Goal: Transaction & Acquisition: Book appointment/travel/reservation

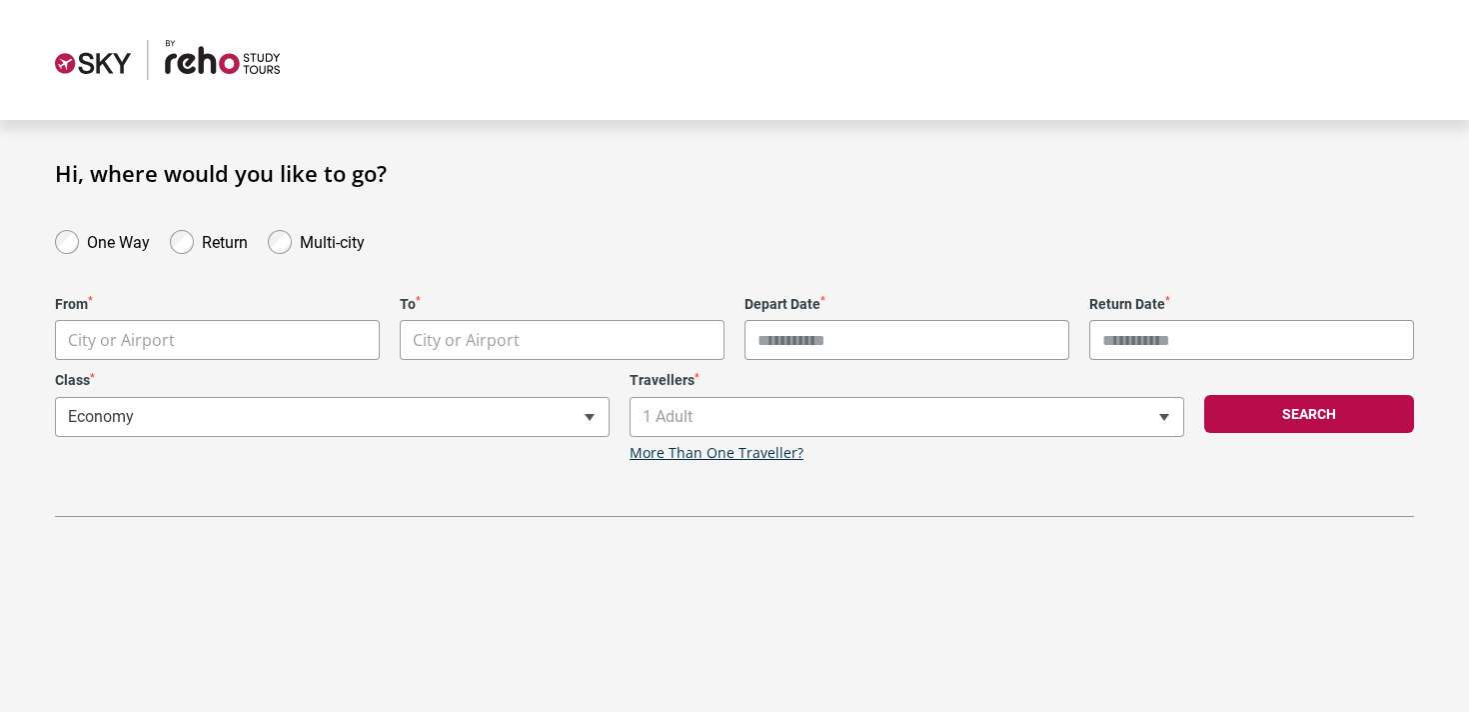
click at [339, 348] on body "**********" at bounding box center [734, 356] width 1469 height 712
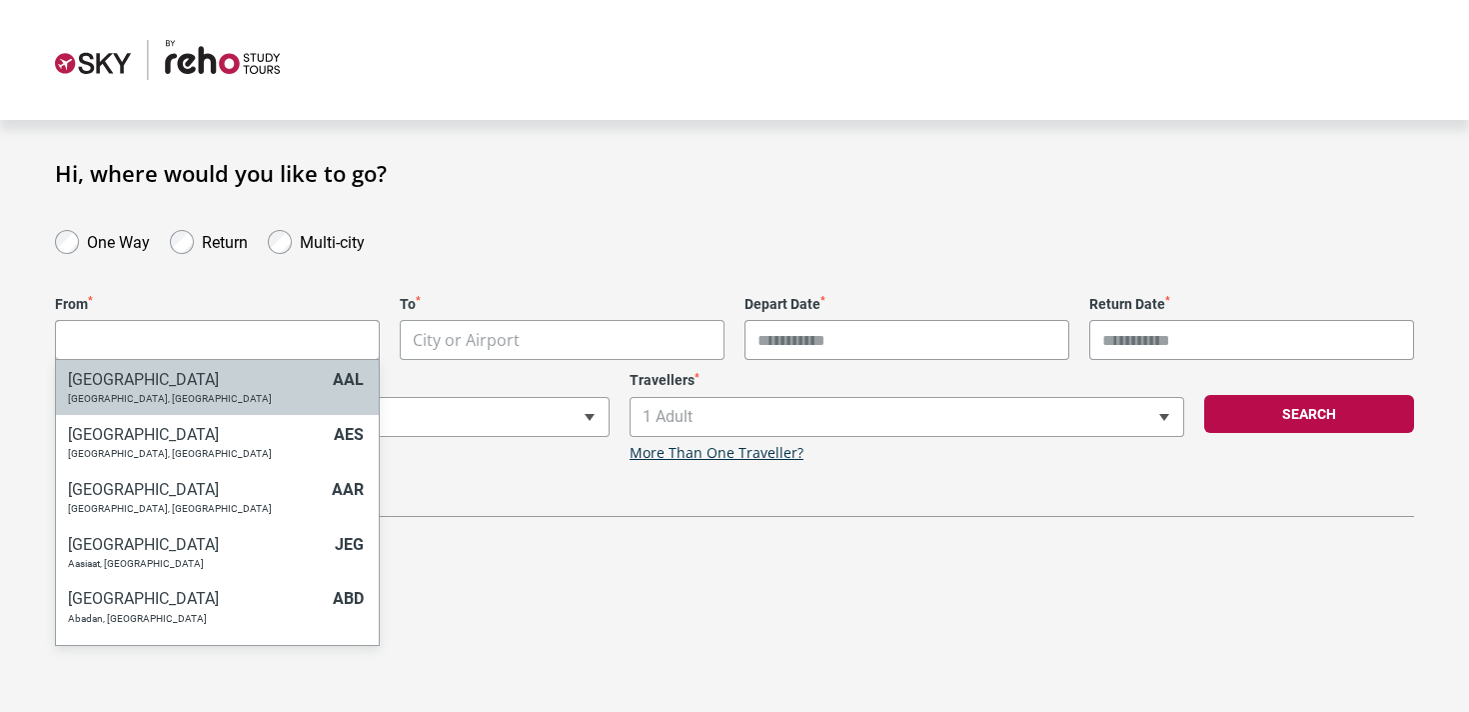
type input "*"
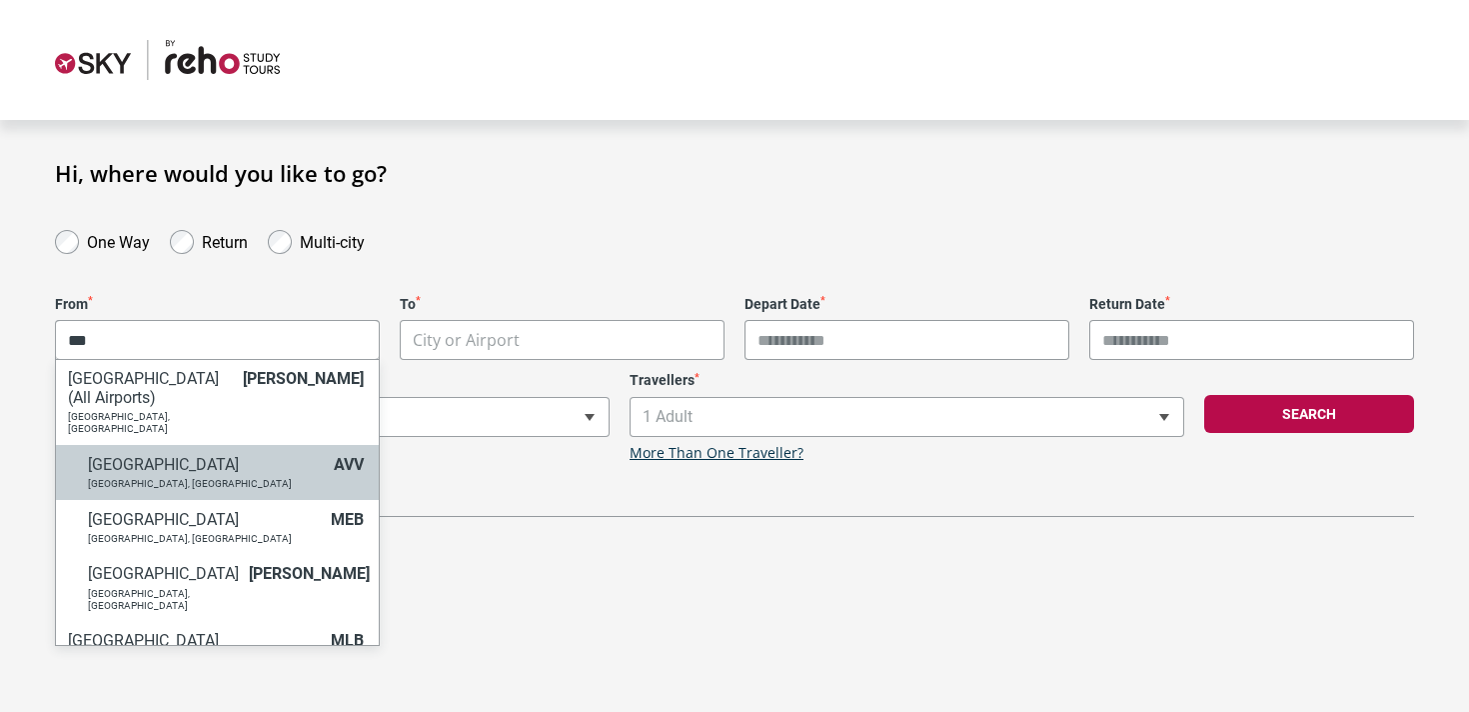
scroll to position [128, 0]
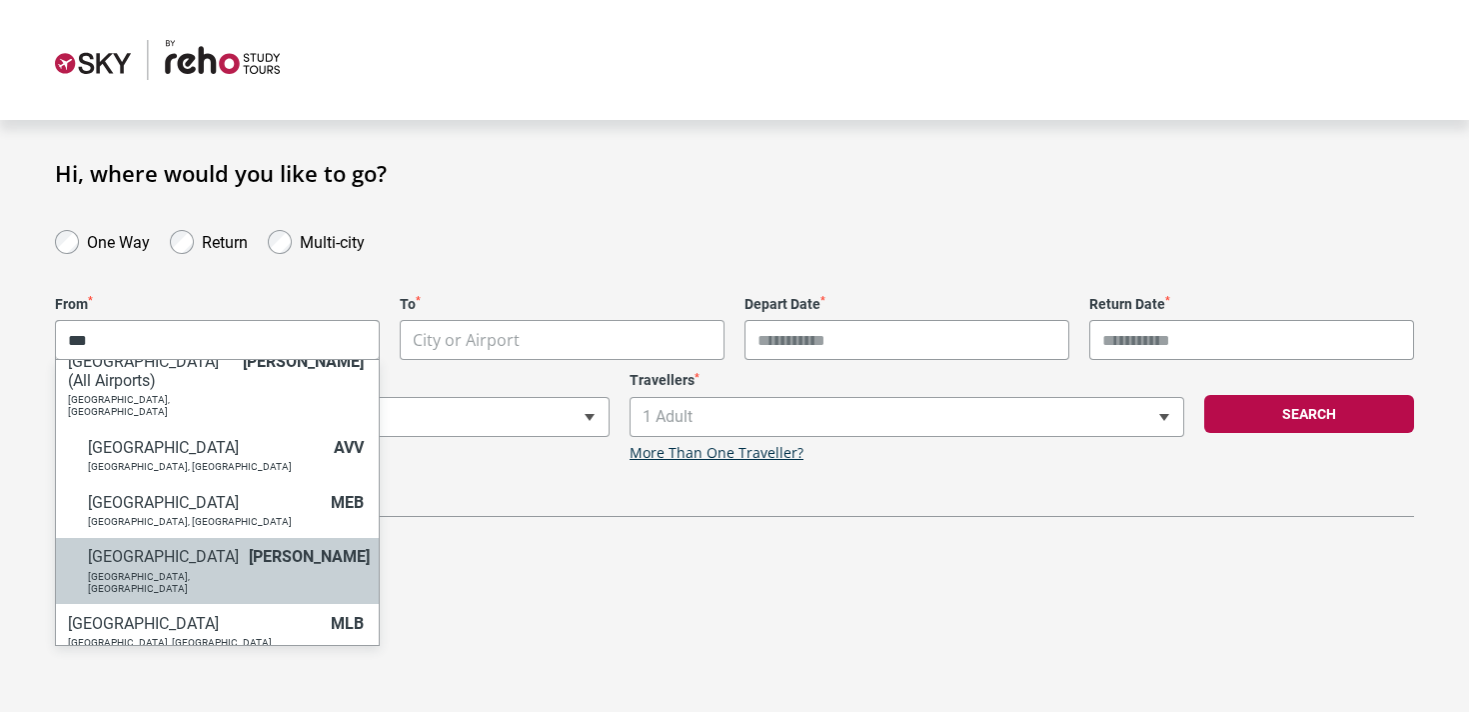
type input "***"
select select "MELA"
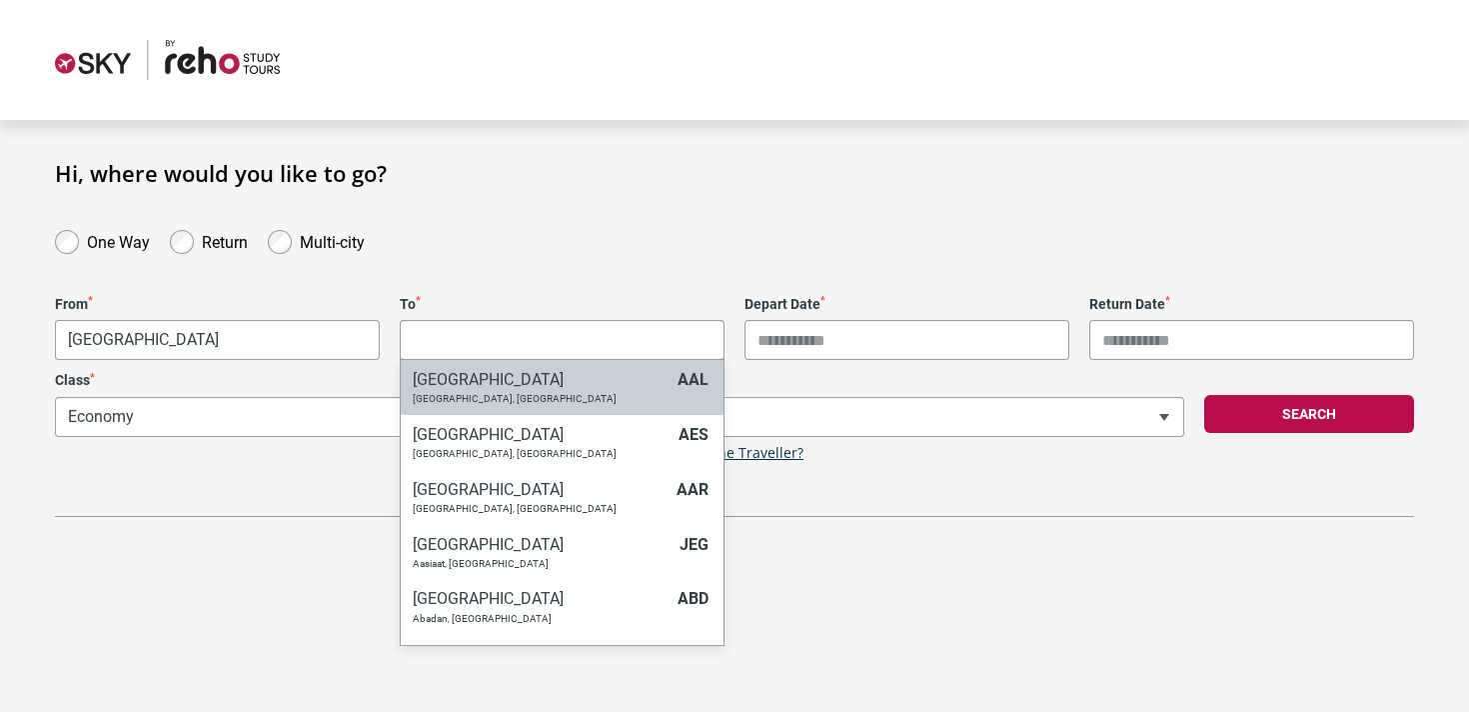
click at [593, 331] on body "**********" at bounding box center [734, 356] width 1469 height 712
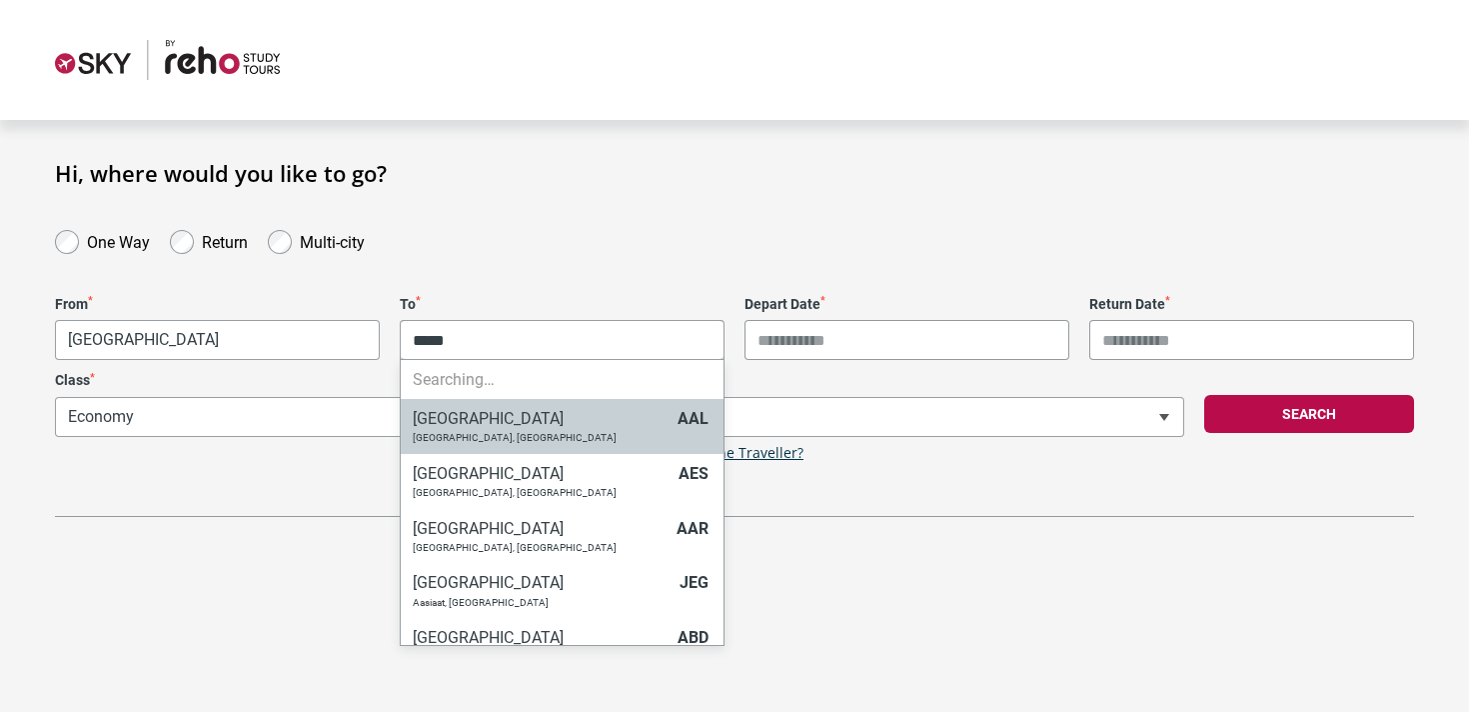
type input "******"
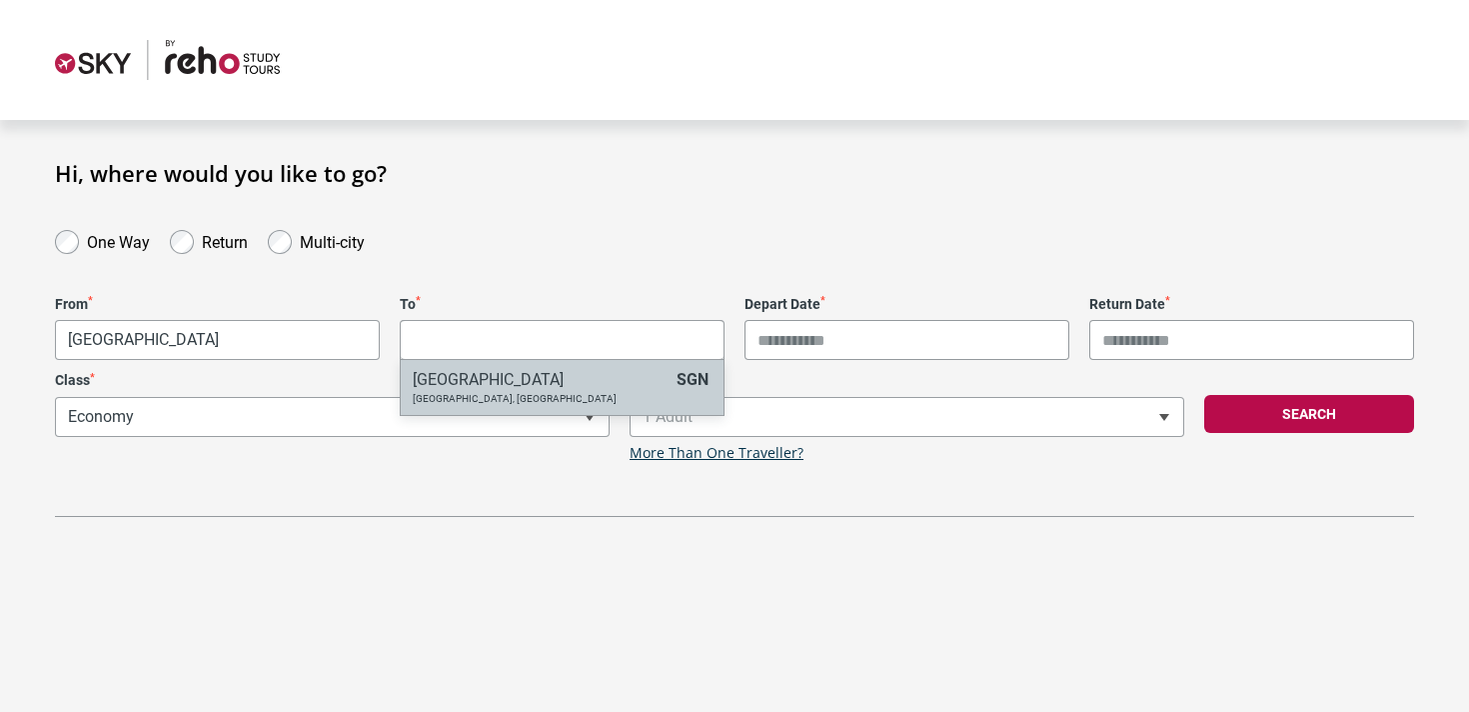
select select "SGNA"
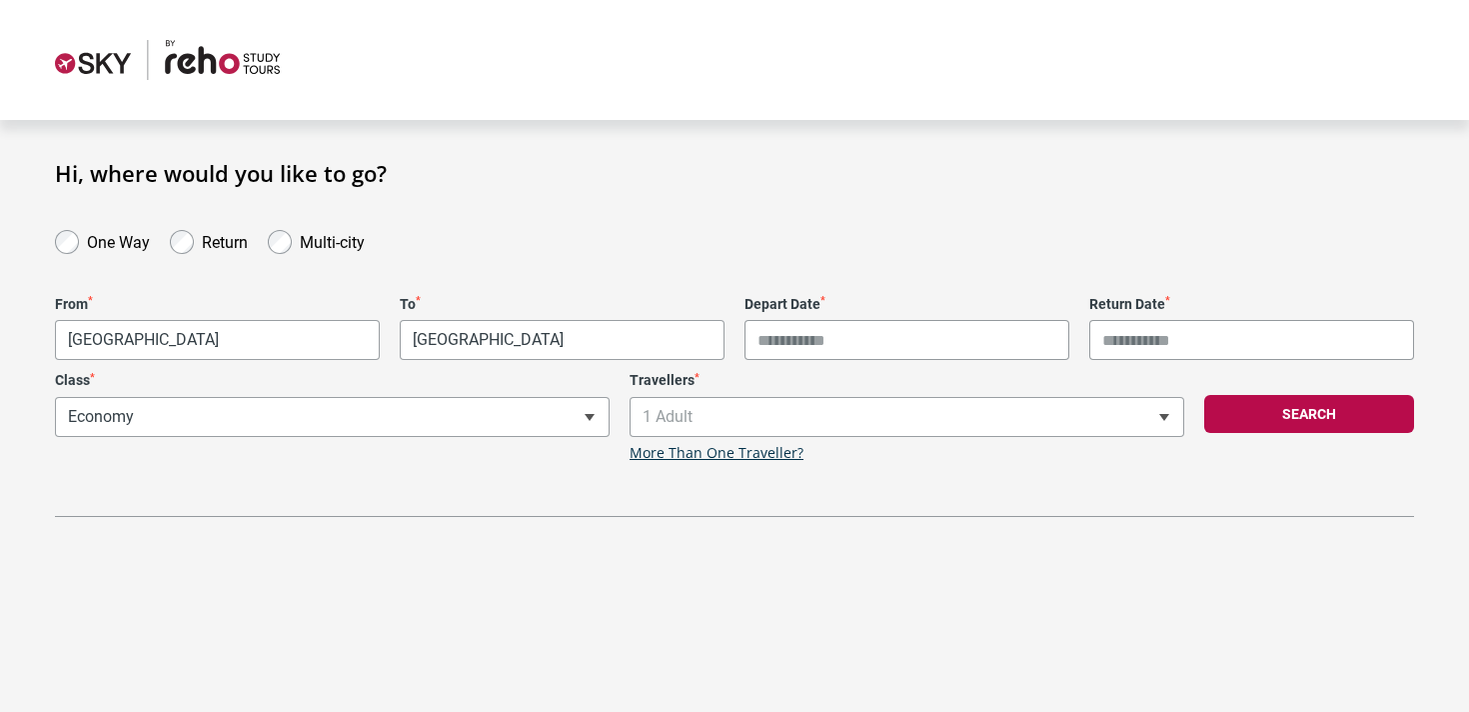
click at [950, 341] on input "Depart Date *" at bounding box center [907, 340] width 325 height 40
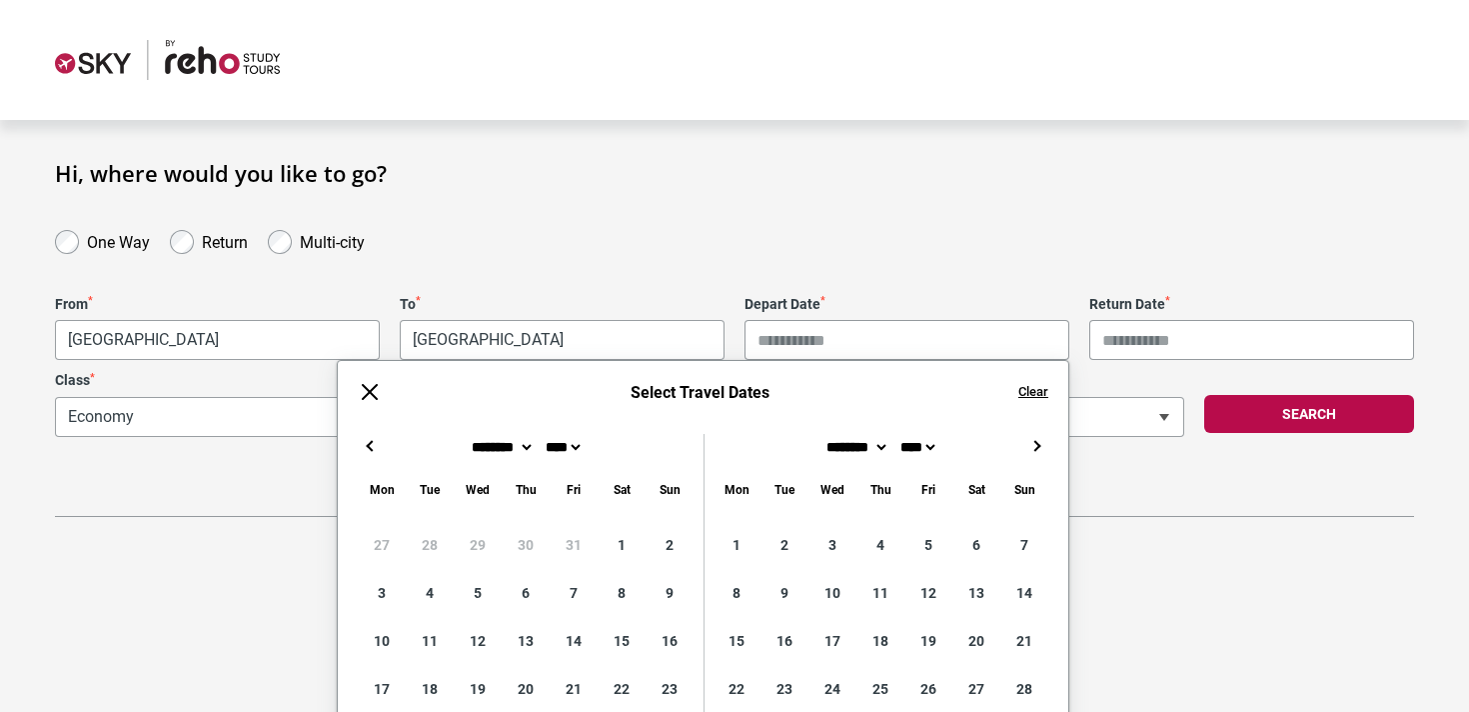
click at [1039, 449] on button "→" at bounding box center [1037, 446] width 24 height 24
click at [380, 439] on button "←" at bounding box center [370, 446] width 24 height 24
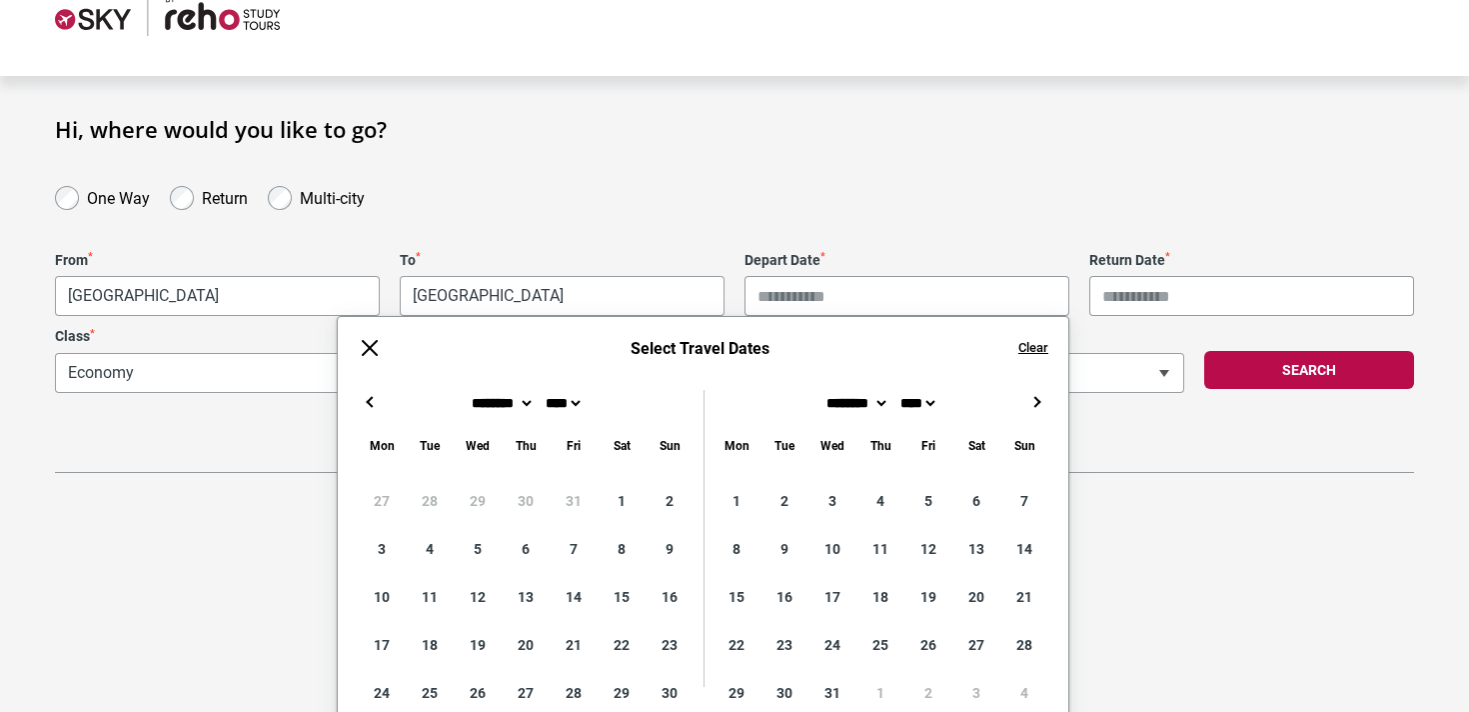
scroll to position [53, 0]
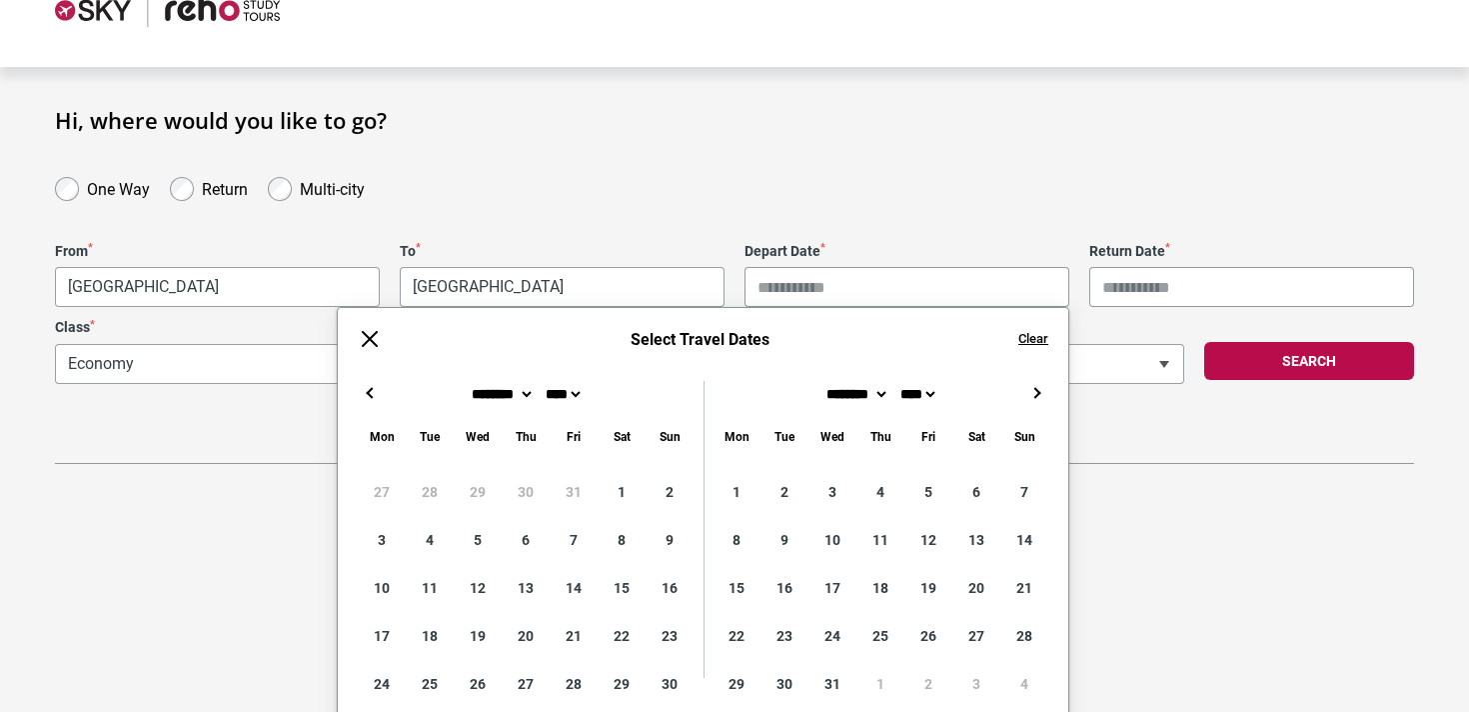
type input "**********"
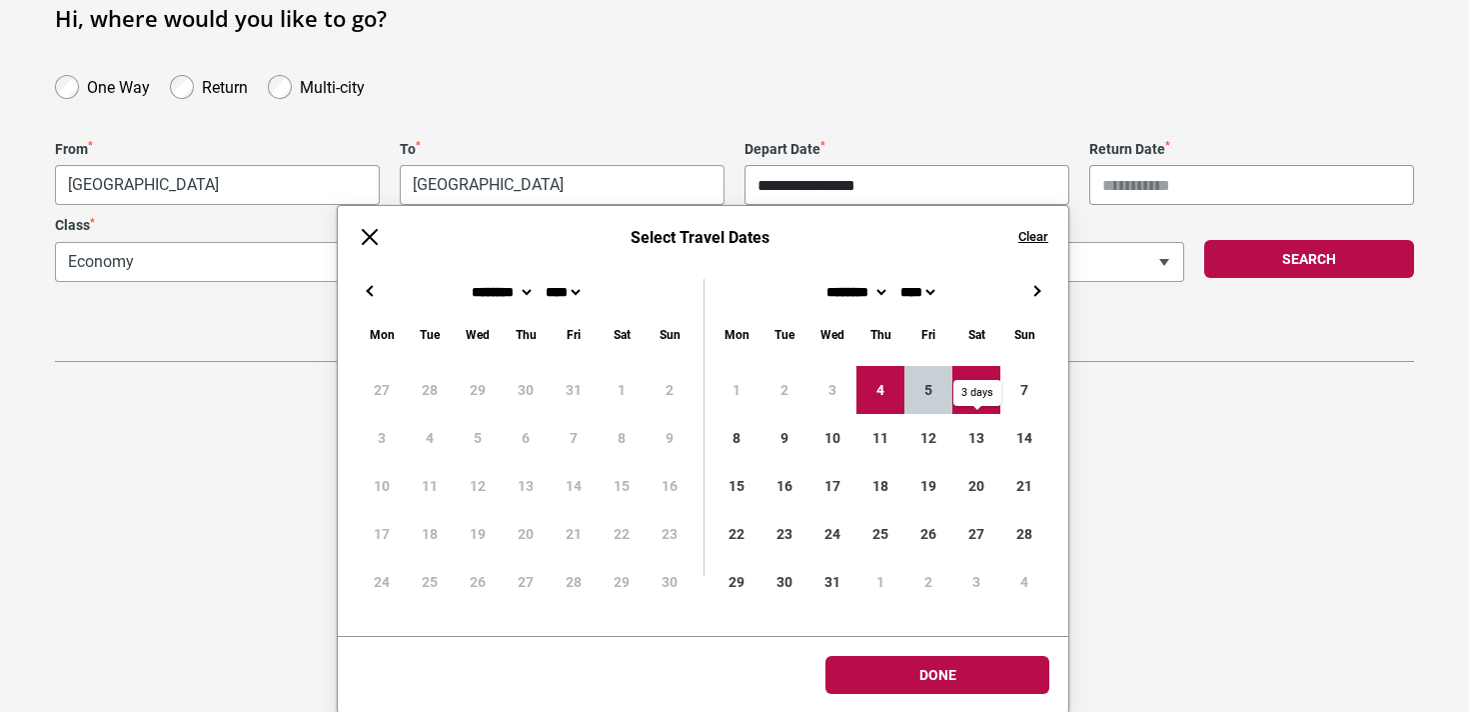
scroll to position [157, 0]
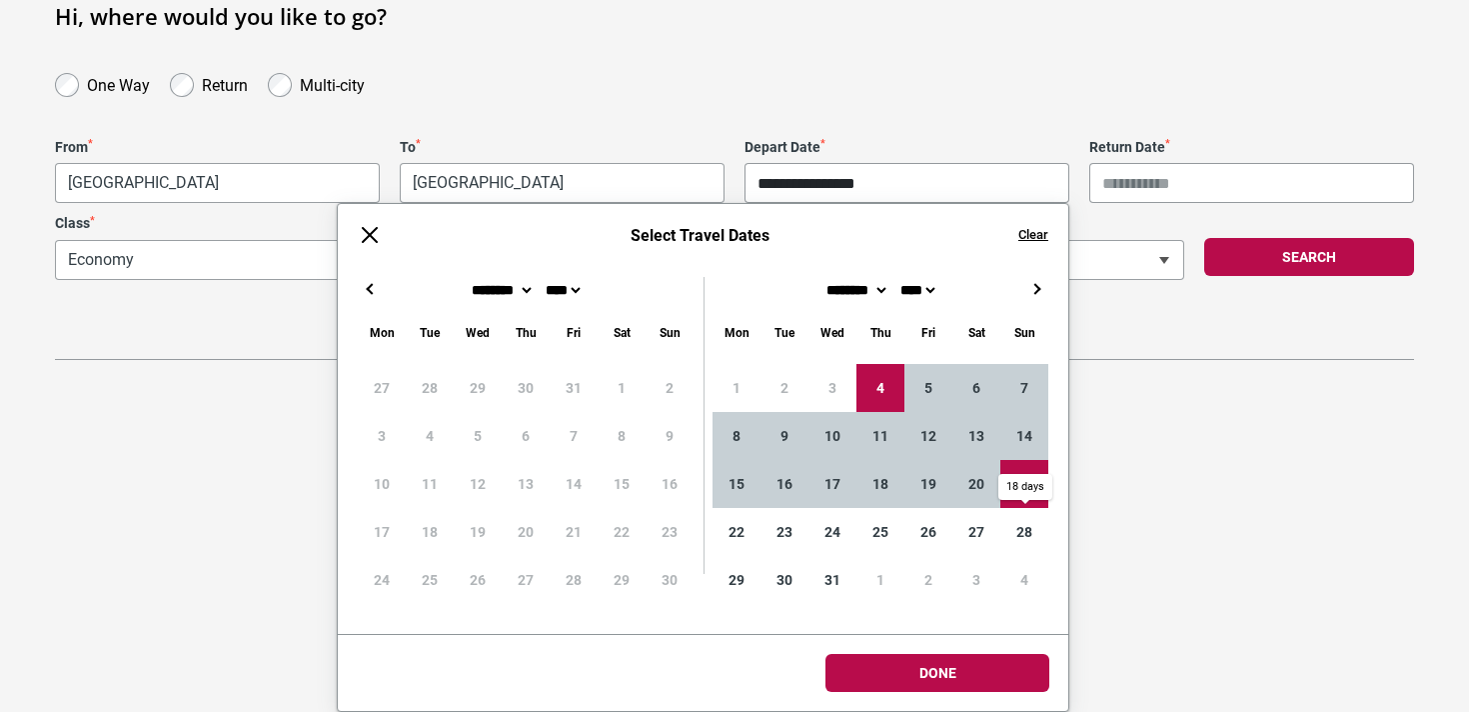
type input "**********"
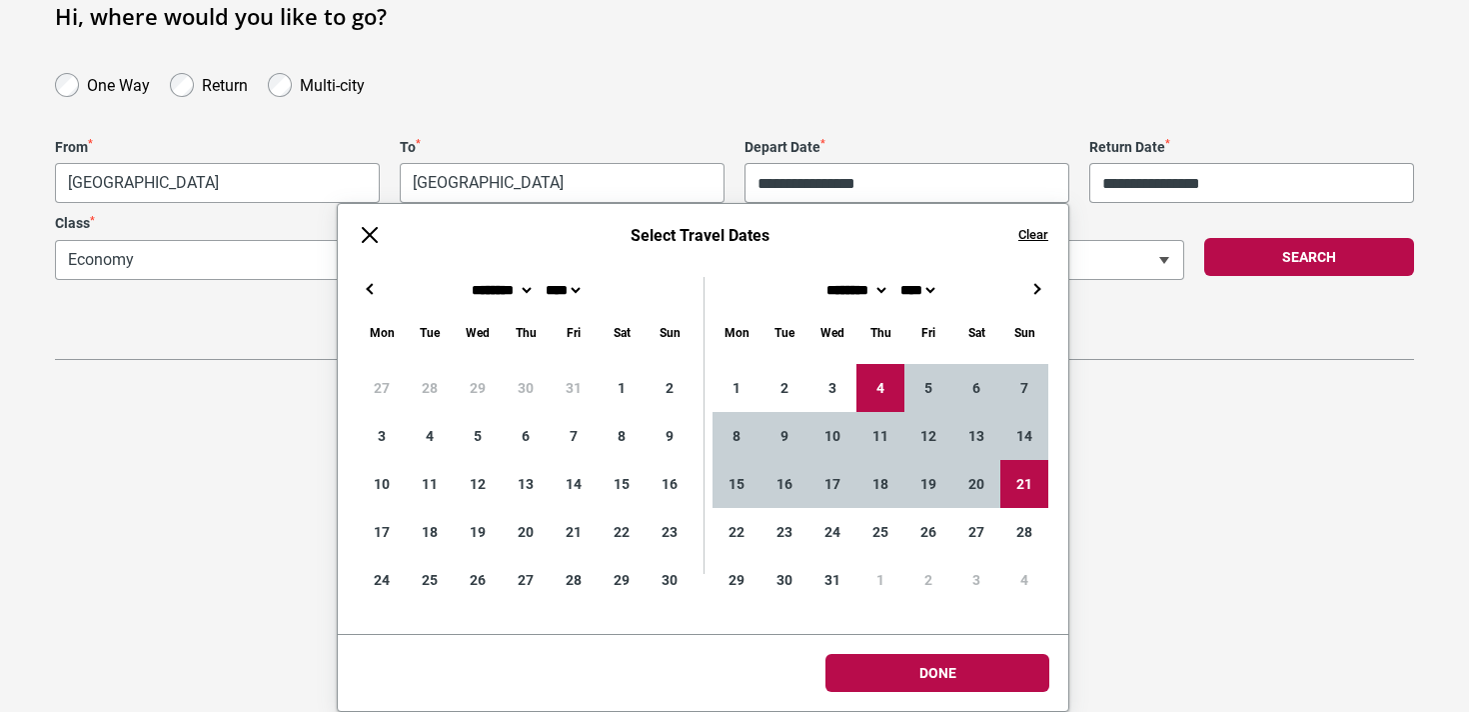
scroll to position [0, 0]
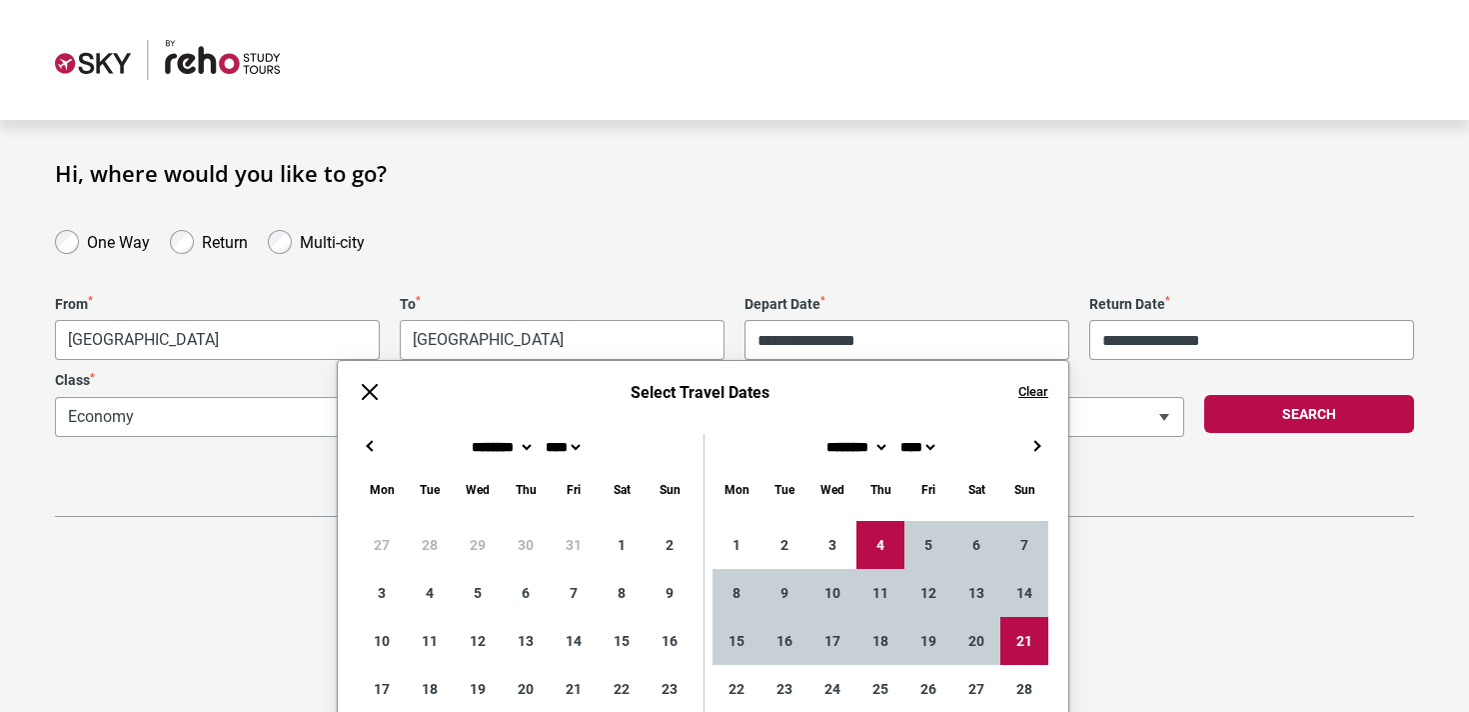
click at [1205, 215] on div "**********" at bounding box center [734, 338] width 1439 height 357
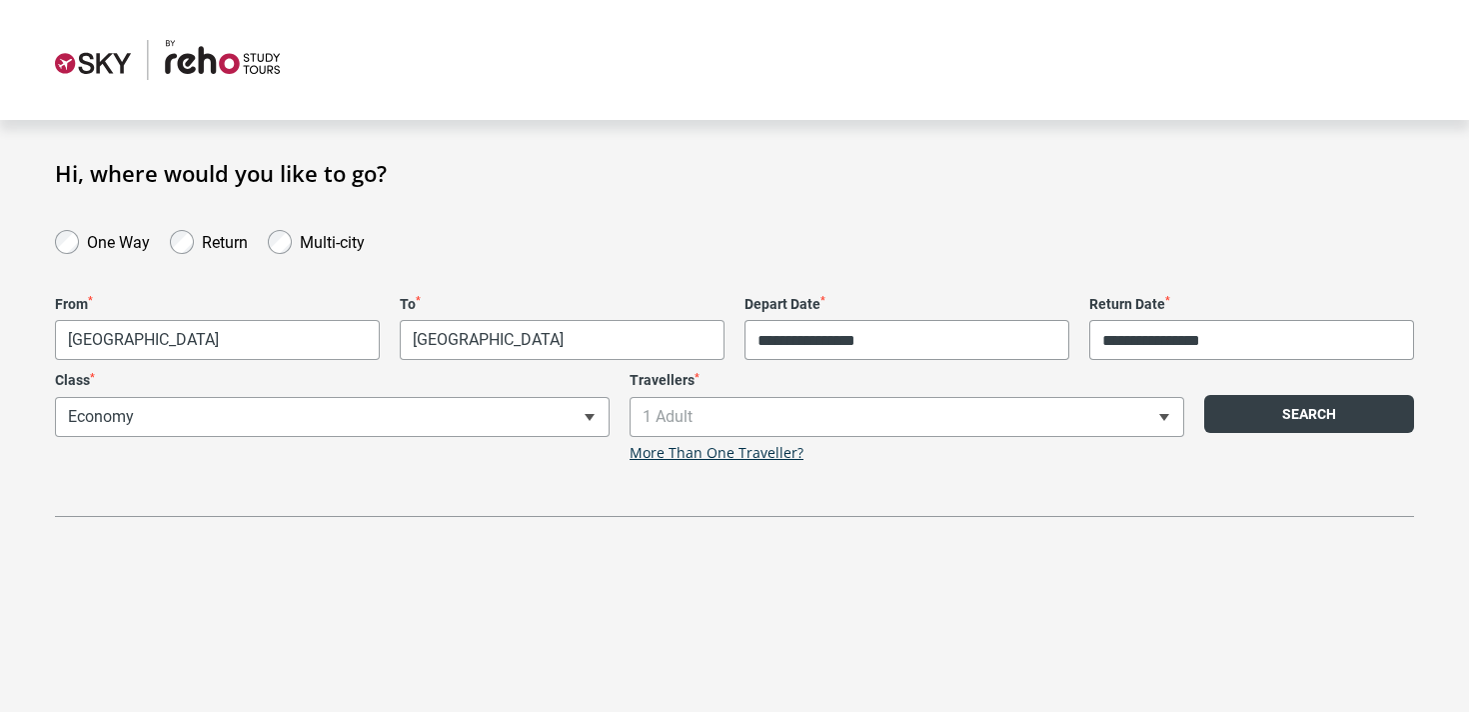
click at [1331, 417] on button "Search" at bounding box center [1310, 414] width 210 height 38
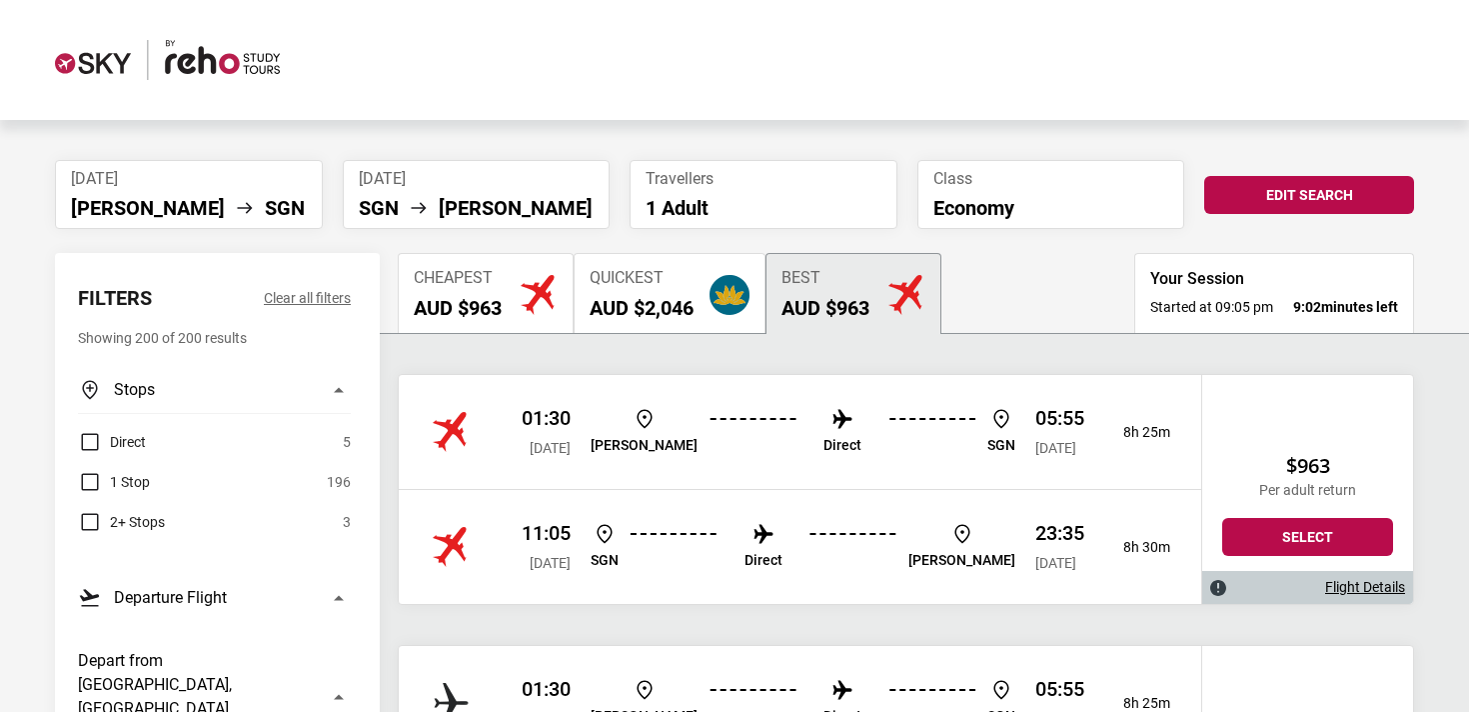
click at [674, 262] on button "Quickest AUD $2,046" at bounding box center [670, 293] width 192 height 80
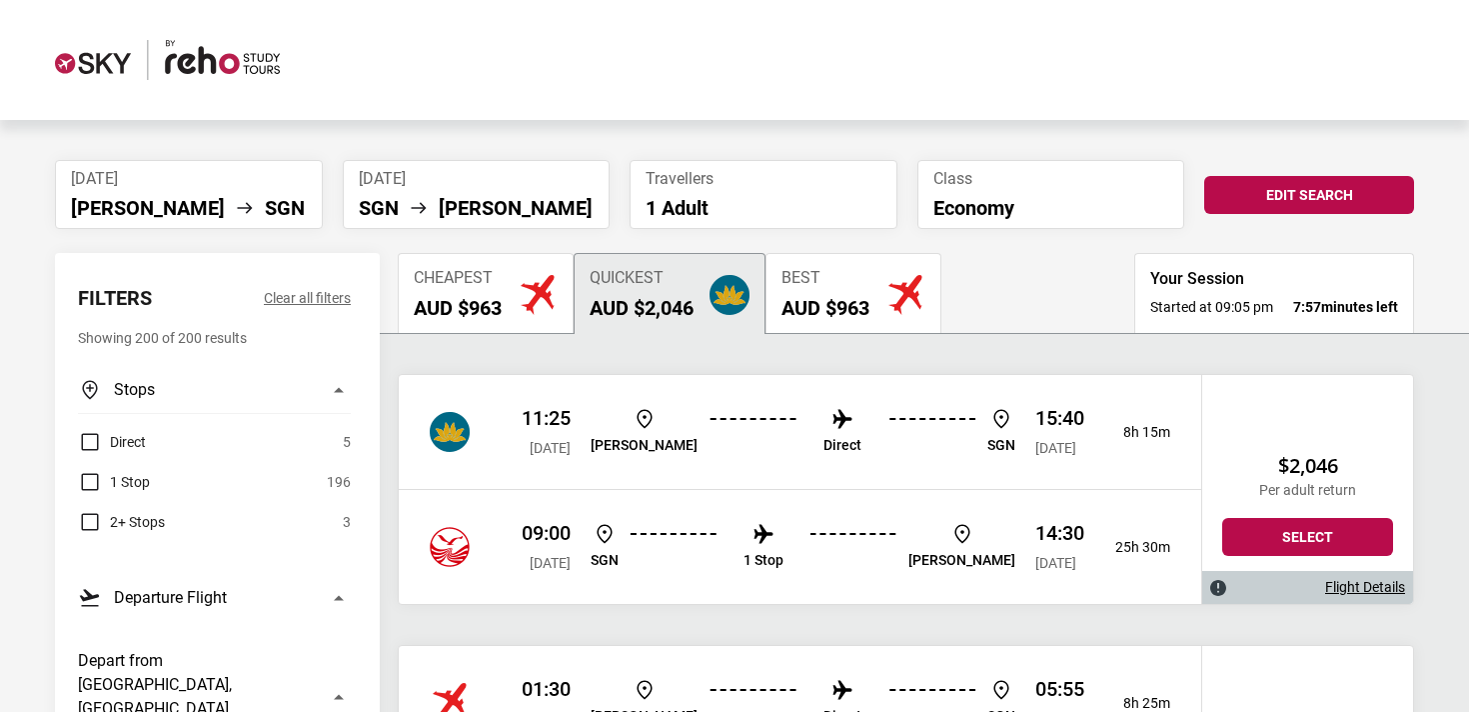
click at [91, 435] on label "Direct" at bounding box center [112, 442] width 68 height 24
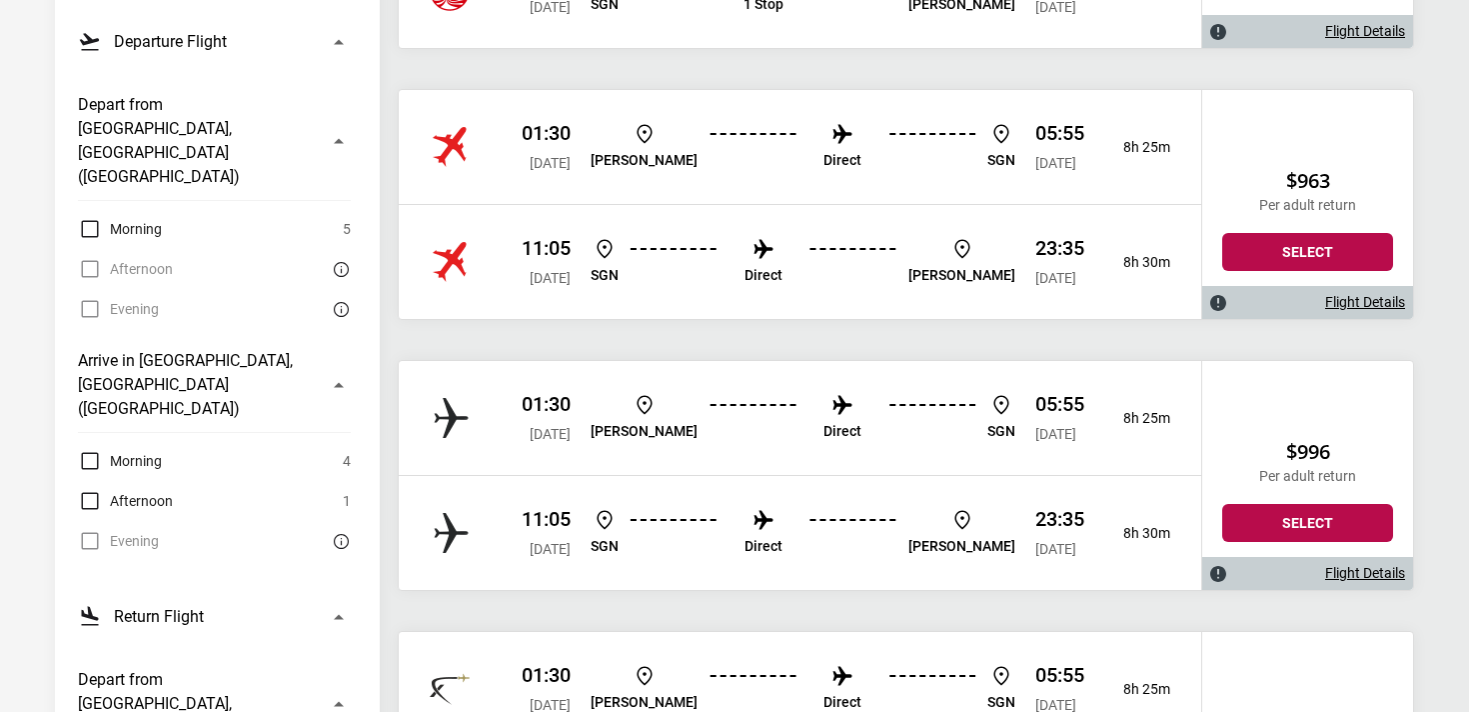
scroll to position [569, 0]
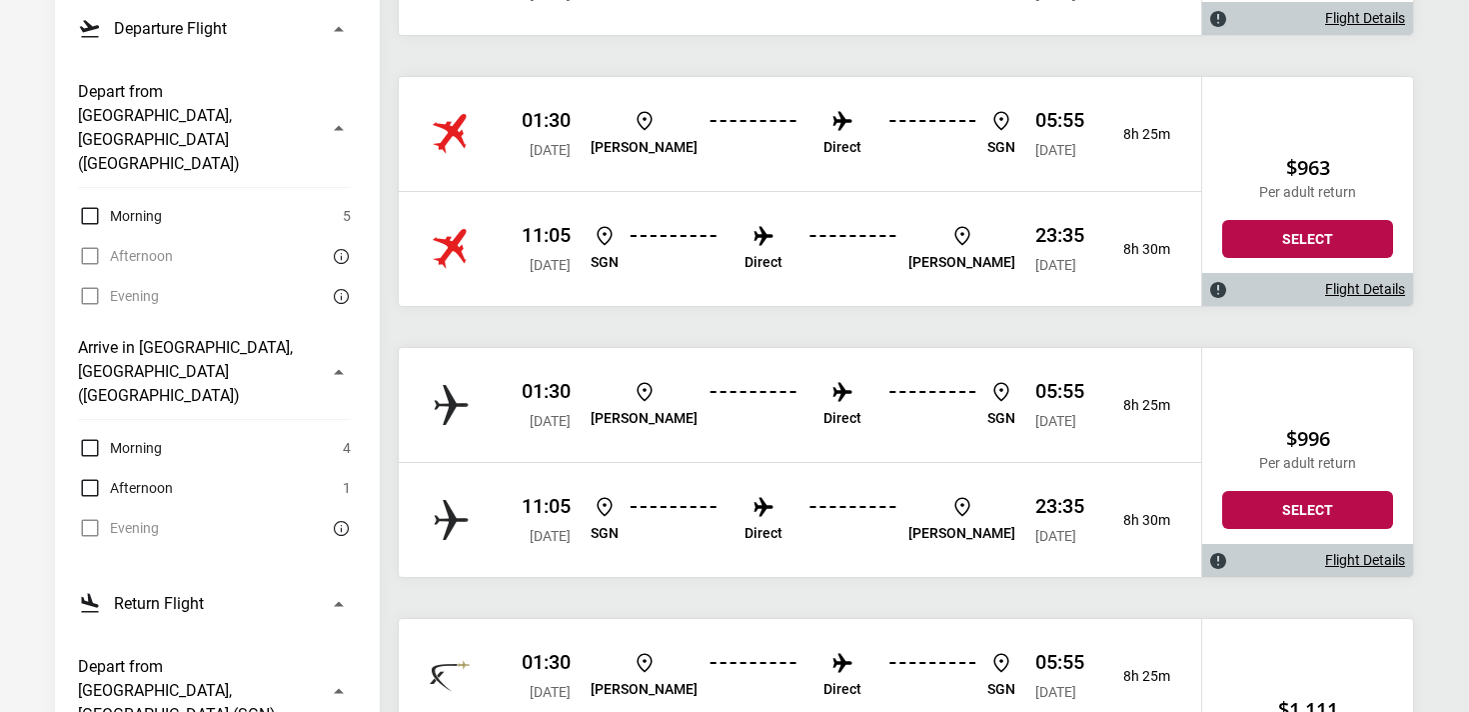
click at [1340, 555] on link "Flight Details" at bounding box center [1366, 560] width 80 height 17
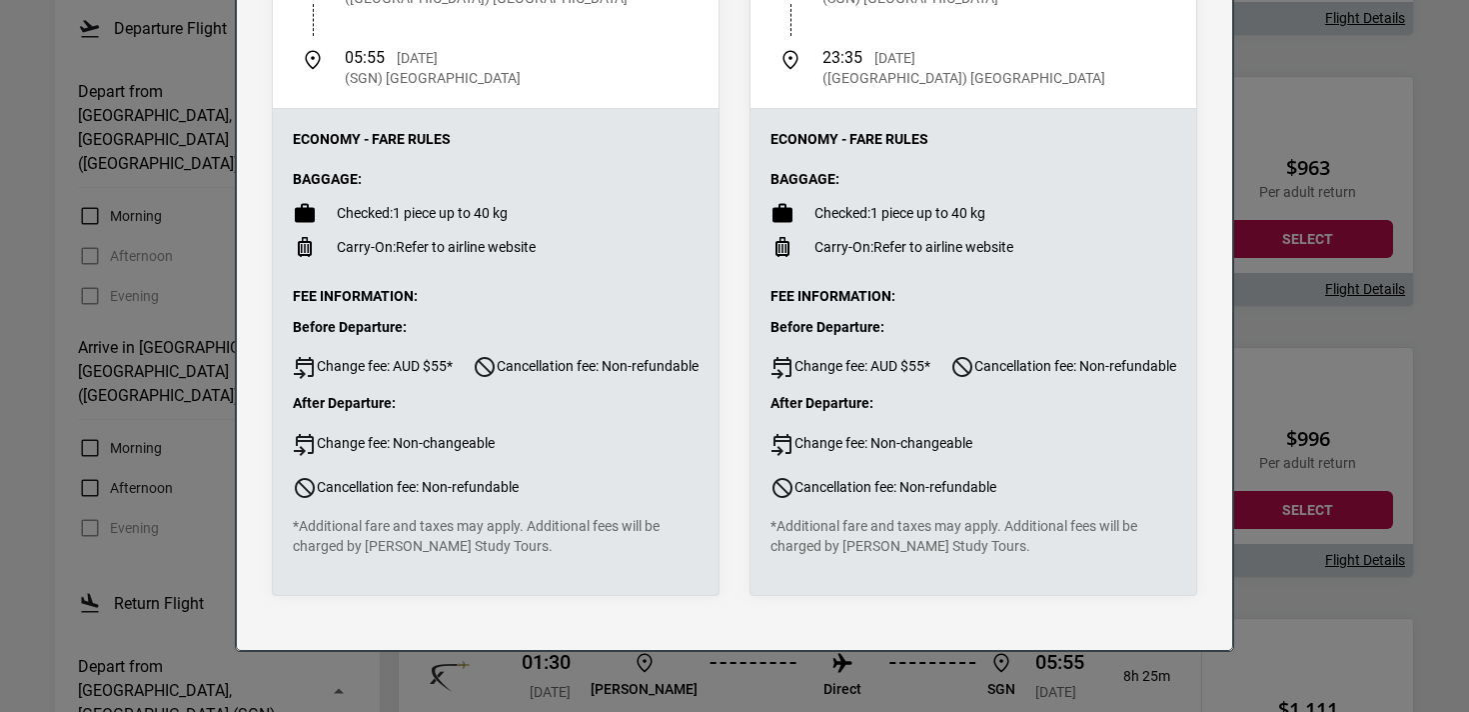
scroll to position [391, 0]
click at [1355, 474] on div "Flight Details Departing - [DATE] APG Network, Flight A15001 8h 25m 01:30 [DATE…" at bounding box center [734, 356] width 1469 height 712
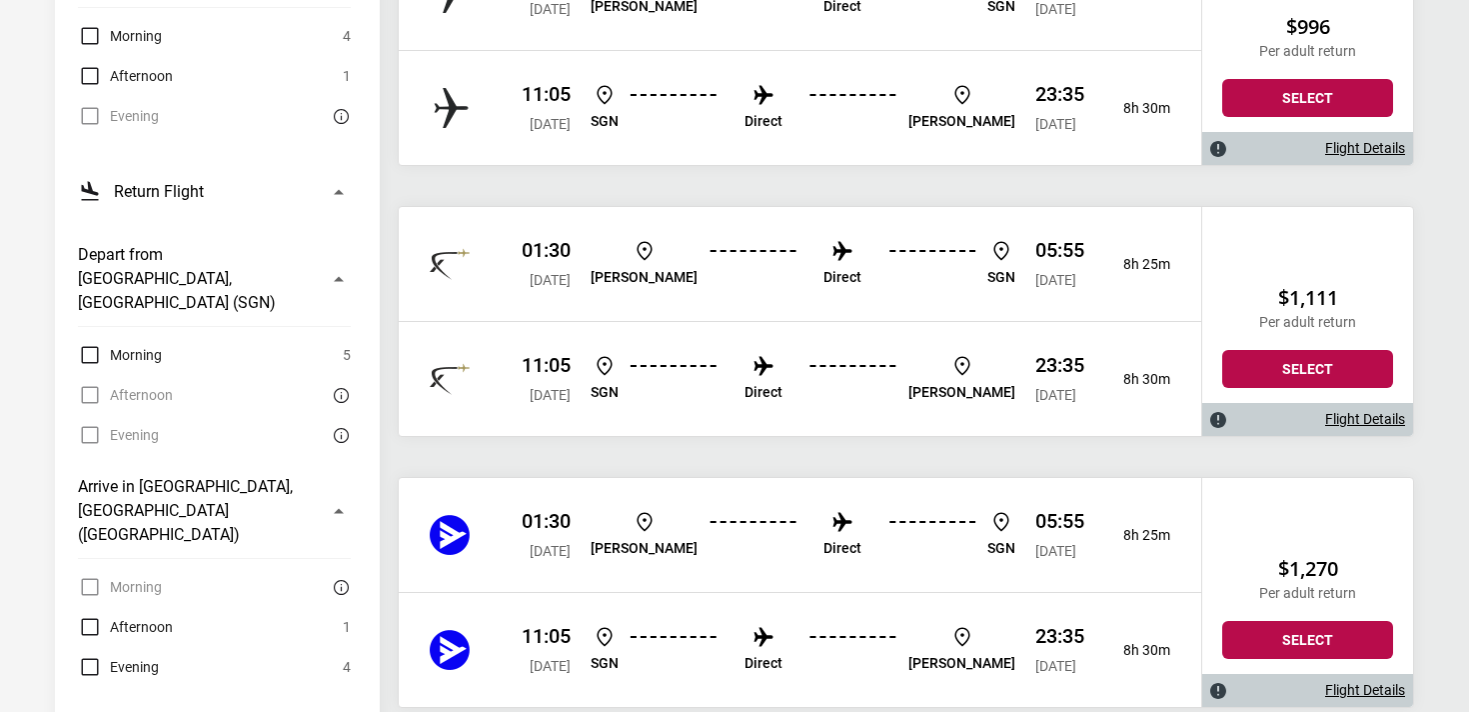
scroll to position [0, 0]
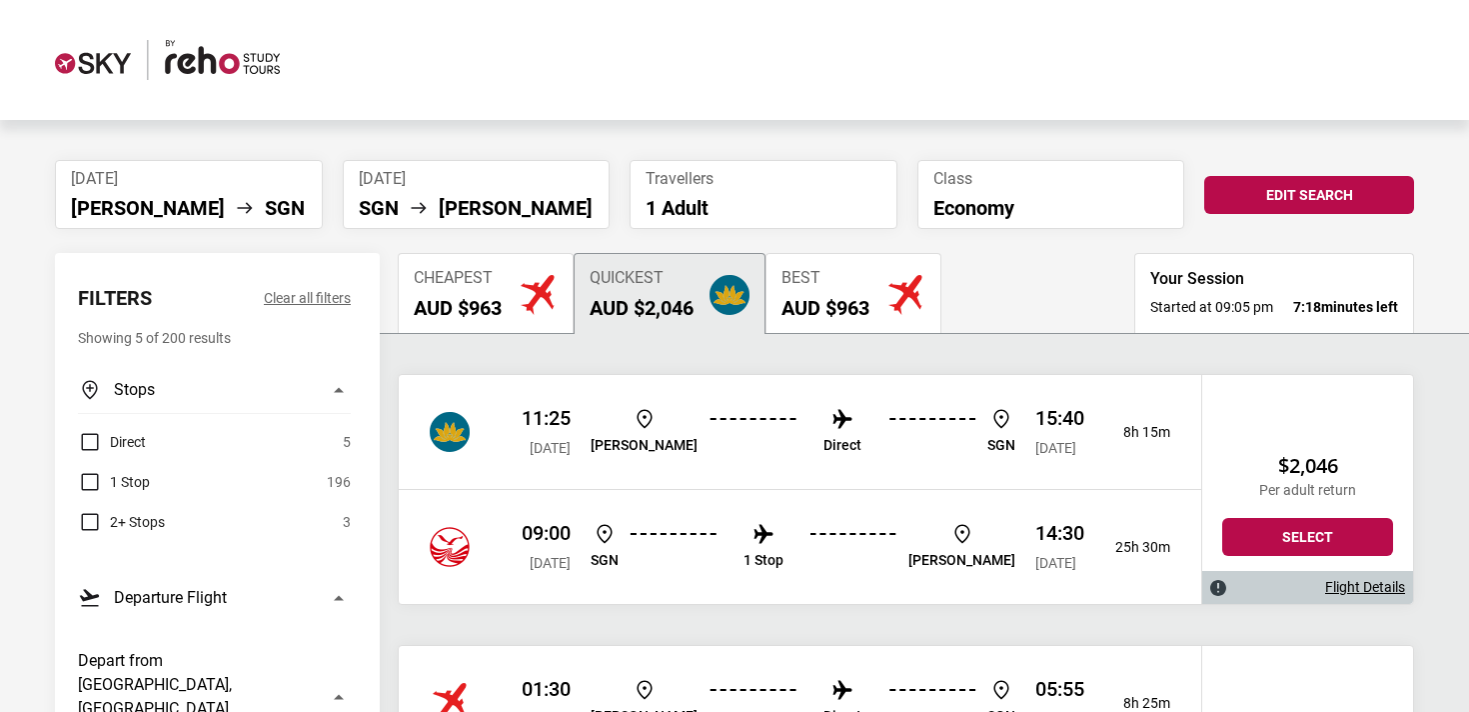
click at [511, 319] on button "Cheapest AUD $963" at bounding box center [486, 293] width 176 height 80
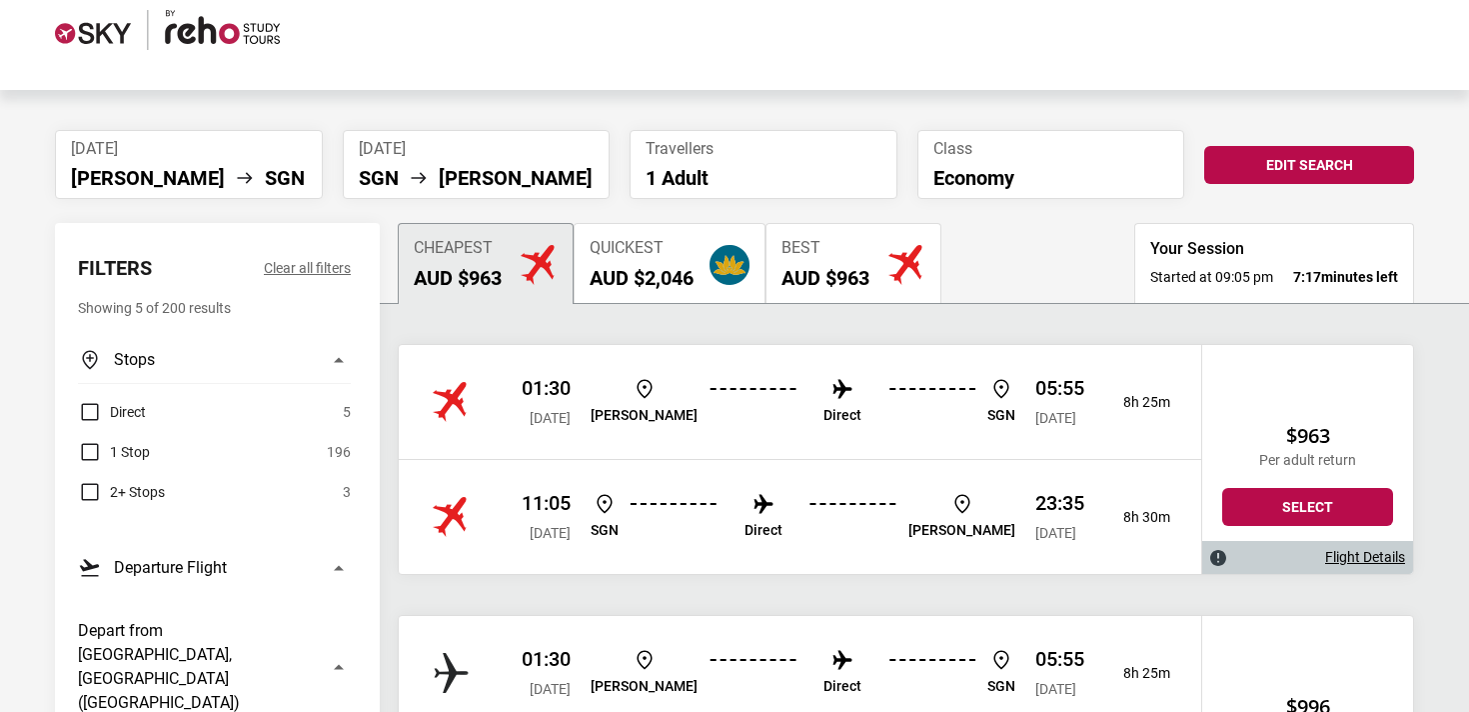
scroll to position [37, 0]
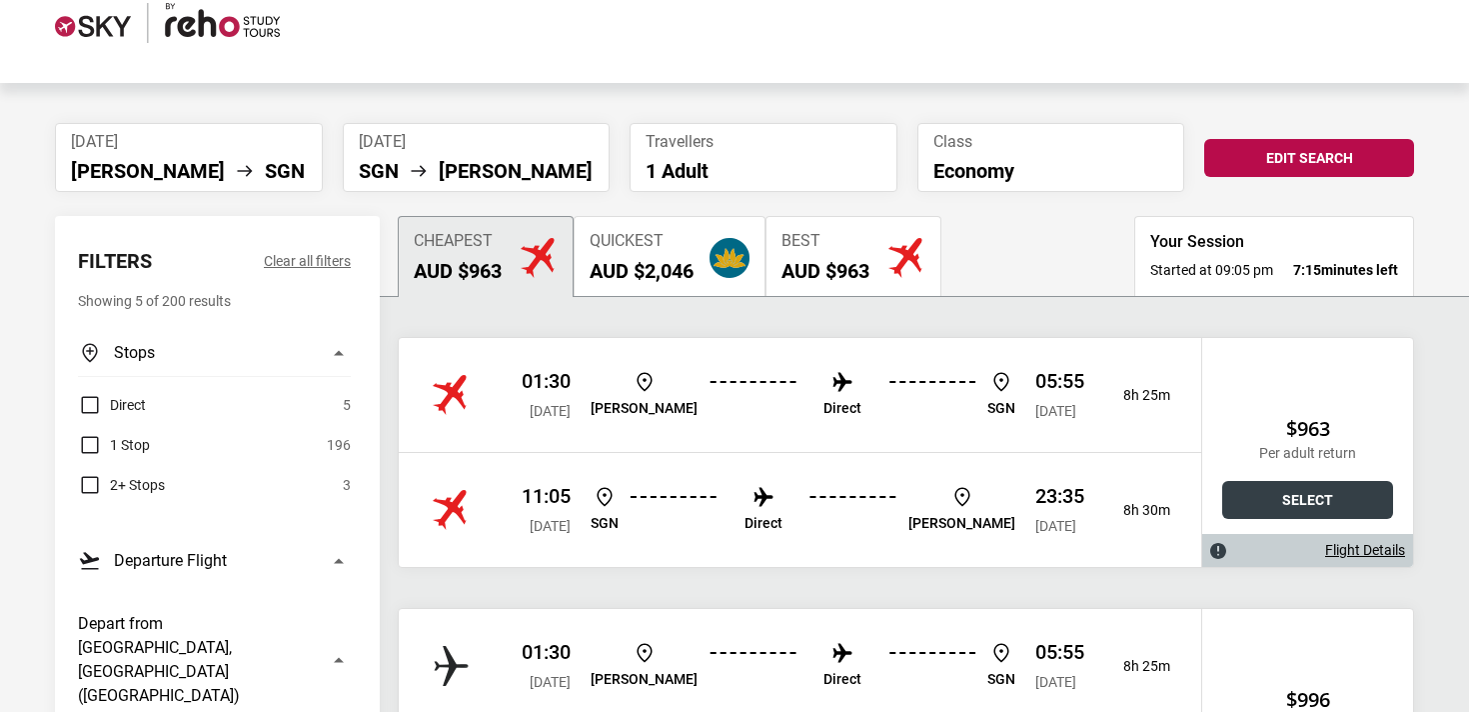
click at [1372, 497] on button "Select" at bounding box center [1308, 500] width 171 height 38
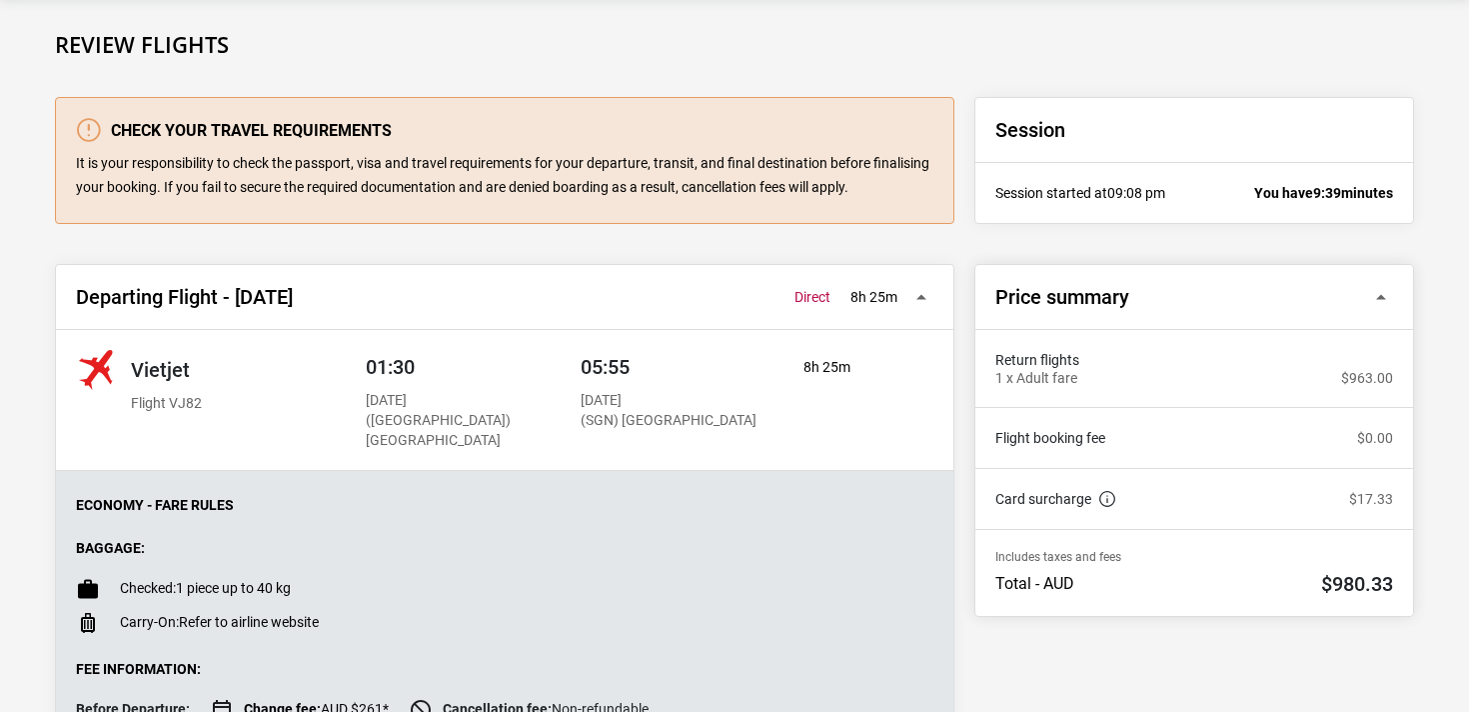
scroll to position [133, 0]
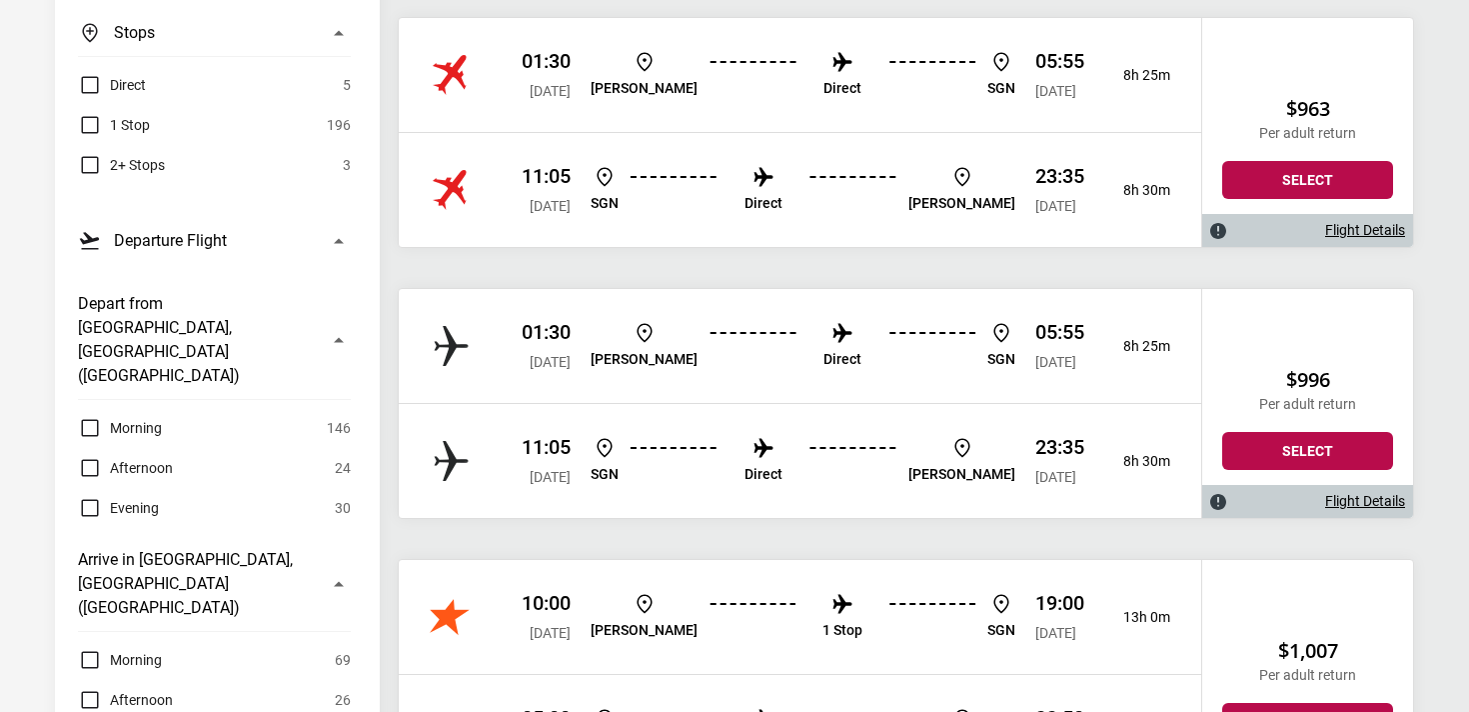
scroll to position [184, 0]
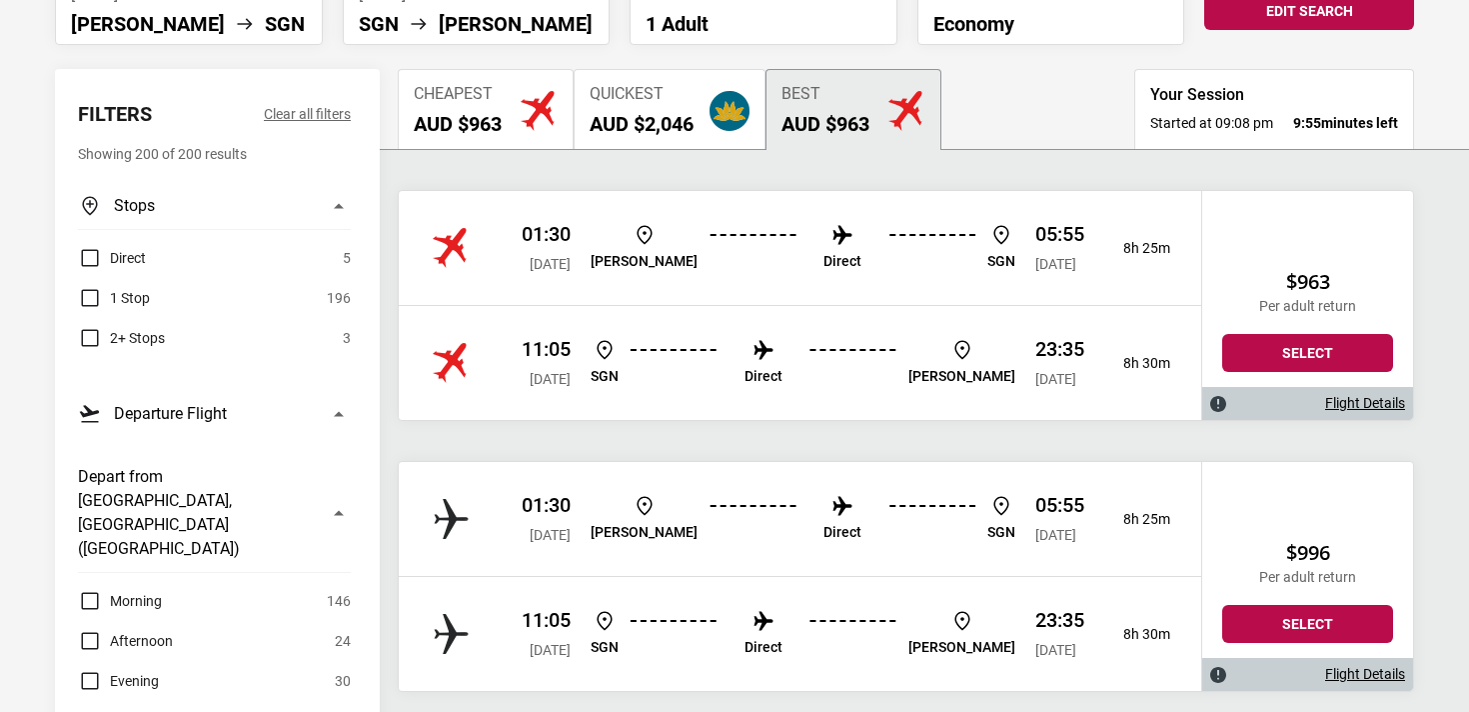
click at [93, 295] on label "1 Stop" at bounding box center [114, 298] width 72 height 24
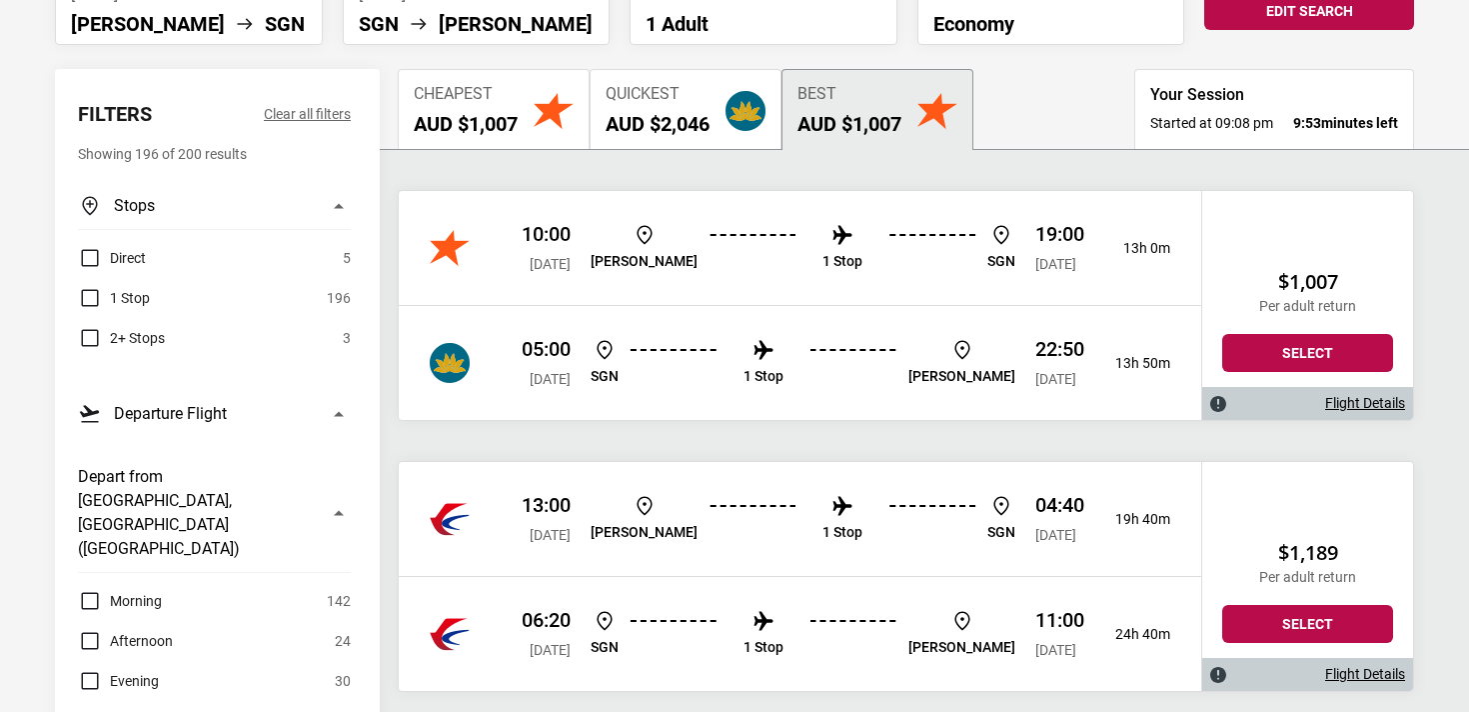
click at [1373, 401] on link "Flight Details" at bounding box center [1366, 403] width 80 height 17
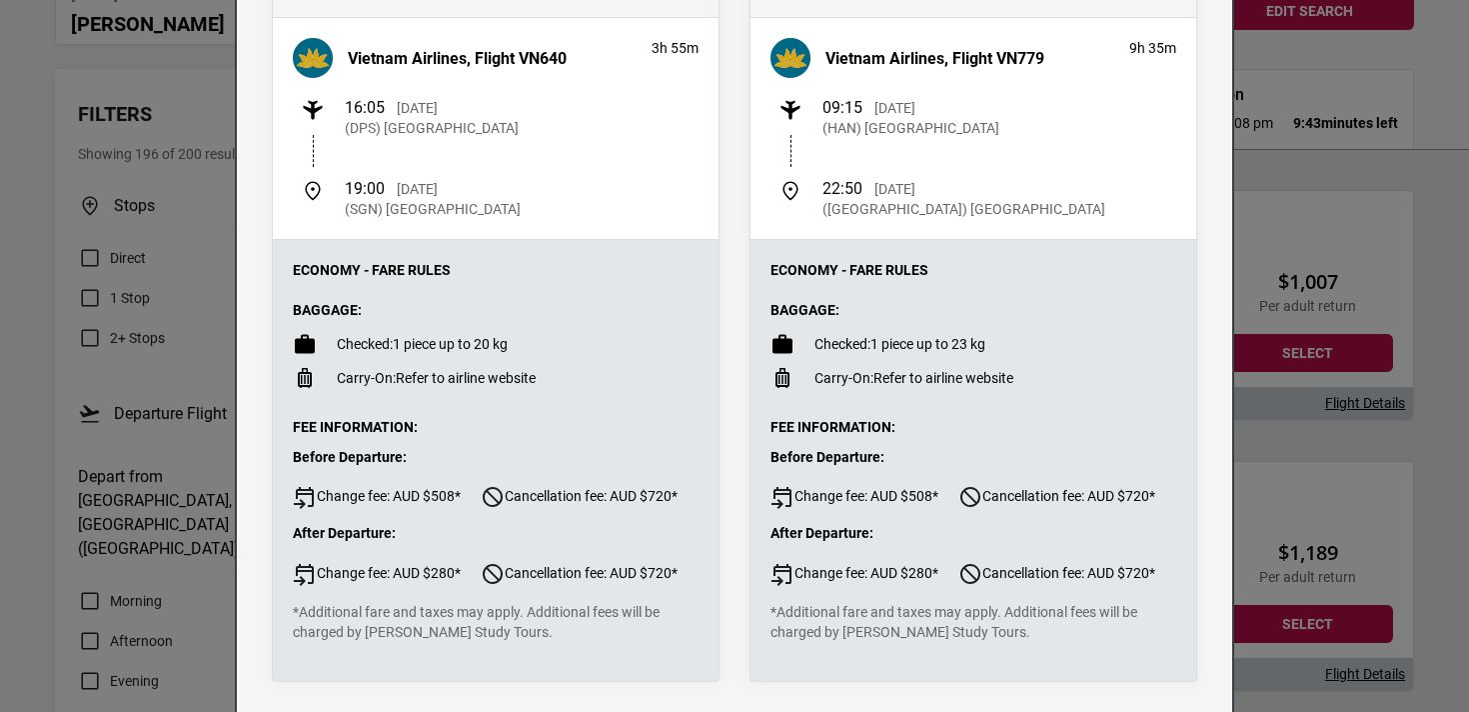
scroll to position [489, 0]
click at [1396, 233] on div "Flight Details Departing - [DATE] Jetstar, Flight JQ43 6h 0m 10:00 [DATE] ([GEO…" at bounding box center [734, 356] width 1469 height 712
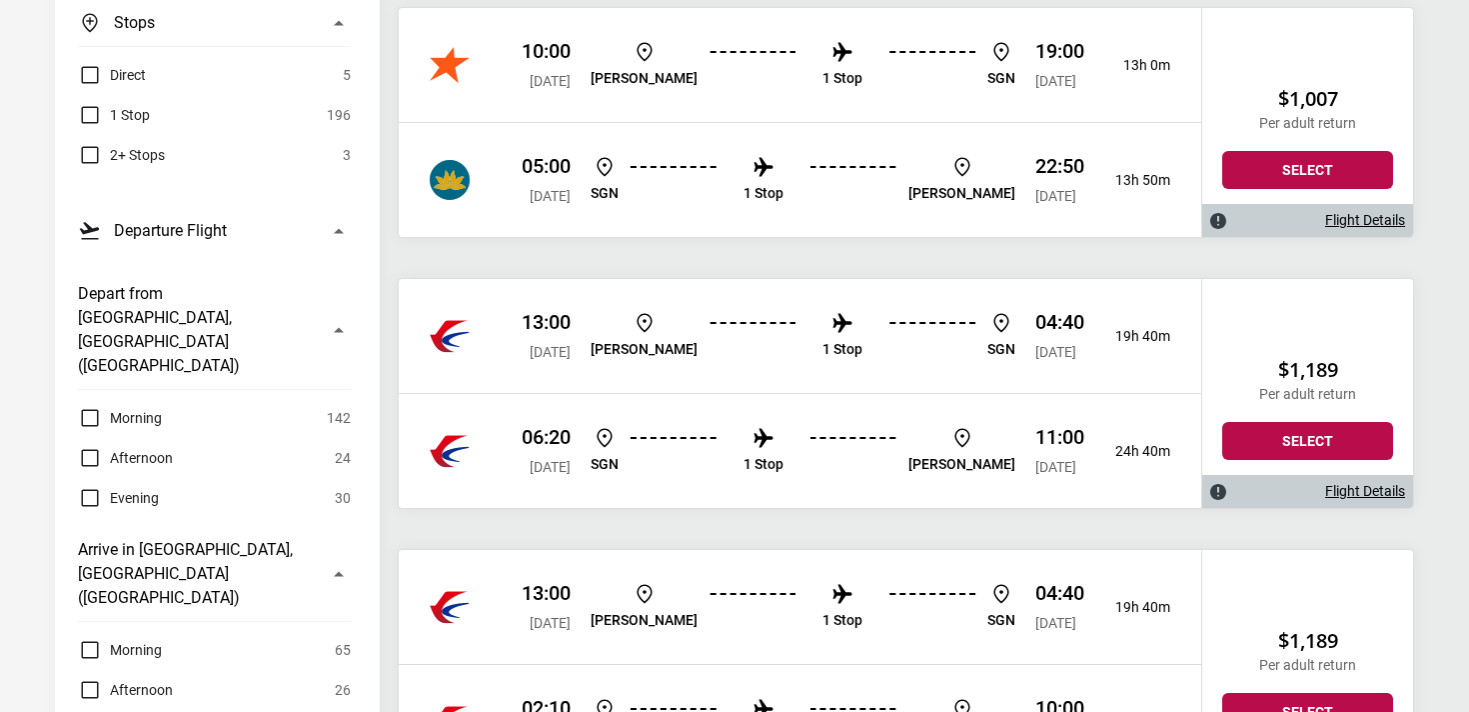
scroll to position [368, 0]
click at [1317, 477] on div "Flight Details" at bounding box center [1308, 490] width 211 height 33
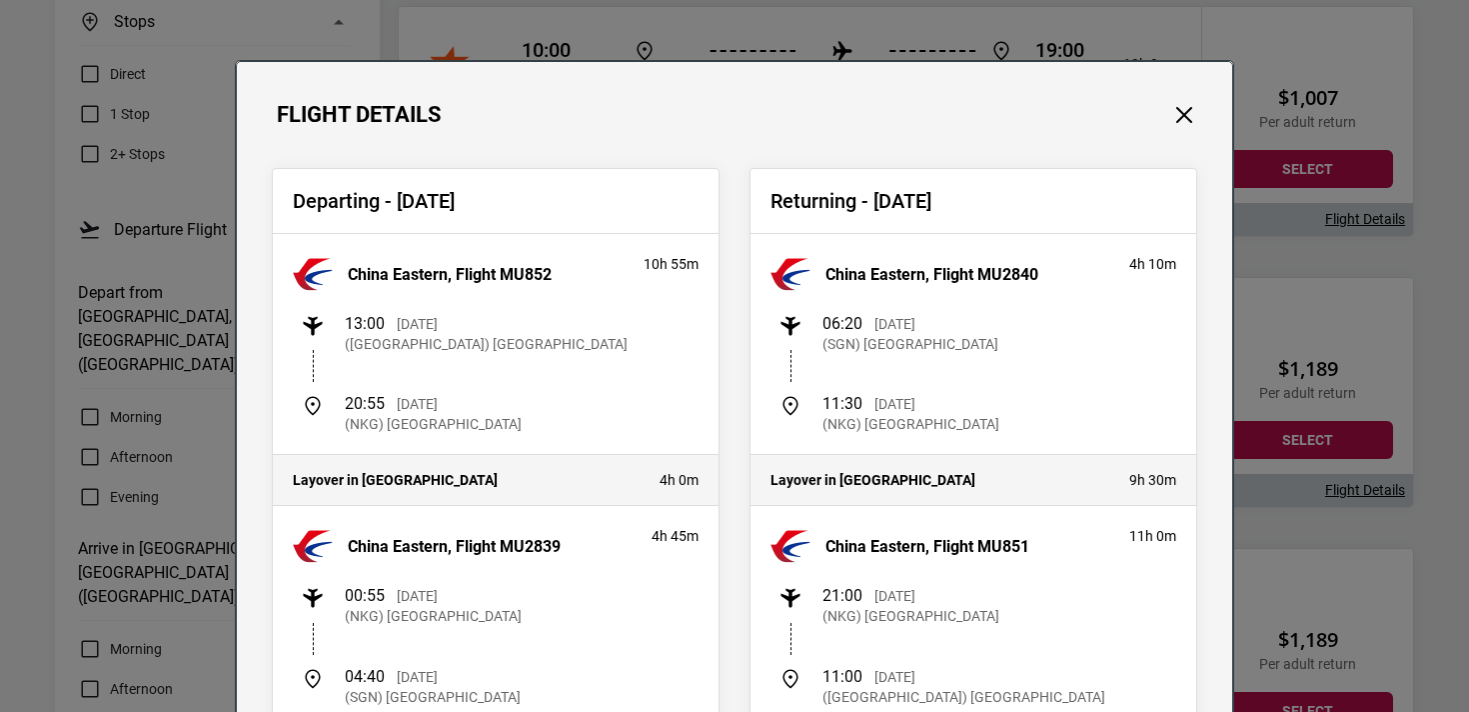
click at [1297, 381] on div "Flight Details Departing - [DATE] [GEOGRAPHIC_DATA] Eastern, Flight MU852 10h 5…" at bounding box center [734, 356] width 1469 height 712
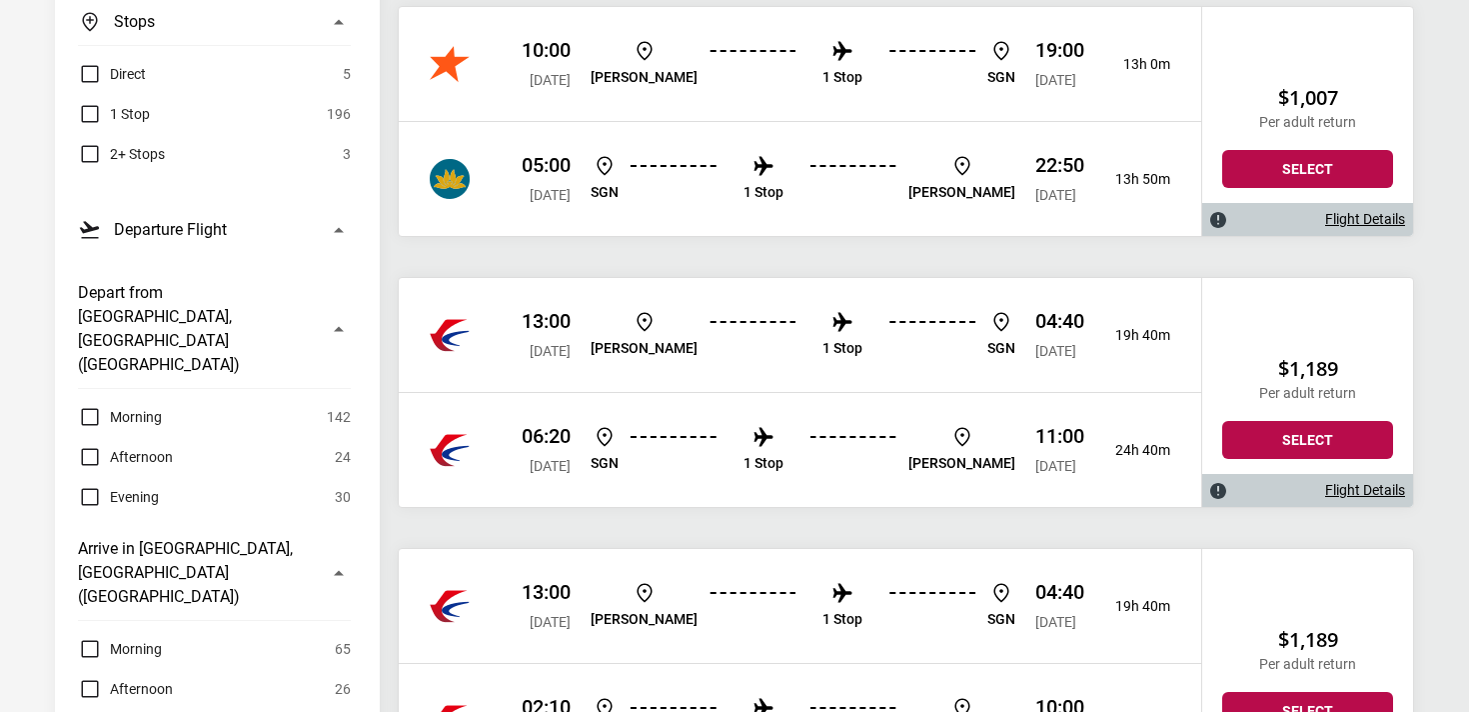
click at [175, 72] on div "Direct 5" at bounding box center [214, 74] width 273 height 24
click at [102, 55] on div "Direct 5 1 Stop 196 2+ Stops 3" at bounding box center [214, 106] width 273 height 120
click at [105, 68] on label "Direct" at bounding box center [112, 74] width 68 height 24
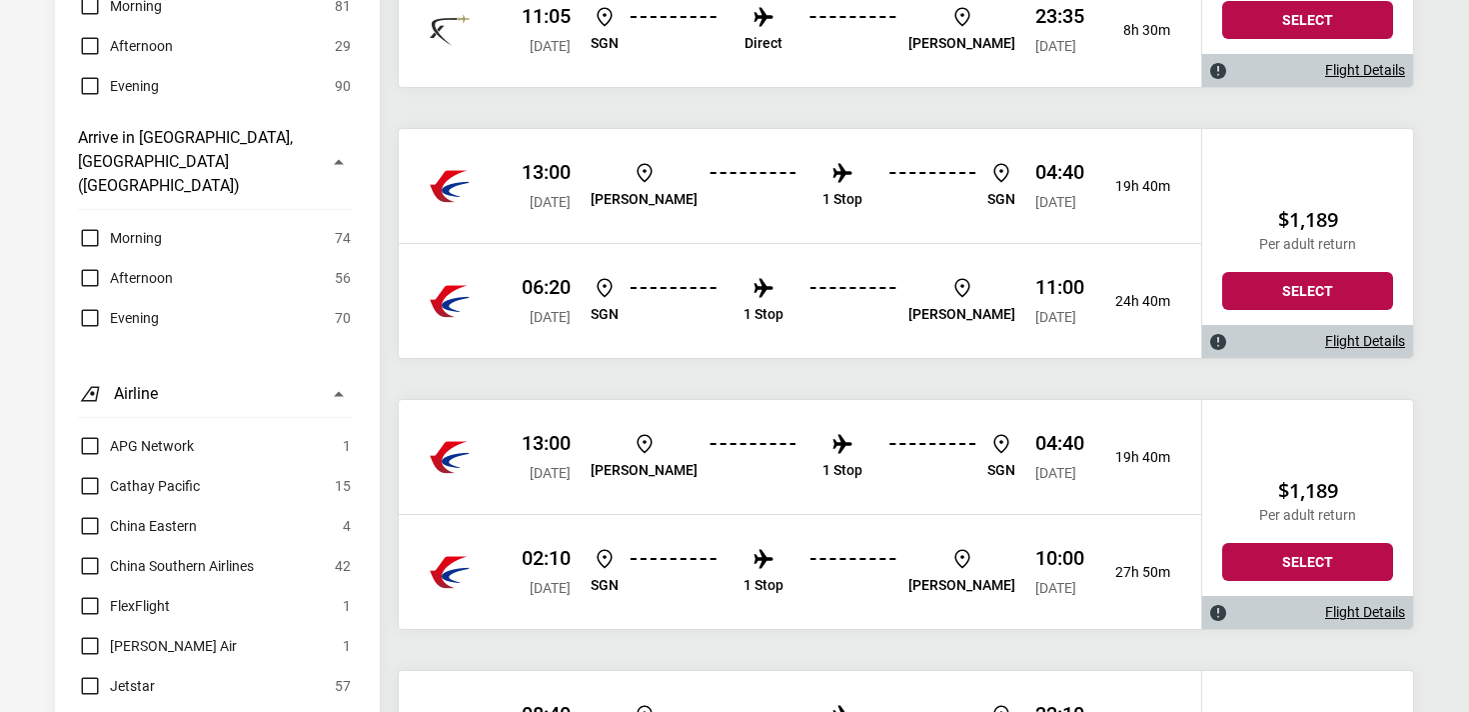
scroll to position [1331, 0]
click at [1347, 336] on link "Flight Details" at bounding box center [1366, 340] width 80 height 17
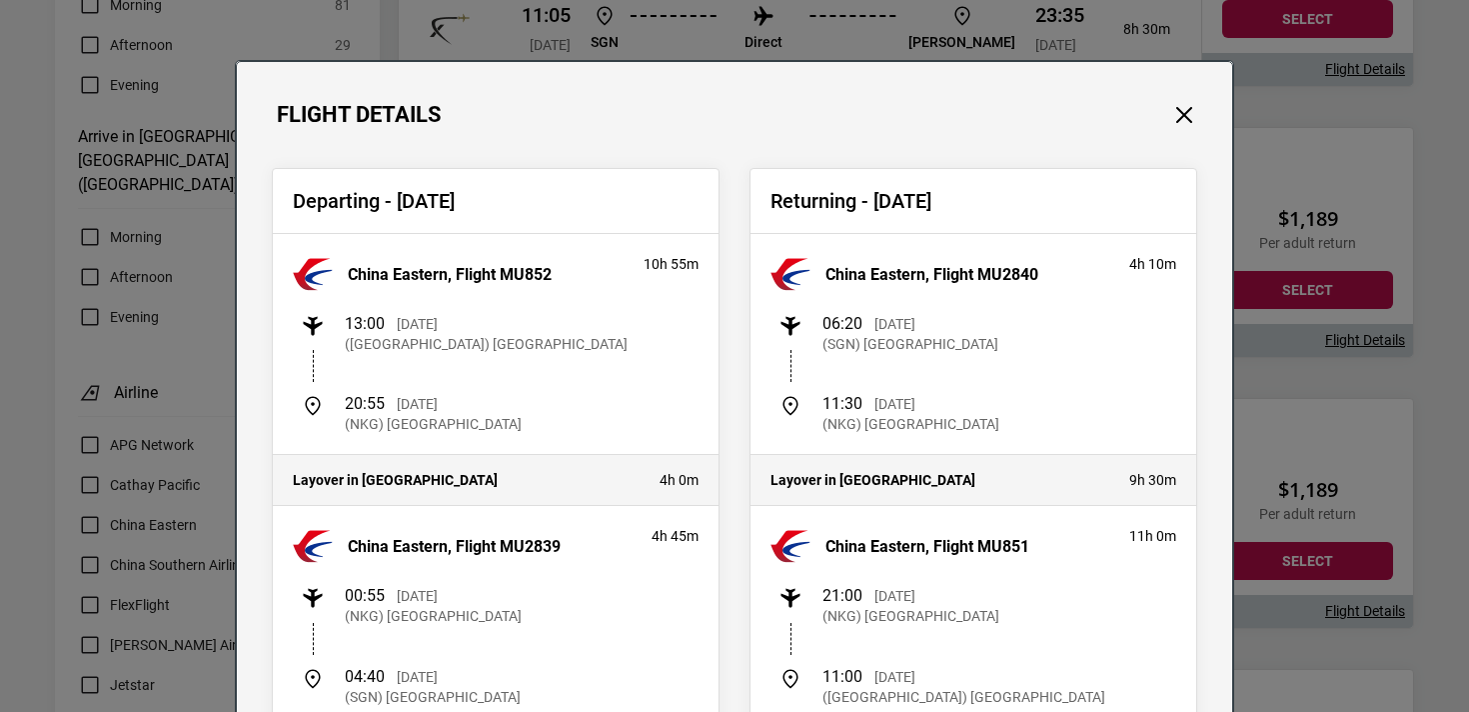
click at [1309, 266] on div "Flight Details Departing - [DATE] [GEOGRAPHIC_DATA] Eastern, Flight MU852 10h 5…" at bounding box center [734, 356] width 1469 height 712
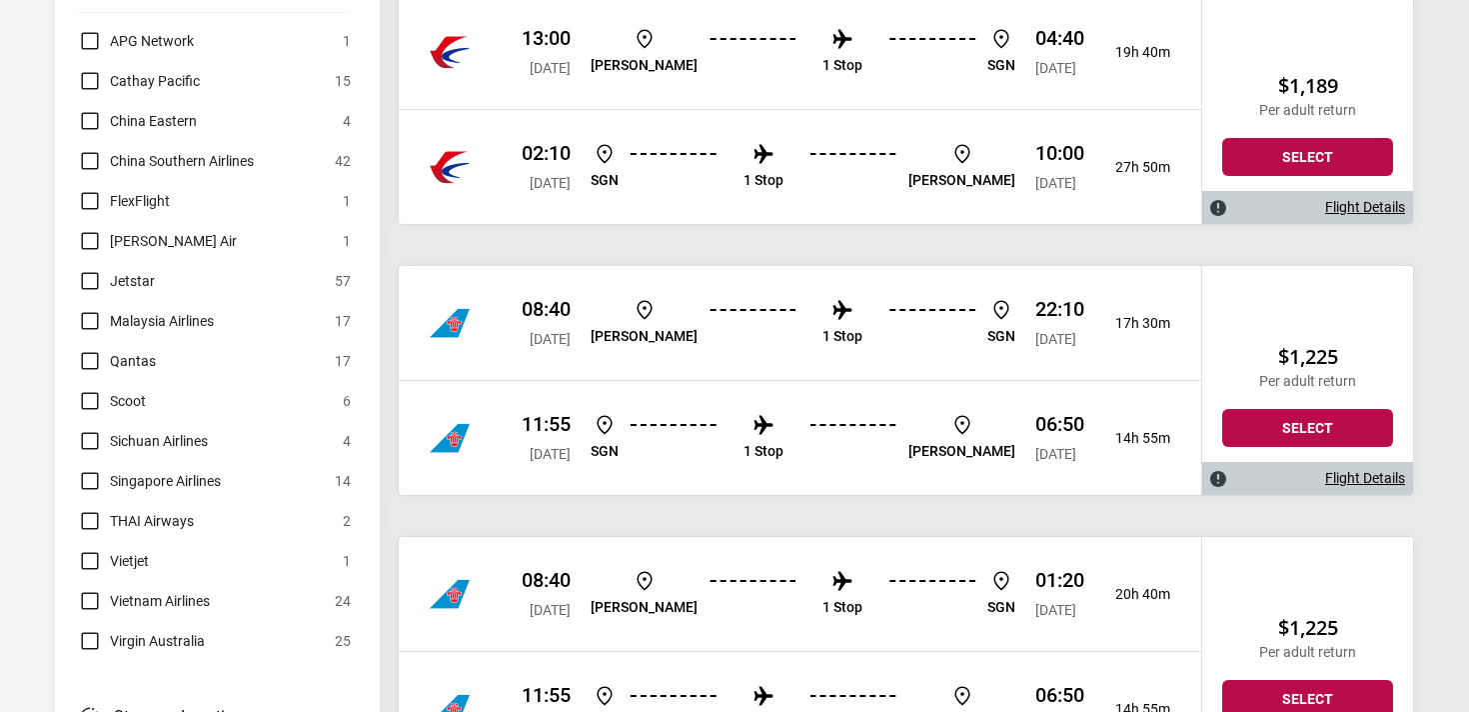
scroll to position [1747, 0]
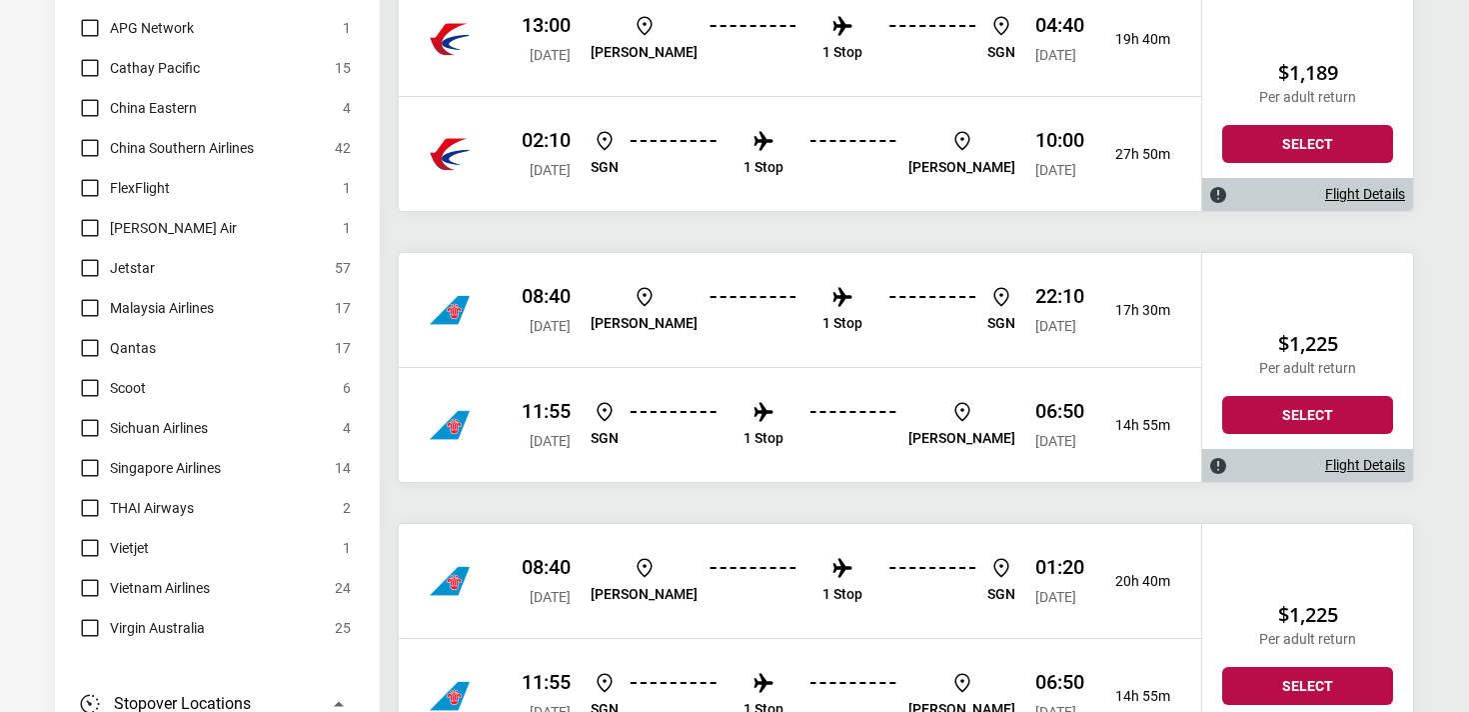
click at [1374, 468] on link "Flight Details" at bounding box center [1366, 465] width 80 height 17
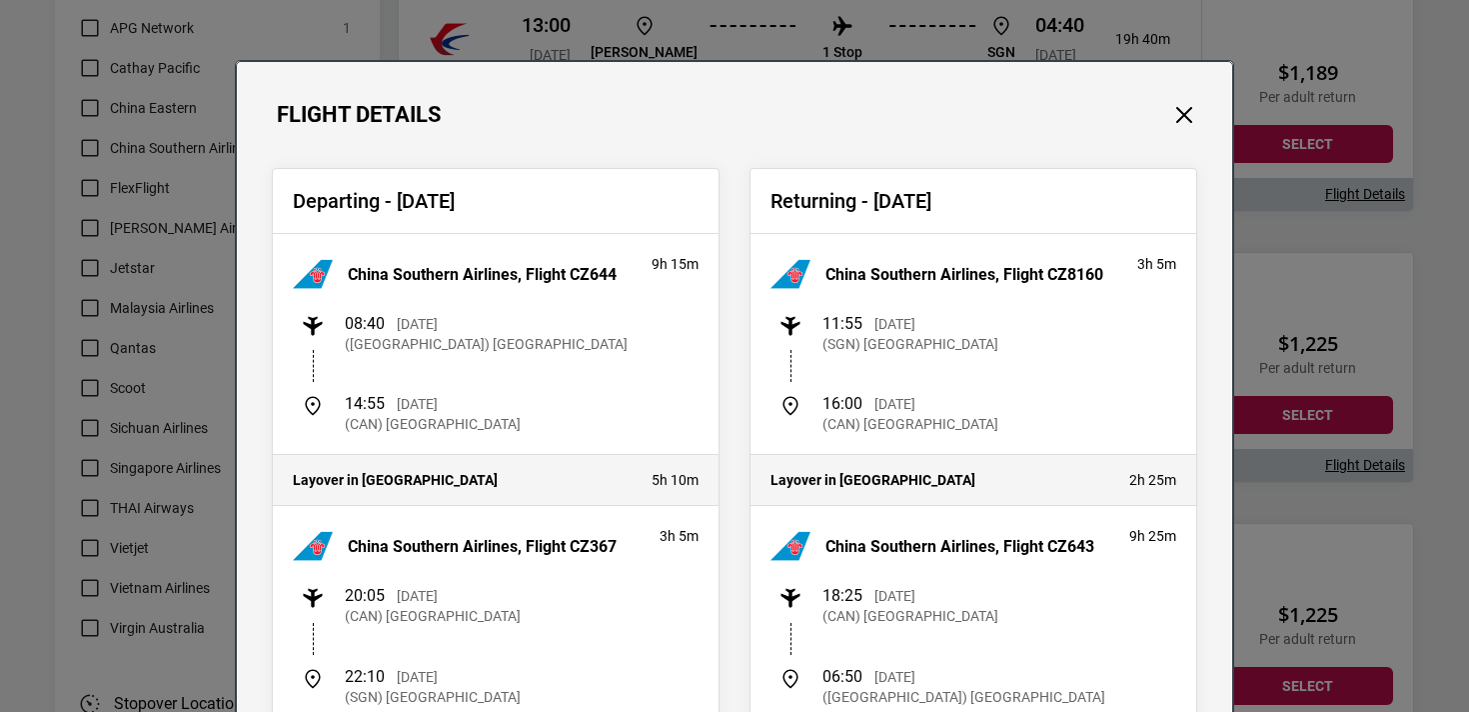
click at [1343, 363] on div "Flight Details Departing - [DATE] China Southern Airlines, Flight CZ644 9h 15m …" at bounding box center [734, 356] width 1469 height 712
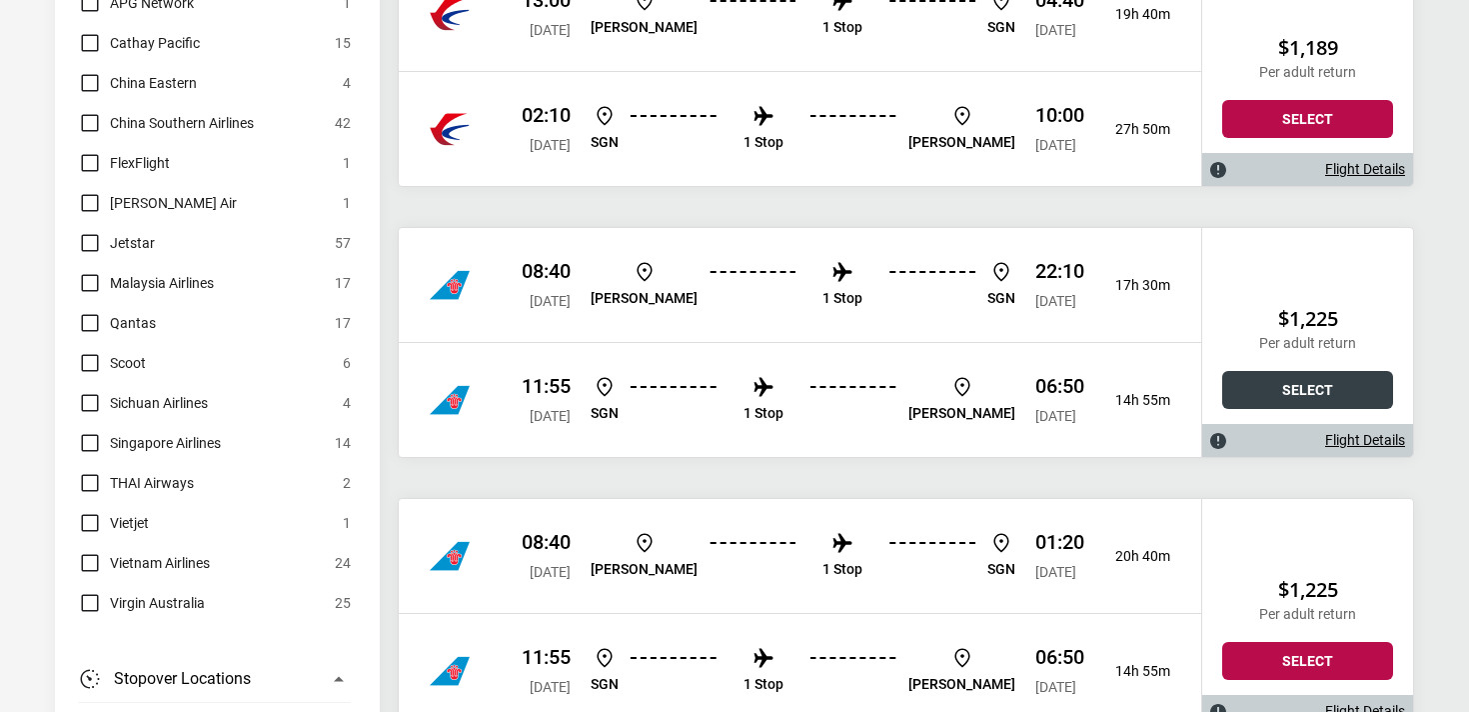
scroll to position [1769, 0]
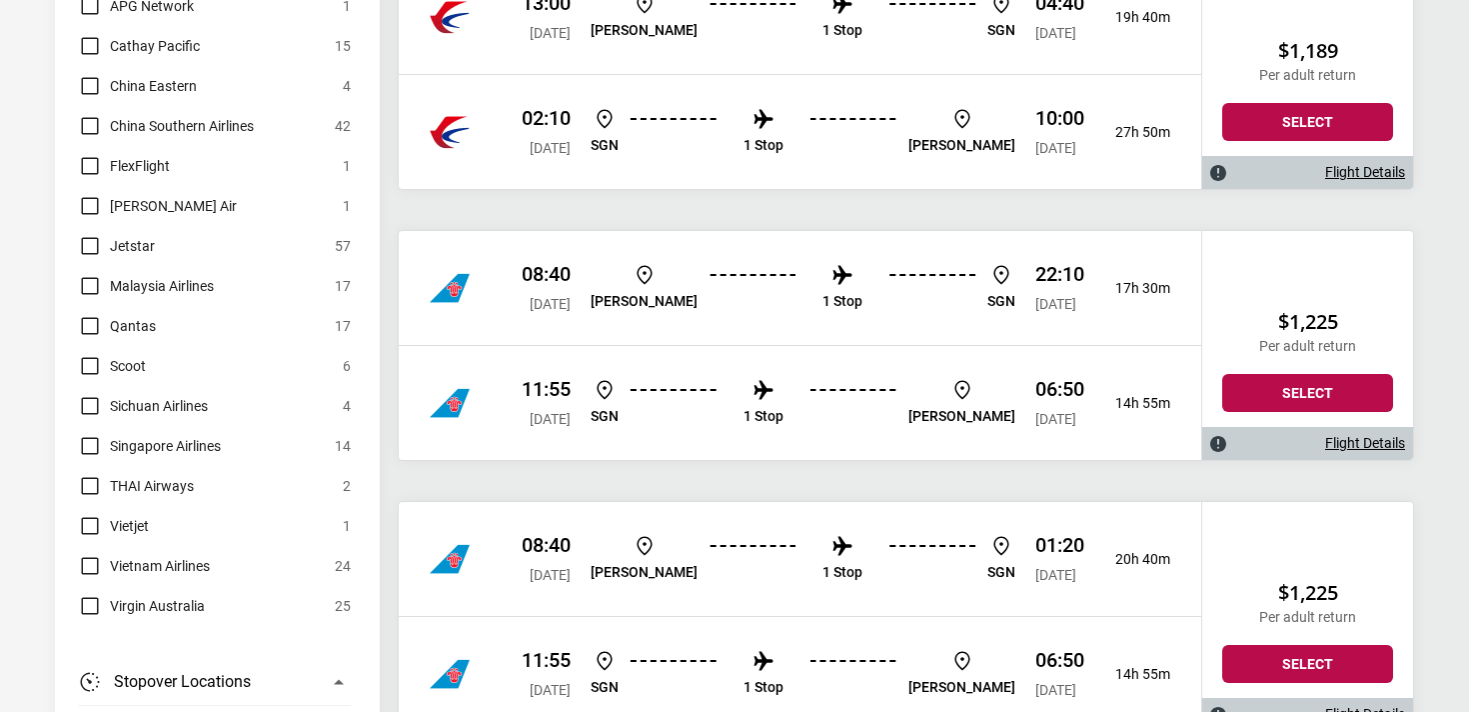
click at [1362, 444] on link "Flight Details" at bounding box center [1366, 443] width 80 height 17
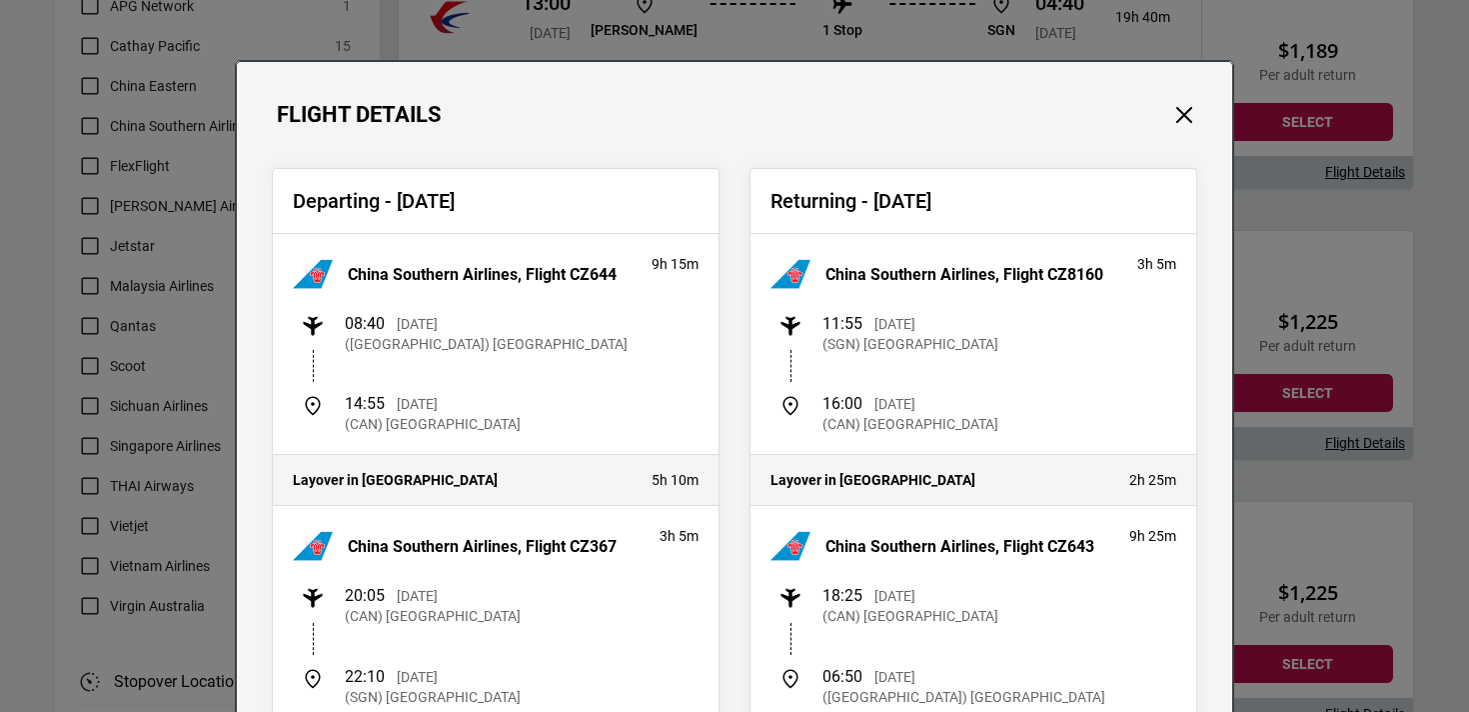
click at [1362, 444] on div "Flight Details Departing - [DATE] China Southern Airlines, Flight CZ644 9h 15m …" at bounding box center [734, 356] width 1469 height 712
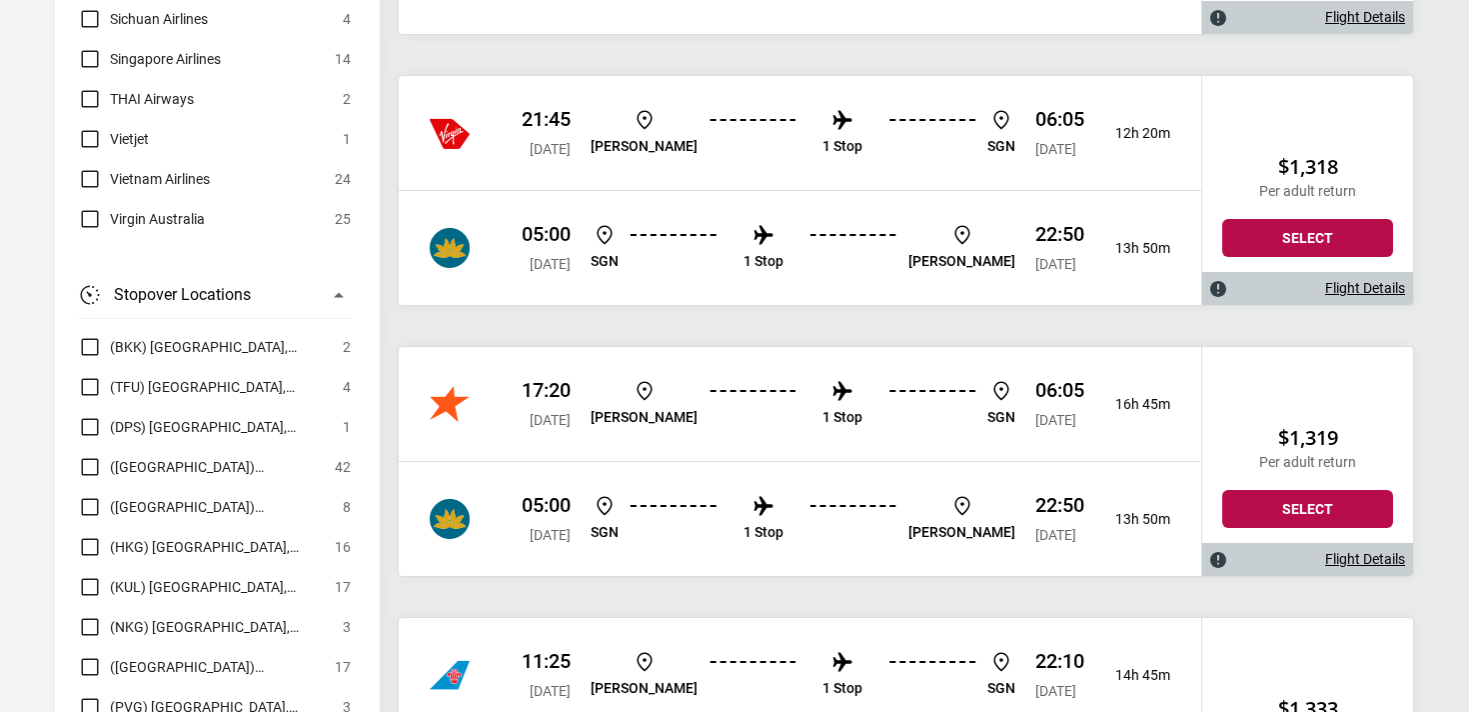
scroll to position [9512, 0]
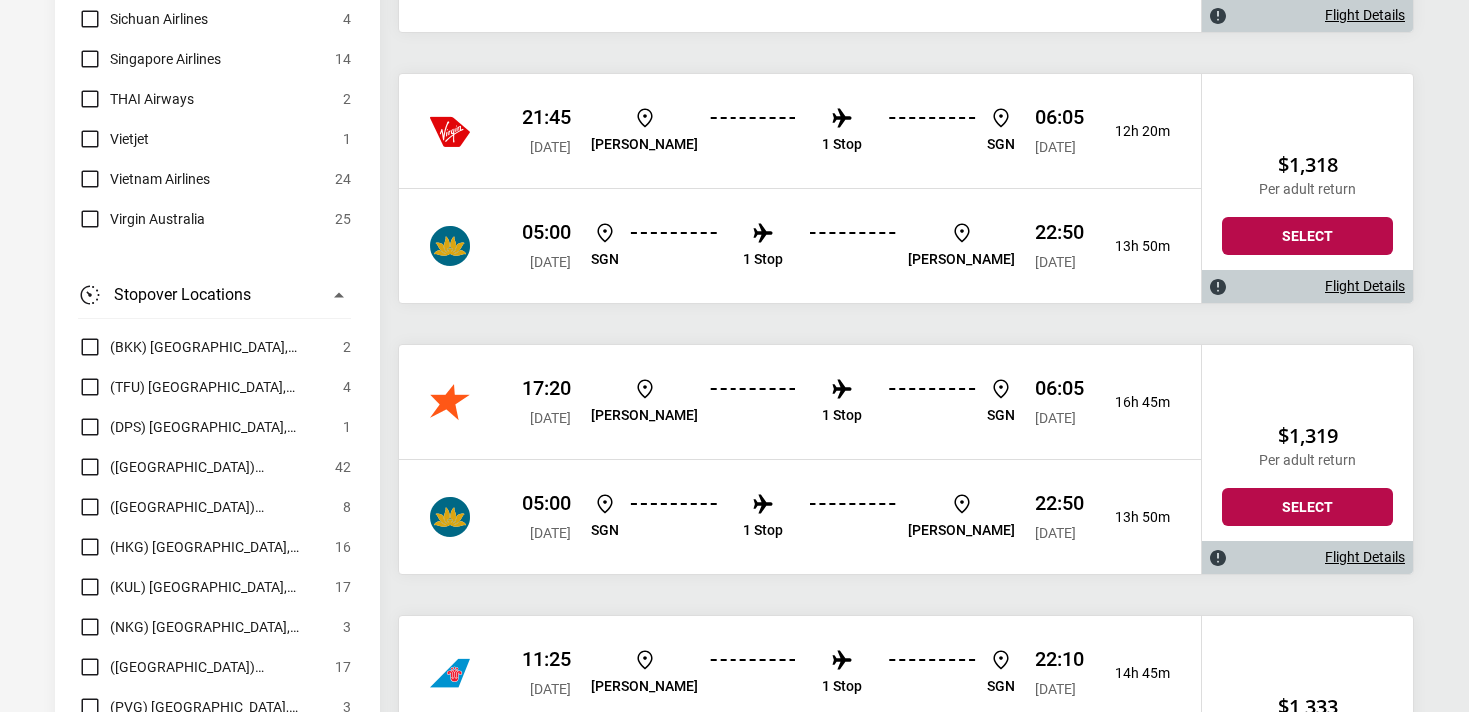
click at [1368, 559] on link "Flight Details" at bounding box center [1366, 557] width 80 height 17
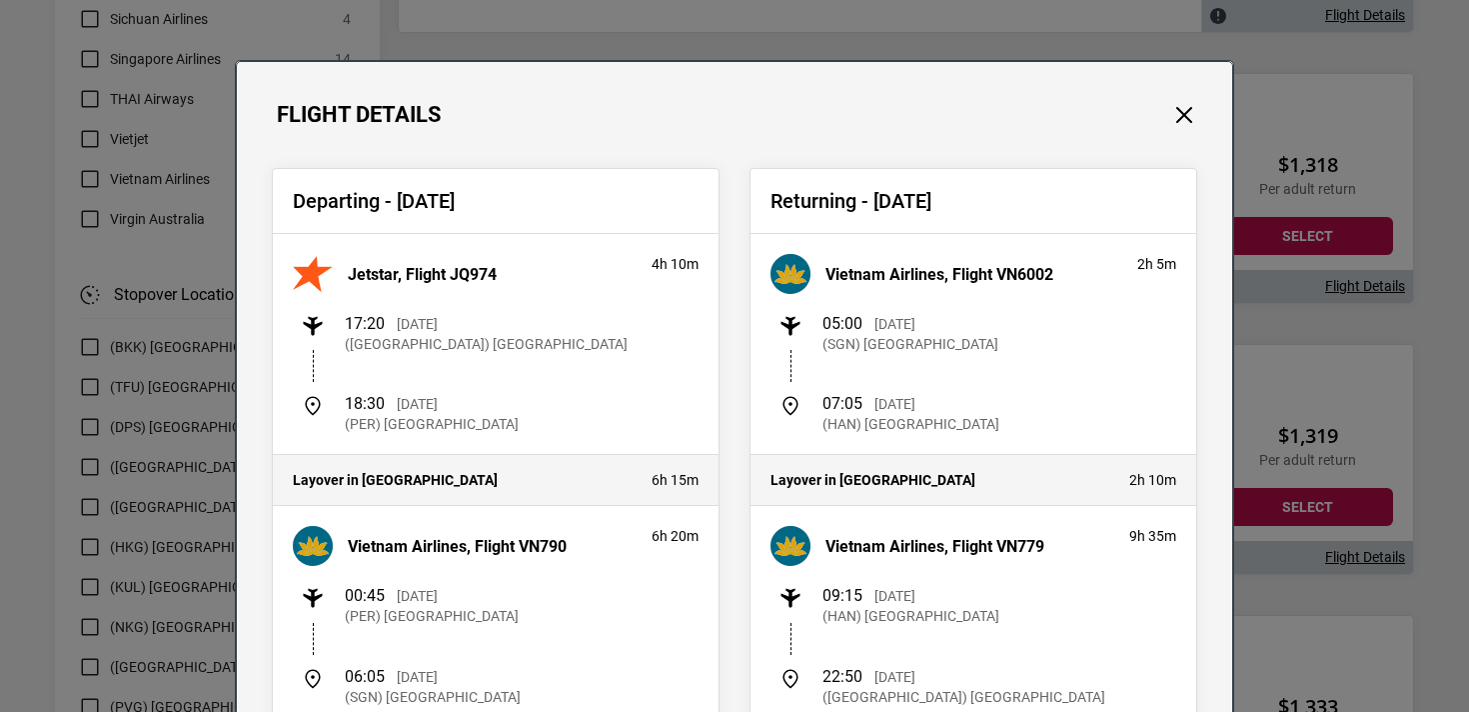
click at [1399, 418] on div "Flight Details Departing - [DATE] Jetstar, Flight JQ974 4h 10m 17:20 [DATE] ([G…" at bounding box center [734, 356] width 1469 height 712
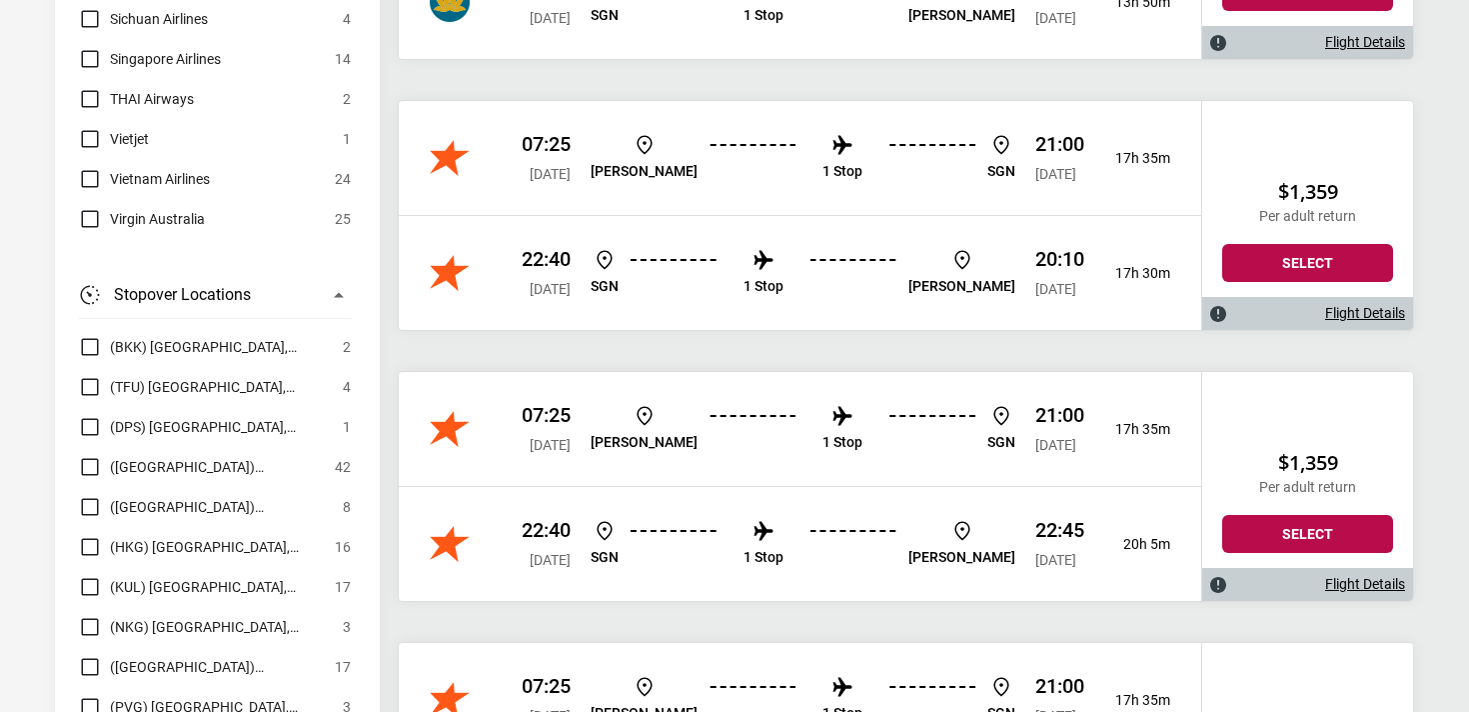
scroll to position [13300, 0]
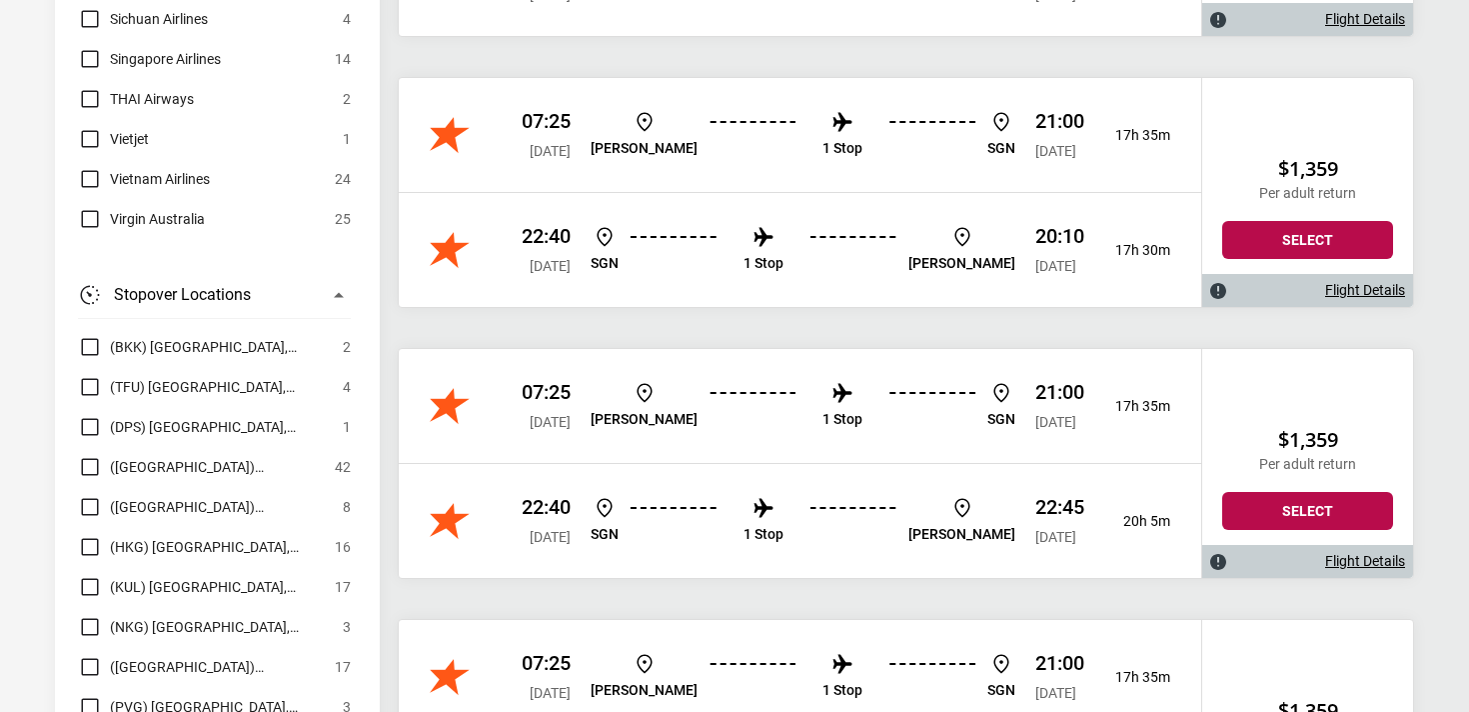
click at [1348, 291] on link "Flight Details" at bounding box center [1366, 290] width 80 height 17
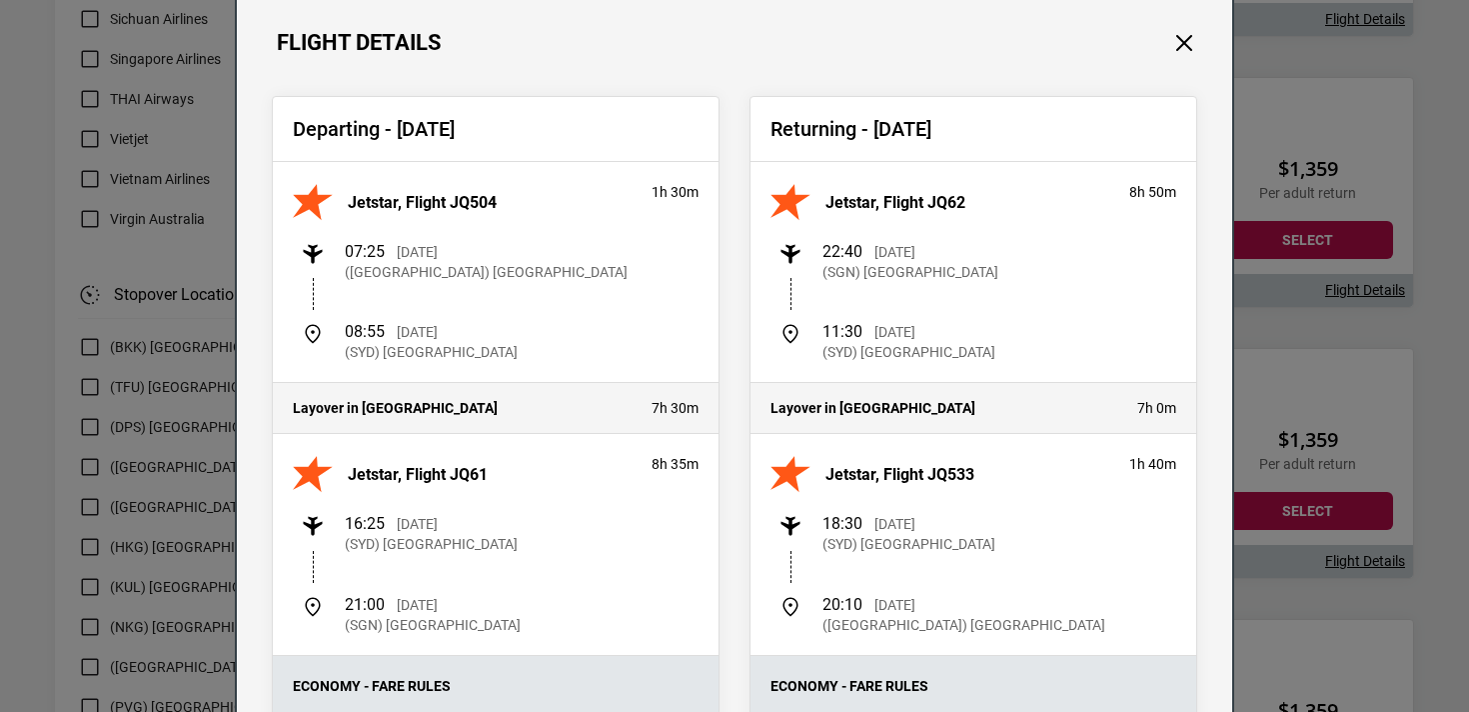
scroll to position [74, 0]
click at [1351, 406] on div "Flight Details Departing - [DATE] Jetstar, Flight JQ504 1h 30m 07:25 [DATE] ([G…" at bounding box center [734, 356] width 1469 height 712
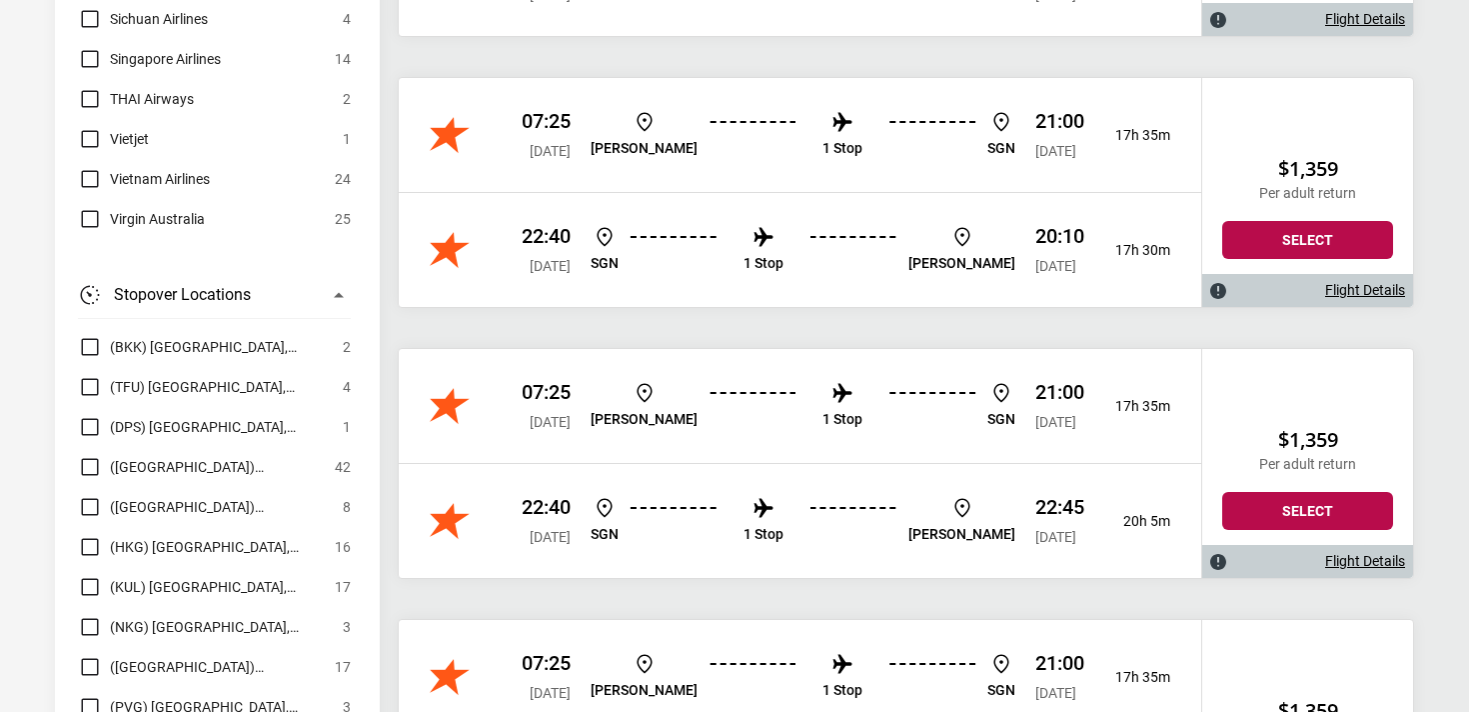
click at [1377, 565] on link "Flight Details" at bounding box center [1366, 561] width 80 height 17
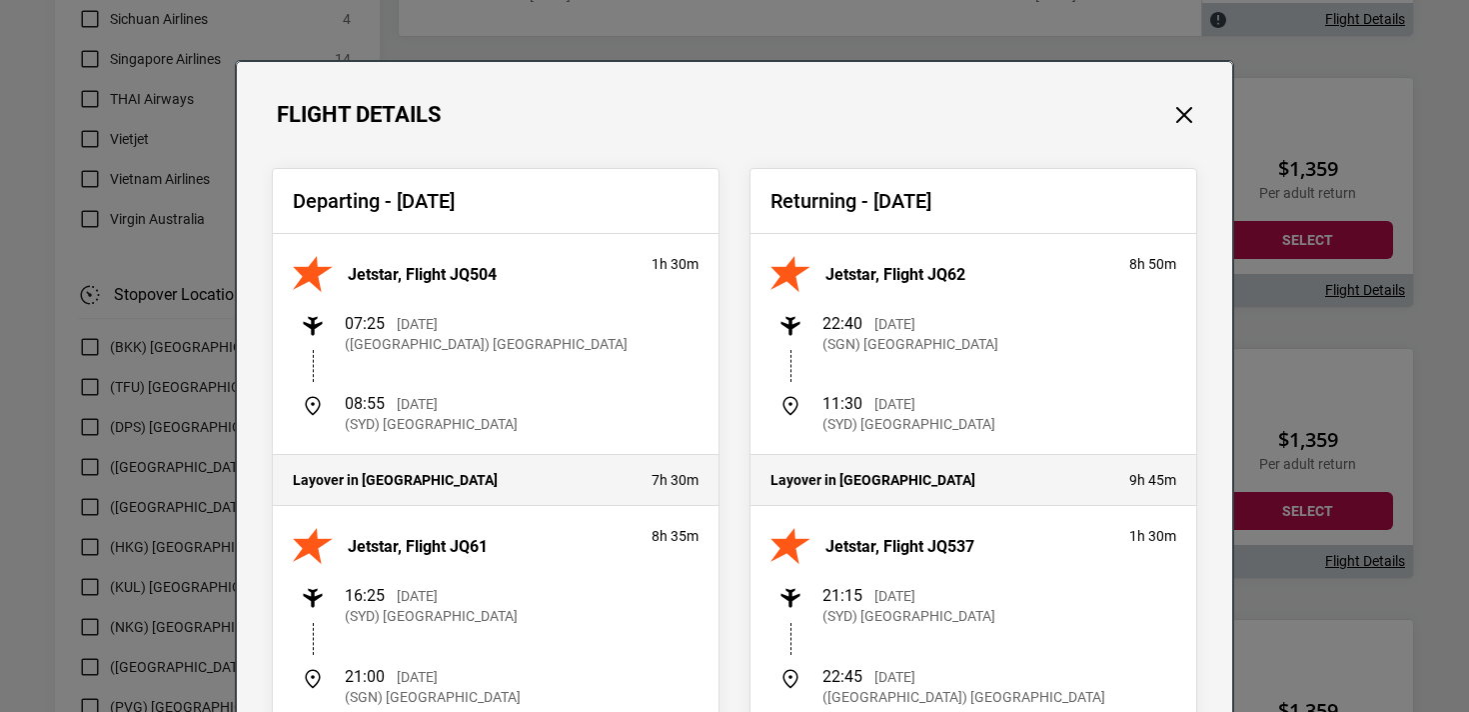
click at [1345, 495] on div "Flight Details Departing - [DATE] Jetstar, Flight JQ504 1h 30m 07:25 [DATE] ([G…" at bounding box center [734, 356] width 1469 height 712
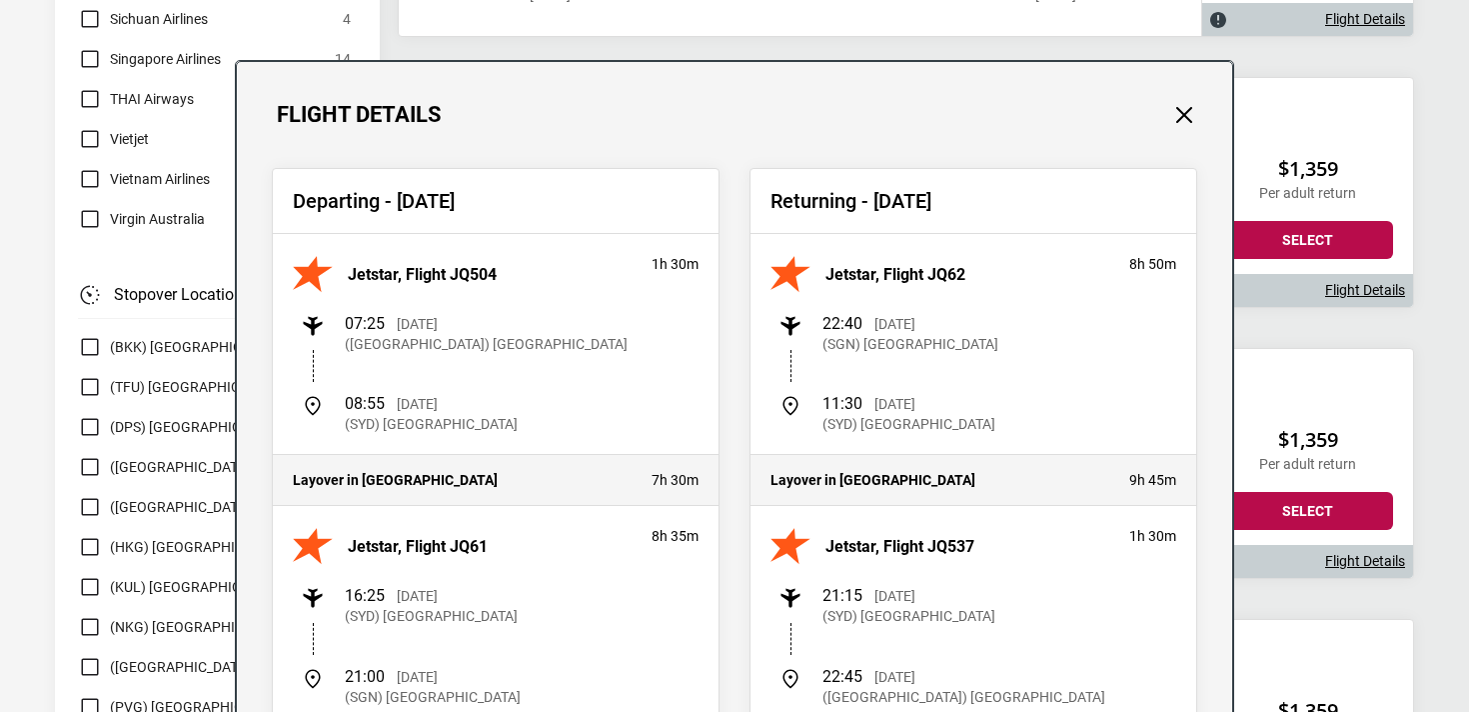
scroll to position [13477, 0]
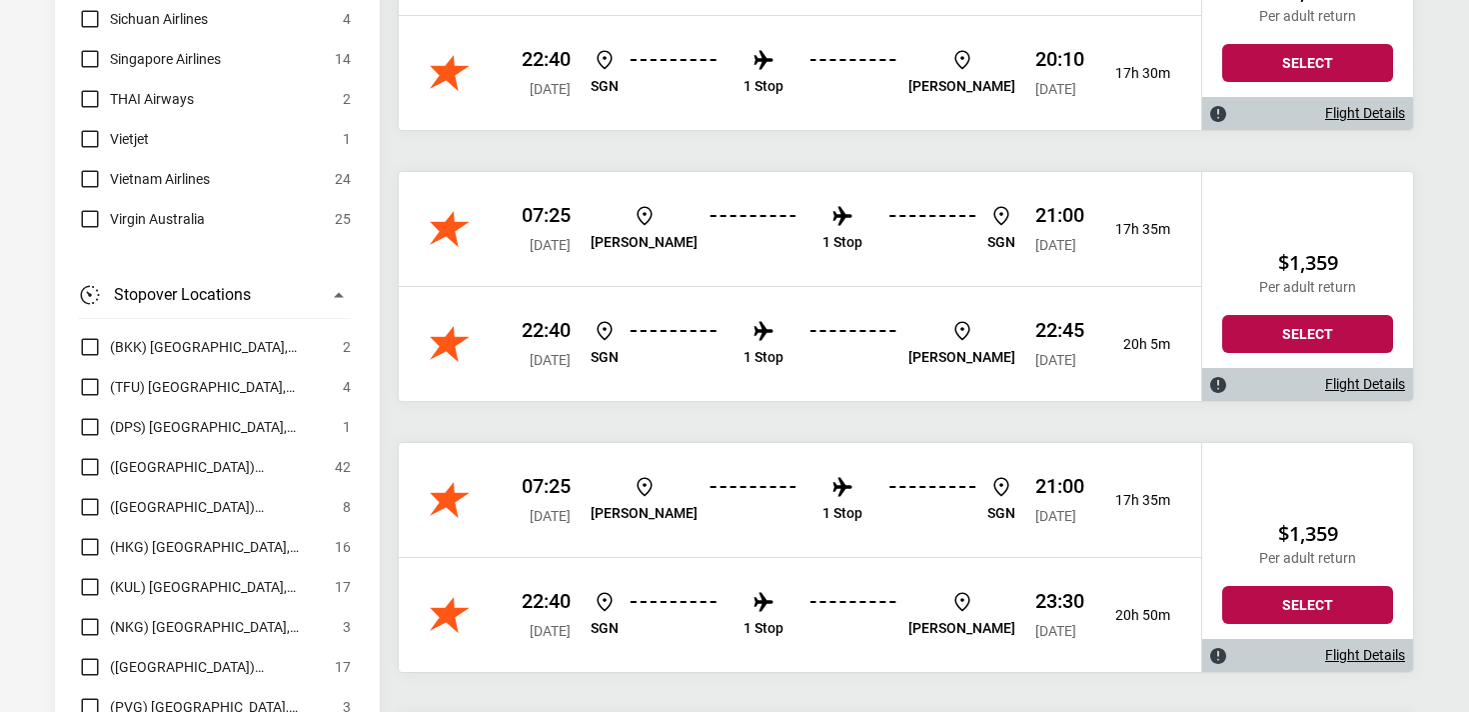
click at [1368, 655] on link "Flight Details" at bounding box center [1366, 655] width 80 height 17
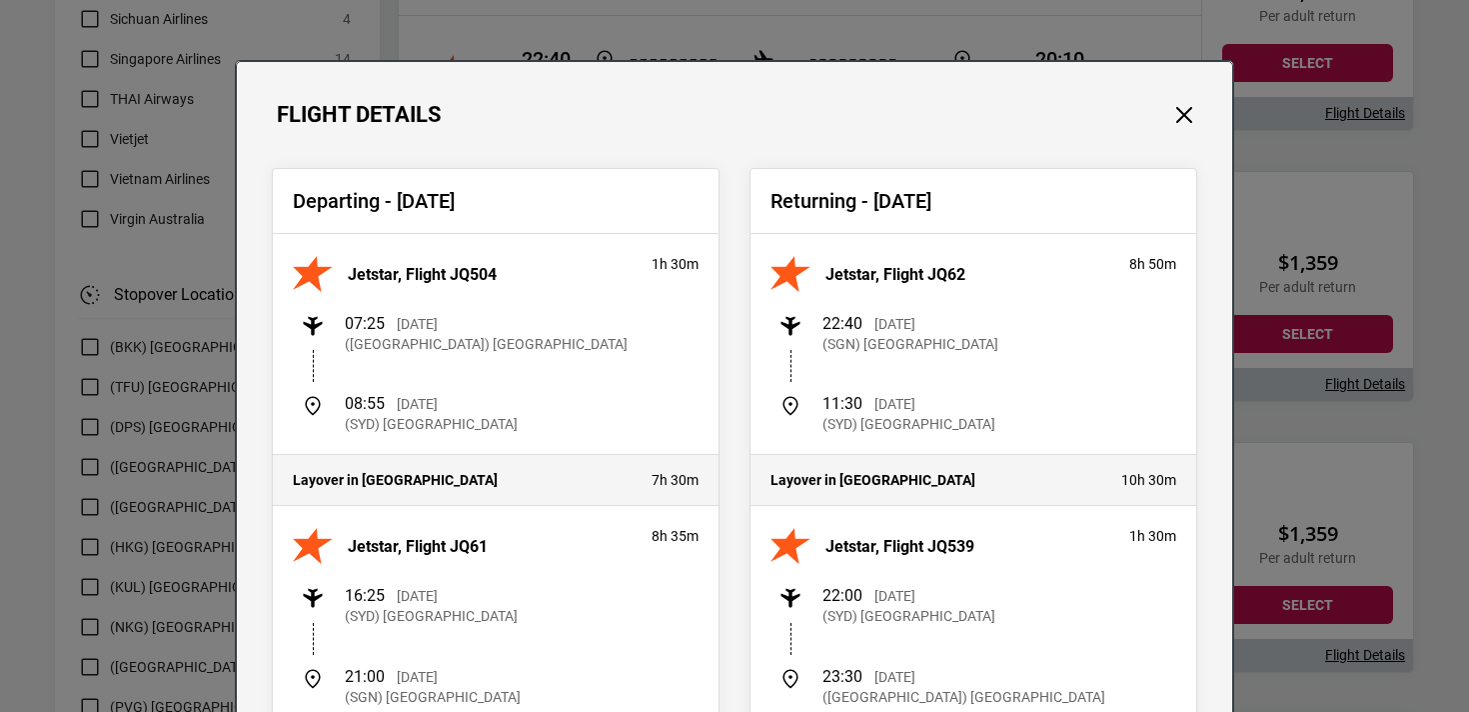
click at [1367, 407] on div "Flight Details Departing - [DATE] Jetstar, Flight JQ504 1h 30m 07:25 [DATE] ([G…" at bounding box center [734, 356] width 1469 height 712
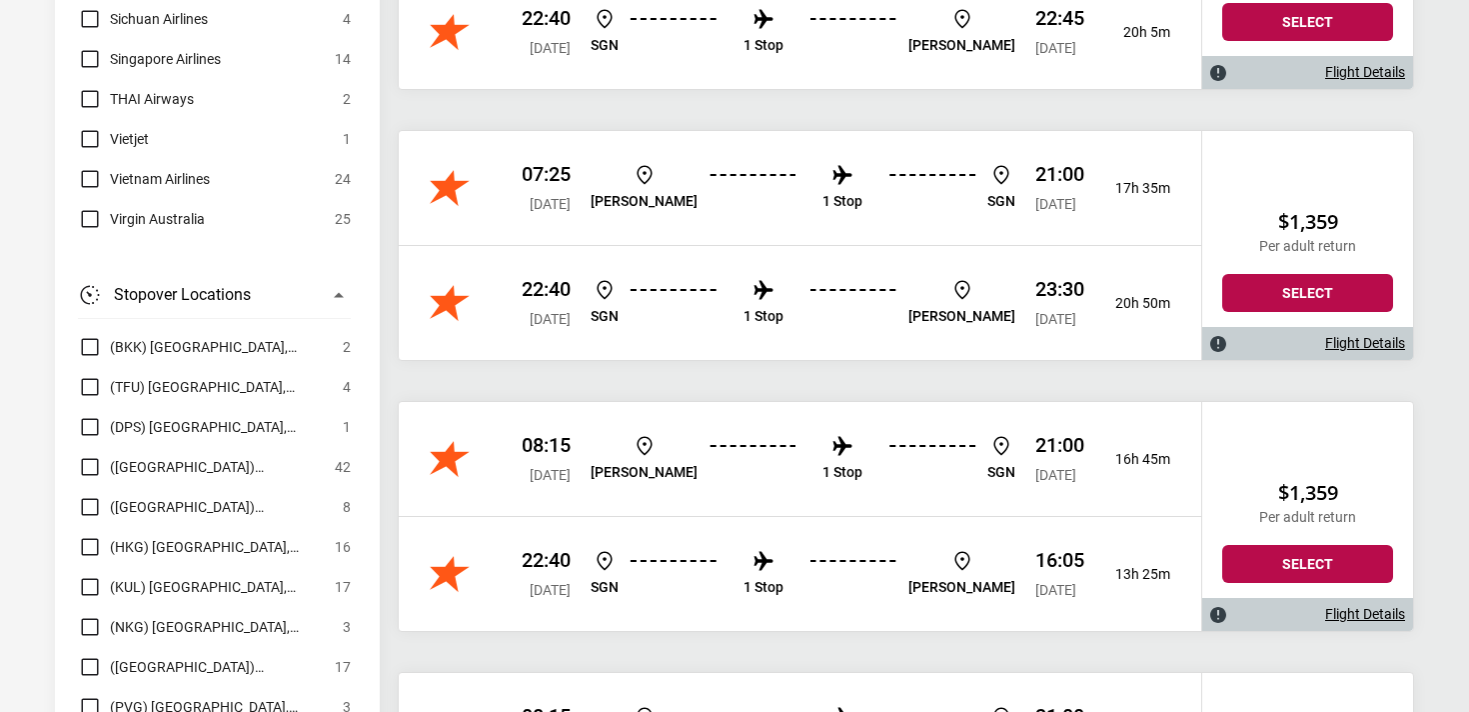
scroll to position [13791, 0]
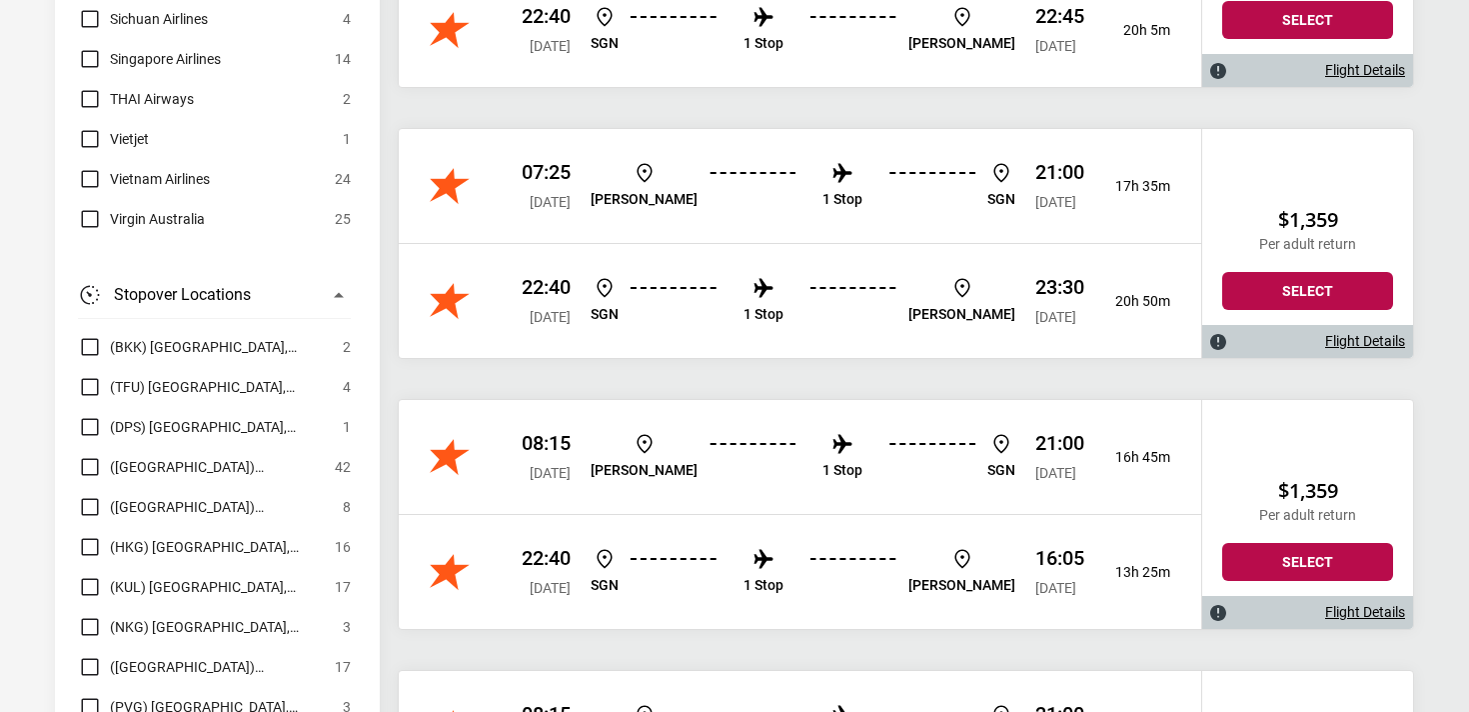
click at [1391, 606] on link "Flight Details" at bounding box center [1366, 612] width 80 height 17
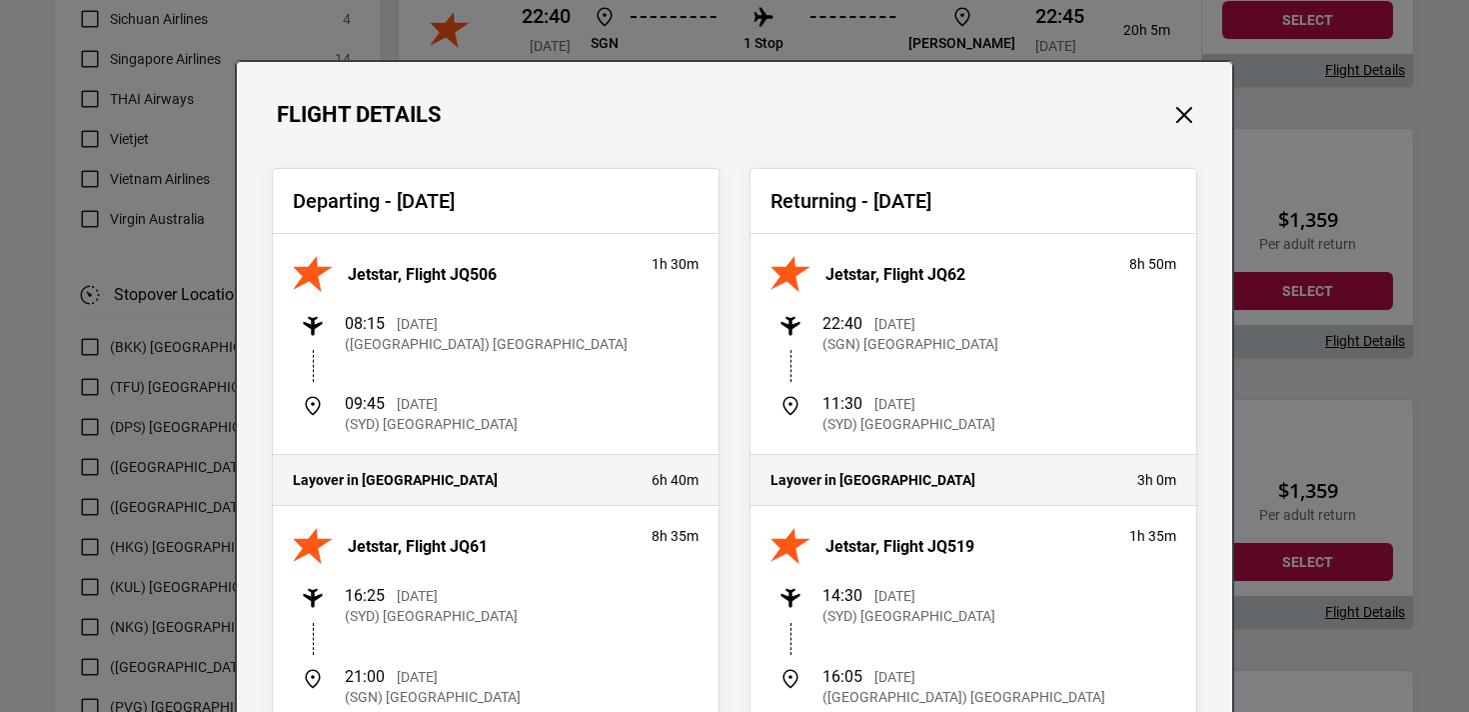
click at [1359, 491] on div "Flight Details Departing - [DATE] Jetstar, Flight JQ506 1h 30m 08:15 [DATE] ([G…" at bounding box center [734, 356] width 1469 height 712
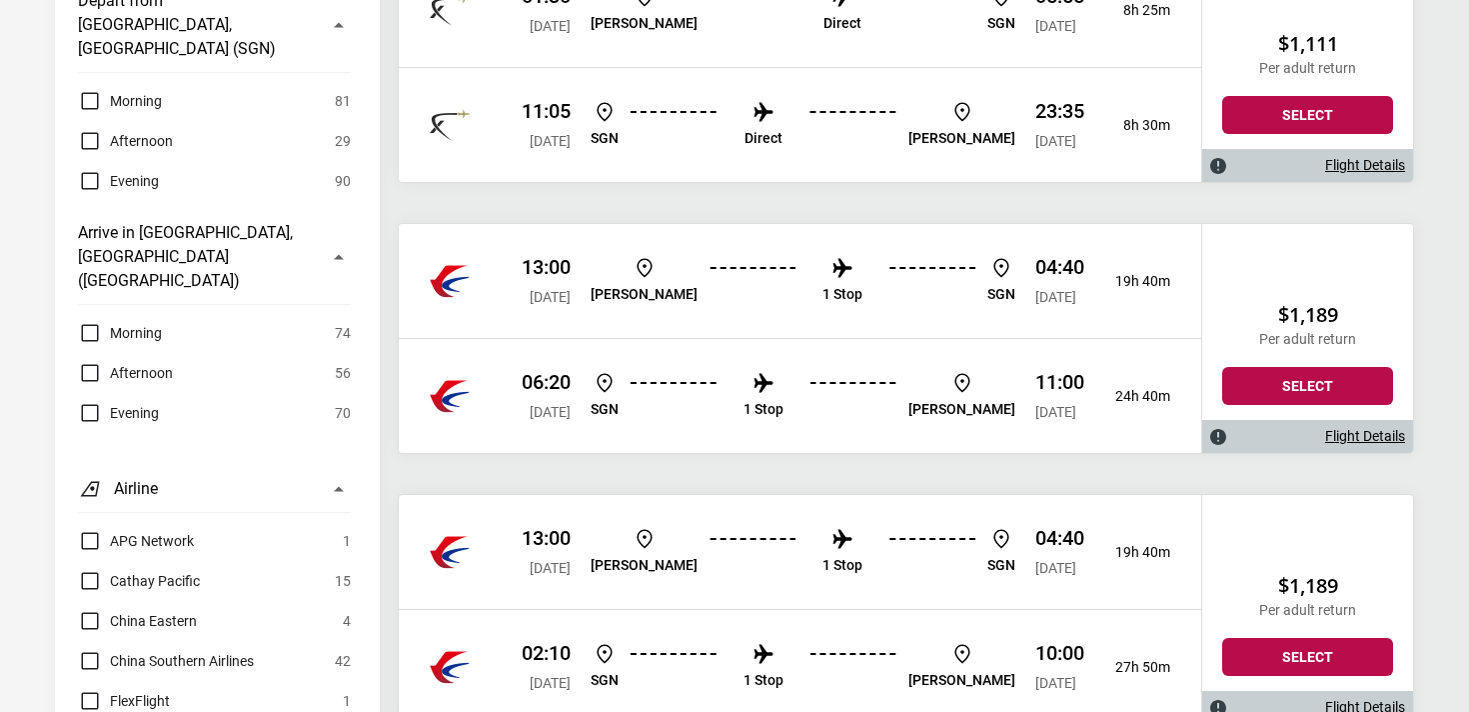
scroll to position [0, 0]
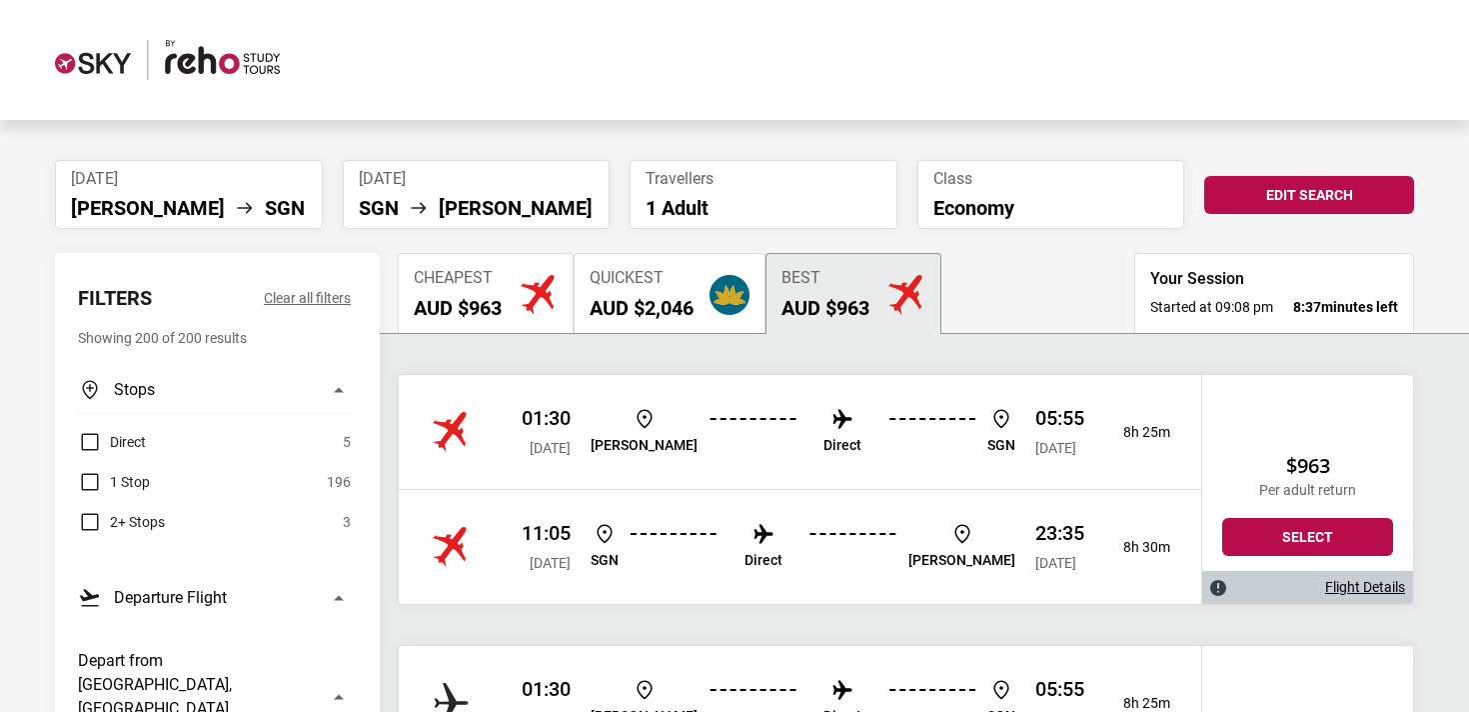
click at [99, 480] on label "1 Stop" at bounding box center [114, 482] width 72 height 24
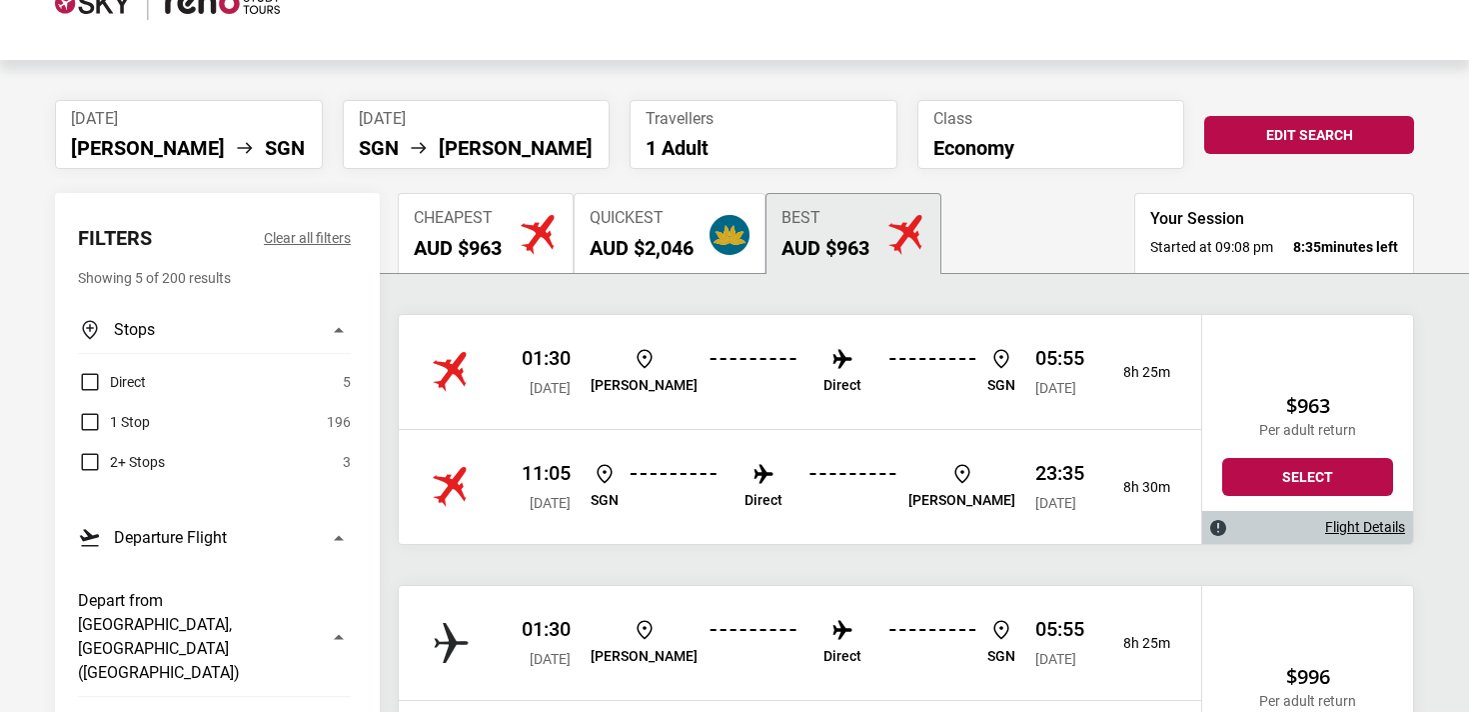
scroll to position [85, 0]
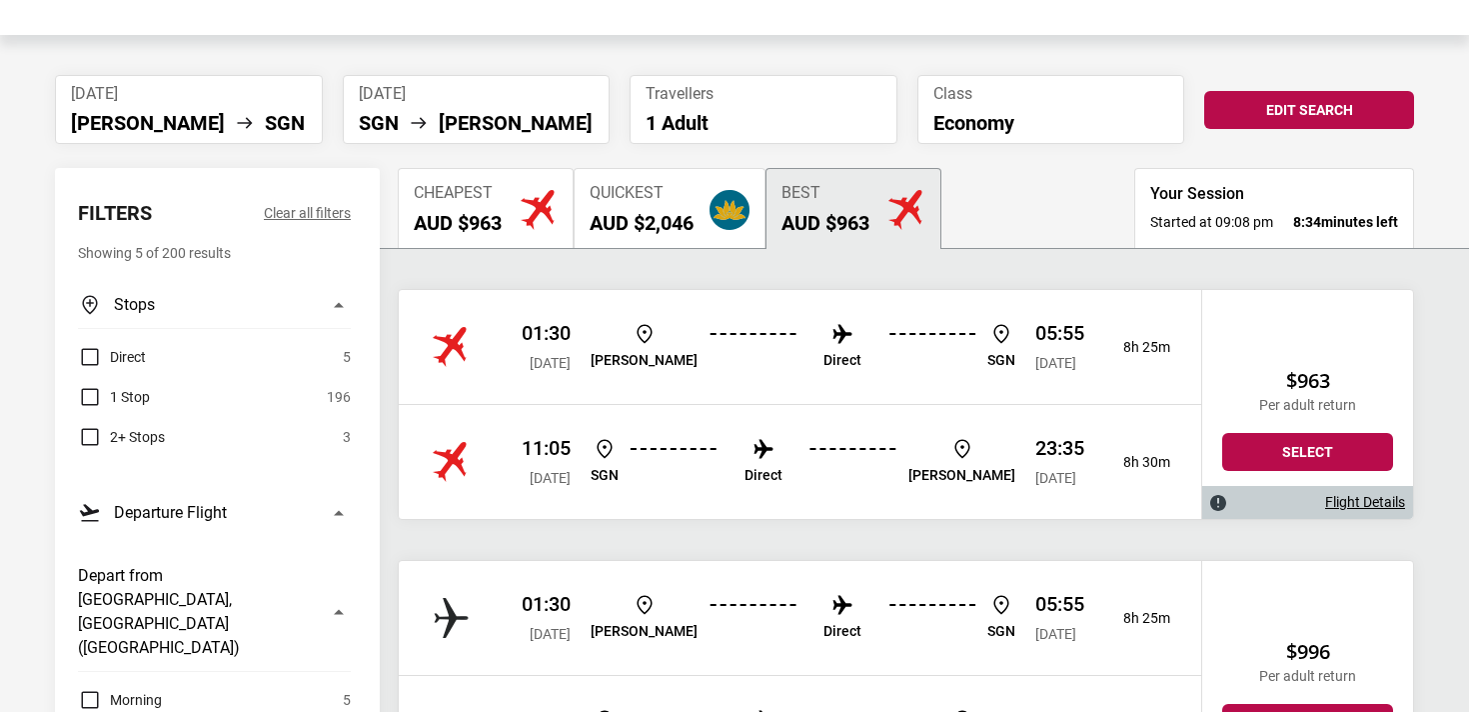
click at [1369, 501] on link "Flight Details" at bounding box center [1366, 502] width 80 height 17
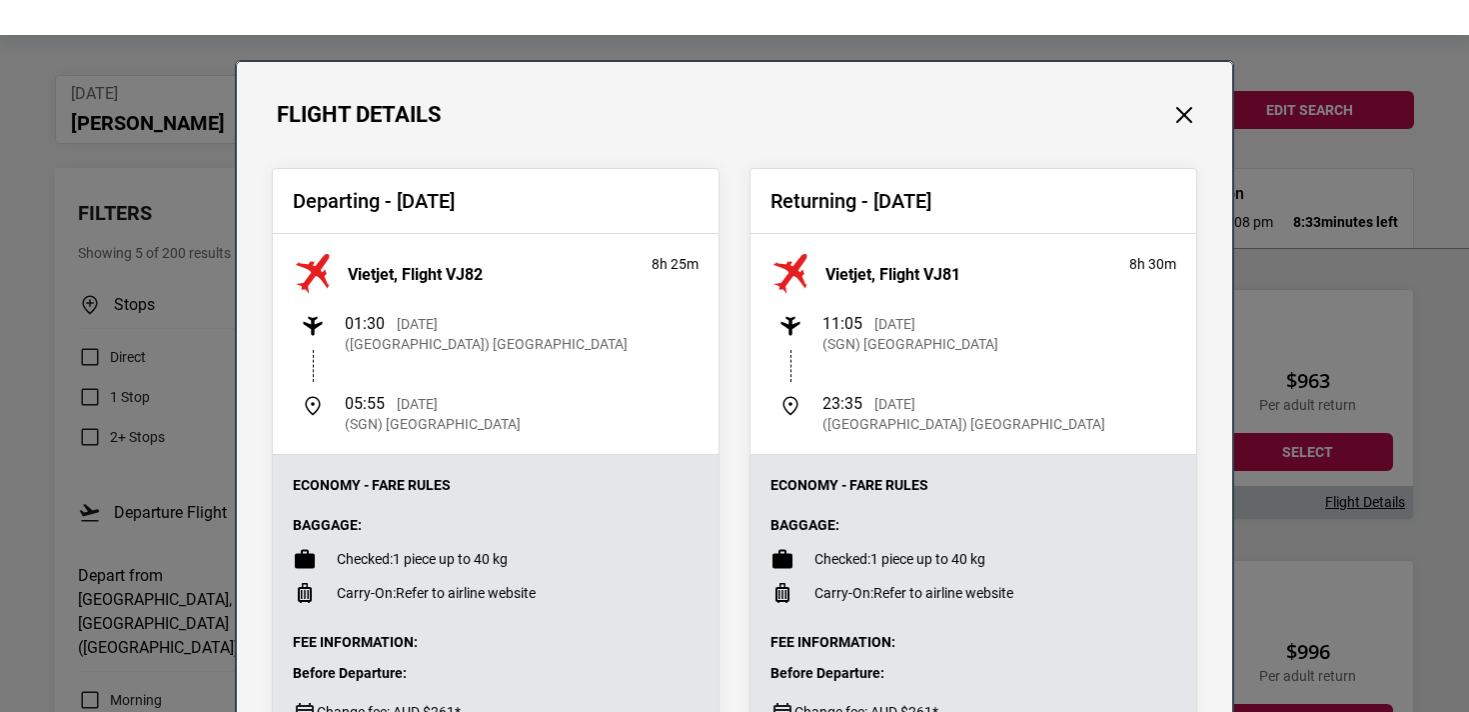
click at [1268, 584] on div "Flight Details Departing - [DATE] Vietjet, Flight VJ82 8h 25m 01:30 [DATE] ([GE…" at bounding box center [734, 356] width 1469 height 712
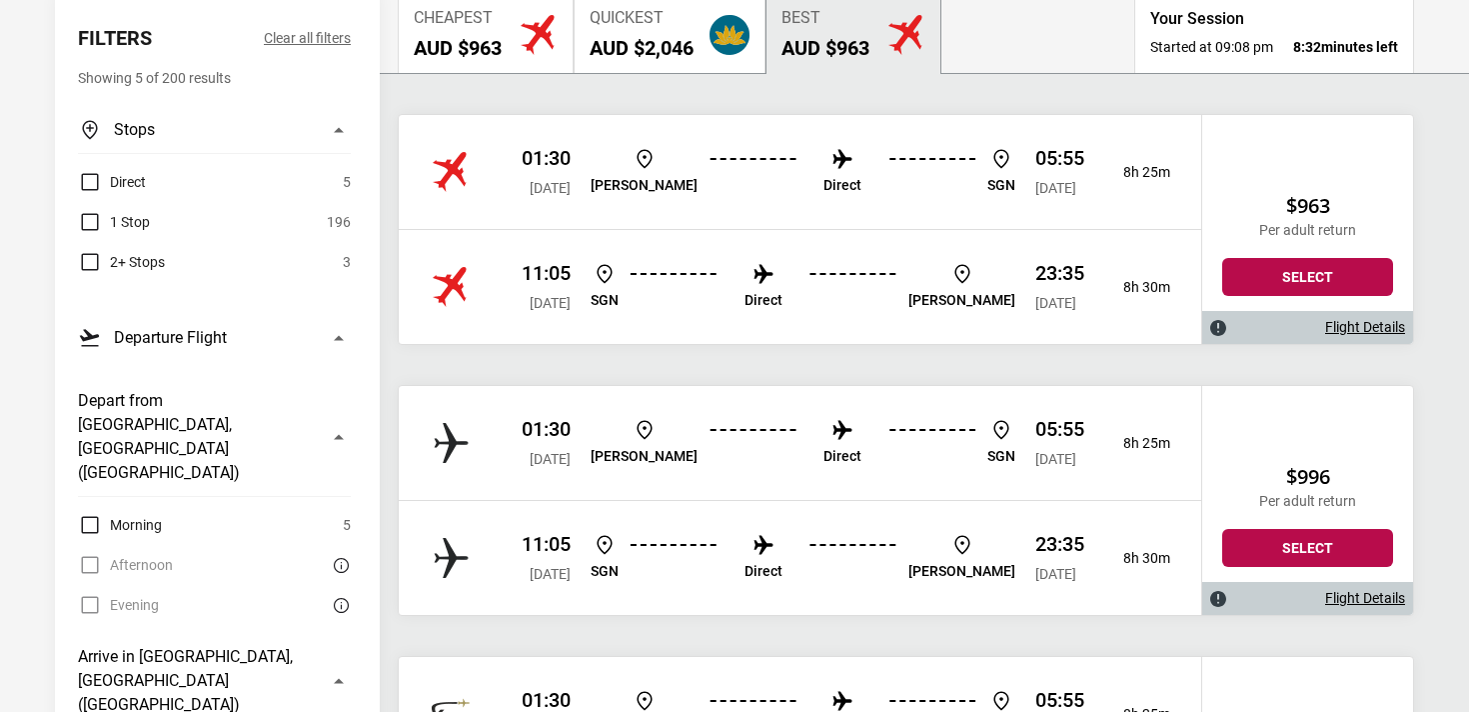
scroll to position [275, 0]
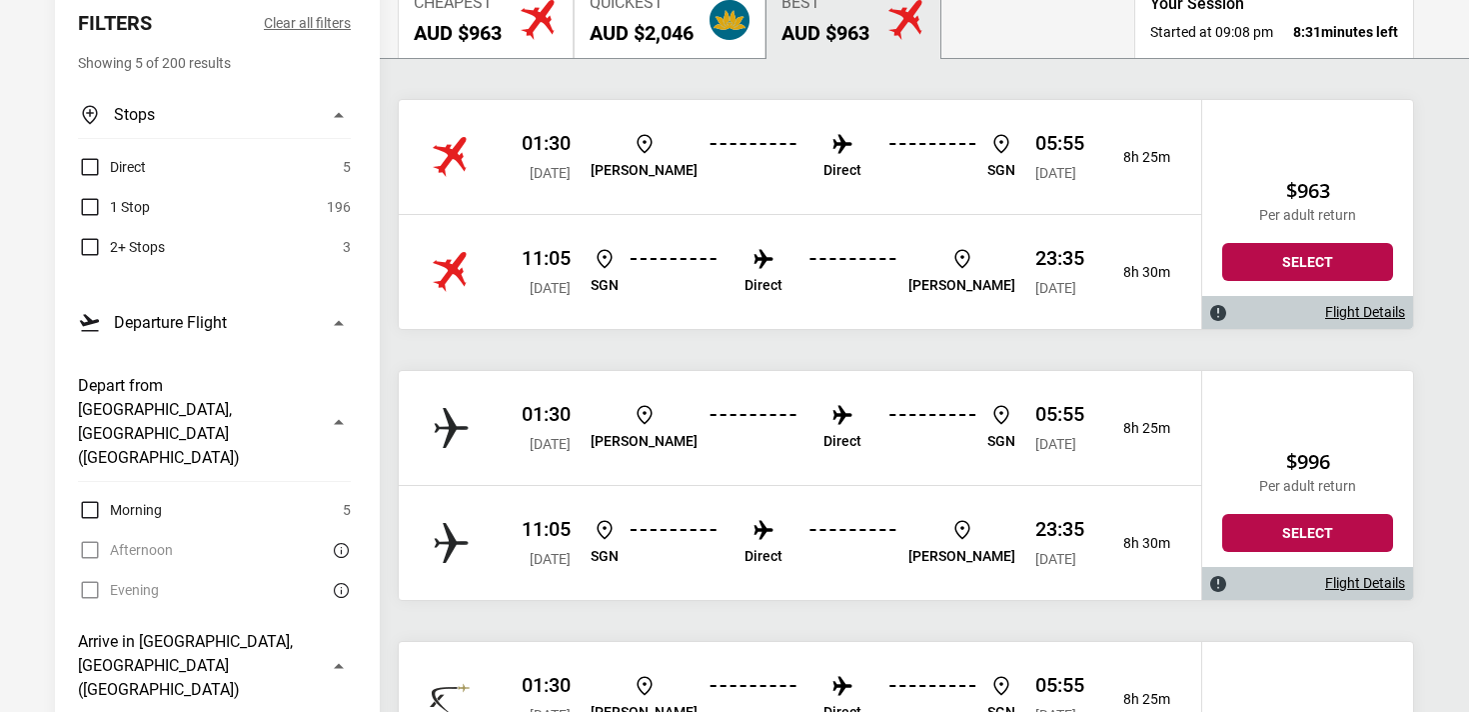
click at [1358, 587] on link "Flight Details" at bounding box center [1366, 583] width 80 height 17
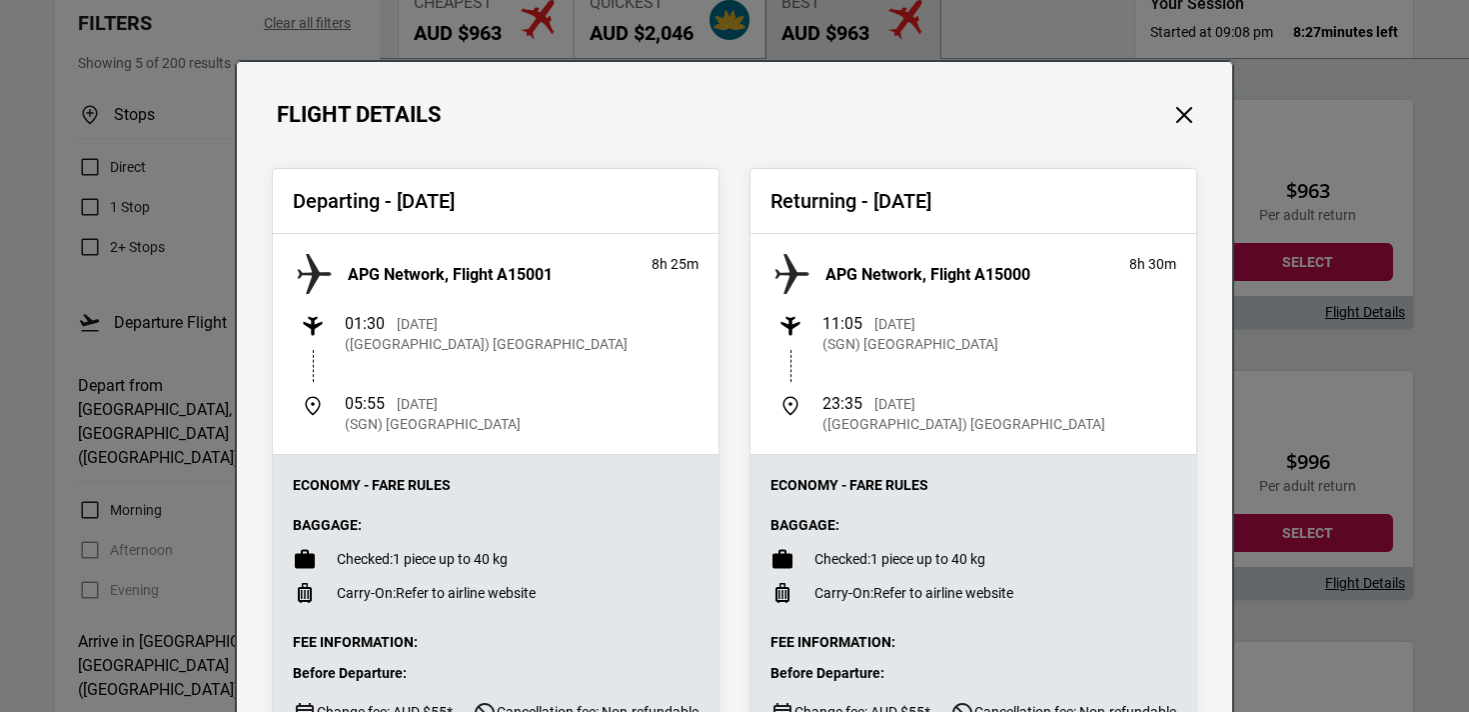
click at [1385, 361] on div "Flight Details Departing - [DATE] APG Network, Flight A15001 8h 25m 01:30 [DATE…" at bounding box center [734, 356] width 1469 height 712
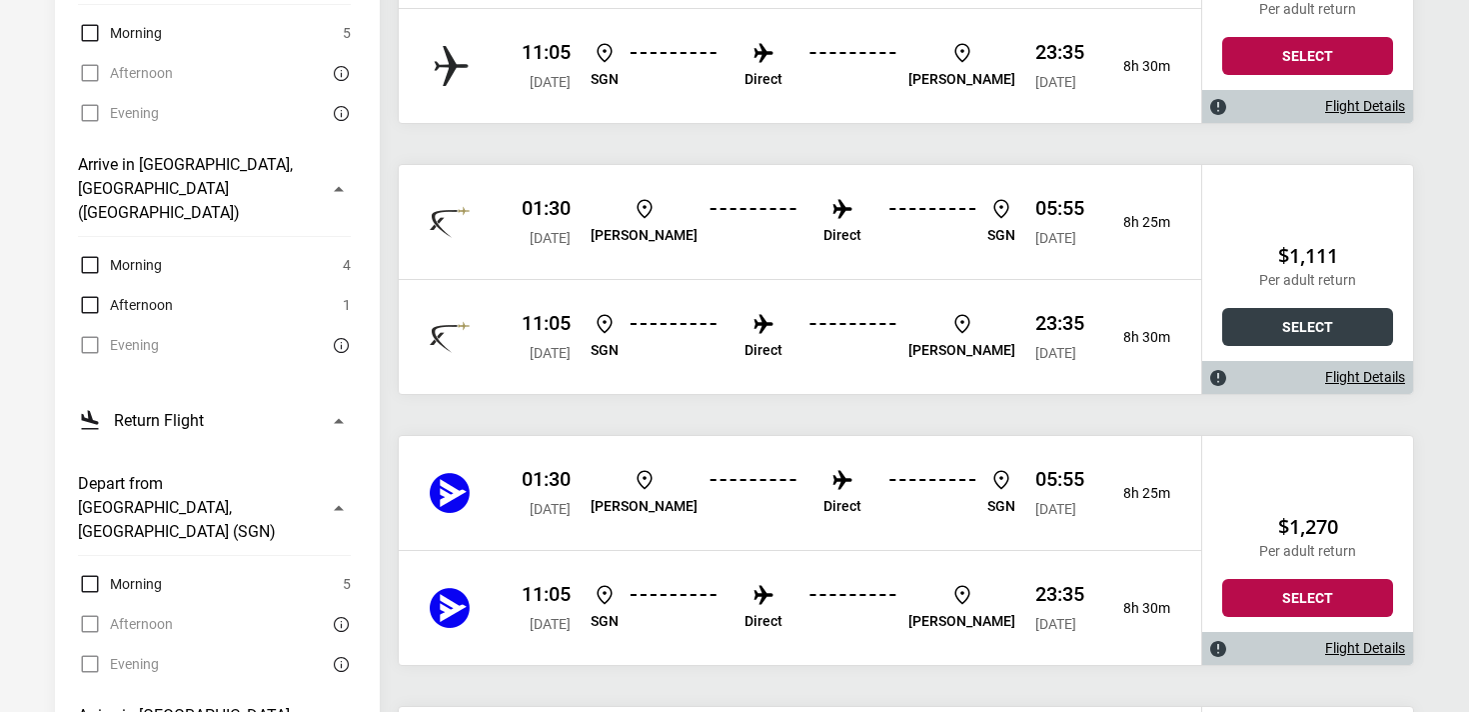
scroll to position [763, 0]
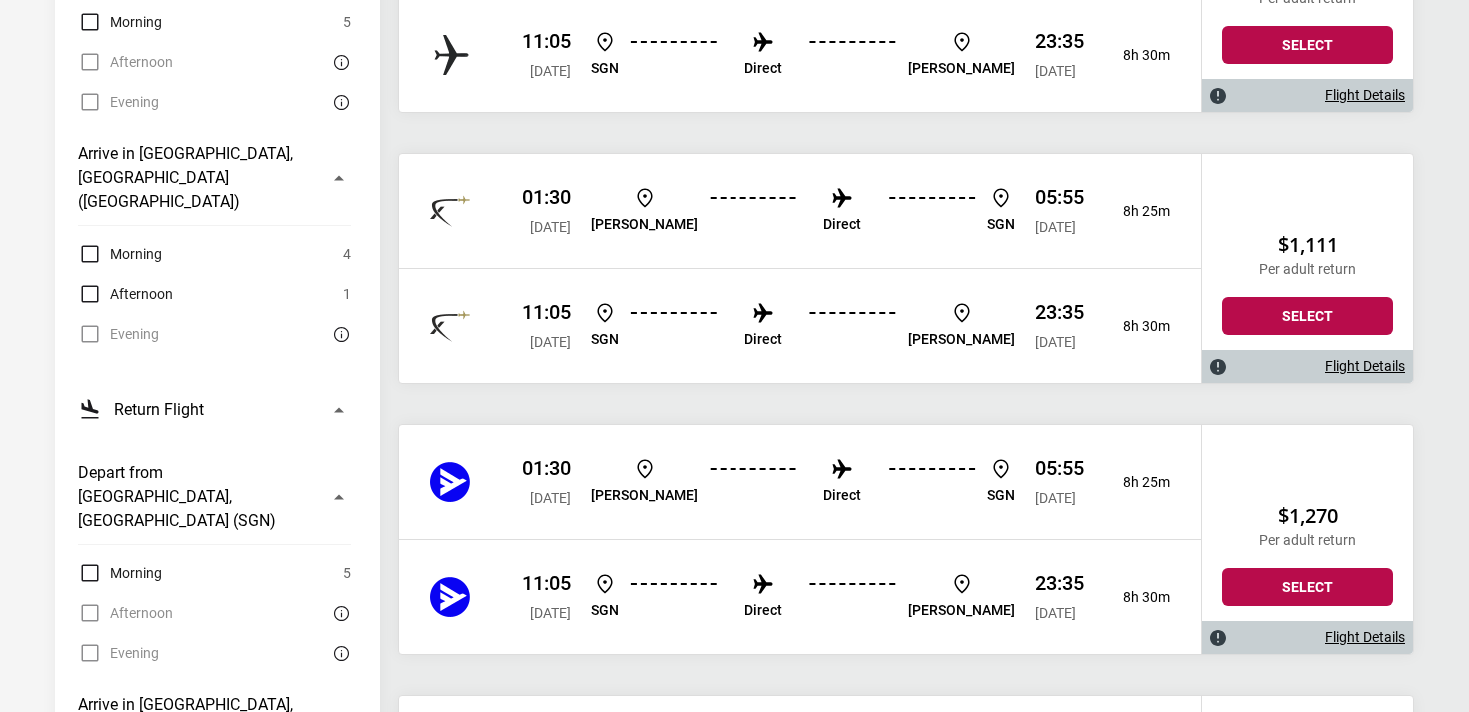
click at [1349, 359] on link "Flight Details" at bounding box center [1366, 366] width 80 height 17
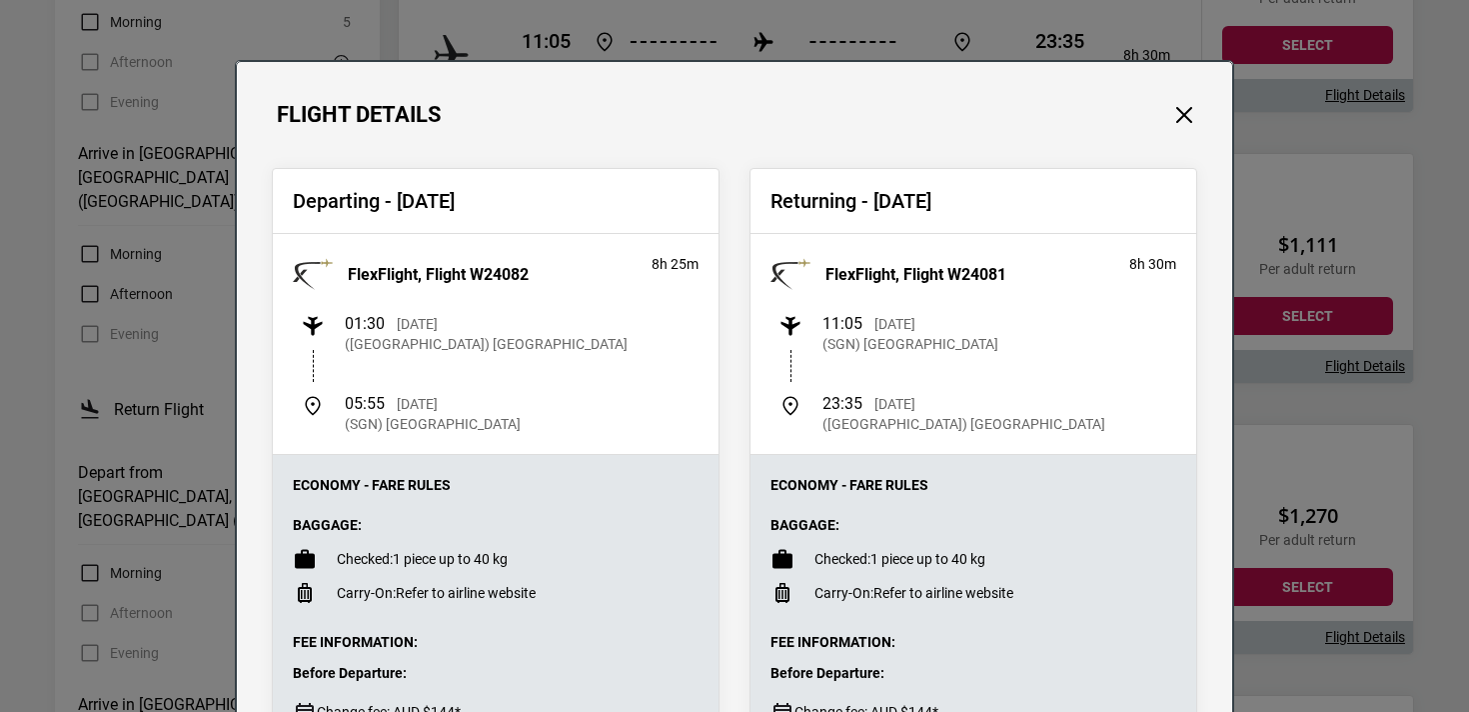
click at [1306, 140] on div "Flight Details Departing - [DATE] FlexFlight, Flight W24082 8h 25m 01:30 [DATE]…" at bounding box center [734, 356] width 1469 height 712
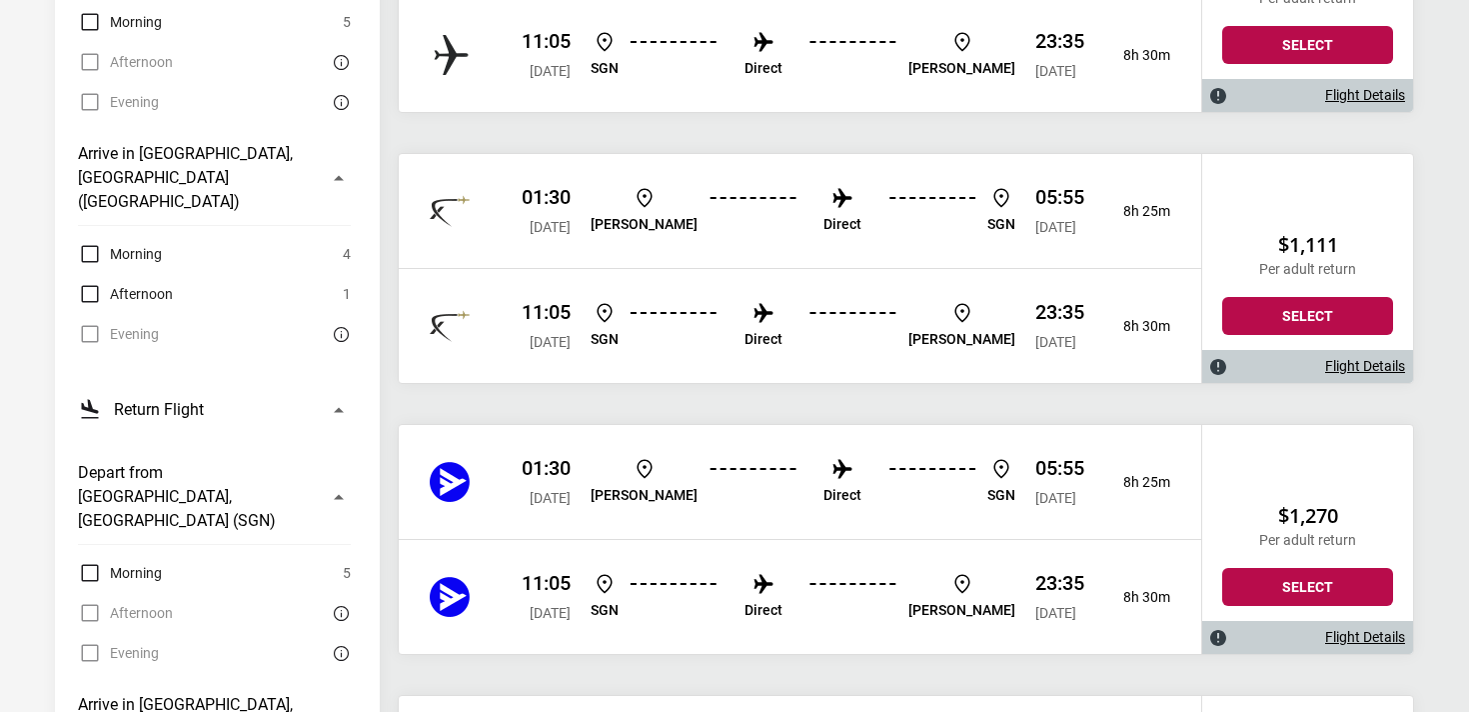
click at [1353, 633] on link "Flight Details" at bounding box center [1366, 637] width 80 height 17
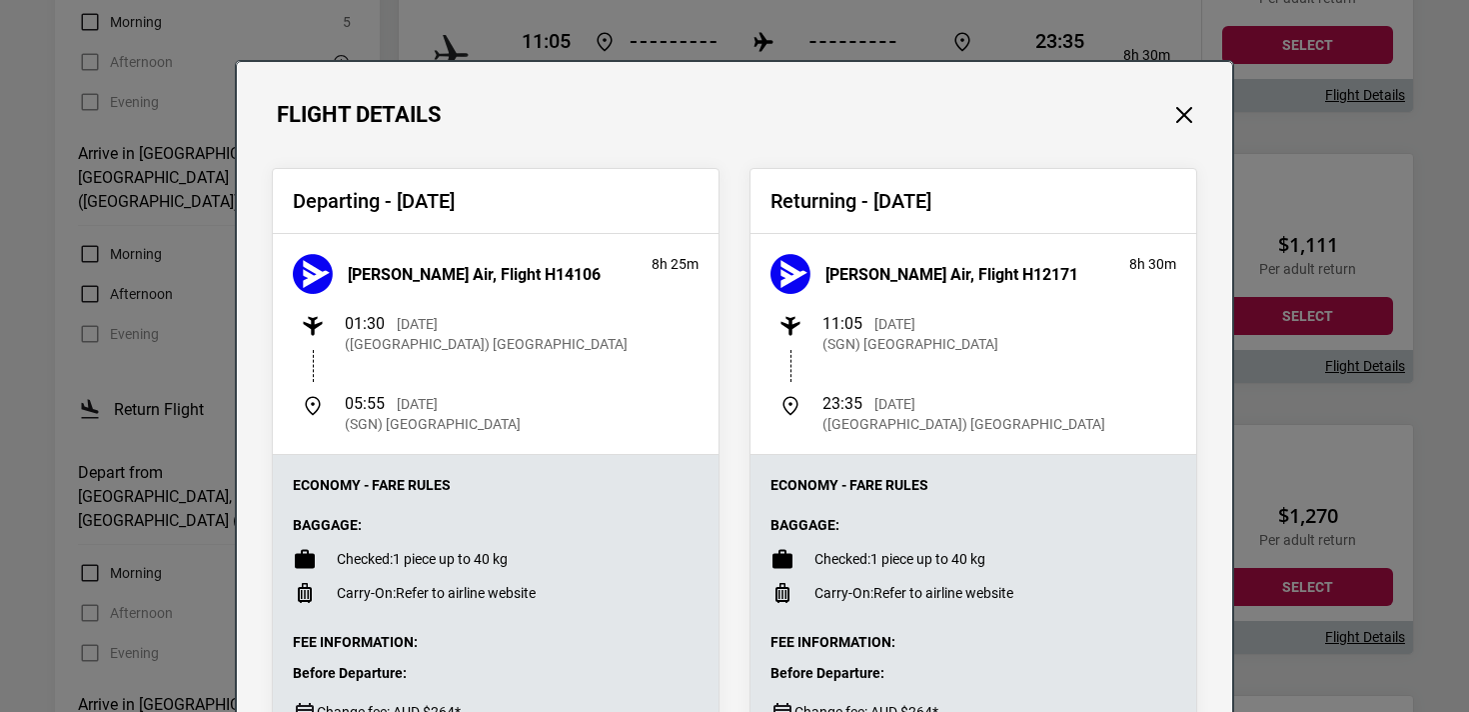
click at [1330, 445] on div "Flight Details Departing - [DATE] [PERSON_NAME] Air, Flight H14106 8h 25m 01:30…" at bounding box center [734, 356] width 1469 height 712
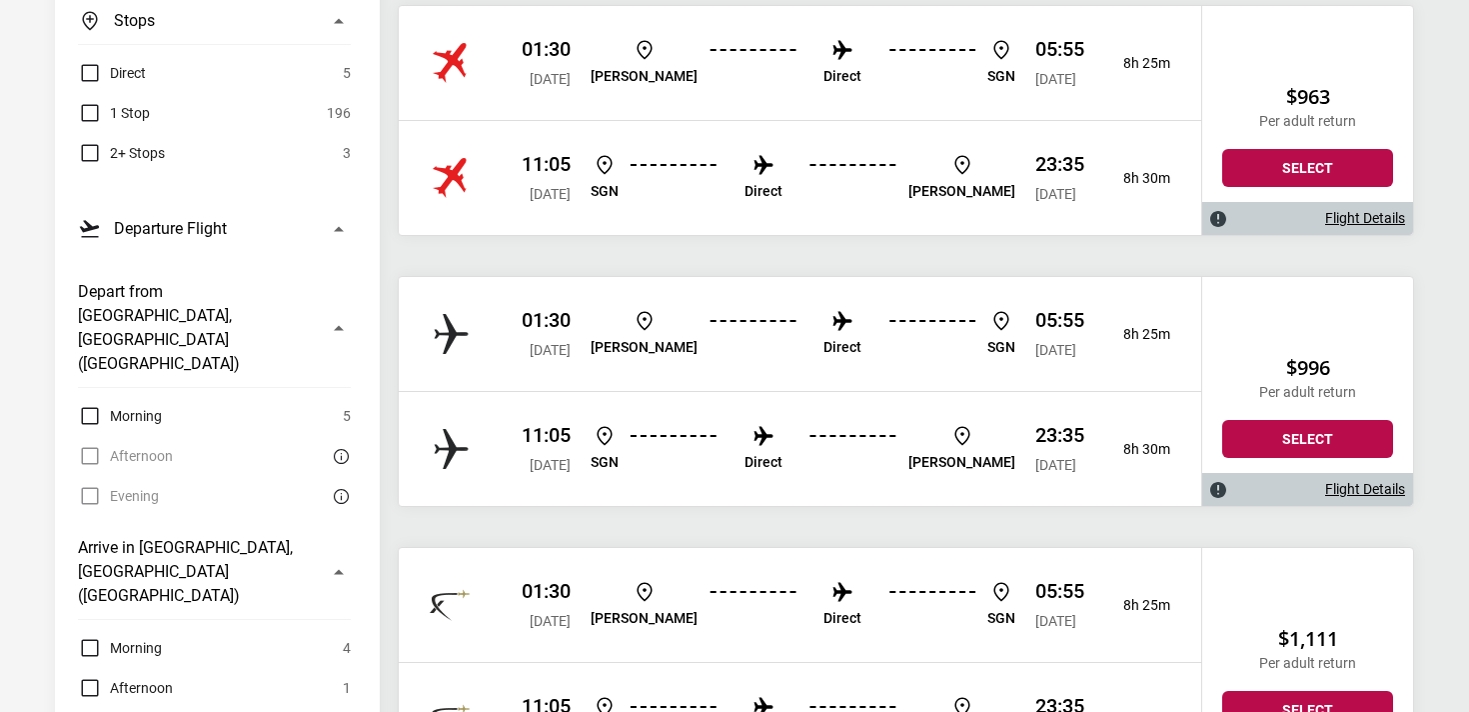
scroll to position [0, 0]
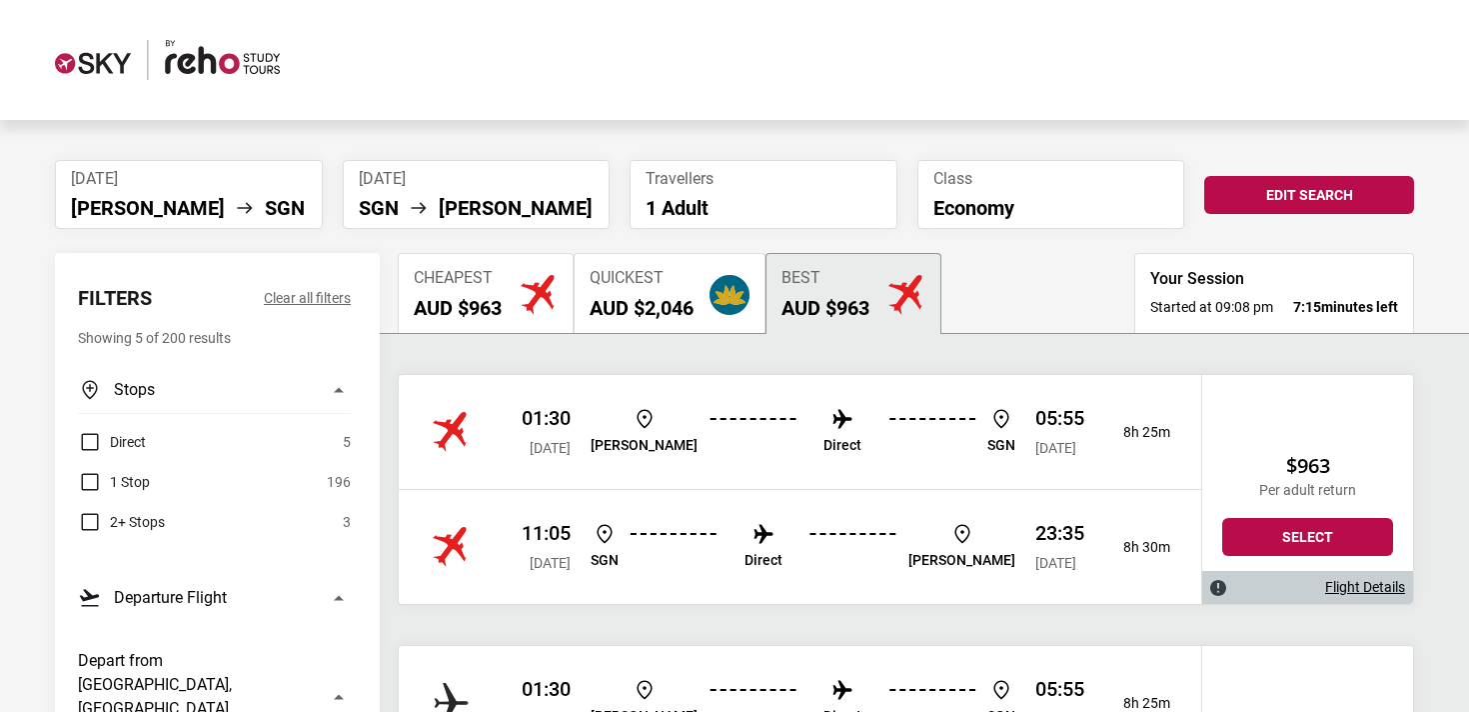
click at [156, 192] on li "[DATE] [PERSON_NAME] SGN" at bounding box center [189, 194] width 268 height 69
click at [265, 200] on li "SGN" at bounding box center [285, 208] width 40 height 24
click at [1326, 206] on button "Edit Search" at bounding box center [1310, 195] width 210 height 38
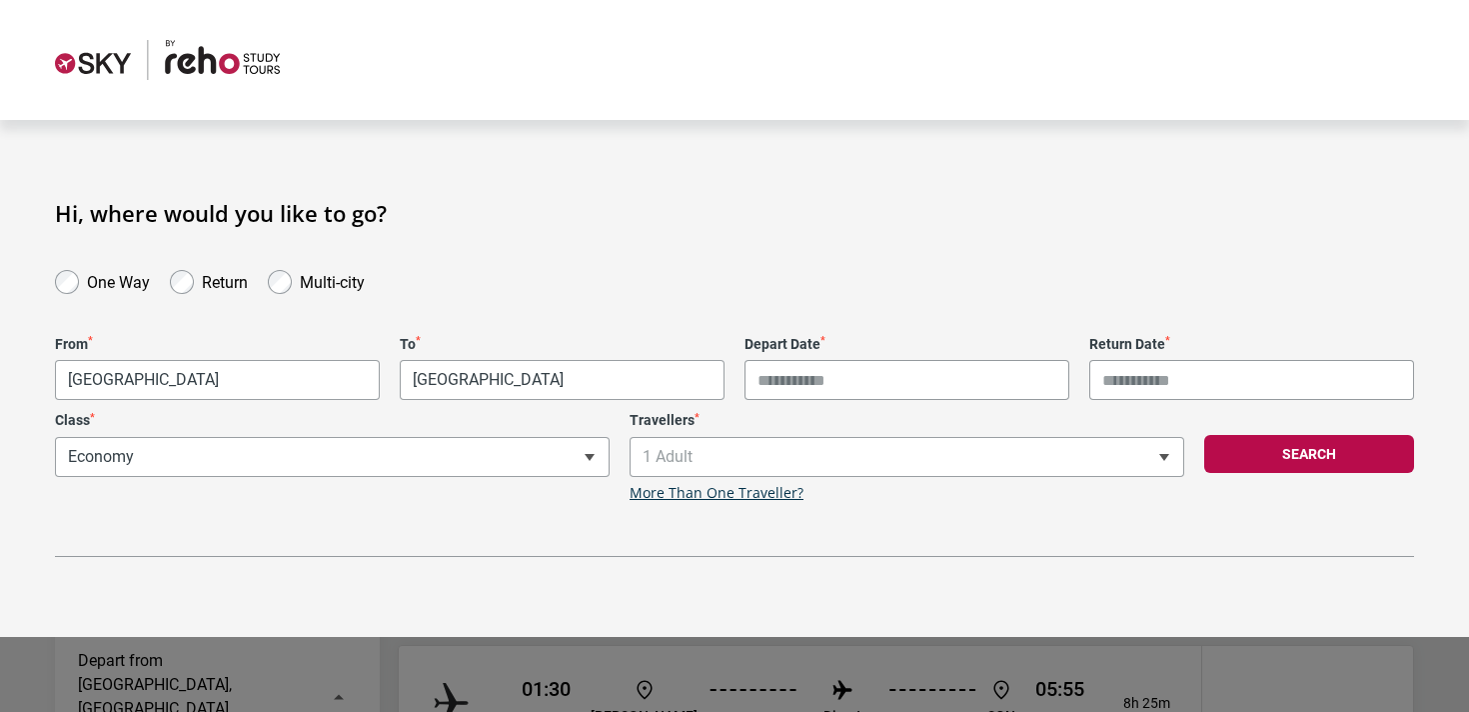
type input "**********"
click at [798, 396] on input "**********" at bounding box center [907, 380] width 325 height 40
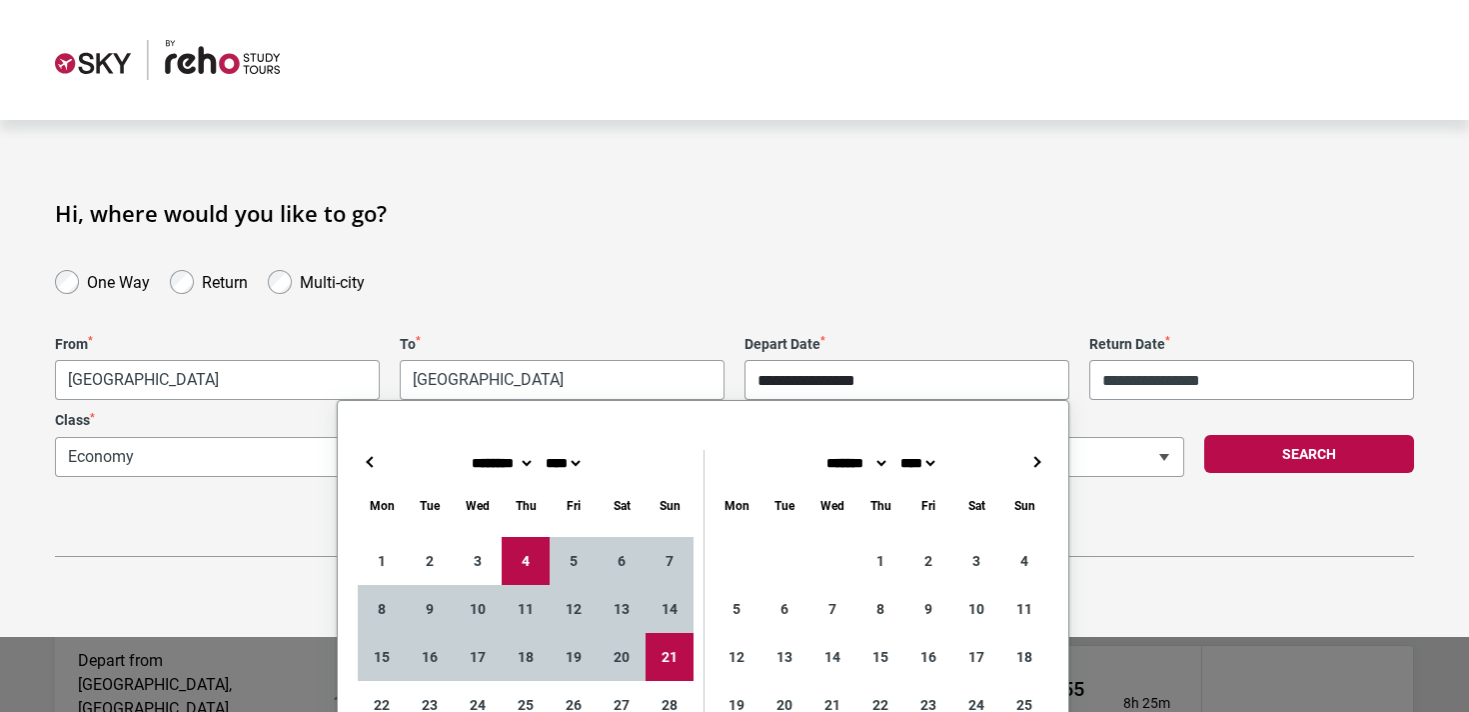
type input "**********"
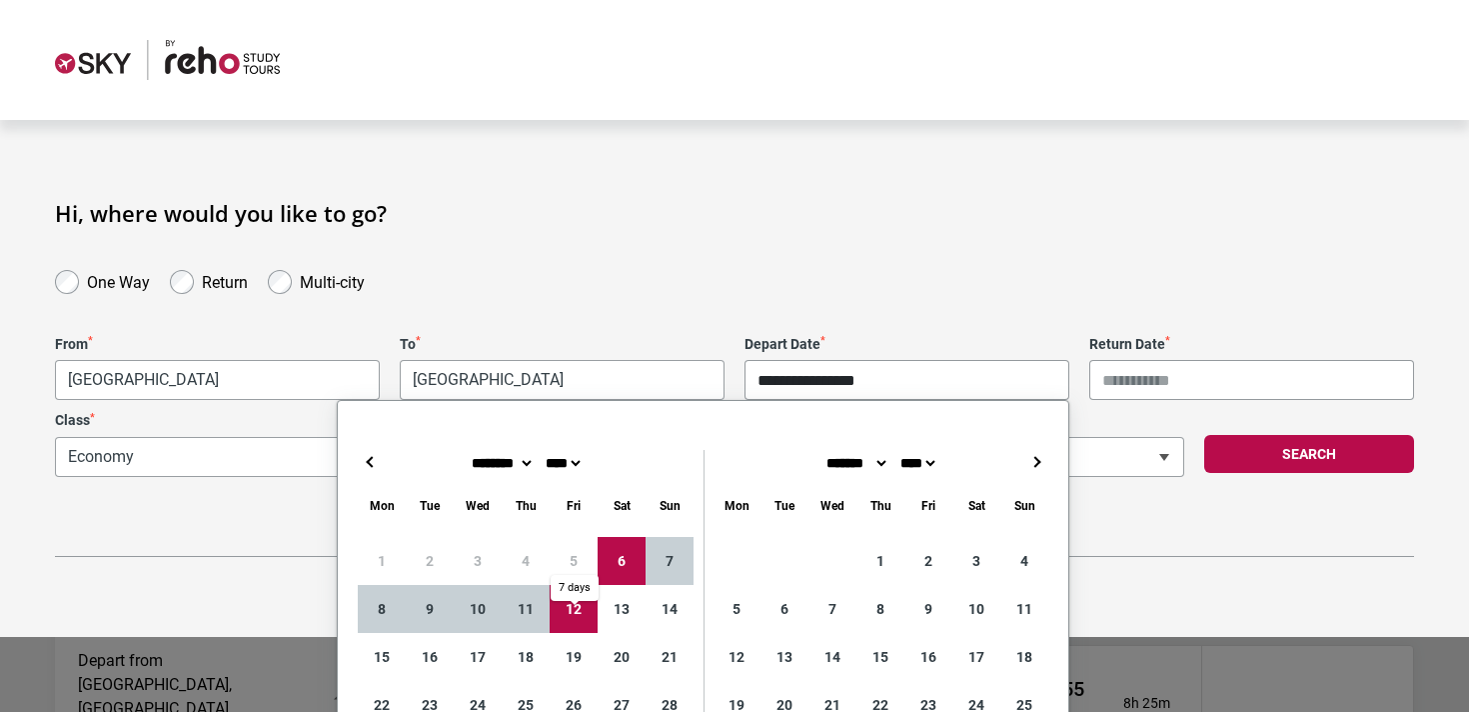
click at [583, 566] on div "1 2 3 4 5 6 7 8 9 10 11 12 13 14 15 16 17 18 19 20 21 22 23 24 25 26 27 28 29 3…" at bounding box center [526, 657] width 336 height 240
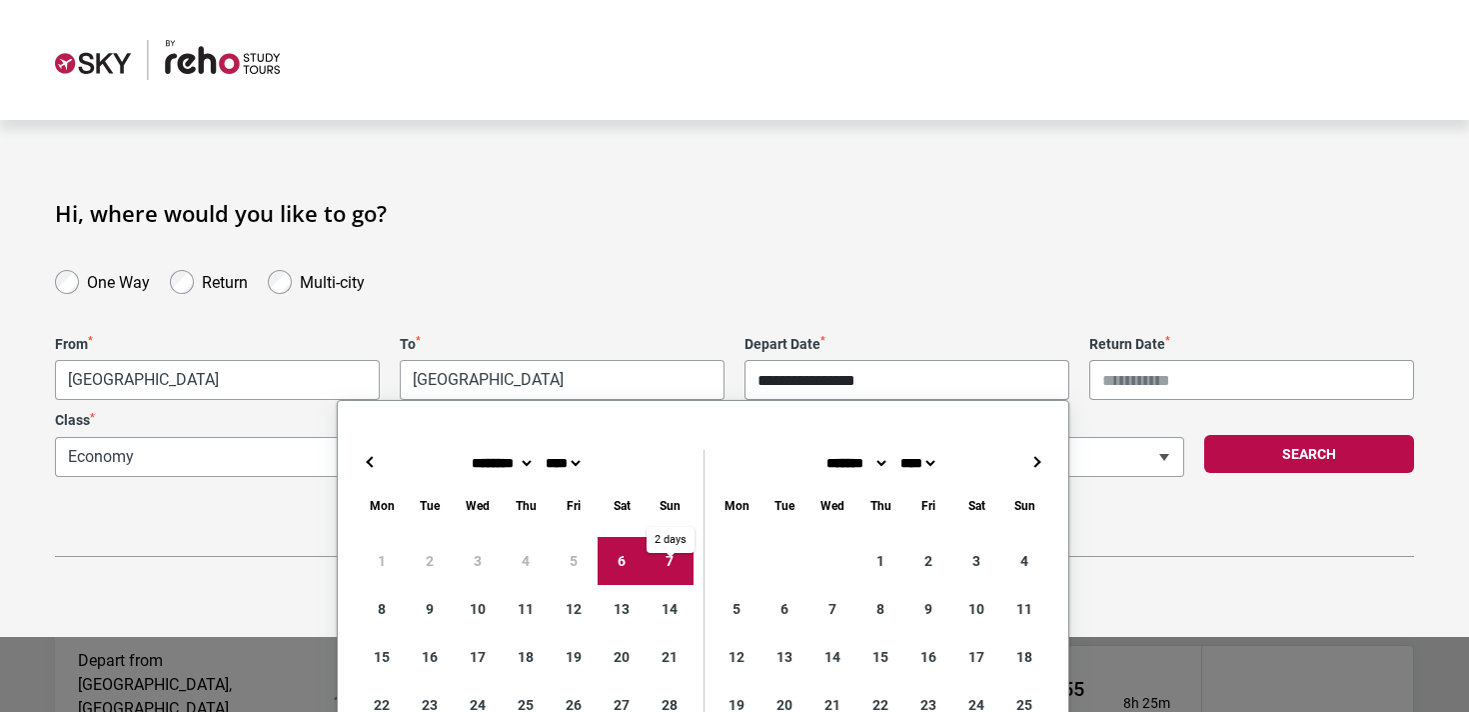
scroll to position [81, 0]
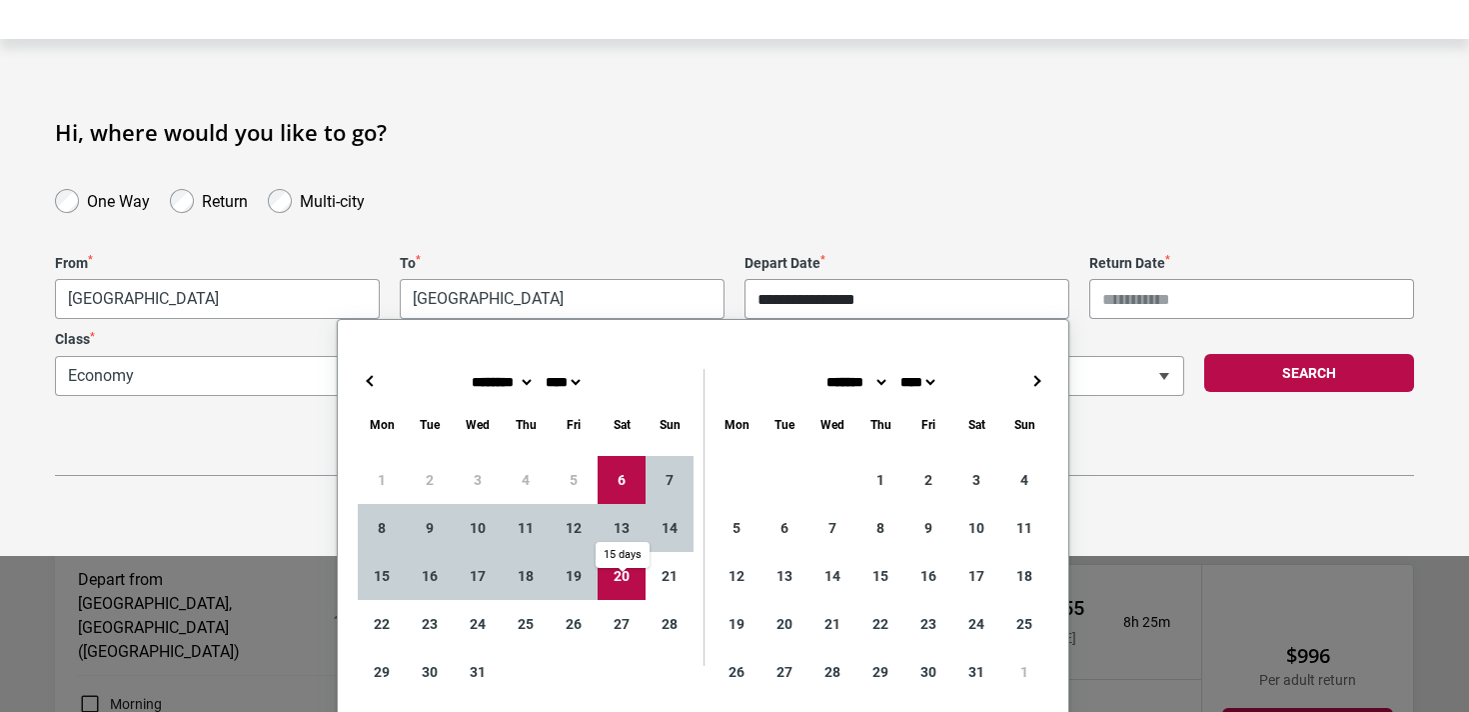
type input "**********"
click at [1246, 277] on div "**********" at bounding box center [1252, 287] width 345 height 65
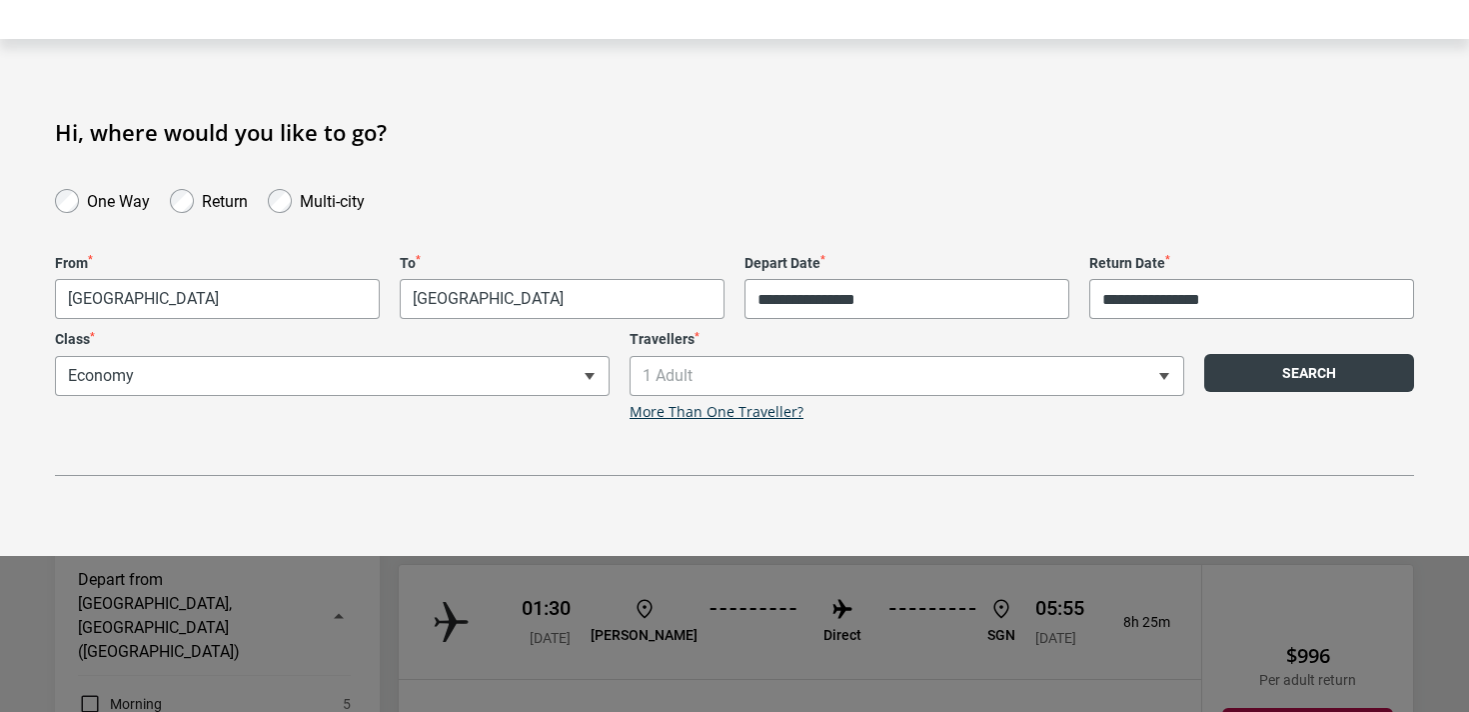
click at [1324, 366] on button "Search" at bounding box center [1310, 373] width 210 height 38
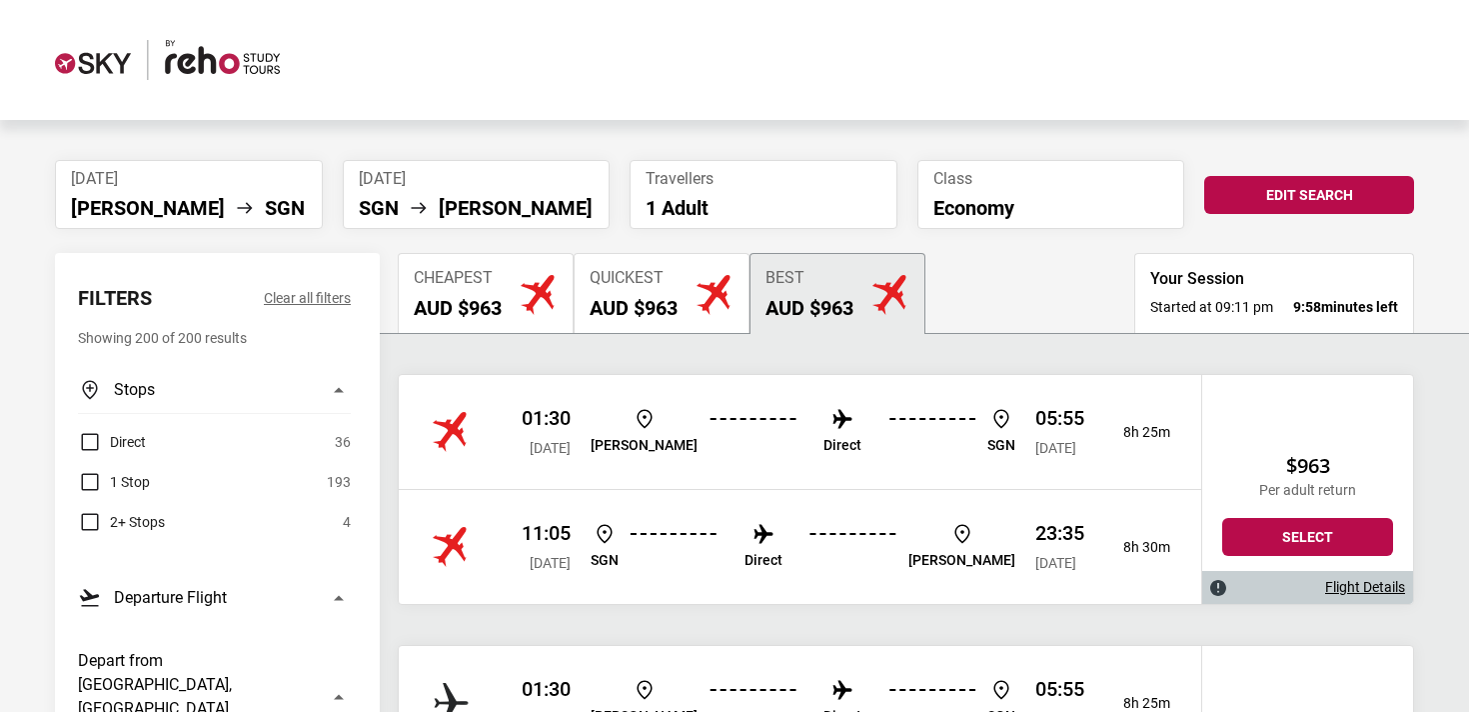
click at [123, 433] on span "Direct" at bounding box center [128, 442] width 36 height 24
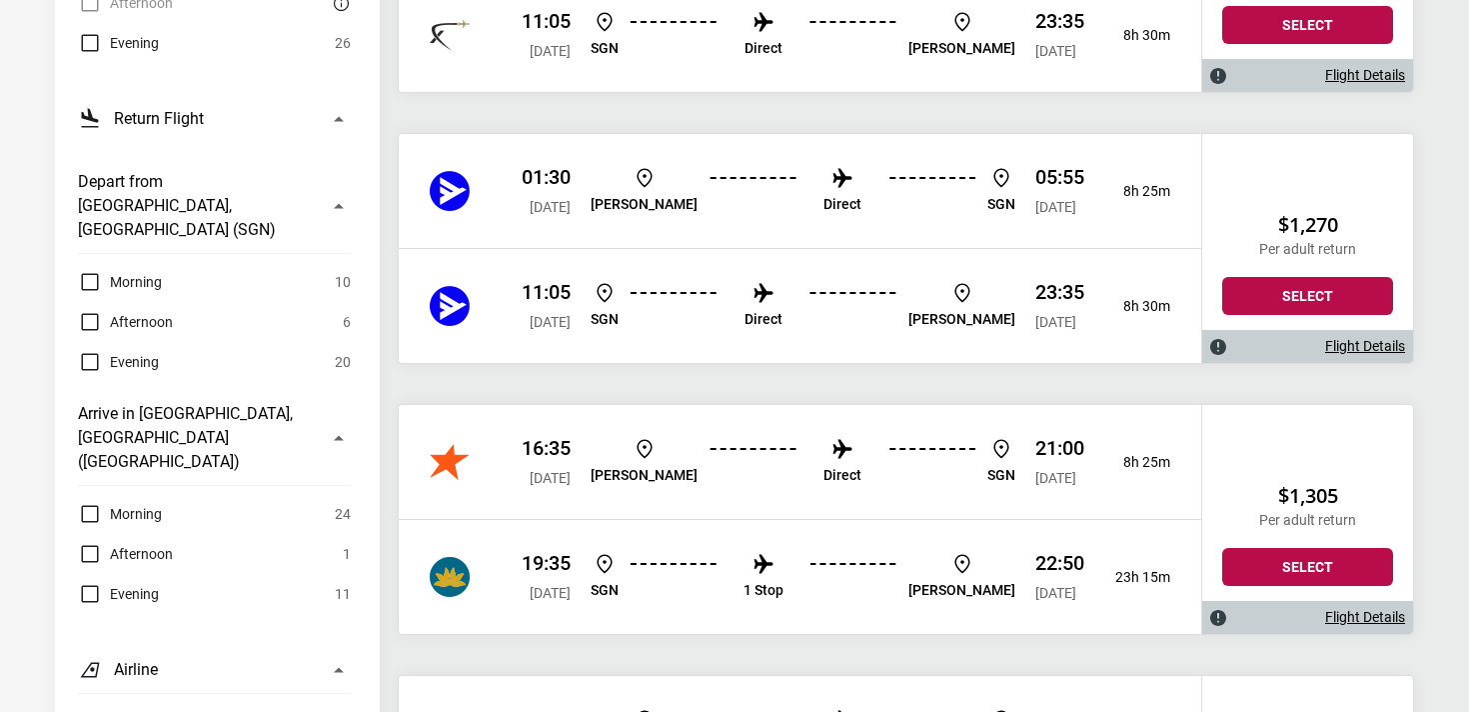
scroll to position [1056, 0]
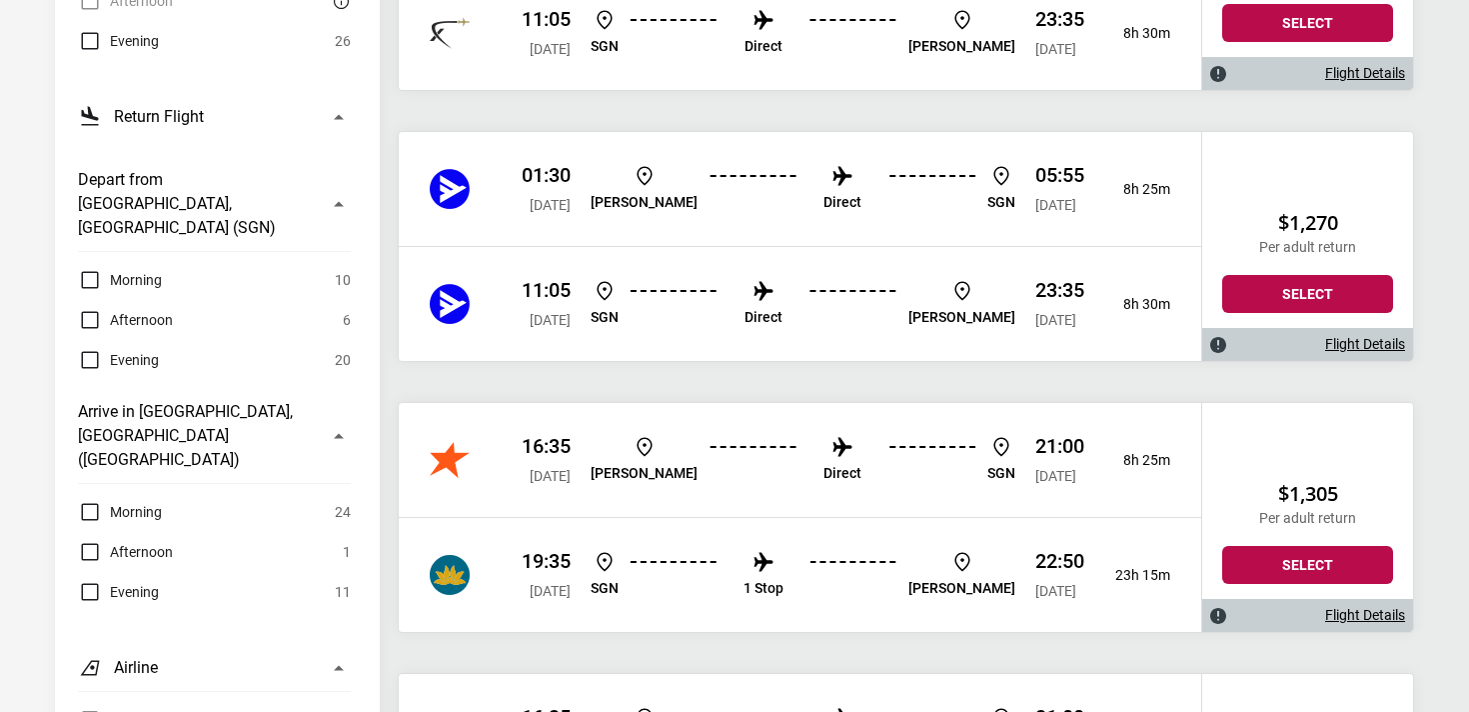
click at [1357, 616] on link "Flight Details" at bounding box center [1366, 615] width 80 height 17
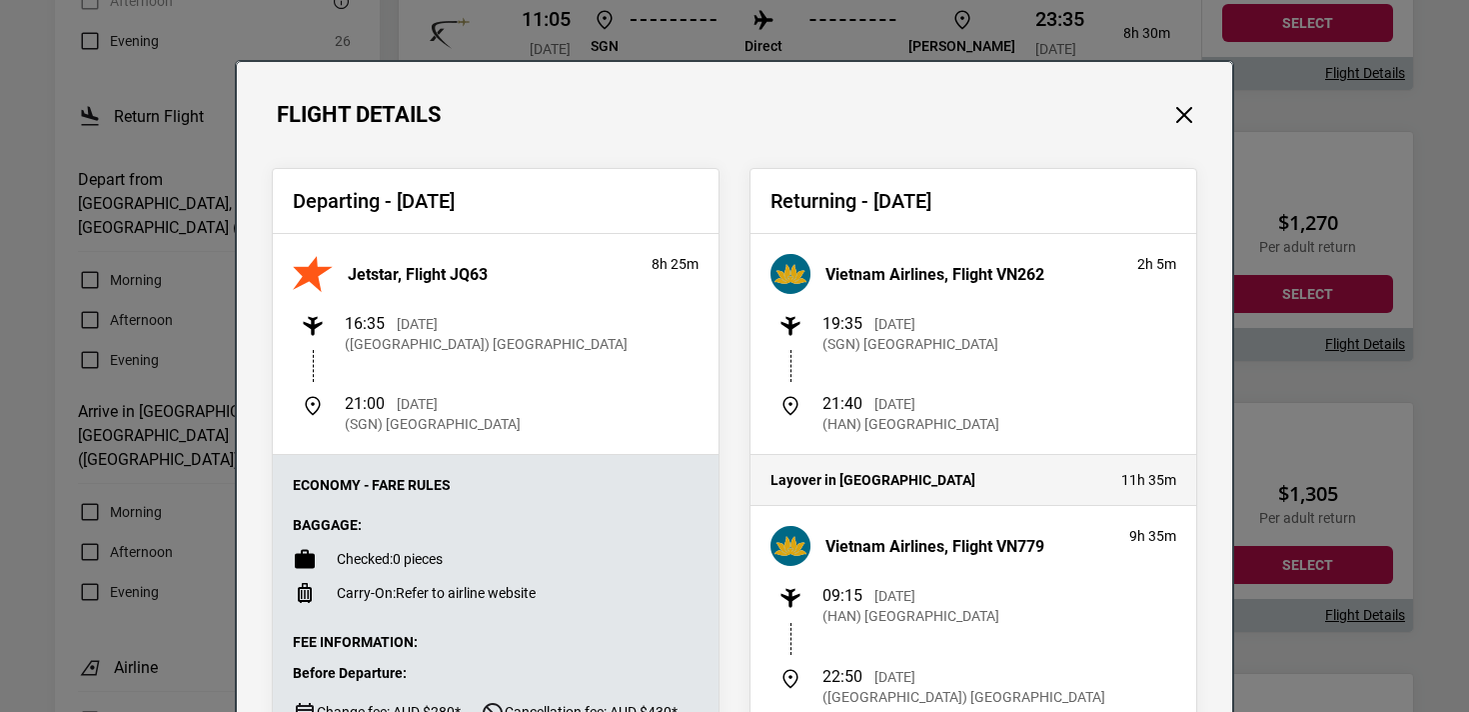
drag, startPoint x: 834, startPoint y: 427, endPoint x: 1084, endPoint y: 429, distance: 249.9
click at [1084, 429] on div "21:40 [DATE] (HAN) [GEOGRAPHIC_DATA]" at bounding box center [978, 414] width 398 height 40
click at [1089, 486] on h4 "Layover in [GEOGRAPHIC_DATA]" at bounding box center [936, 480] width 331 height 17
drag, startPoint x: 1089, startPoint y: 486, endPoint x: 1165, endPoint y: 486, distance: 76.0
click at [1163, 486] on div "Layover in [GEOGRAPHIC_DATA] 11h 35m" at bounding box center [974, 480] width 426 height 20
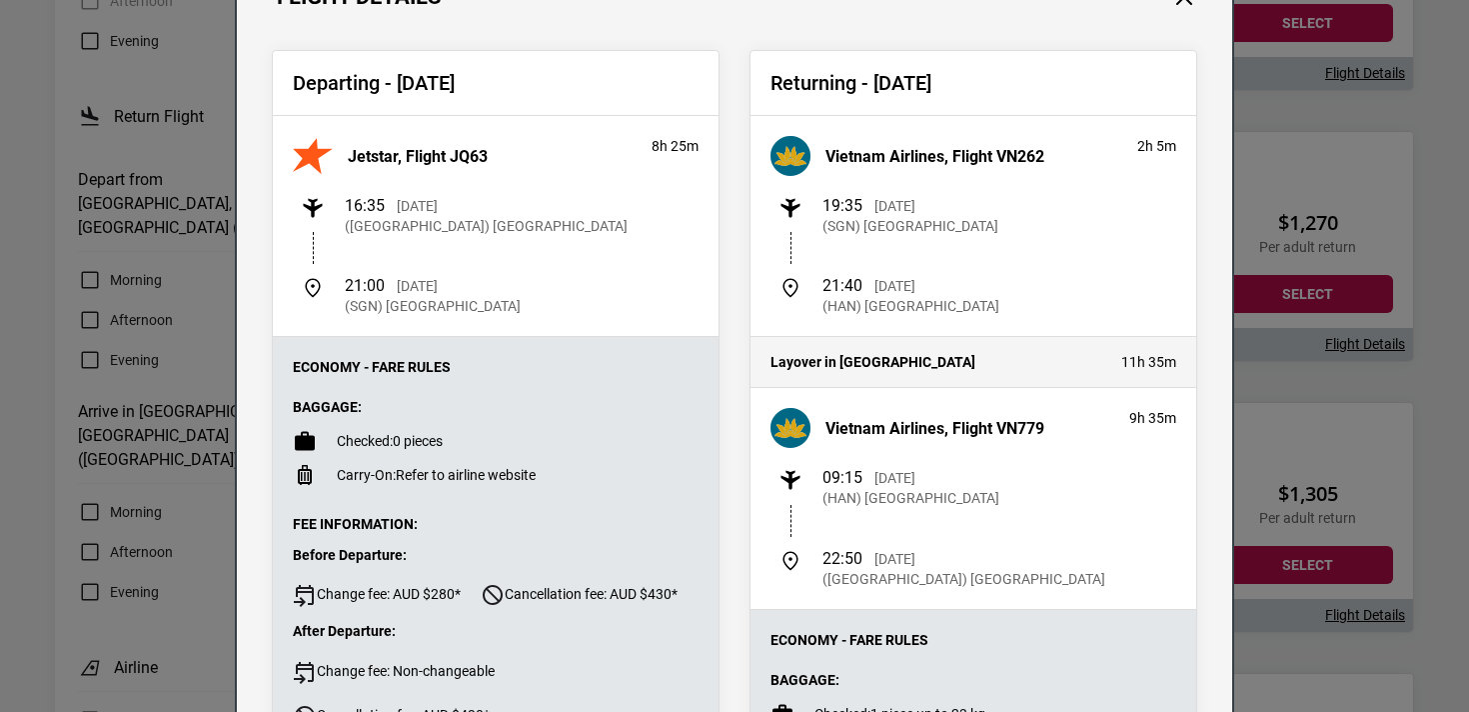
scroll to position [123, 0]
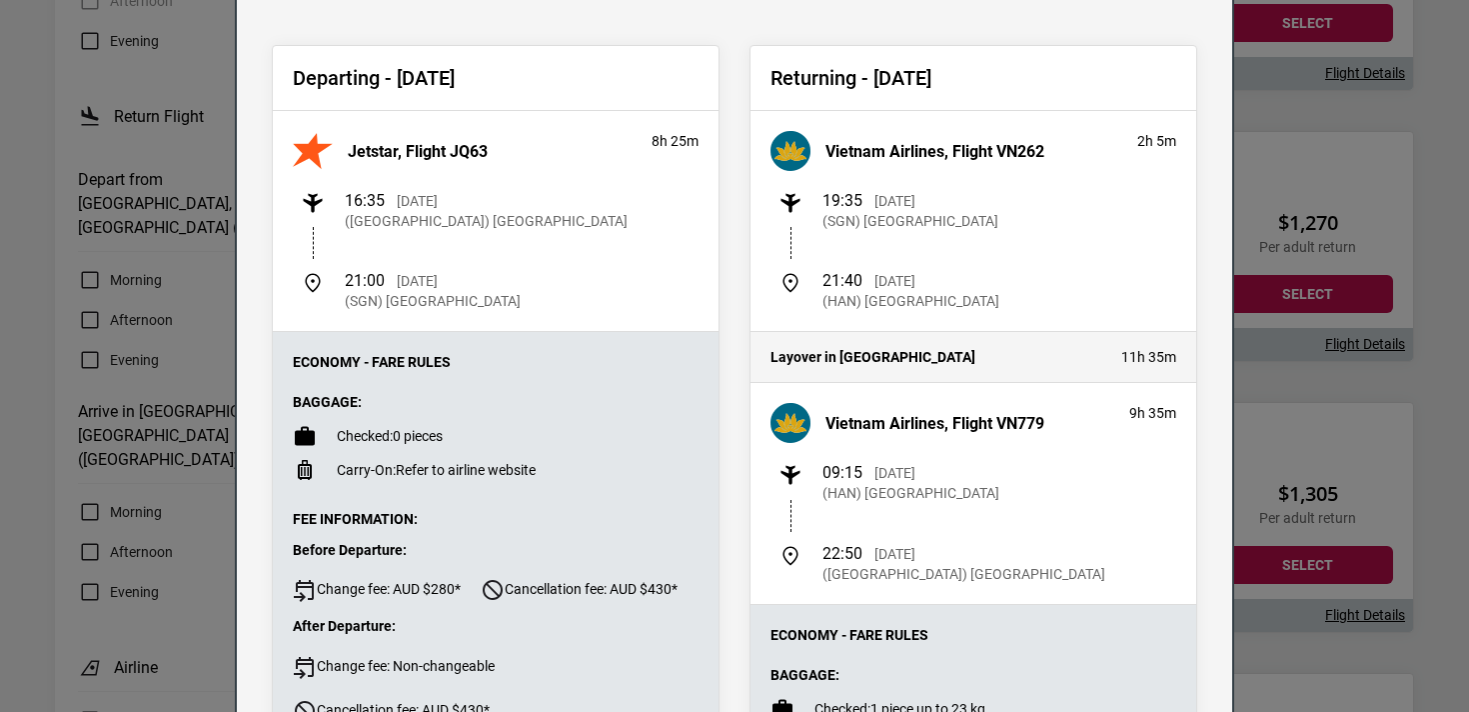
drag, startPoint x: 822, startPoint y: 493, endPoint x: 1073, endPoint y: 503, distance: 251.1
click at [1073, 503] on div "09:15 [DATE] (HAN) [GEOGRAPHIC_DATA]" at bounding box center [978, 483] width 398 height 40
copy p "(HAN) [GEOGRAPHIC_DATA]"
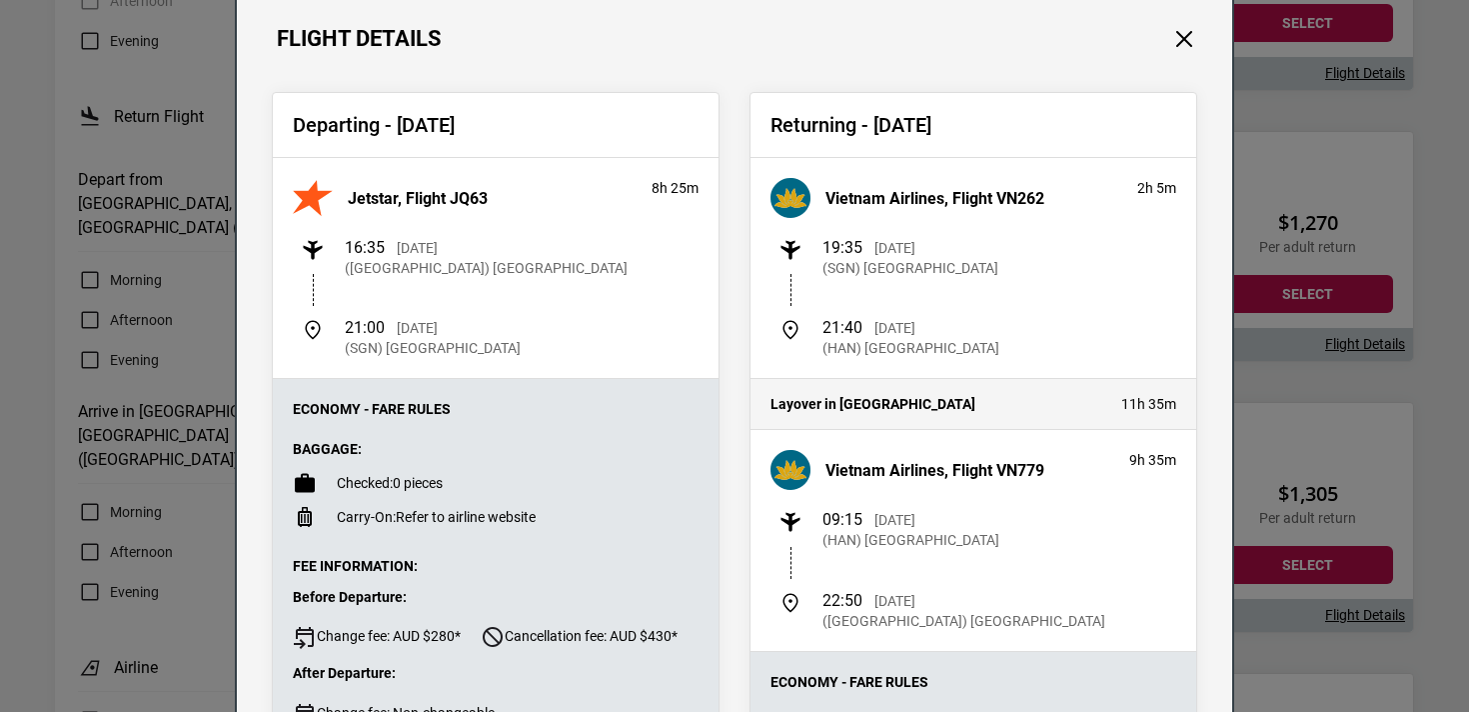
scroll to position [80, 0]
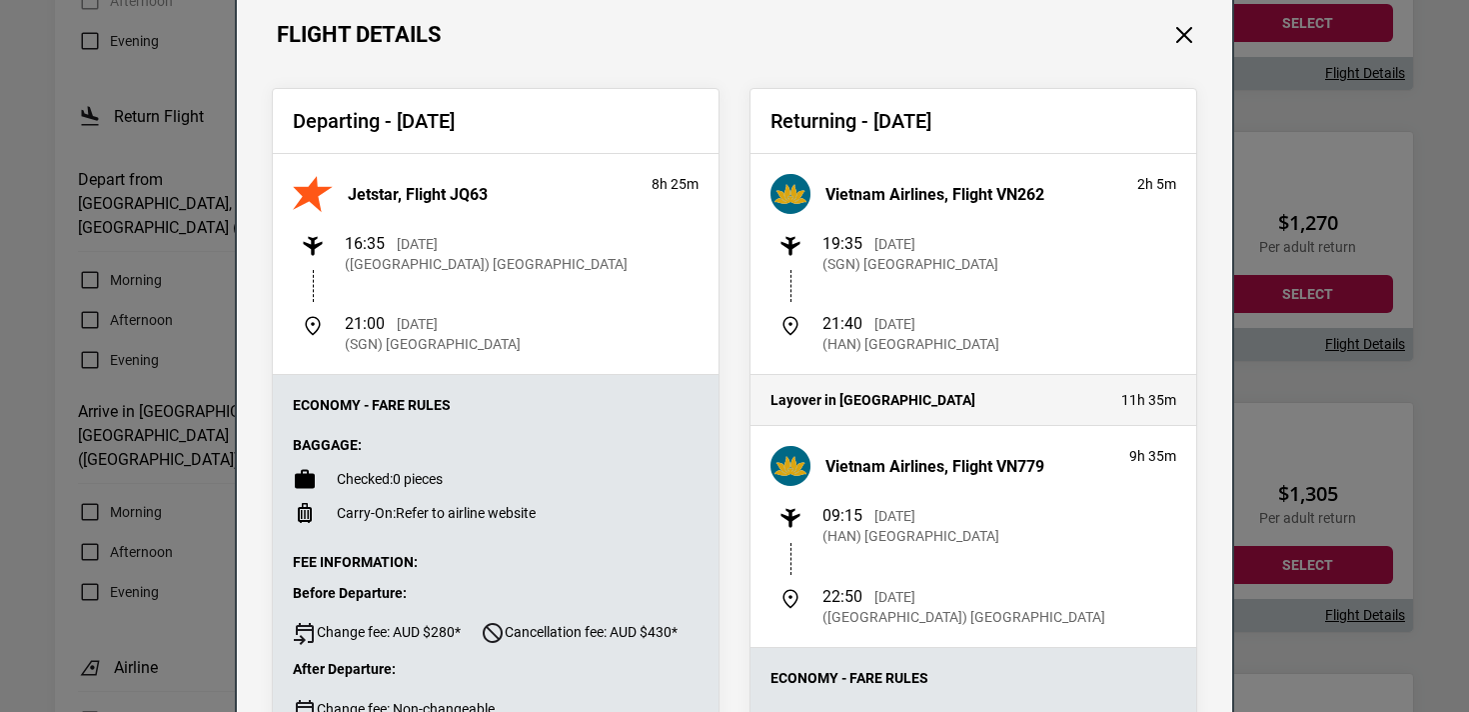
drag, startPoint x: 452, startPoint y: 481, endPoint x: 241, endPoint y: 478, distance: 210.9
click at [241, 478] on div "Departing - [DATE] Jetstar, Flight JQ63 8h 25m 16:35 [DATE] ([GEOGRAPHIC_DATA])…" at bounding box center [735, 618] width 996 height 1140
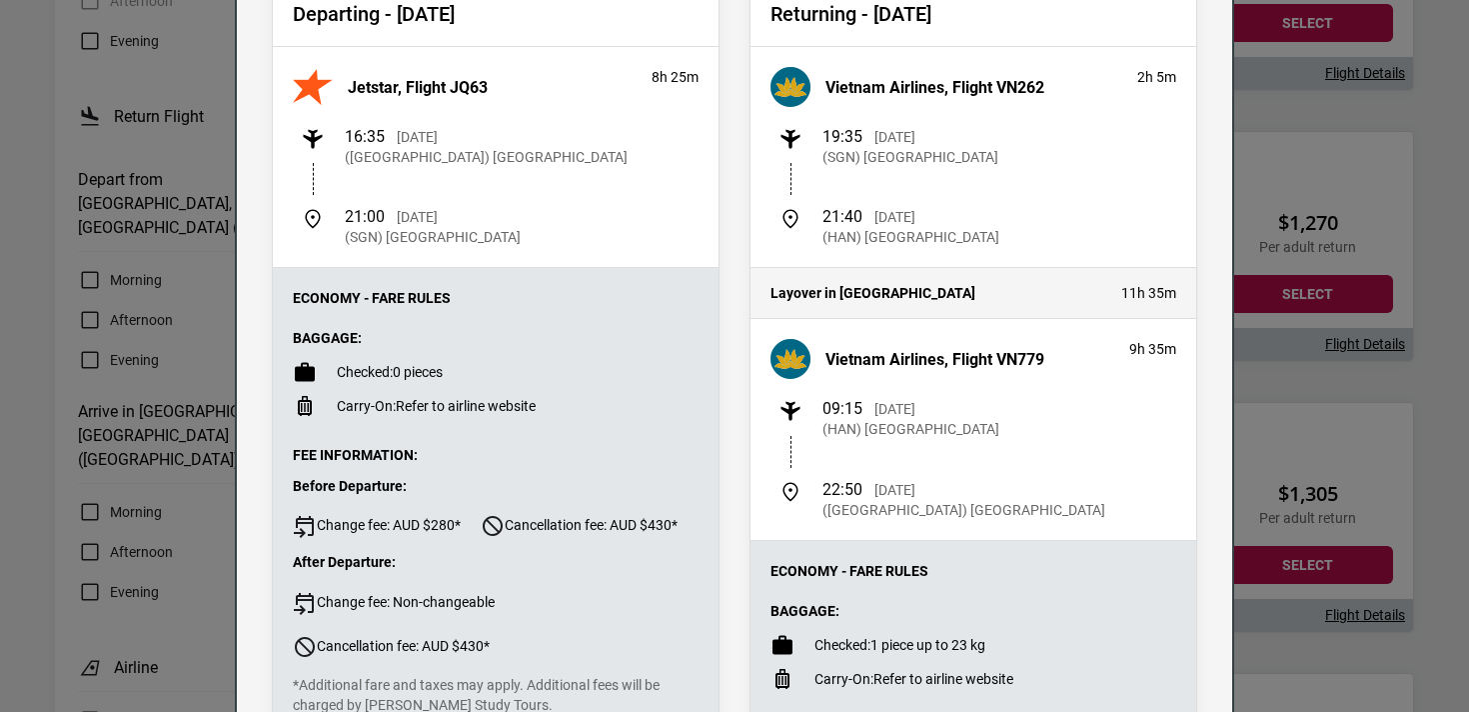
scroll to position [250, 0]
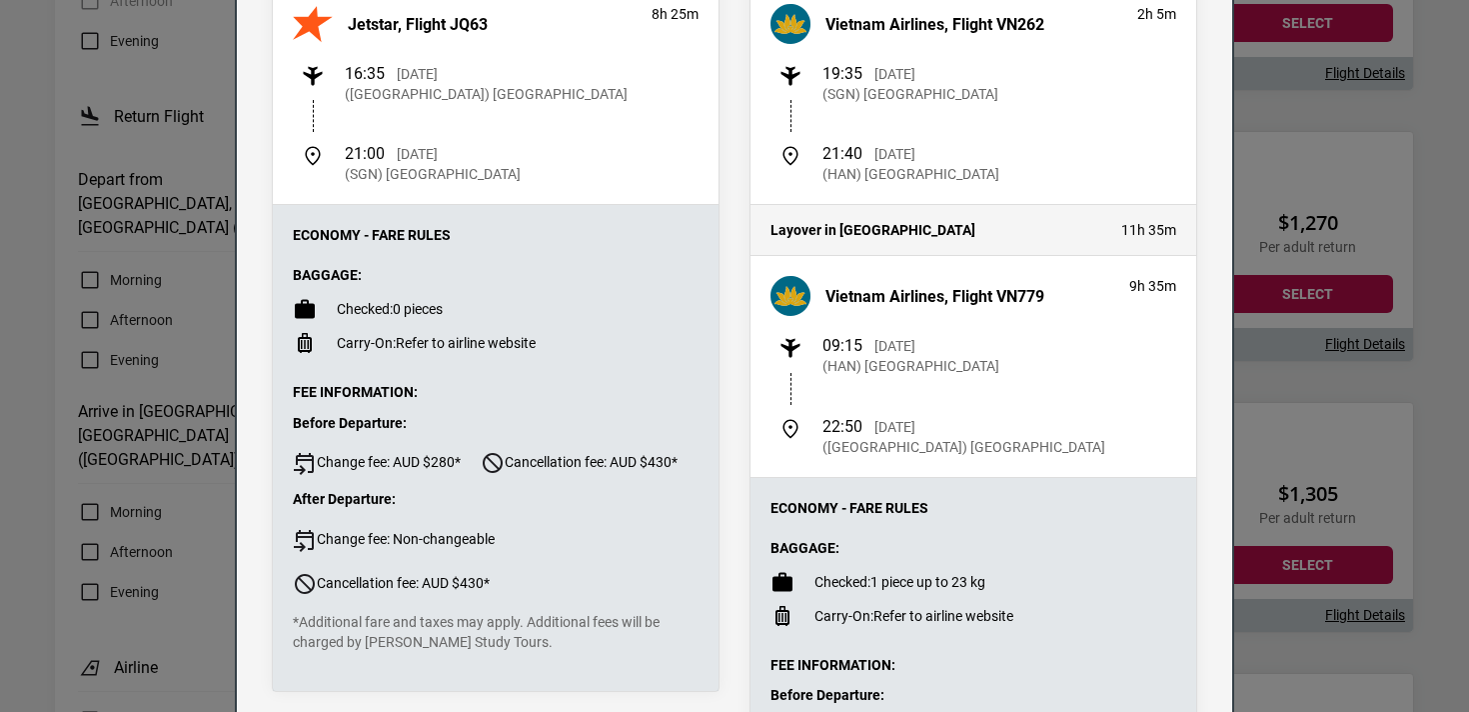
drag, startPoint x: 889, startPoint y: 580, endPoint x: 1030, endPoint y: 580, distance: 141.0
click at [1030, 580] on li "Checked: 1 piece up to 23 kg" at bounding box center [974, 582] width 406 height 24
click at [1293, 559] on div "Flight Details Departing - [DATE] Jetstar, Flight JQ63 8h 25m 16:35 [DATE] ([GE…" at bounding box center [734, 356] width 1469 height 712
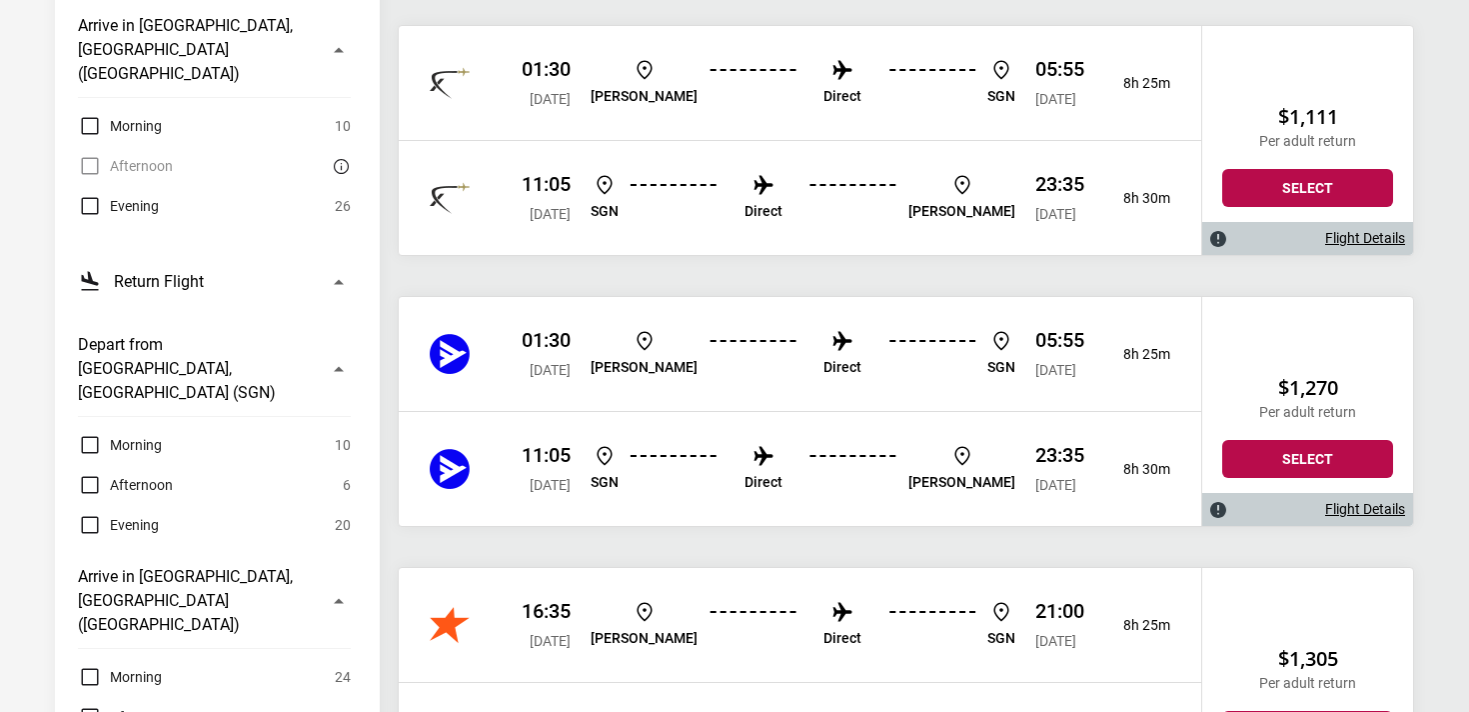
scroll to position [883, 0]
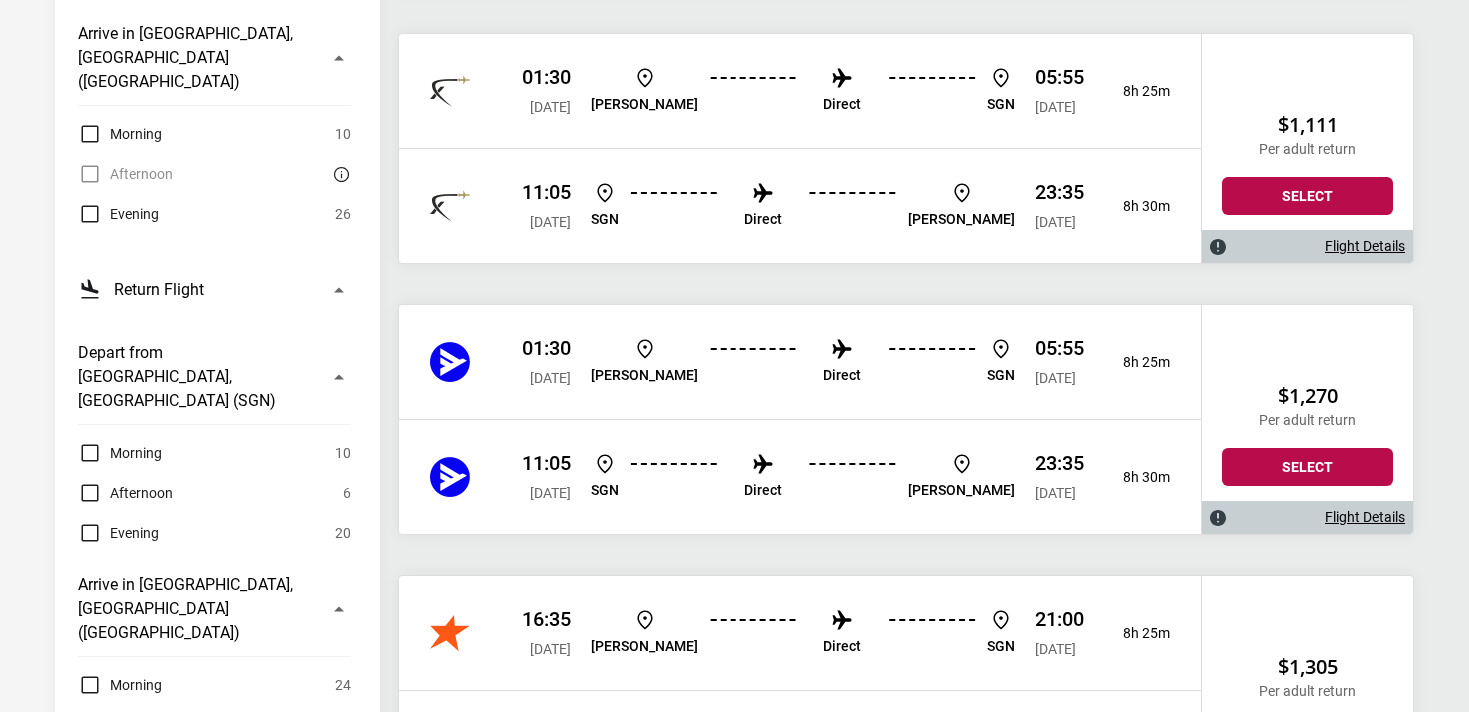
click at [1368, 504] on div "Flight Details" at bounding box center [1308, 517] width 211 height 33
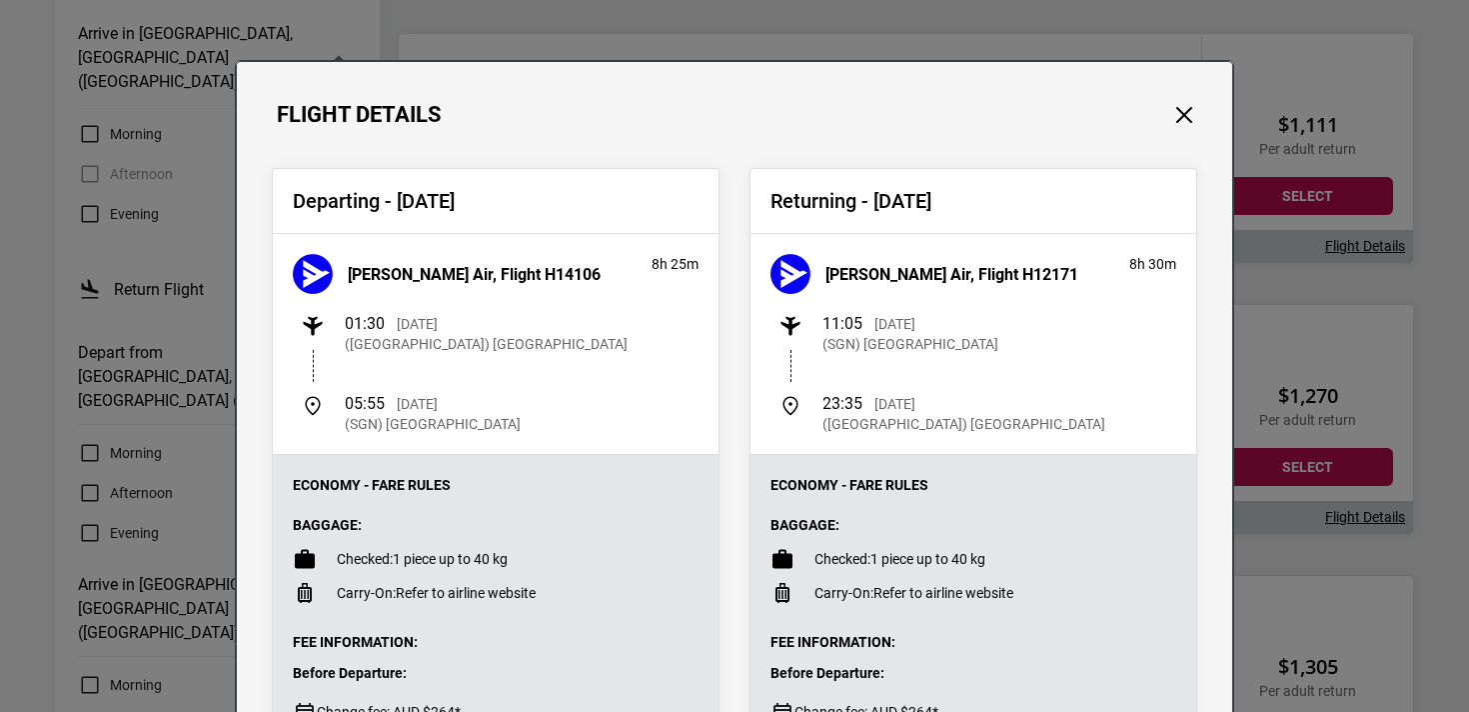
drag, startPoint x: 1000, startPoint y: 568, endPoint x: 825, endPoint y: 568, distance: 174.9
click at [825, 568] on li "Checked: 1 piece up to 40 kg" at bounding box center [974, 559] width 406 height 24
drag, startPoint x: 515, startPoint y: 571, endPoint x: 228, endPoint y: 575, distance: 286.9
click at [228, 575] on div "Flight Details Departing - [DATE] [PERSON_NAME] Air, Flight H14106 8h 25m 01:30…" at bounding box center [734, 356] width 1469 height 712
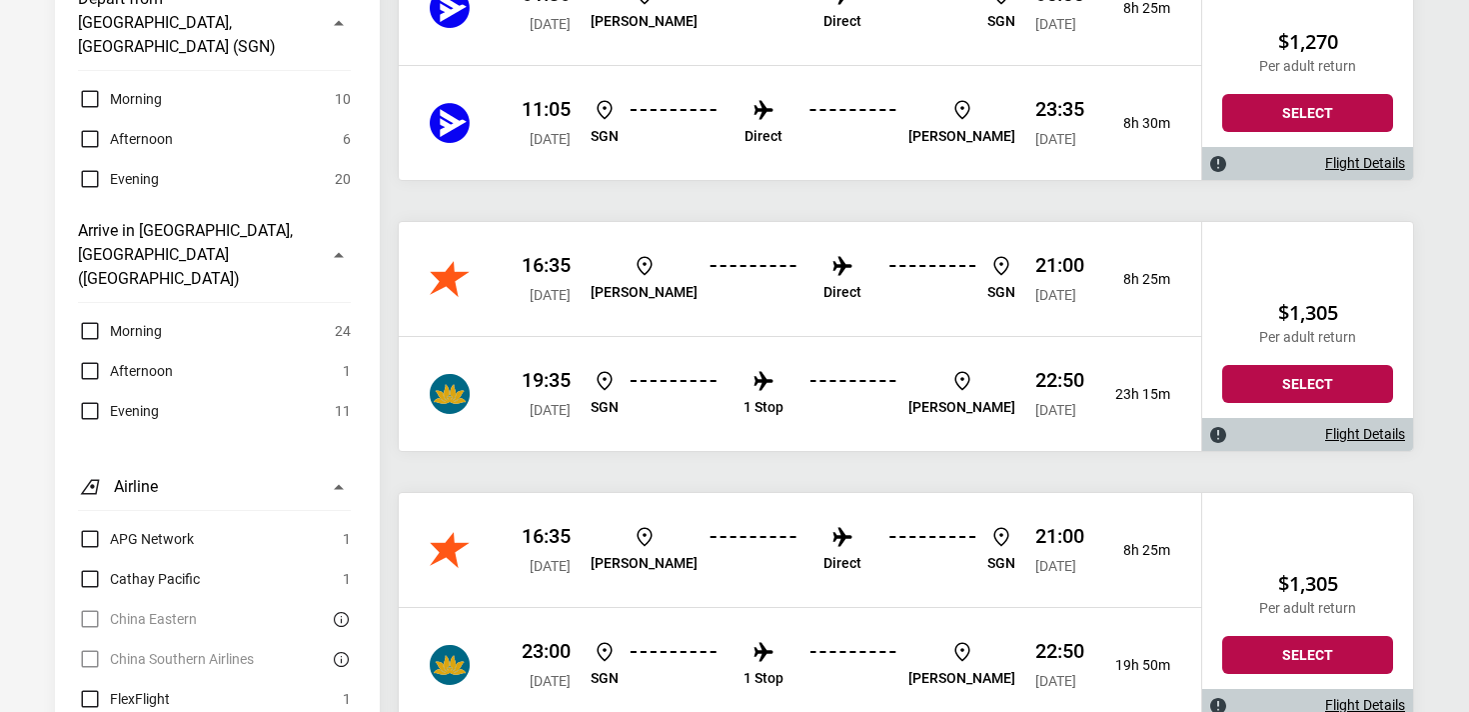
scroll to position [1359, 0]
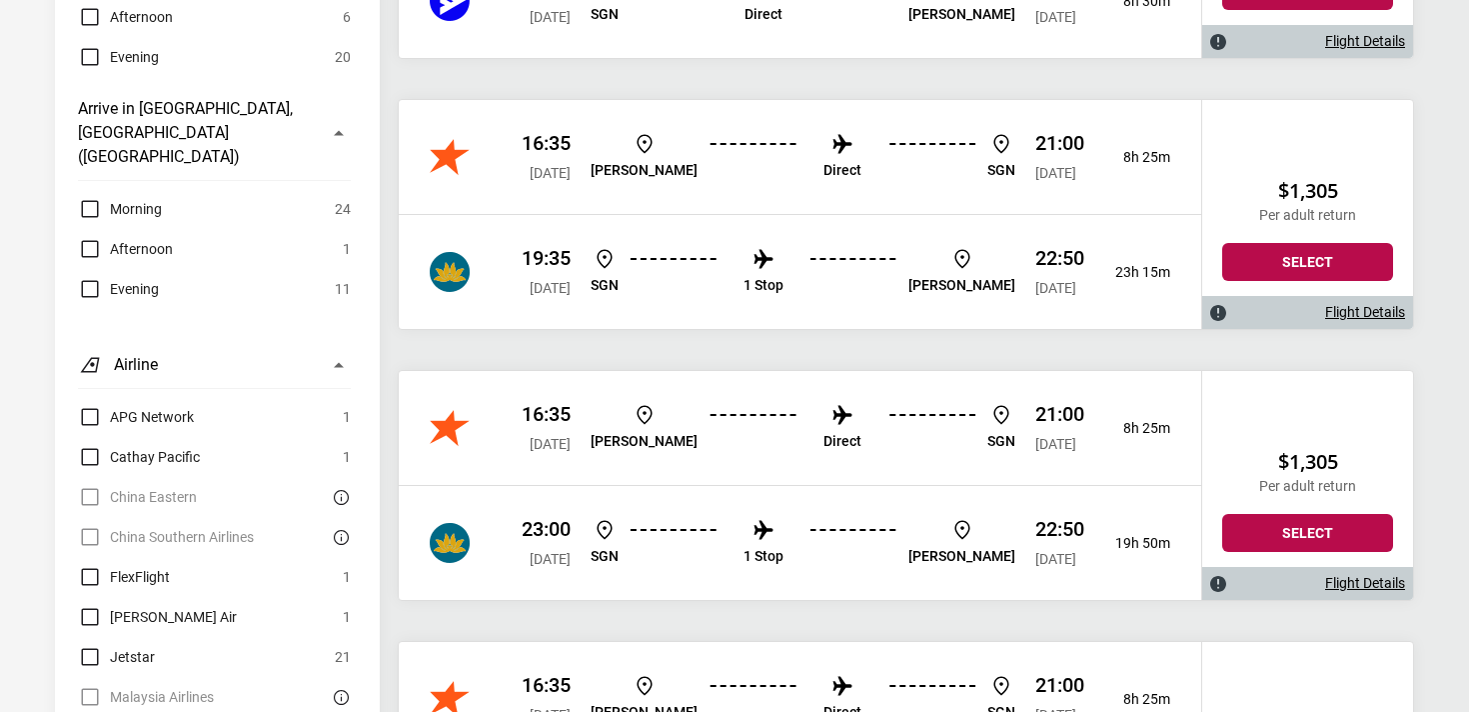
click at [1365, 588] on link "Flight Details" at bounding box center [1366, 583] width 80 height 17
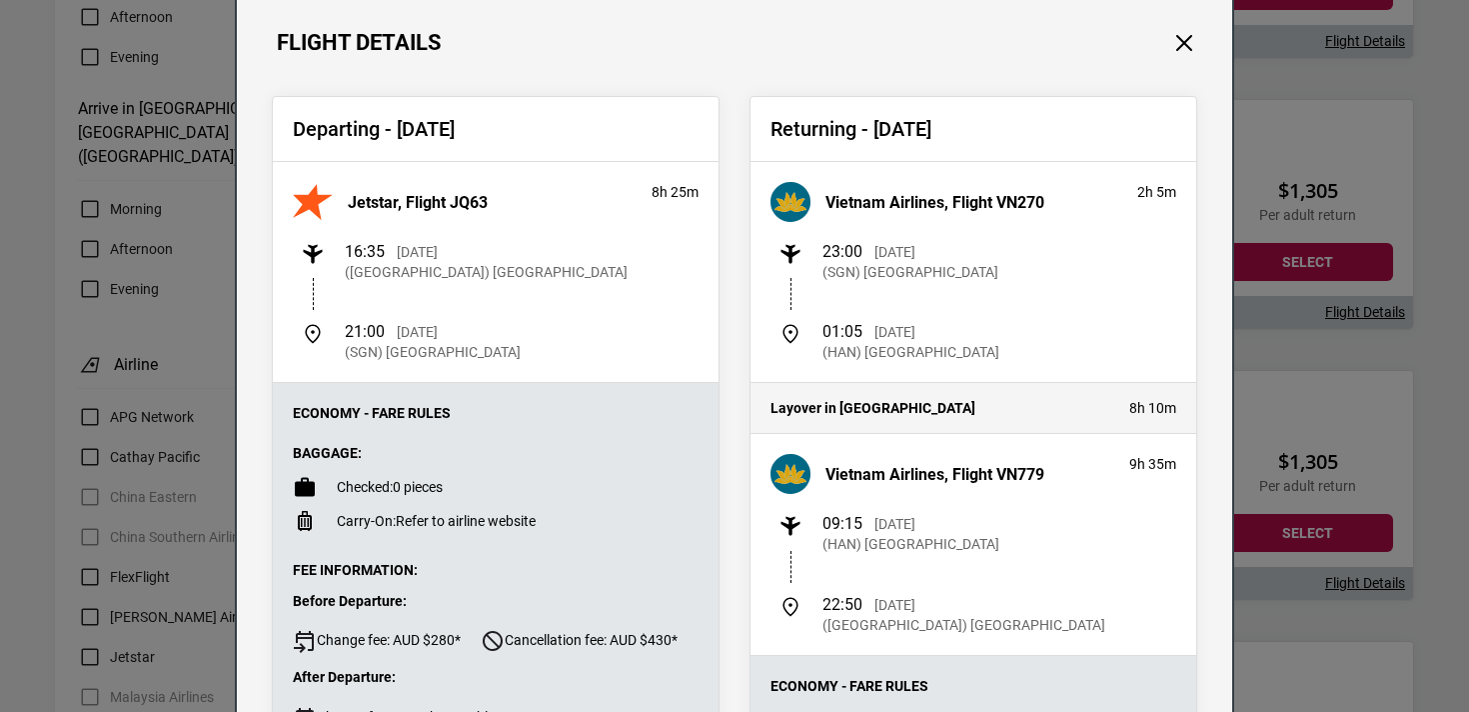
scroll to position [18, 0]
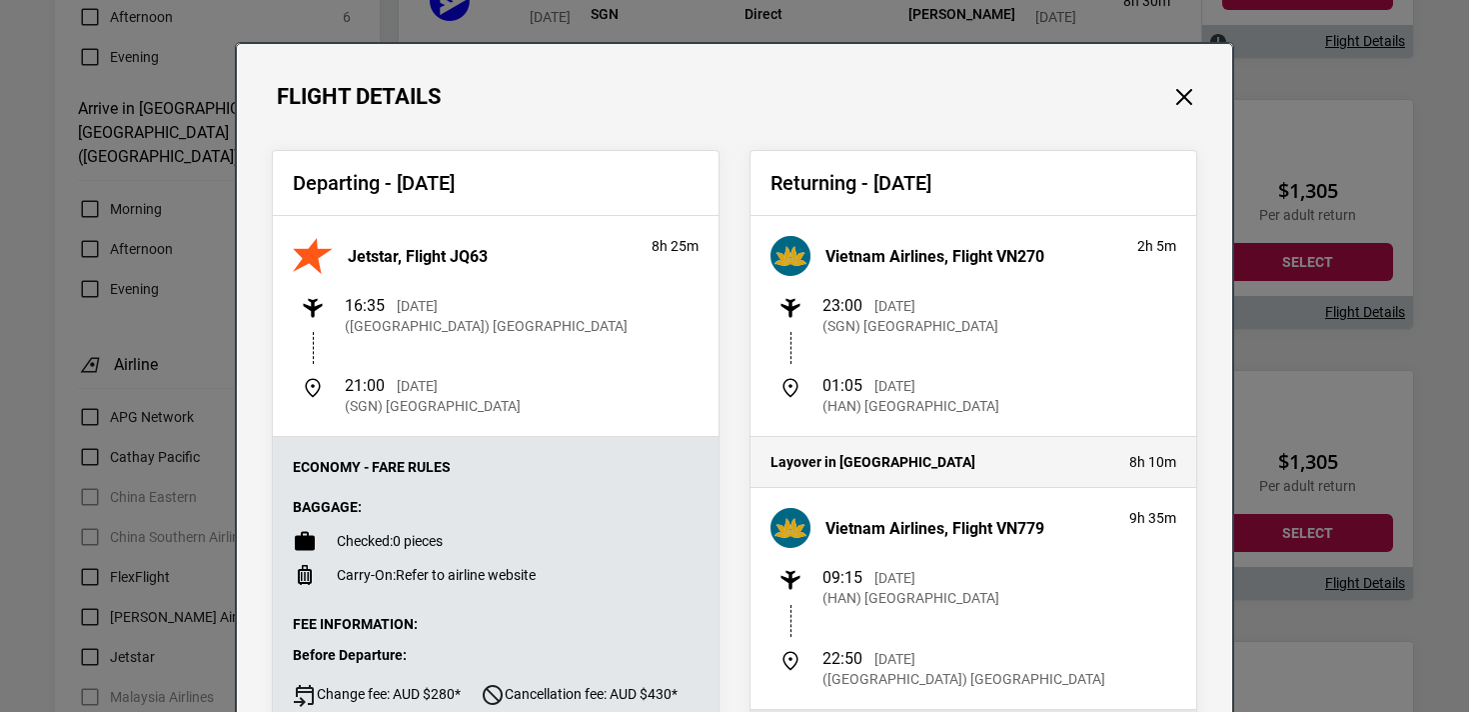
drag, startPoint x: 816, startPoint y: 394, endPoint x: 969, endPoint y: 402, distance: 153.2
click at [969, 402] on div "01:05 [DATE] (HAN) [GEOGRAPHIC_DATA]" at bounding box center [978, 396] width 398 height 40
click at [1329, 522] on div "Flight Details Departing - [DATE] Jetstar, Flight JQ63 8h 25m 16:35 [DATE] ([GE…" at bounding box center [734, 356] width 1469 height 712
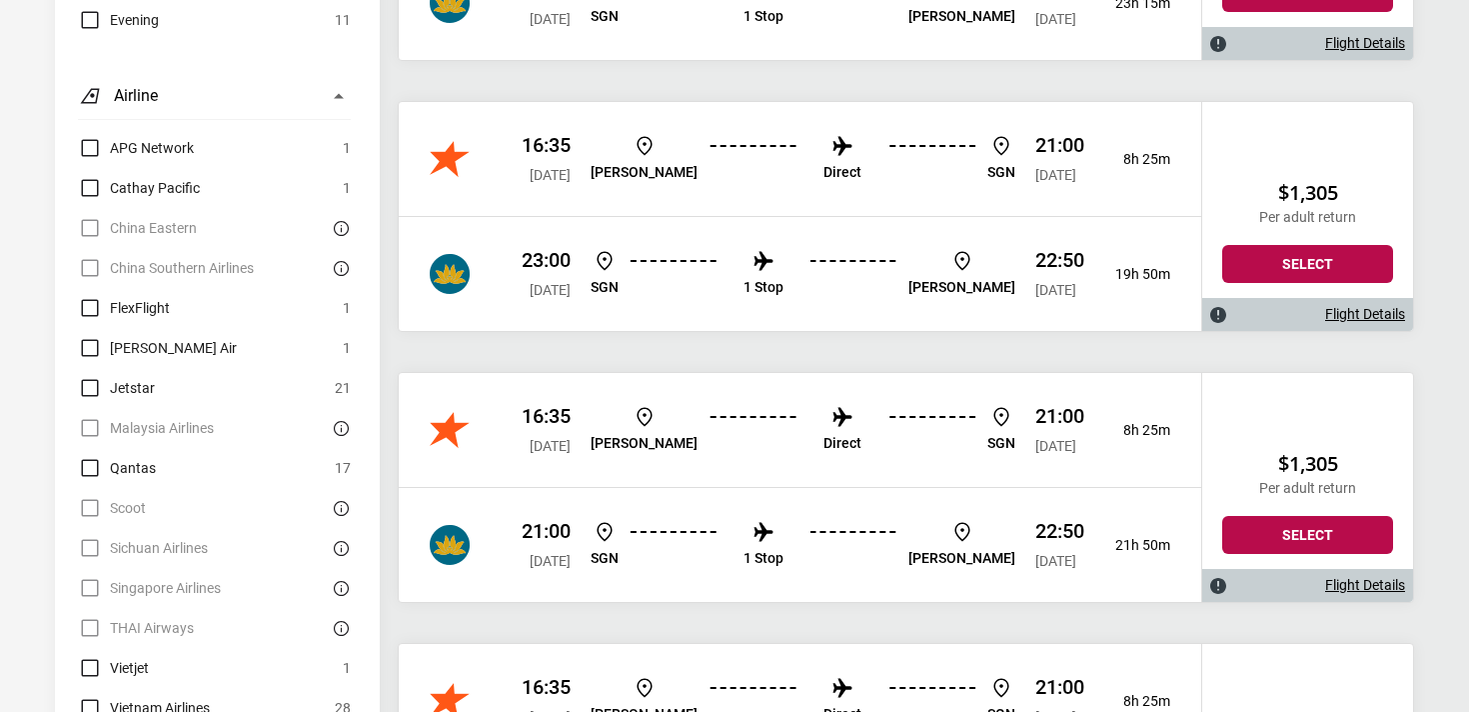
scroll to position [1633, 0]
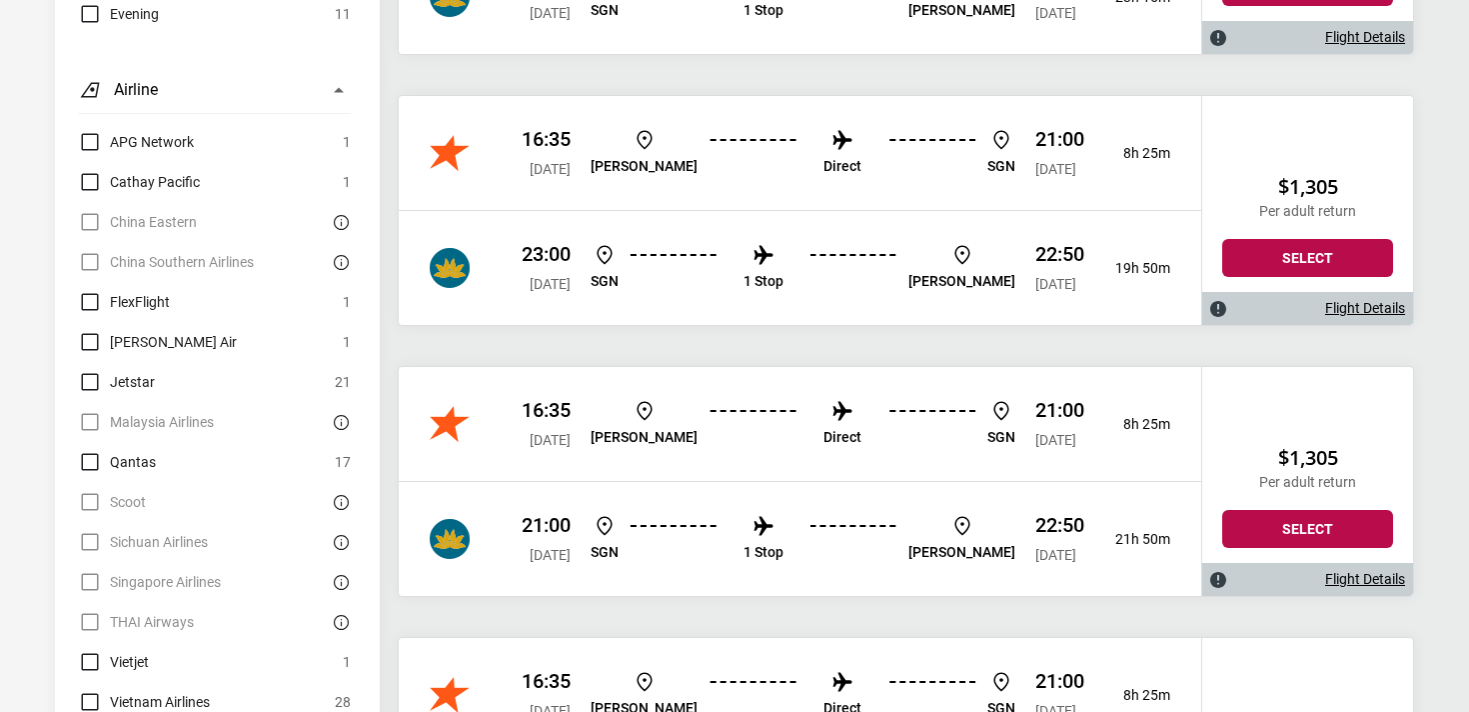
click at [1352, 582] on link "Flight Details" at bounding box center [1366, 579] width 80 height 17
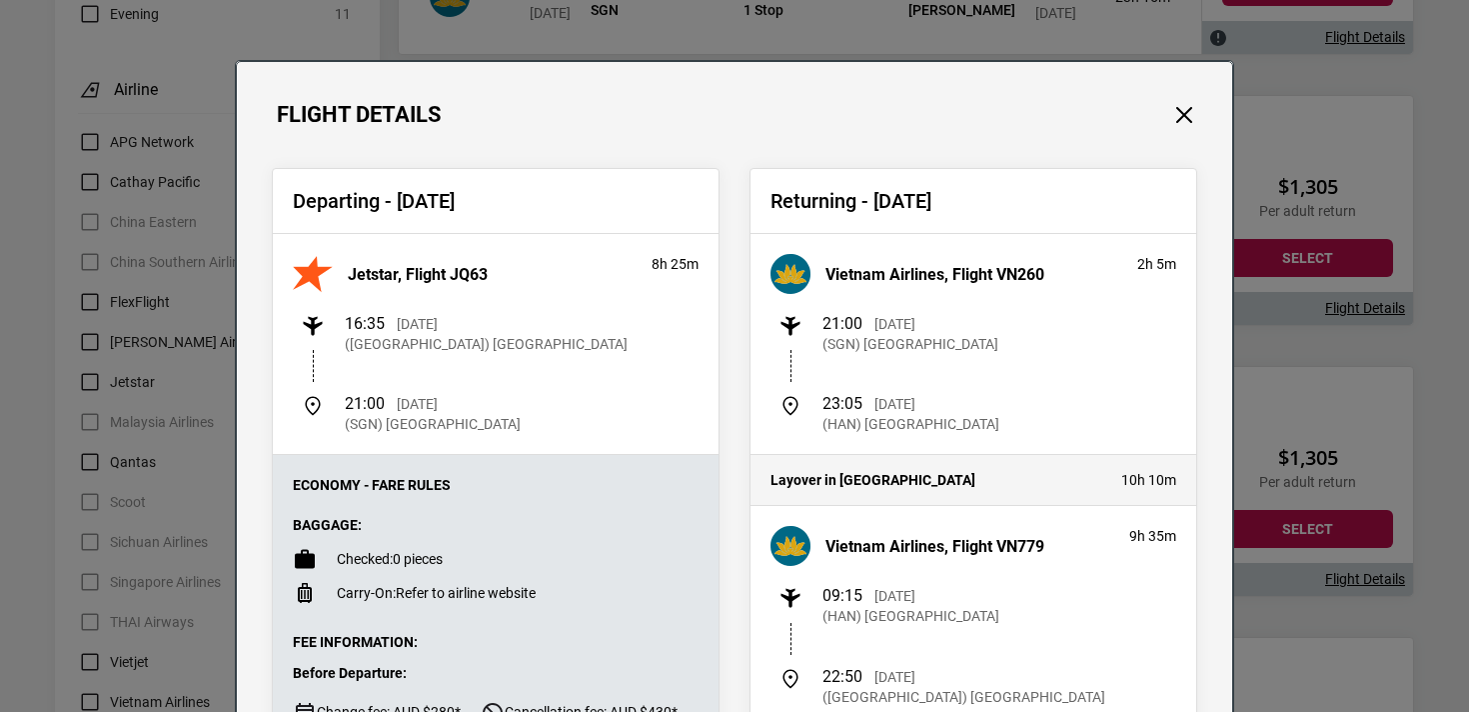
click at [1361, 612] on div "Flight Details Departing - [DATE] Jetstar, Flight JQ63 8h 25m 16:35 [DATE] ([GE…" at bounding box center [734, 356] width 1469 height 712
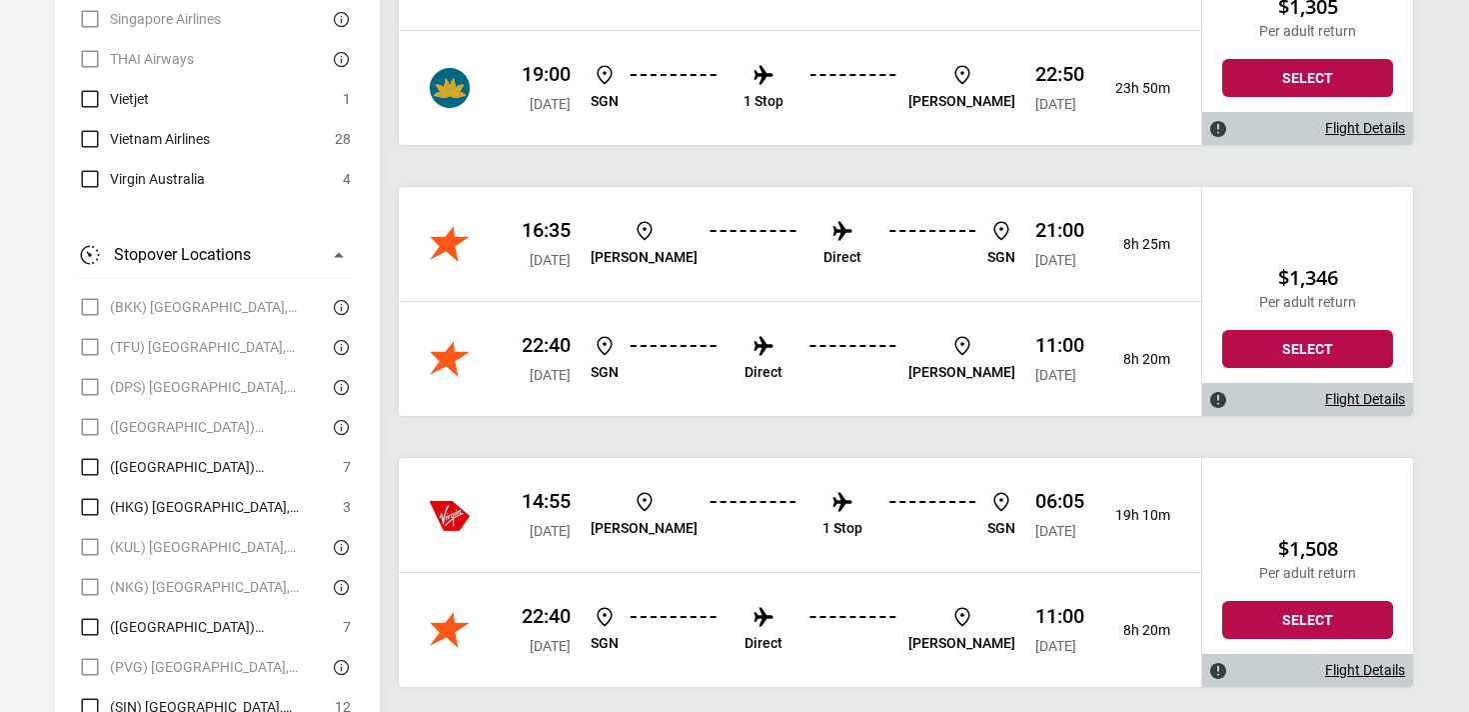
scroll to position [3247, 0]
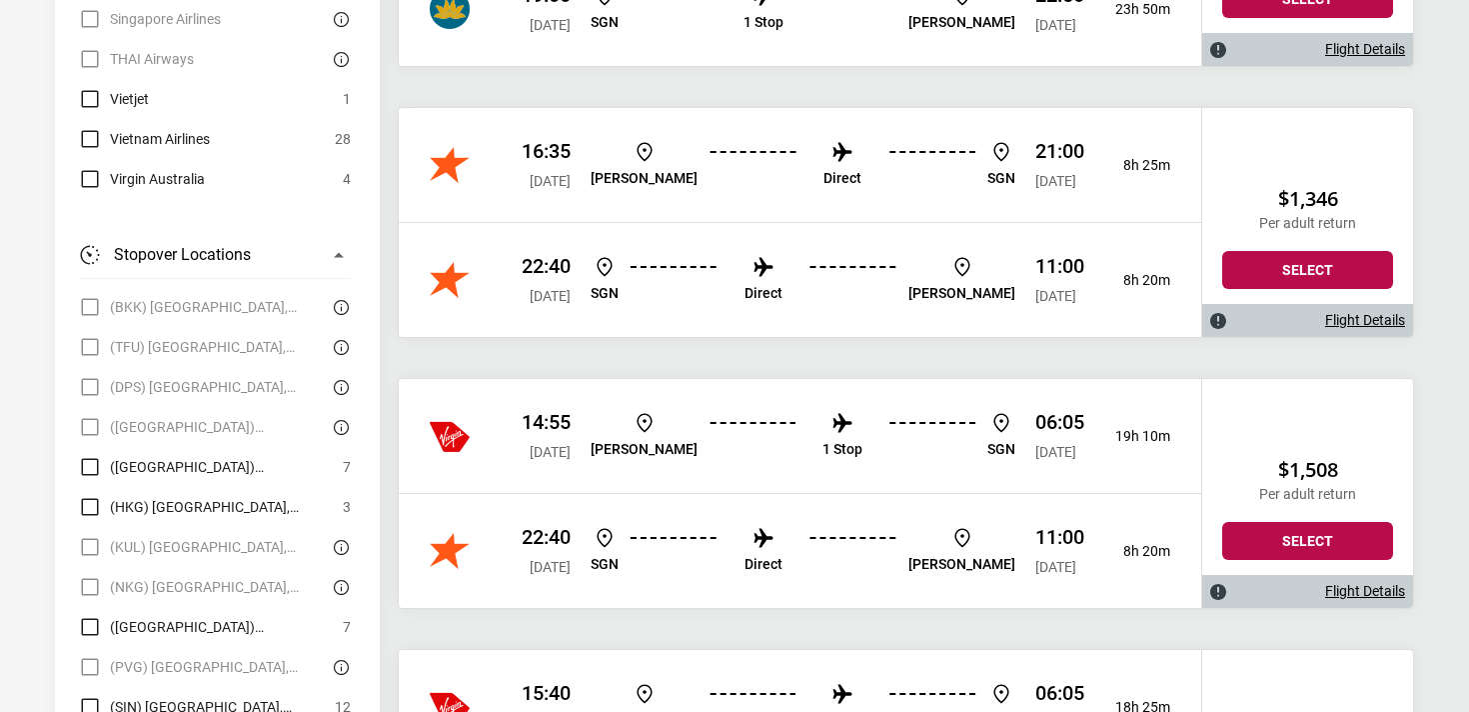
click at [1370, 590] on link "Flight Details" at bounding box center [1366, 591] width 80 height 17
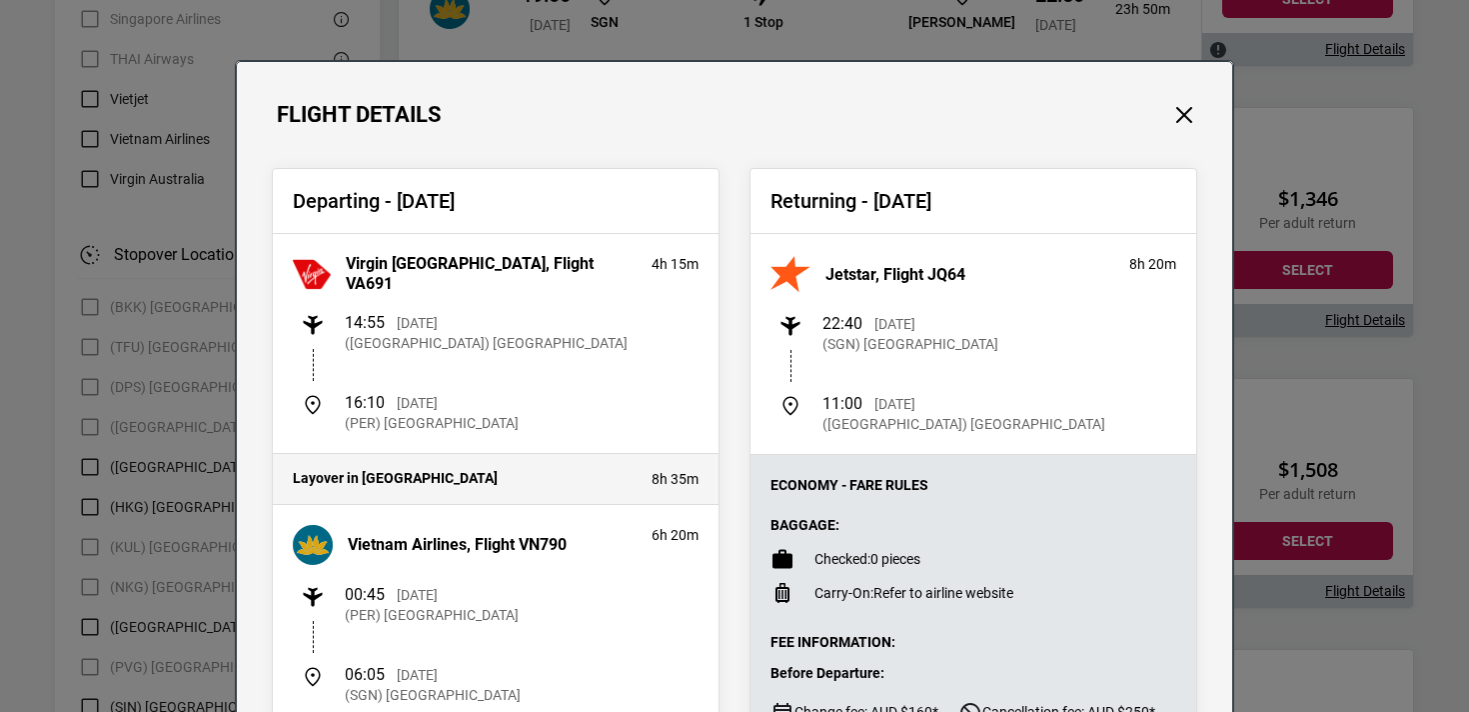
drag, startPoint x: 622, startPoint y: 480, endPoint x: 748, endPoint y: 484, distance: 126.0
click at [748, 484] on div "Departing - [DATE] Virgin [GEOGRAPHIC_DATA], Flight VA691 4h 15m 14:55 [DATE] (…" at bounding box center [735, 690] width 956 height 1044
click at [748, 484] on div "Returning - [DATE] Jetstar, Flight JQ64 8h 20m 22:40 [DATE] (SGN) [GEOGRAPHIC_D…" at bounding box center [974, 690] width 478 height 1044
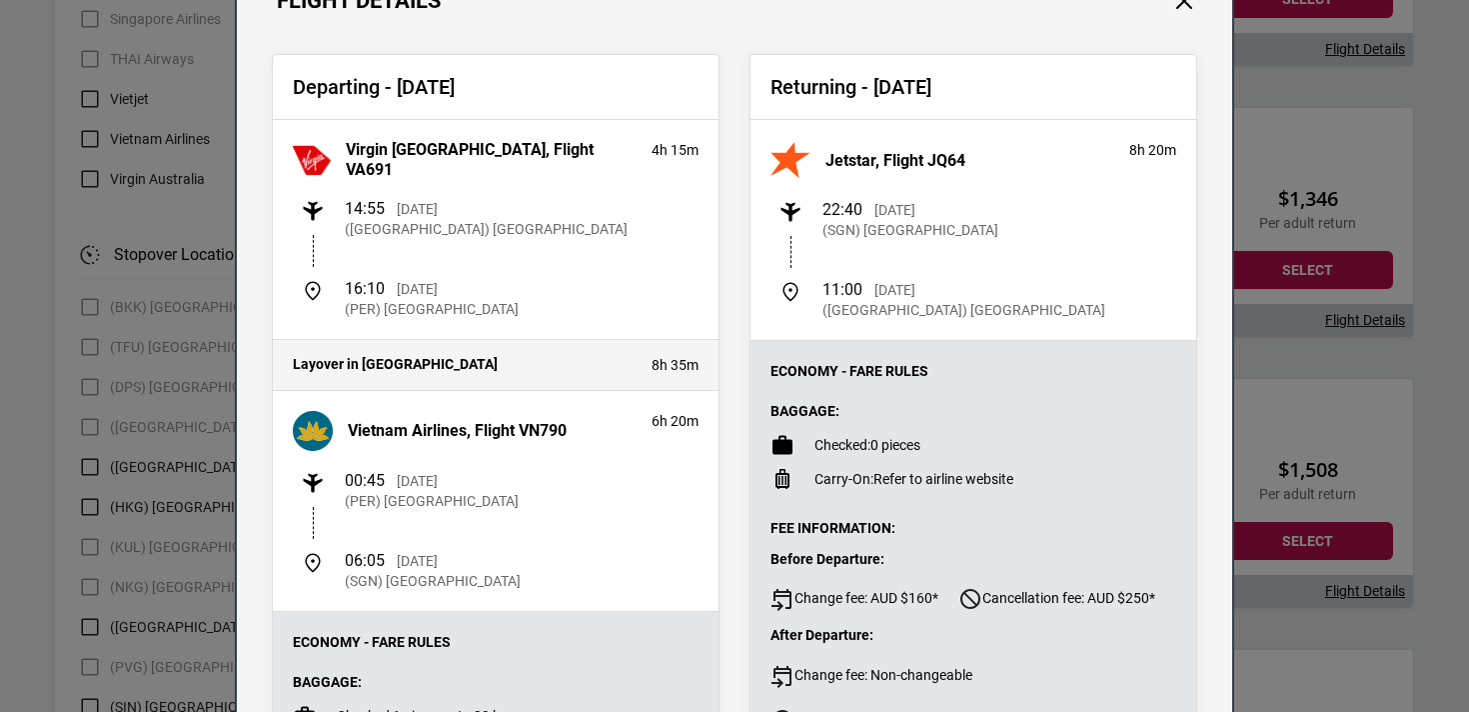
scroll to position [116, 0]
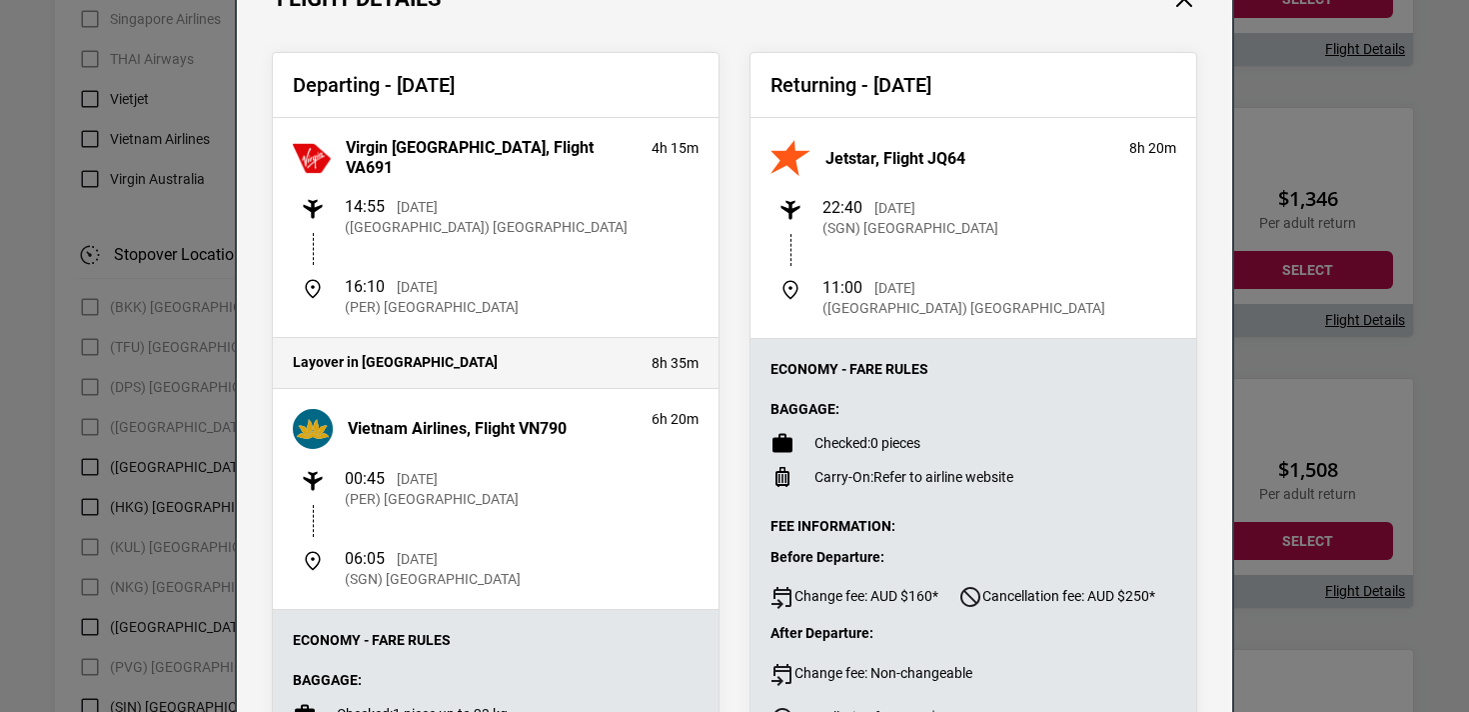
click at [1356, 445] on div "Flight Details Departing - [DATE] [GEOGRAPHIC_DATA], Flight VA691 4h 15m 14:55 …" at bounding box center [734, 356] width 1469 height 712
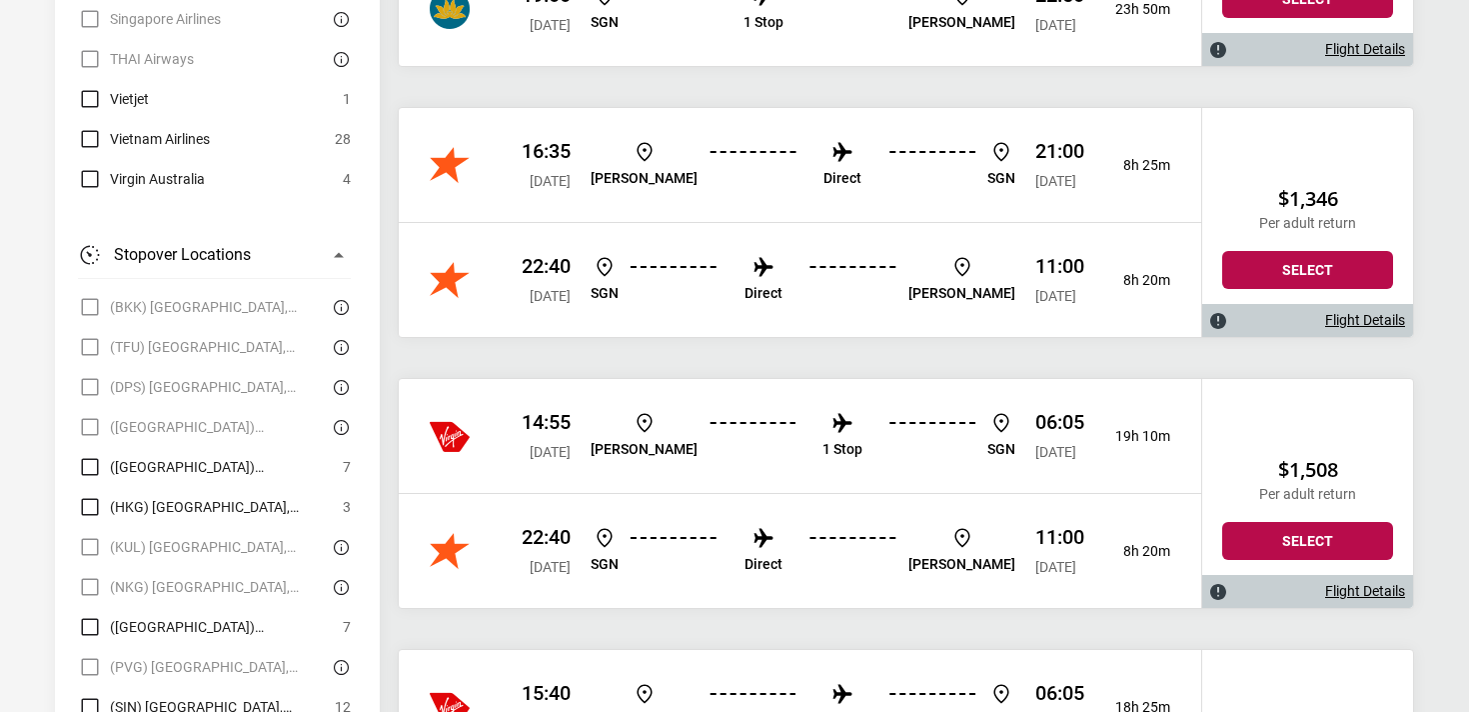
drag, startPoint x: 1116, startPoint y: 438, endPoint x: 1180, endPoint y: 440, distance: 64.0
click at [1180, 440] on div "14:55 [DATE] [PERSON_NAME] 1 Stop SGN 06:05 [DATE] 19h 10m" at bounding box center [800, 436] width 803 height 114
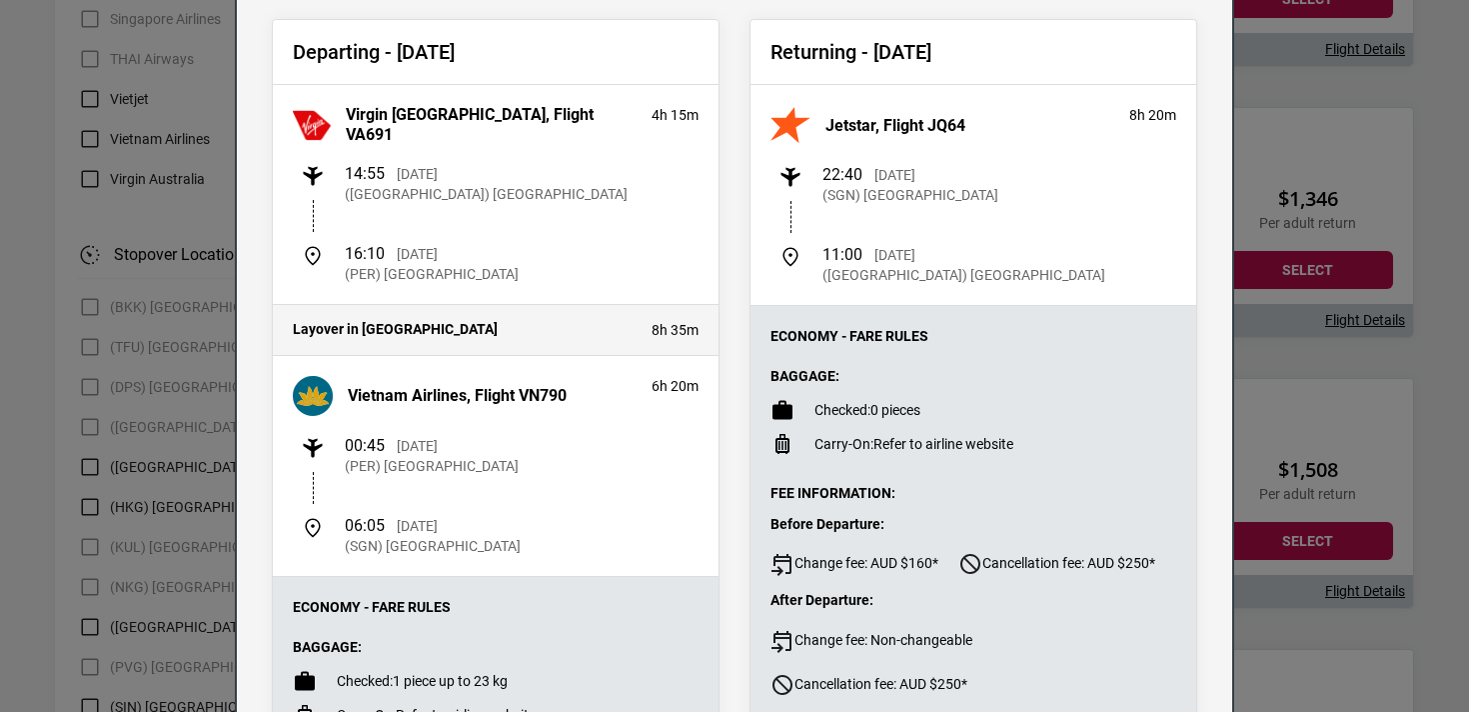
scroll to position [155, 0]
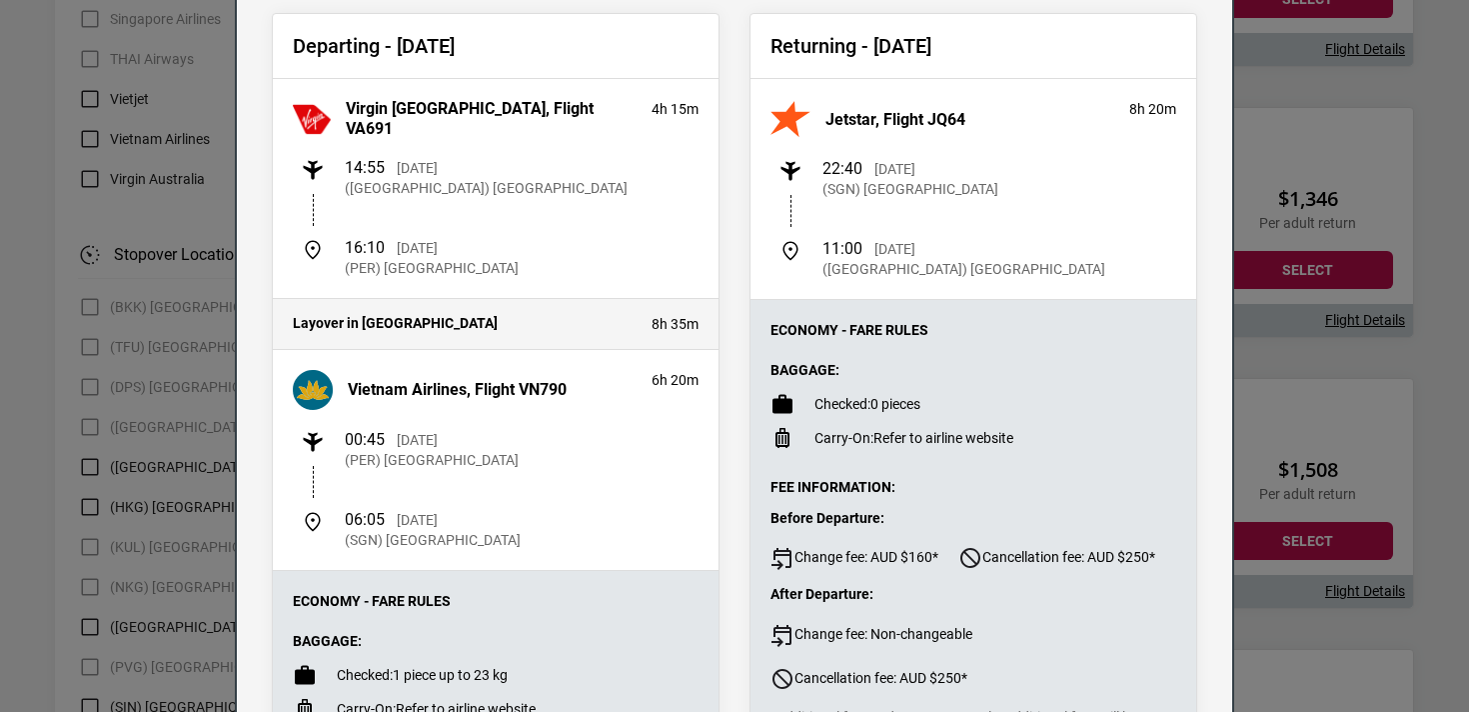
click at [1270, 510] on div "Flight Details Departing - [DATE] [GEOGRAPHIC_DATA], Flight VA691 4h 15m 14:55 …" at bounding box center [734, 356] width 1469 height 712
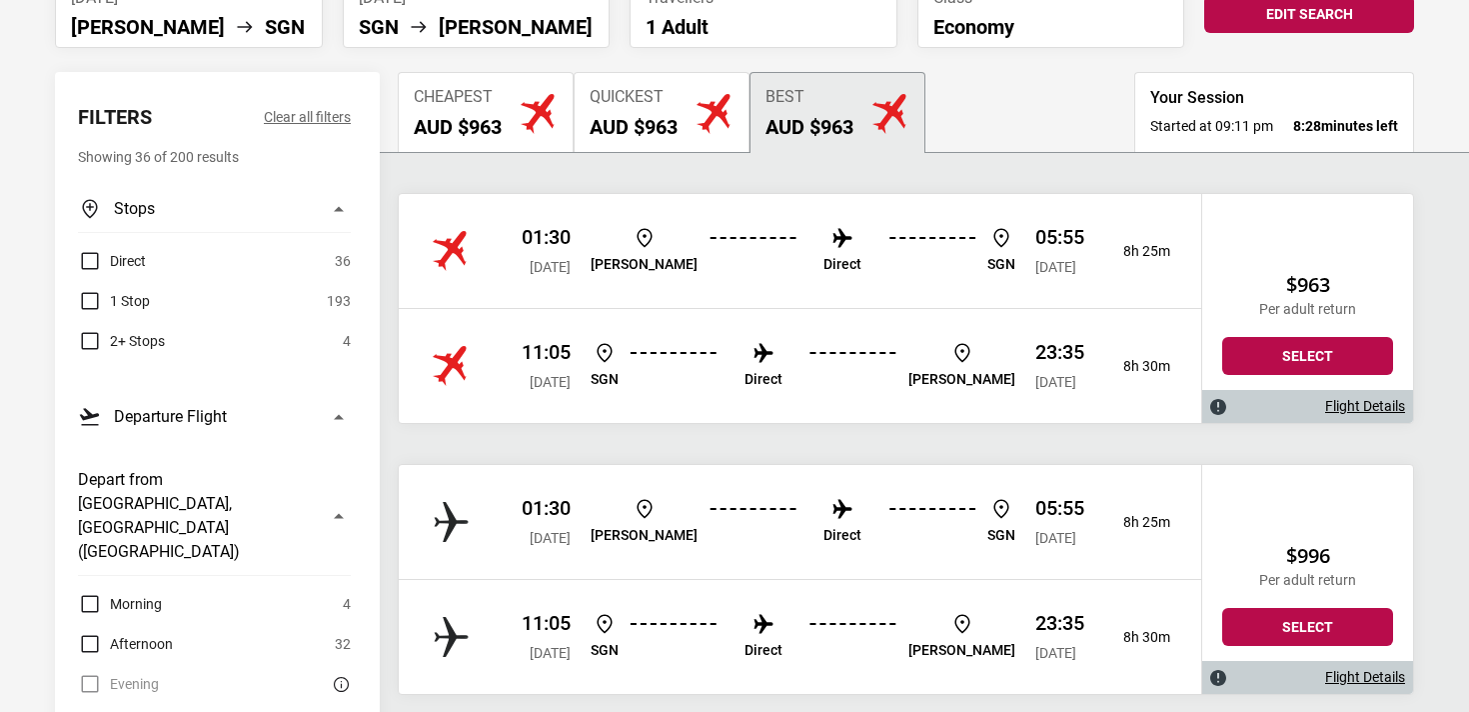
scroll to position [0, 0]
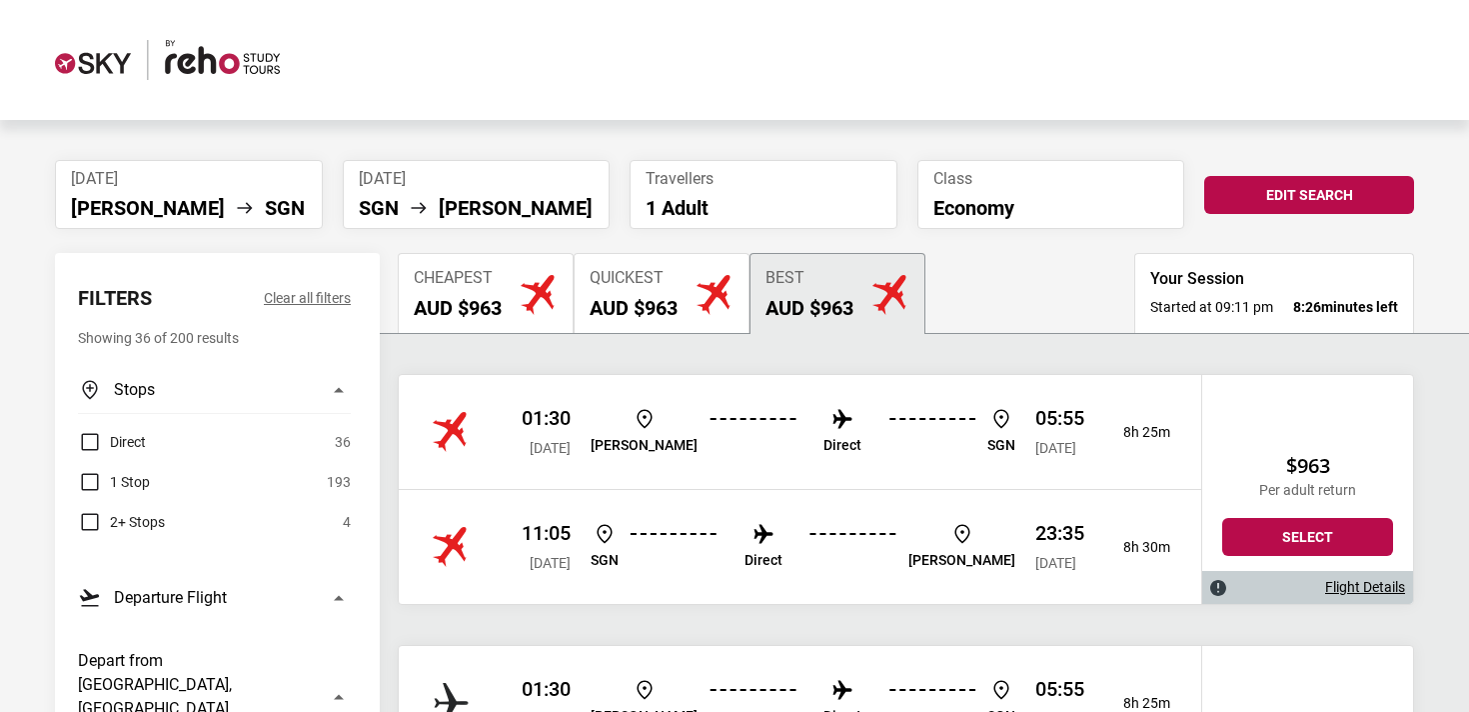
click at [143, 183] on span "[DATE]" at bounding box center [189, 178] width 236 height 19
click at [1237, 211] on button "Edit Search" at bounding box center [1310, 195] width 210 height 38
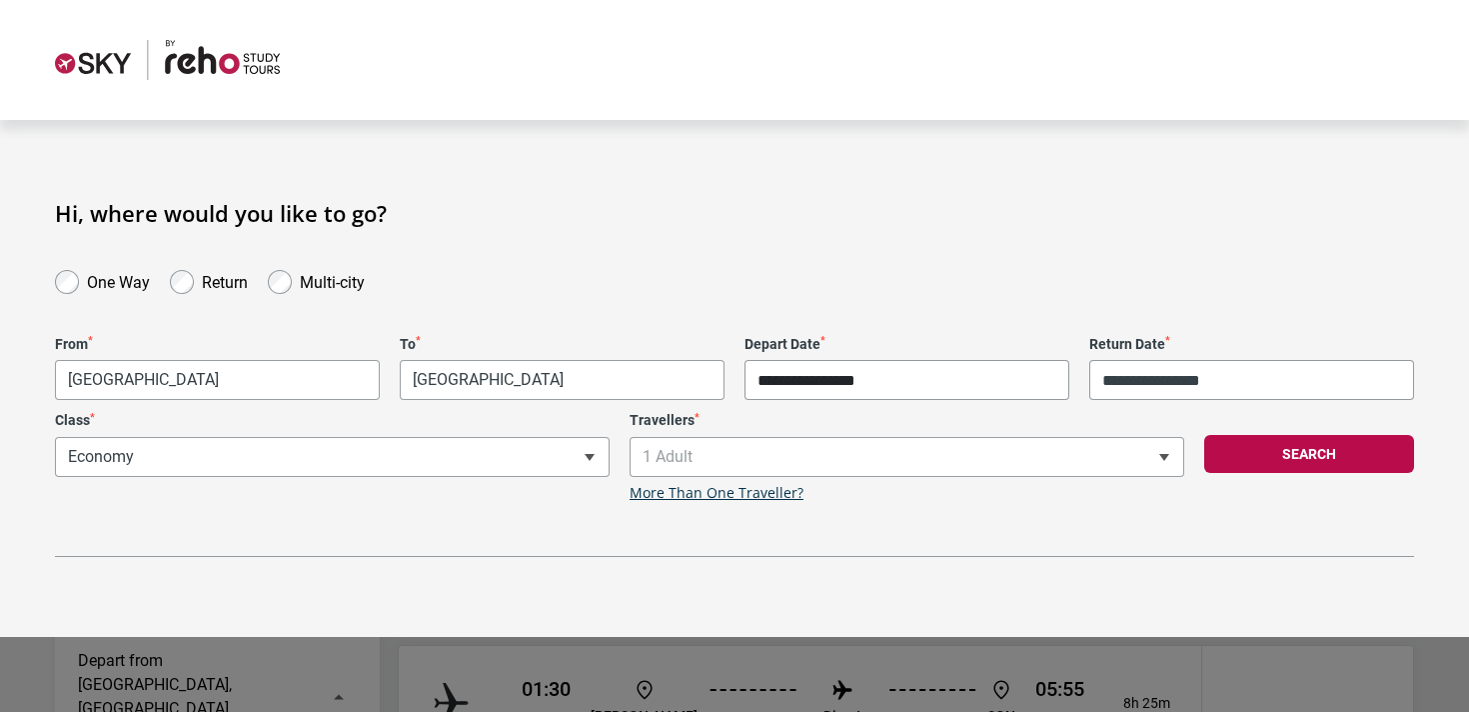
click at [836, 379] on input "**********" at bounding box center [907, 380] width 325 height 40
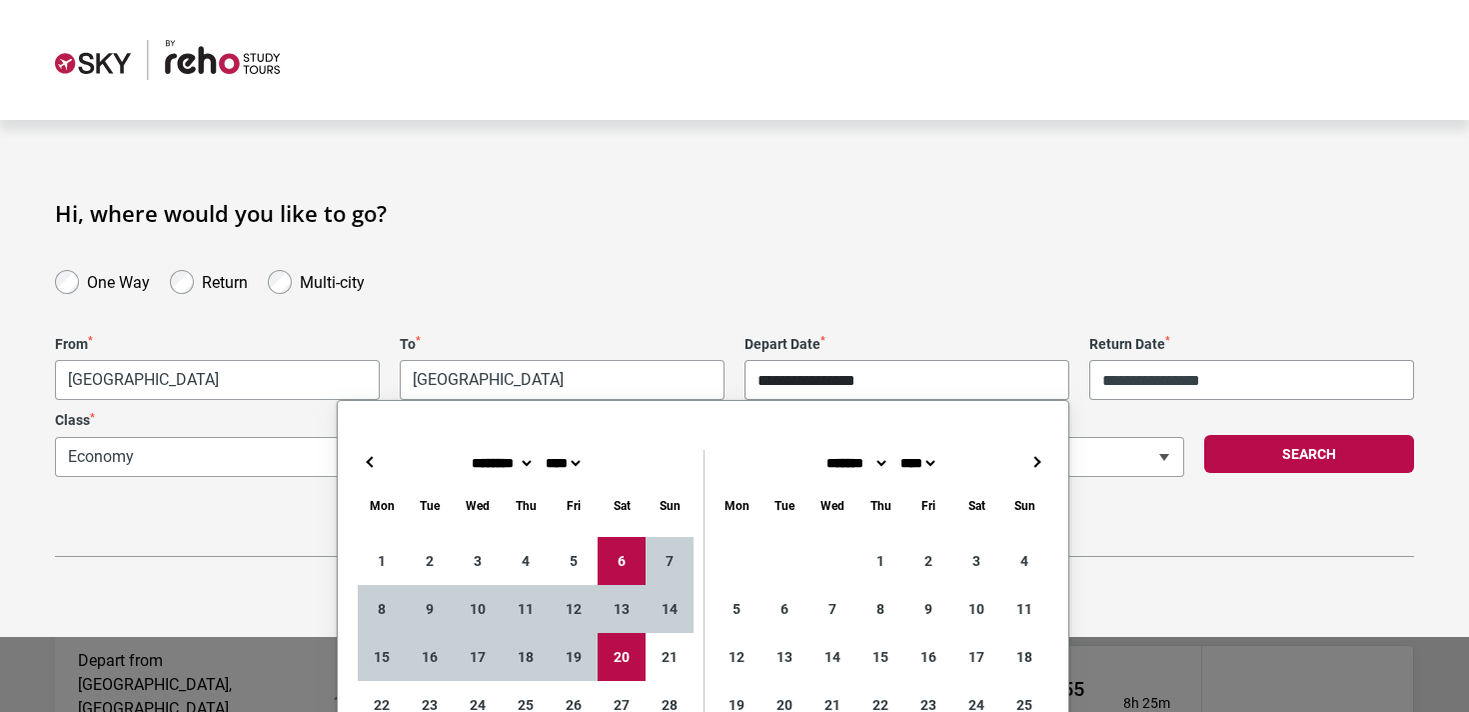
type input "**********"
click at [1304, 380] on input "**********" at bounding box center [1252, 380] width 325 height 40
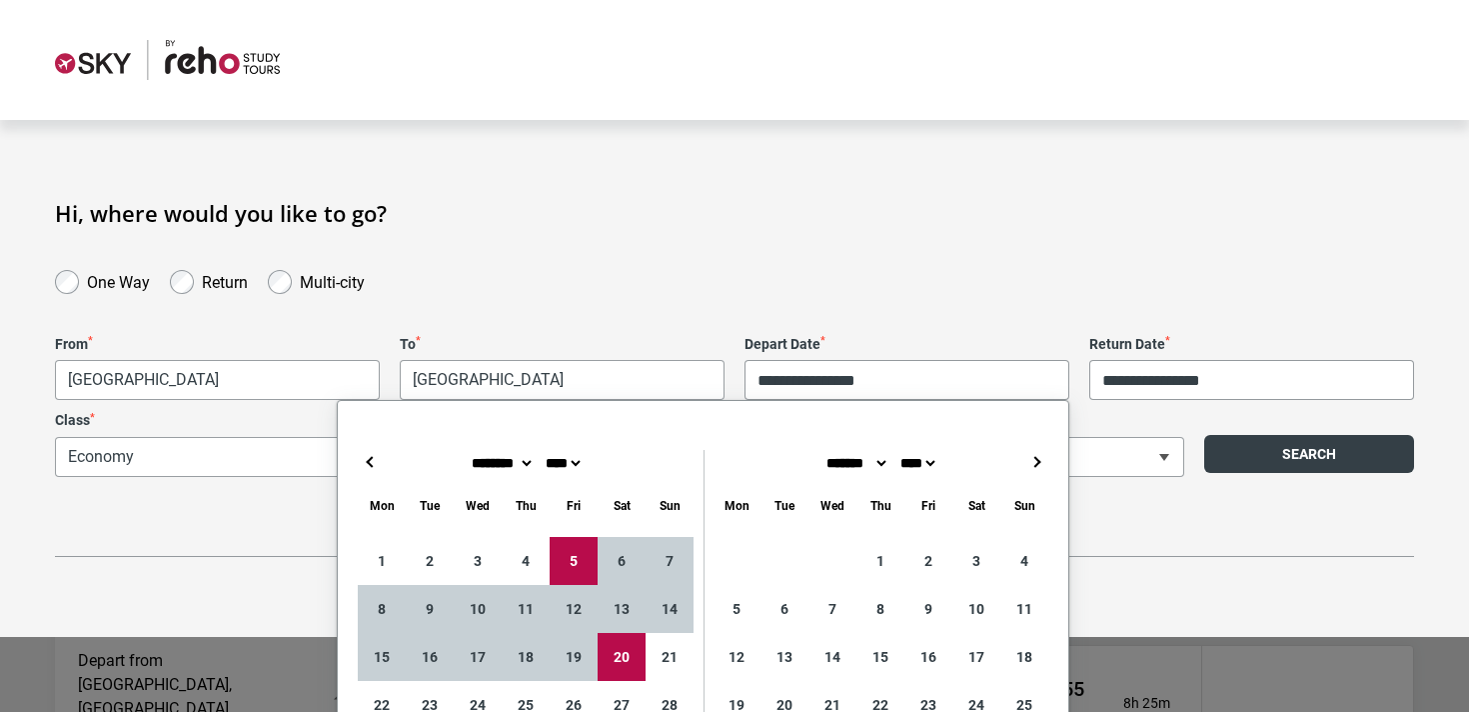
click at [1286, 444] on button "Search" at bounding box center [1310, 454] width 210 height 38
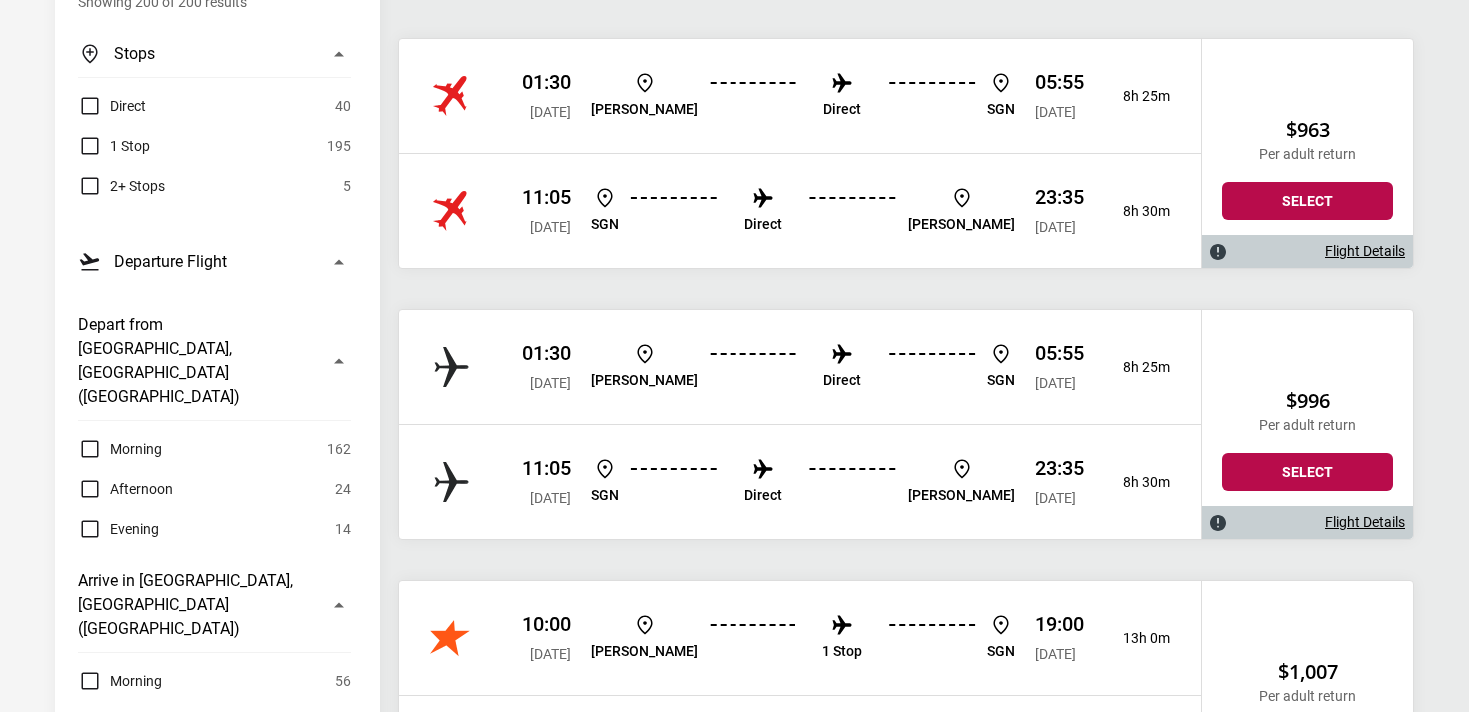
scroll to position [339, 0]
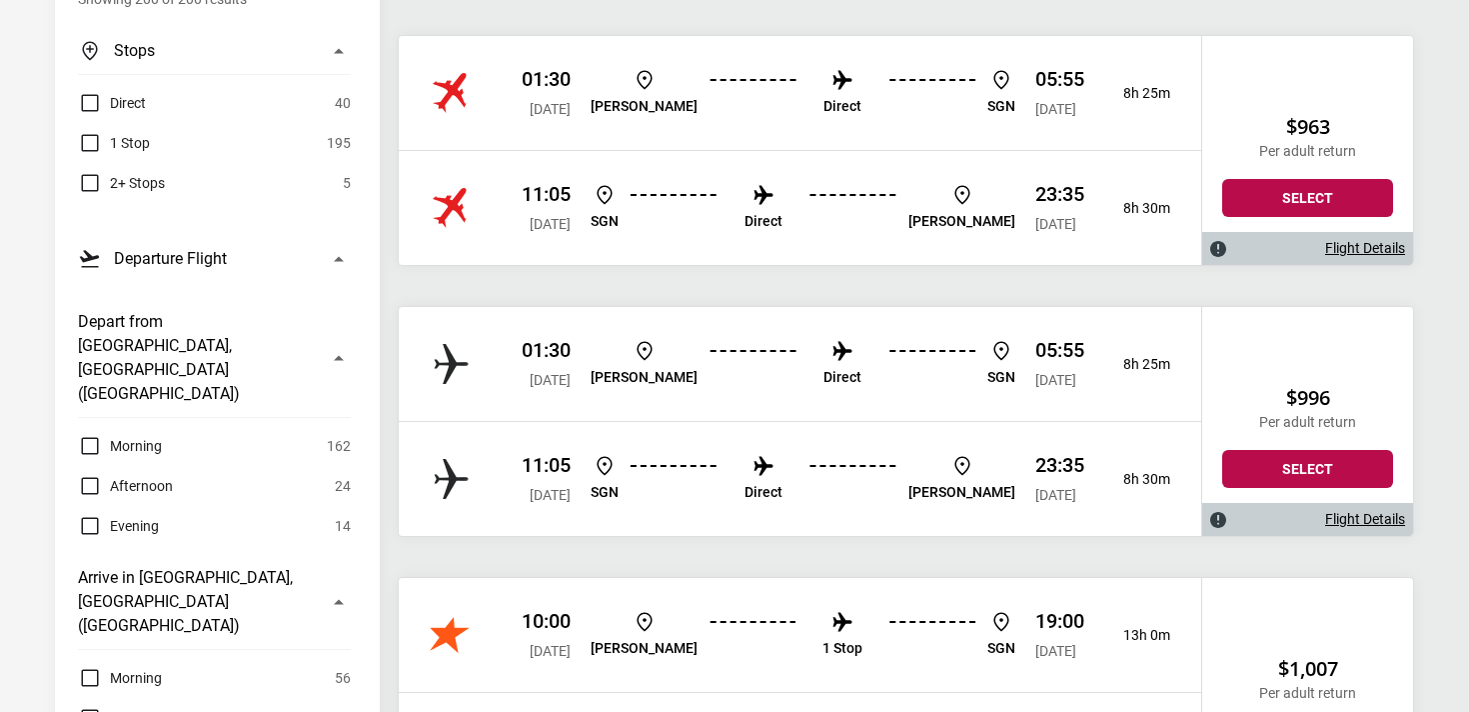
click at [1340, 523] on link "Flight Details" at bounding box center [1366, 519] width 80 height 17
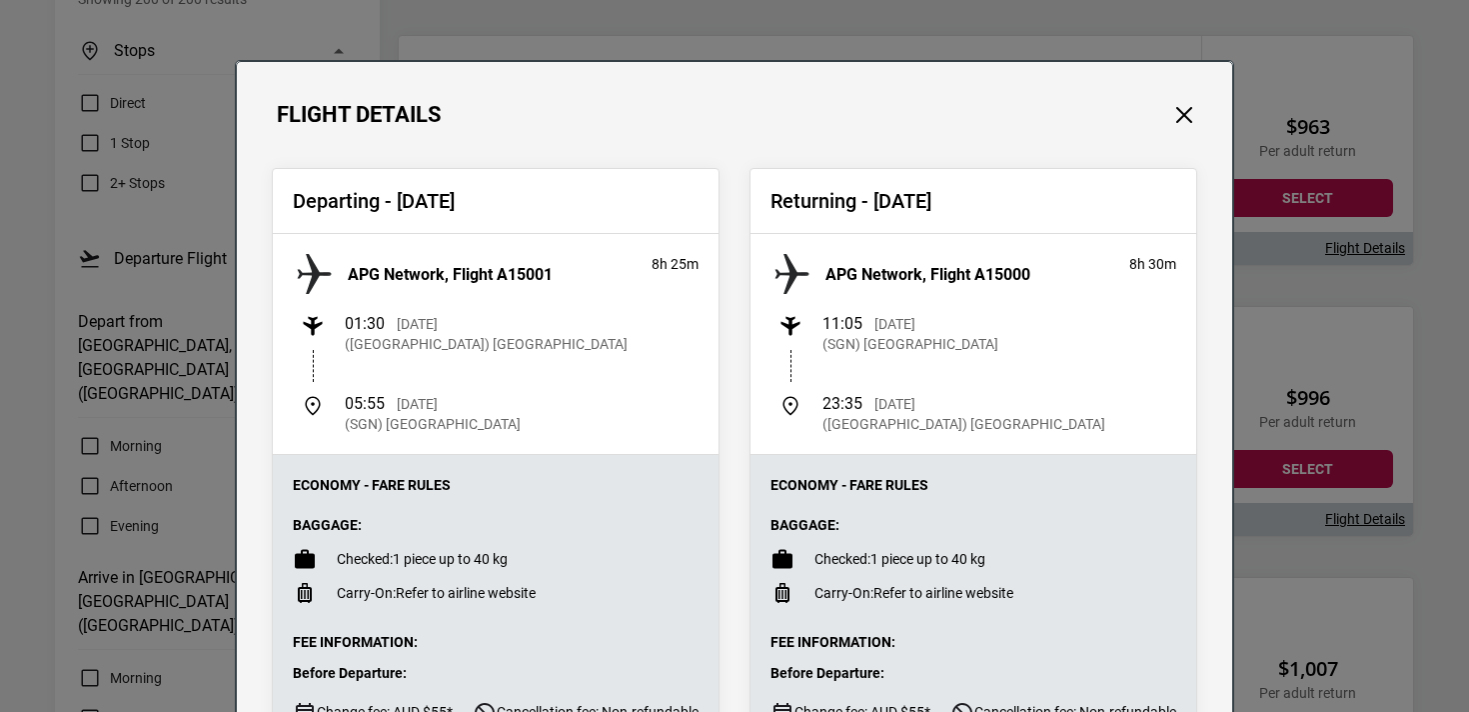
click at [1358, 432] on div "Flight Details Departing - [DATE] APG Network, Flight A15001 8h 25m 01:30 [DATE…" at bounding box center [734, 356] width 1469 height 712
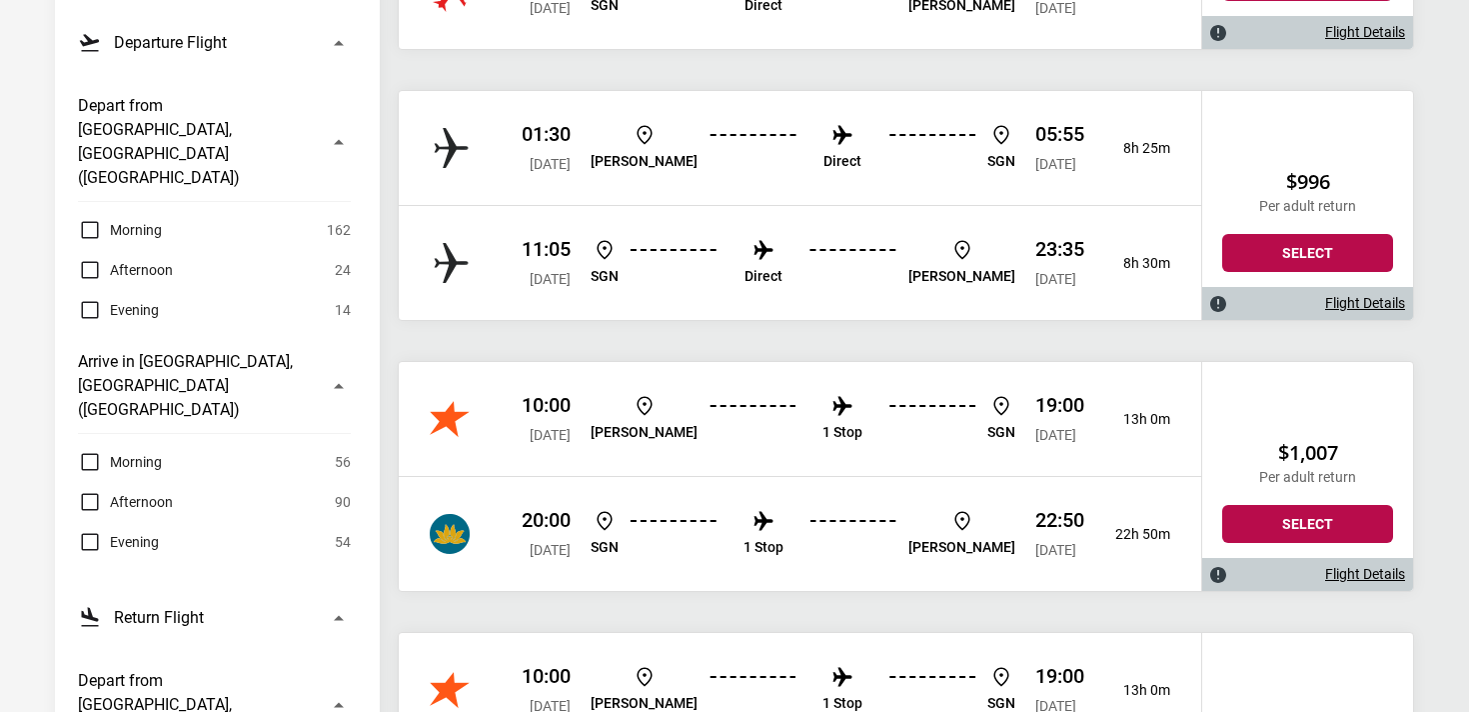
scroll to position [556, 0]
click at [1357, 574] on link "Flight Details" at bounding box center [1366, 573] width 80 height 17
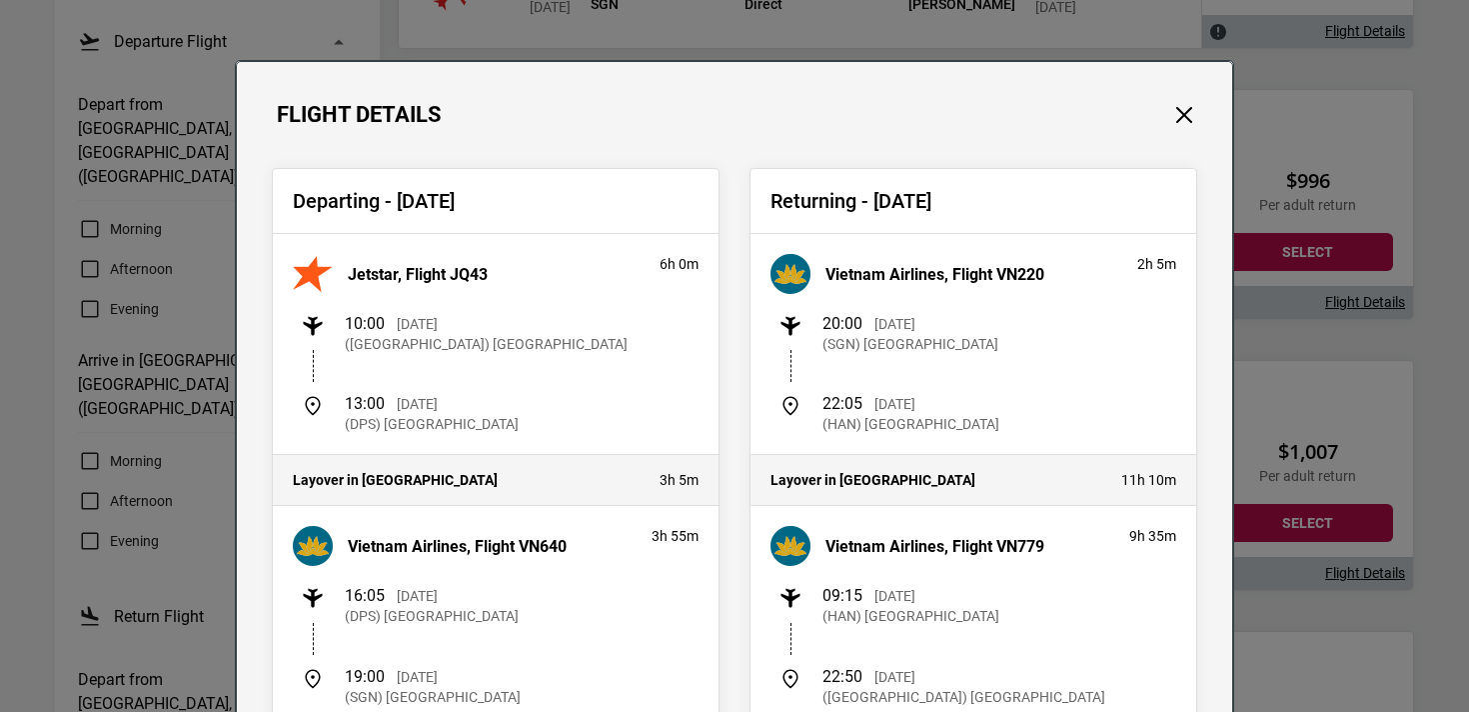
drag, startPoint x: 338, startPoint y: 428, endPoint x: 579, endPoint y: 436, distance: 241.0
click at [579, 436] on div "Jetstar, Flight JQ43 6h 0m 10:00 [DATE] ([GEOGRAPHIC_DATA]) [GEOGRAPHIC_DATA] 1…" at bounding box center [496, 344] width 446 height 221
drag, startPoint x: 632, startPoint y: 494, endPoint x: 703, endPoint y: 494, distance: 71.0
click at [703, 494] on div "Layover in [GEOGRAPHIC_DATA] 3h 5m" at bounding box center [496, 480] width 446 height 51
drag, startPoint x: 812, startPoint y: 415, endPoint x: 1109, endPoint y: 420, distance: 296.9
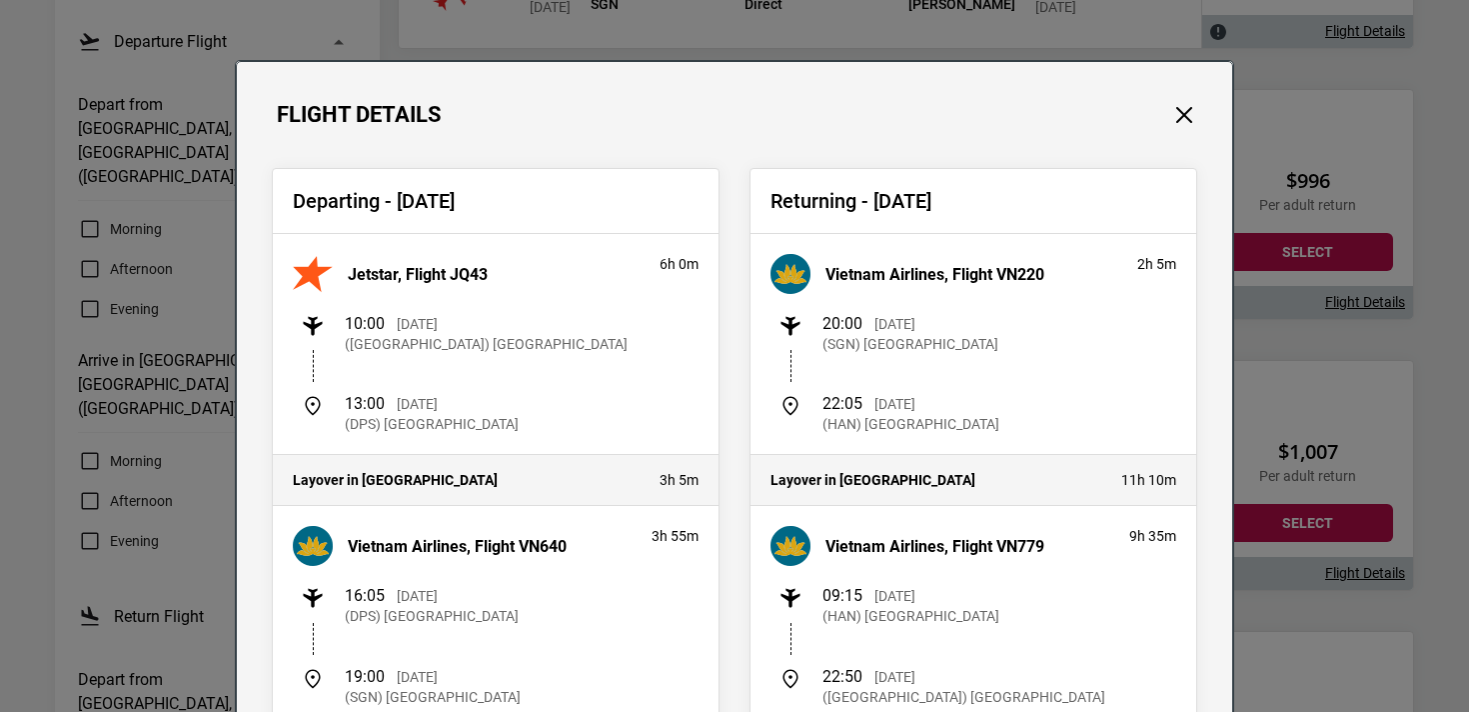
click at [1109, 420] on div "22:05 [DATE] (HAN) [GEOGRAPHIC_DATA]" at bounding box center [978, 414] width 398 height 40
click at [1157, 491] on div "Layover in [GEOGRAPHIC_DATA] 11h 10m" at bounding box center [974, 480] width 446 height 51
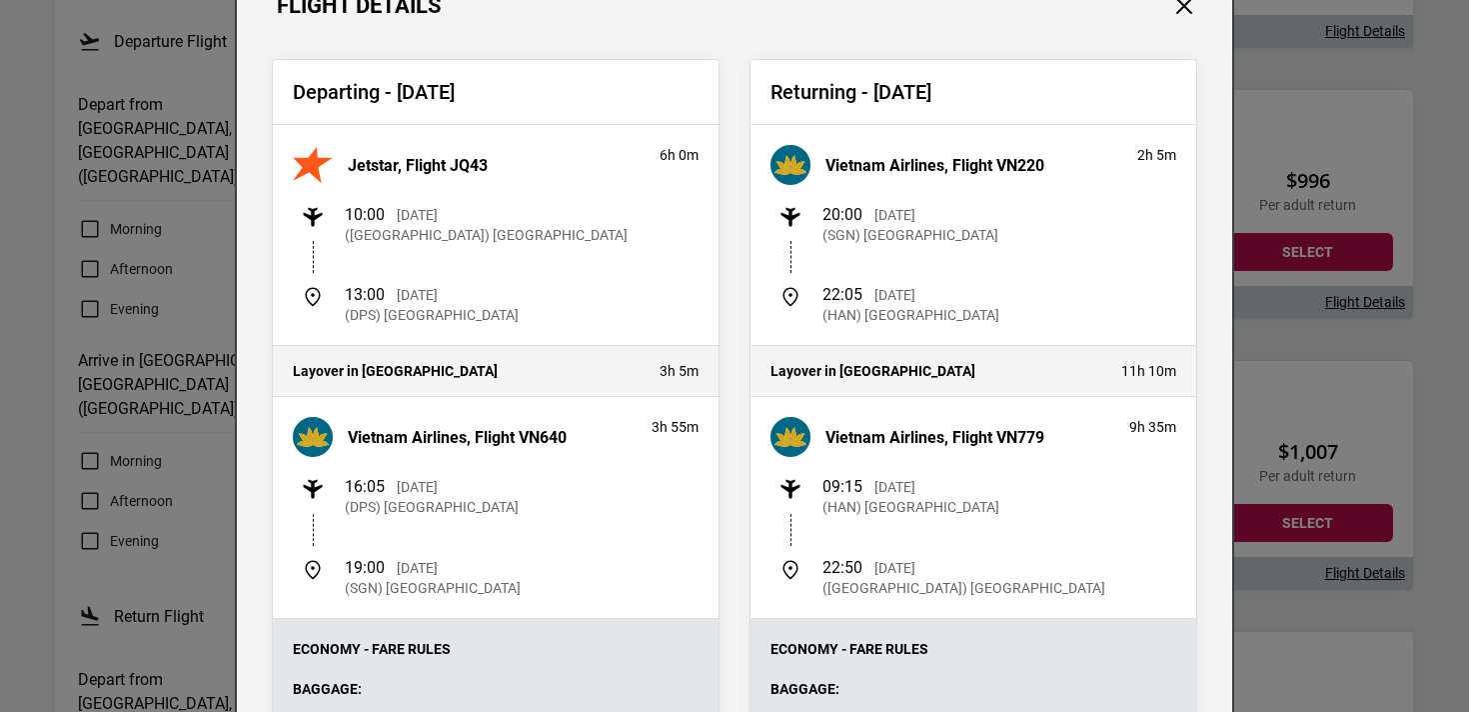
scroll to position [108, 0]
click at [1370, 566] on div "Flight Details Departing - [DATE] Jetstar, Flight JQ43 6h 0m 10:00 [DATE] ([GEO…" at bounding box center [734, 356] width 1469 height 712
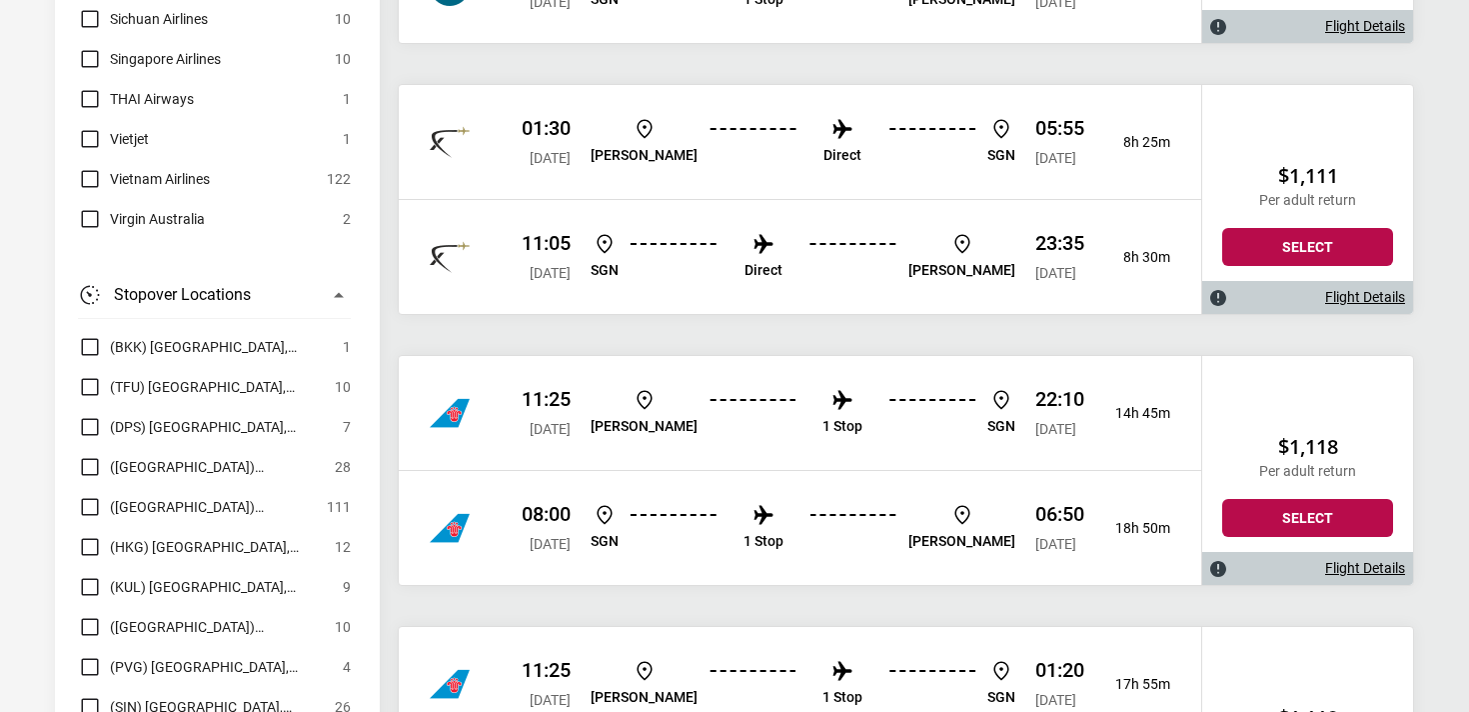
scroll to position [2771, 0]
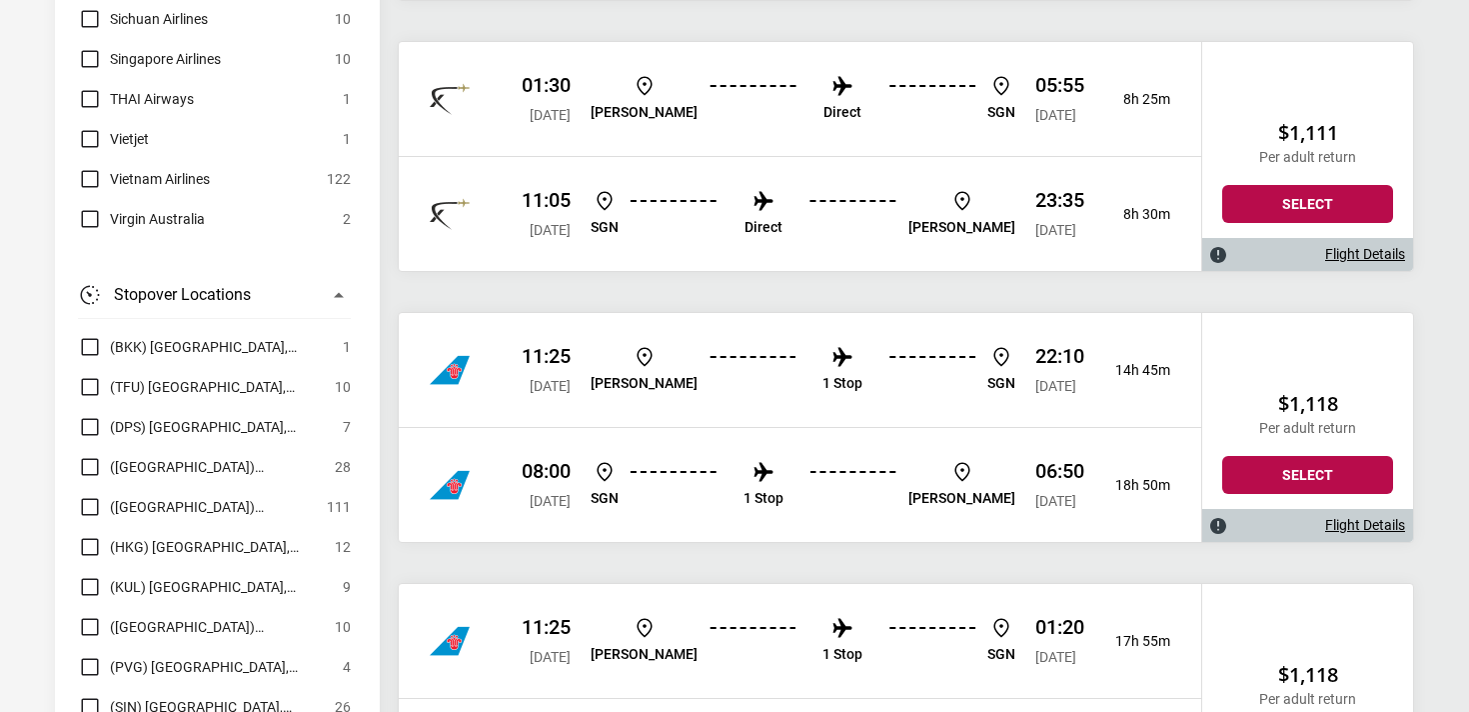
click at [1382, 521] on link "Flight Details" at bounding box center [1366, 525] width 80 height 17
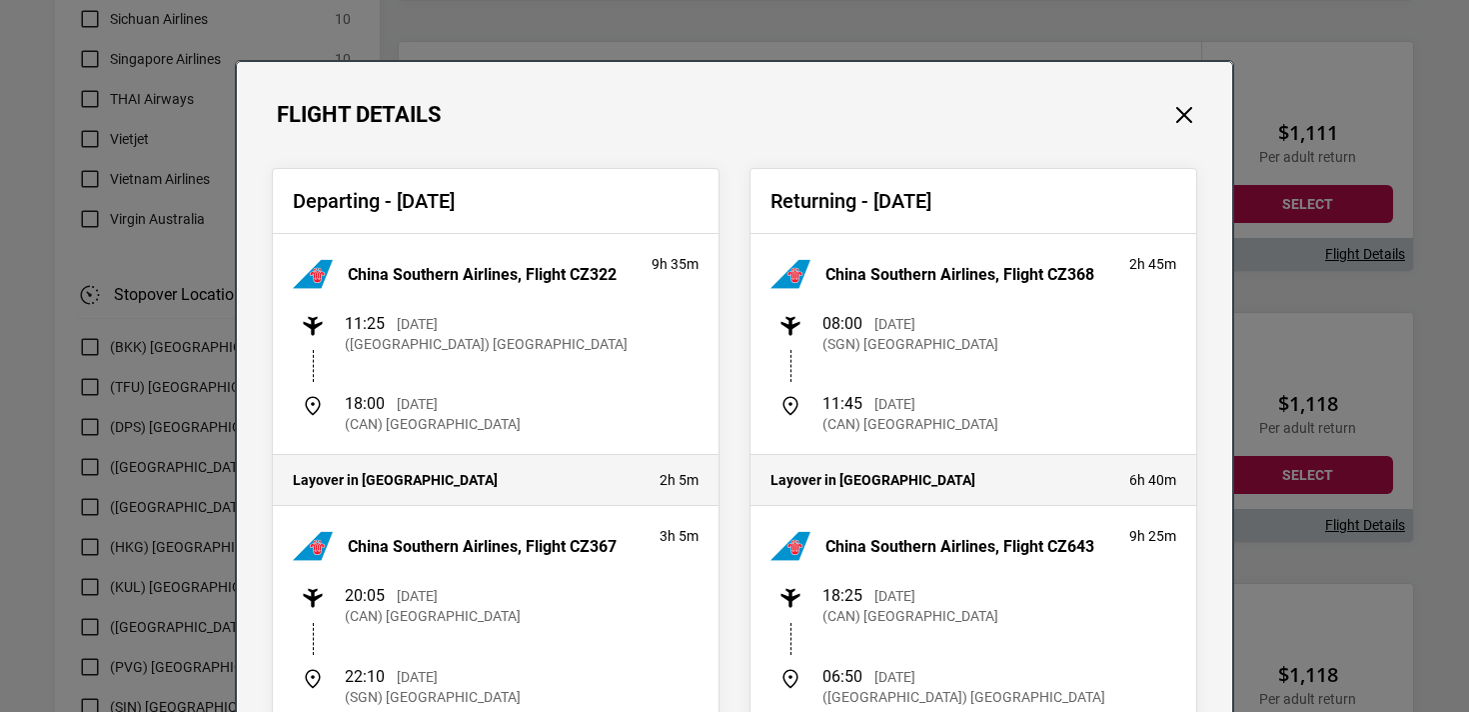
drag, startPoint x: 356, startPoint y: 424, endPoint x: 647, endPoint y: 427, distance: 290.9
click at [647, 427] on div "18:00 [DATE] (CAN) [GEOGRAPHIC_DATA]" at bounding box center [500, 414] width 398 height 40
drag, startPoint x: 652, startPoint y: 483, endPoint x: 760, endPoint y: 481, distance: 108.0
click at [754, 481] on div "Departing - [DATE] China Southern Airlines, Flight CZ322 9h 35m 11:25 [DATE] ([…" at bounding box center [735, 691] width 956 height 1046
click at [1109, 474] on h4 "Layover in [GEOGRAPHIC_DATA]" at bounding box center [940, 480] width 339 height 17
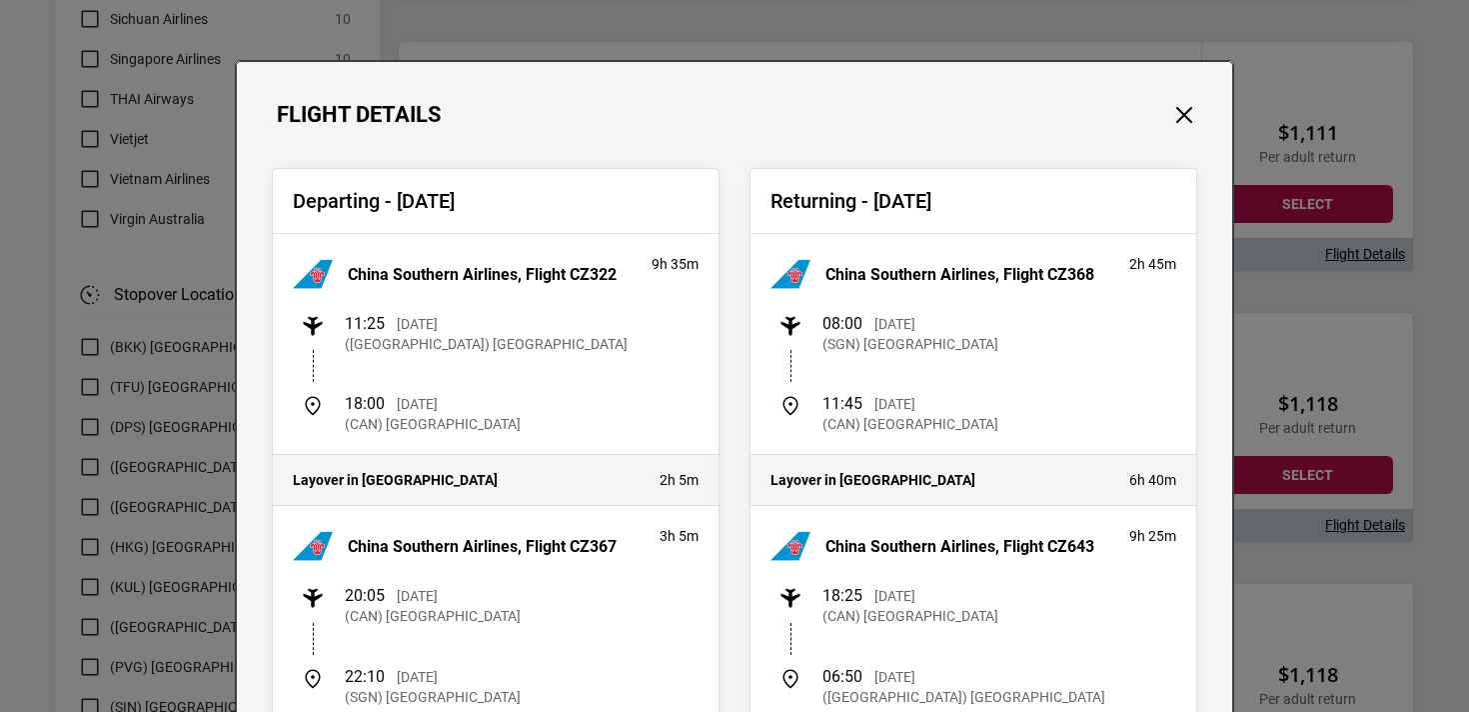
drag, startPoint x: 1129, startPoint y: 478, endPoint x: 1192, endPoint y: 478, distance: 63.0
click at [1192, 478] on div "Layover in [GEOGRAPHIC_DATA] 6h 40m" at bounding box center [974, 480] width 446 height 51
click at [1326, 585] on div "Flight Details Departing - [DATE] China Southern Airlines, Flight CZ322 9h 35m …" at bounding box center [734, 356] width 1469 height 712
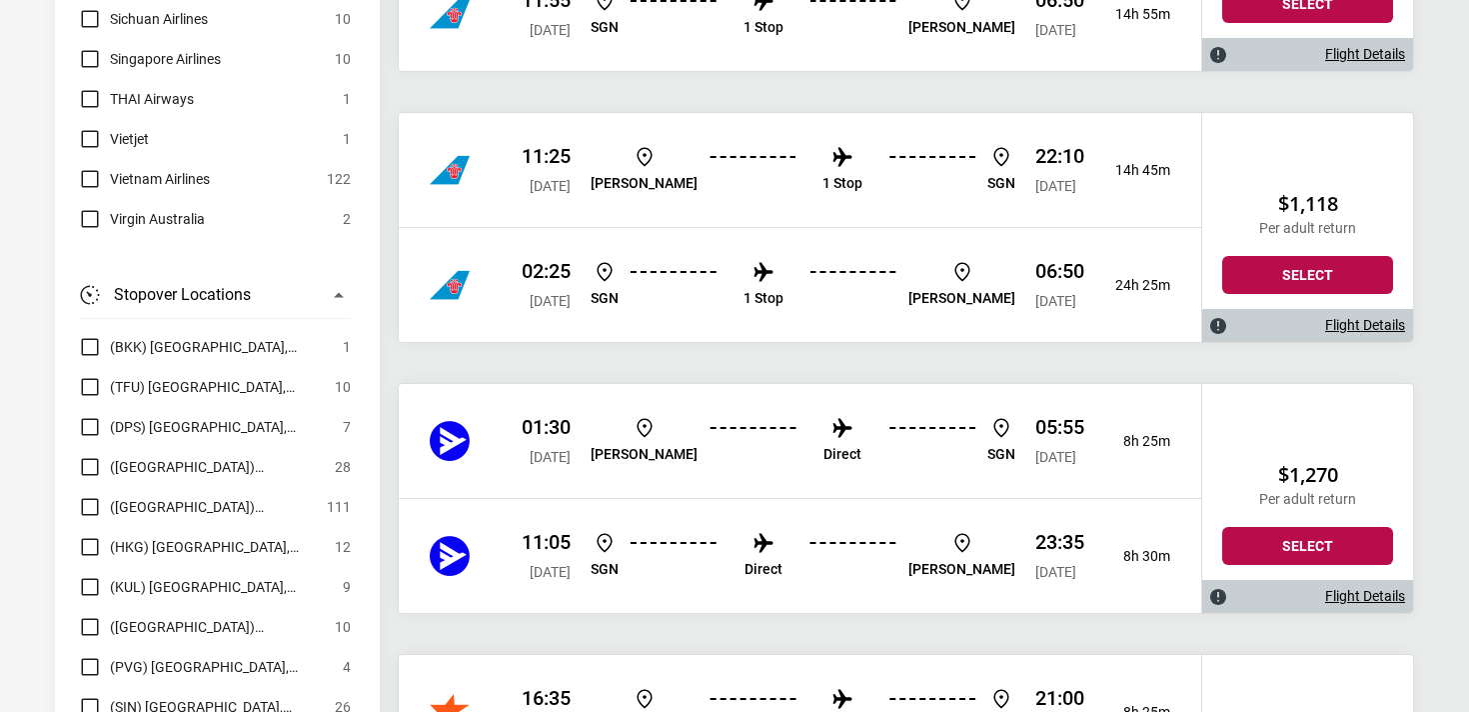
scroll to position [4329, 0]
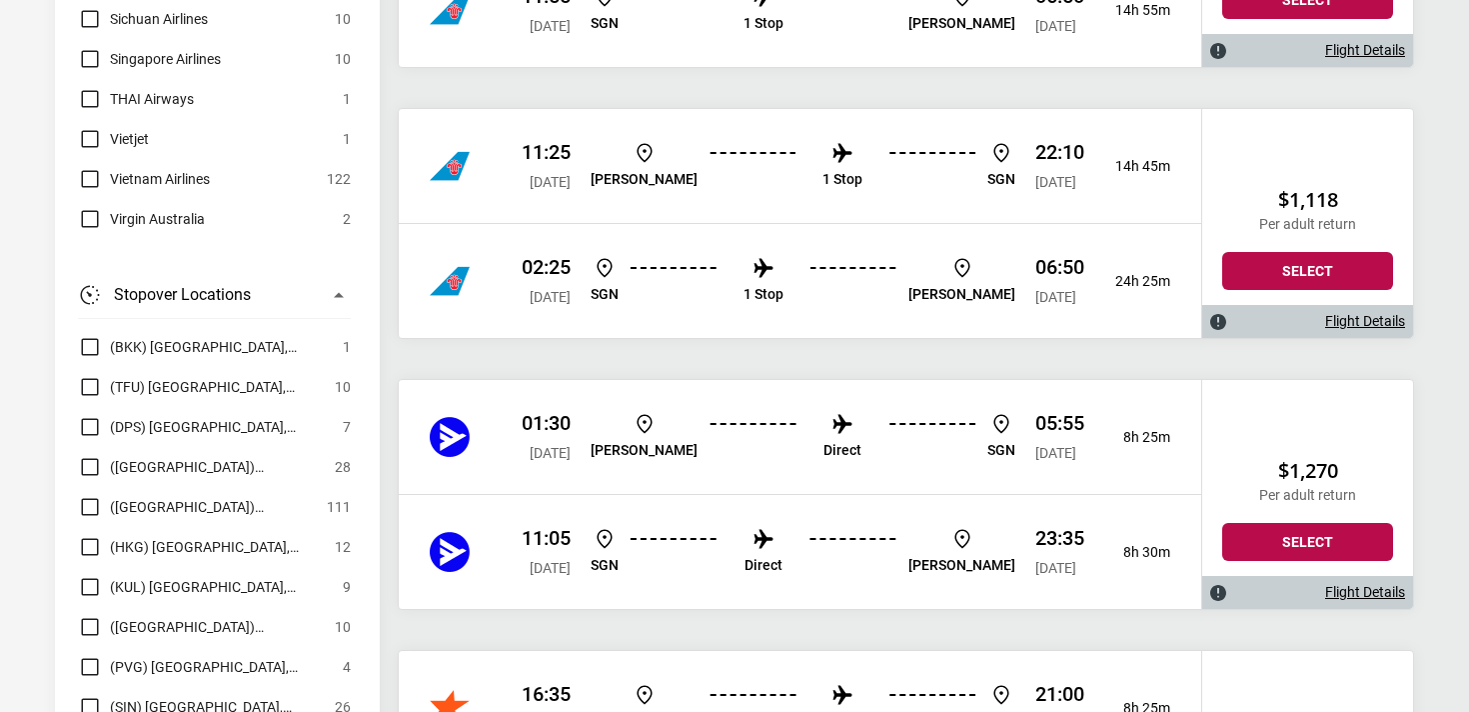
click at [1361, 598] on link "Flight Details" at bounding box center [1366, 592] width 80 height 17
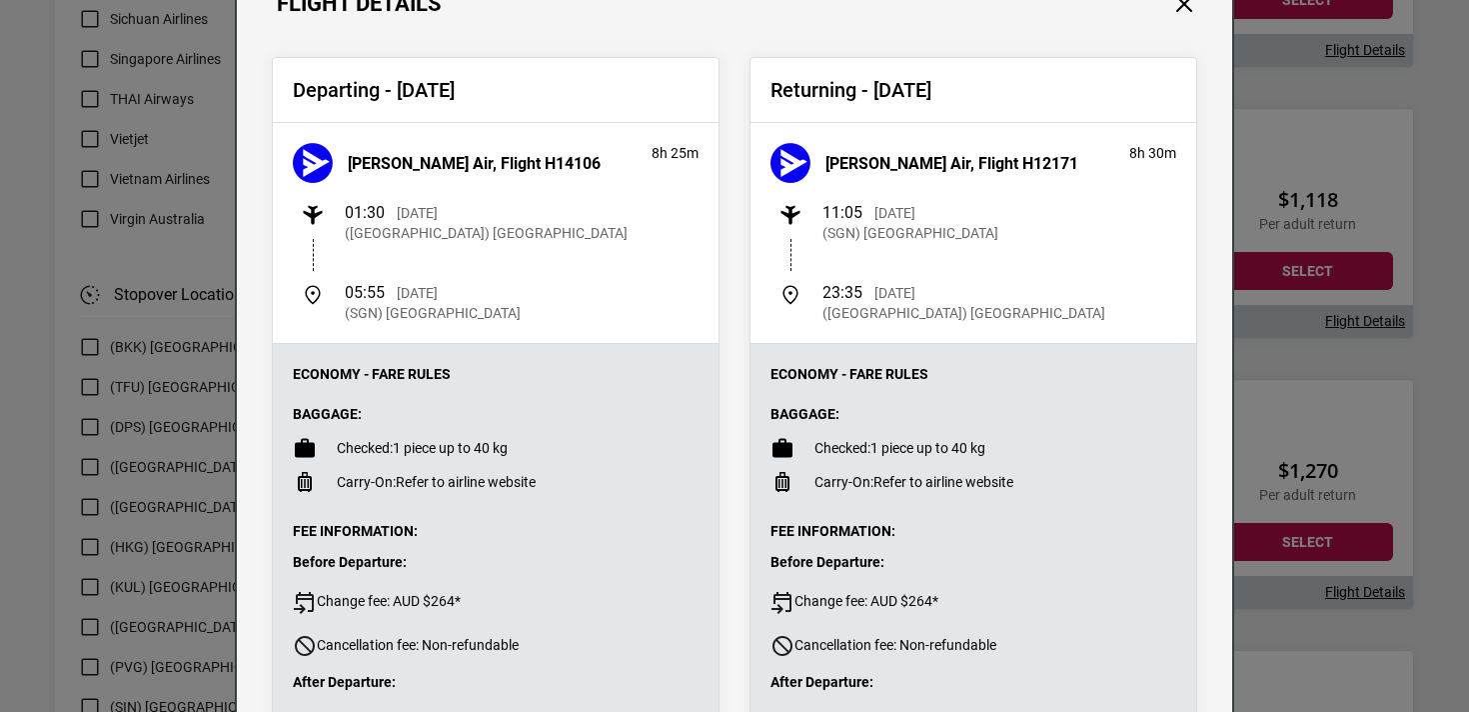
scroll to position [106, 0]
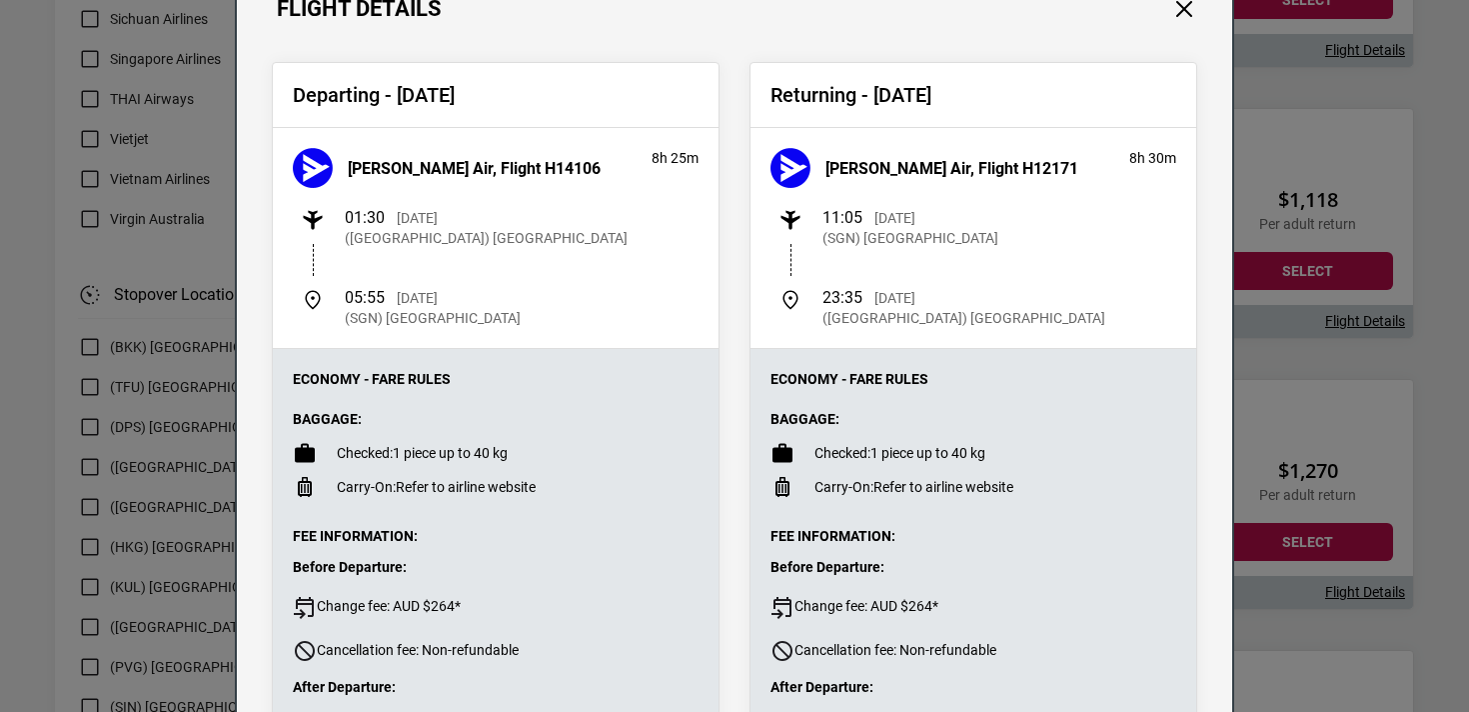
drag, startPoint x: 343, startPoint y: 173, endPoint x: 493, endPoint y: 184, distance: 150.3
click at [493, 184] on div "[PERSON_NAME] Air, Flight H14106" at bounding box center [462, 168] width 339 height 40
copy h3 "[PERSON_NAME] Air, Flight H14106"
click at [1295, 448] on div "Flight Details Departing - [DATE] [PERSON_NAME] Air, Flight H14106 8h 25m 01:30…" at bounding box center [734, 356] width 1469 height 712
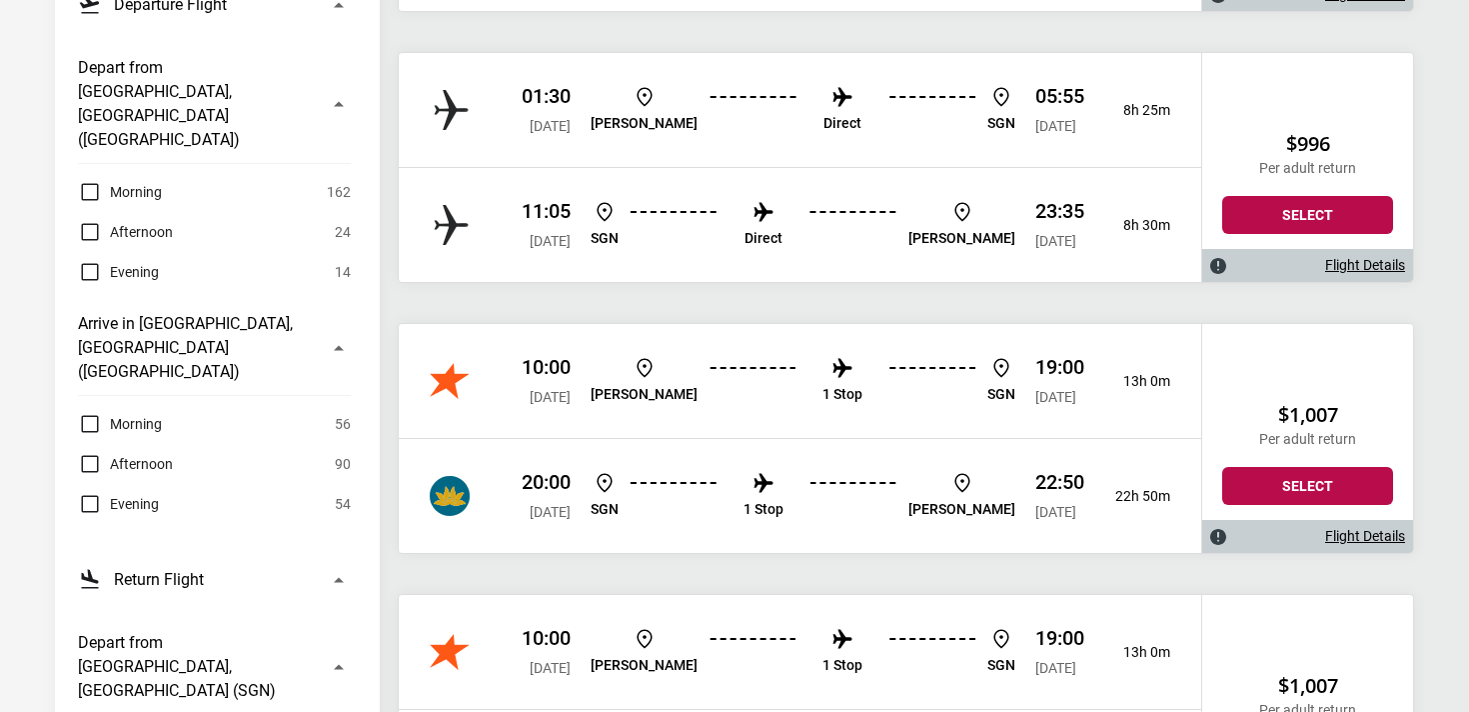
scroll to position [0, 0]
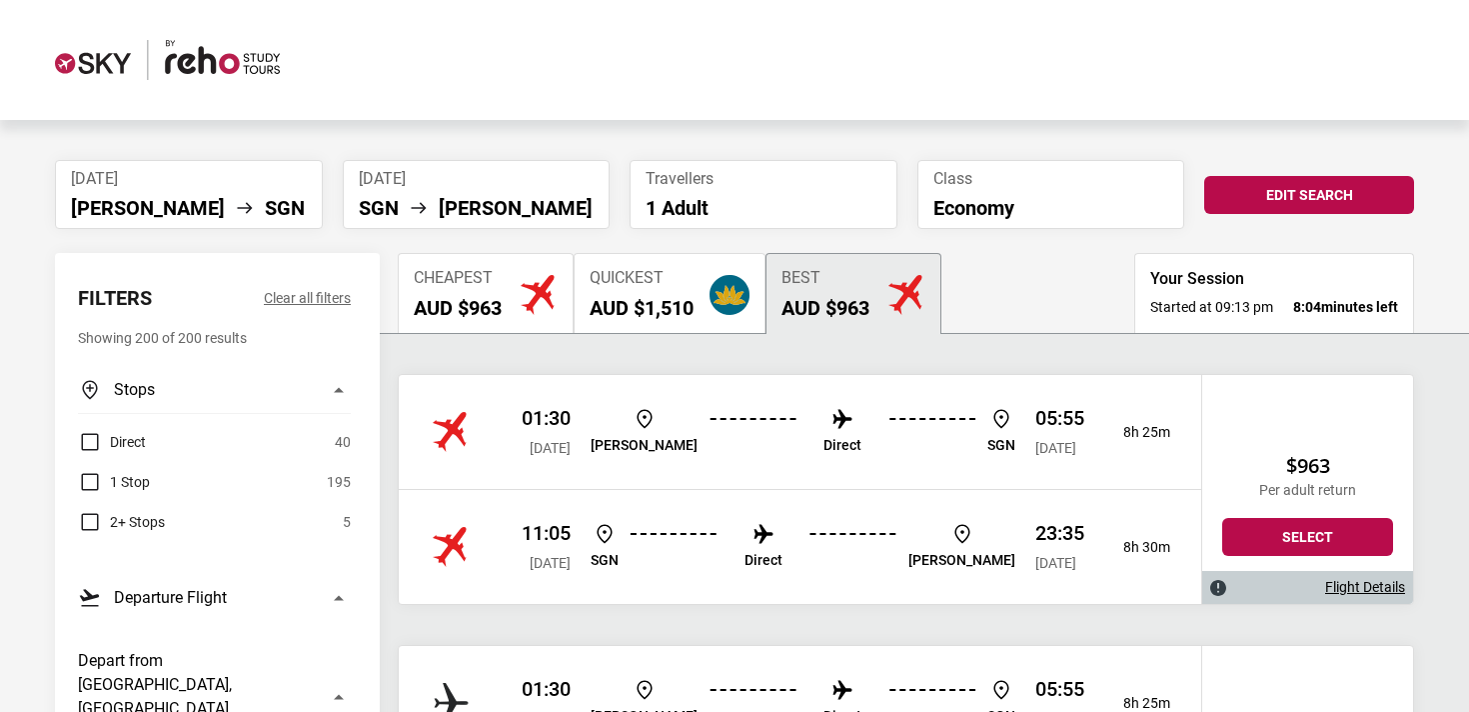
click at [89, 433] on label "Direct" at bounding box center [112, 442] width 68 height 24
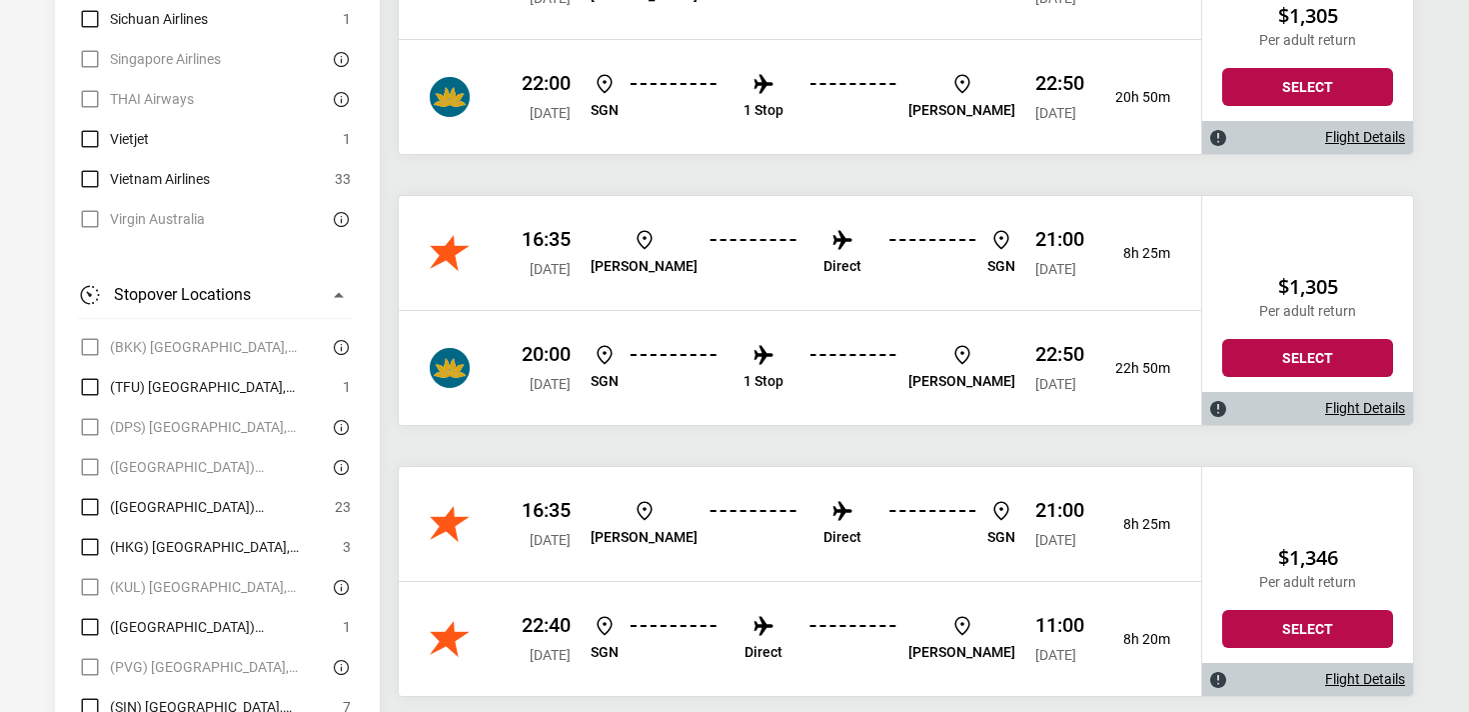
scroll to position [3061, 0]
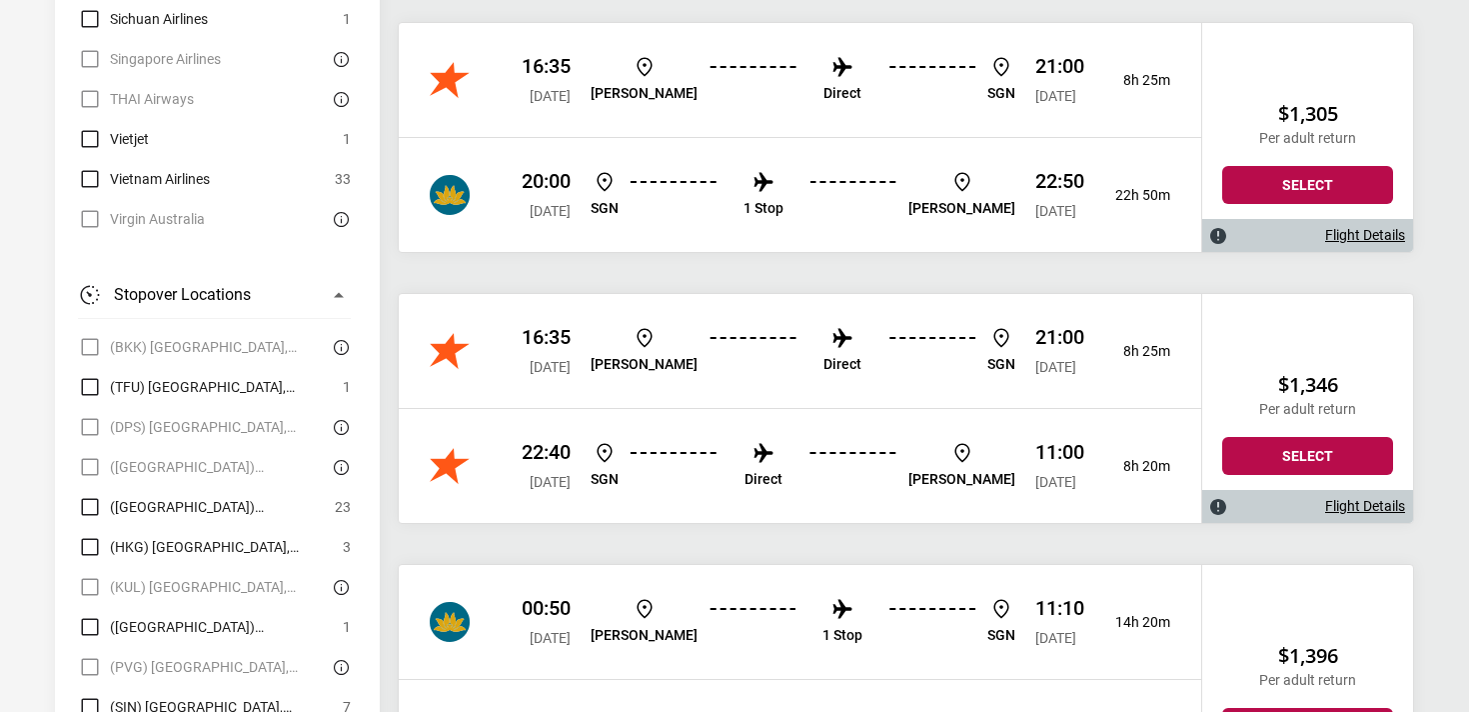
drag, startPoint x: 511, startPoint y: 359, endPoint x: 1152, endPoint y: 445, distance: 646.5
click at [1152, 445] on div "16:35 [DATE] [PERSON_NAME] Direct SGN 21:00 [DATE] 8h 25m 22:40 [DATE] SGN Dire…" at bounding box center [800, 408] width 803 height 229
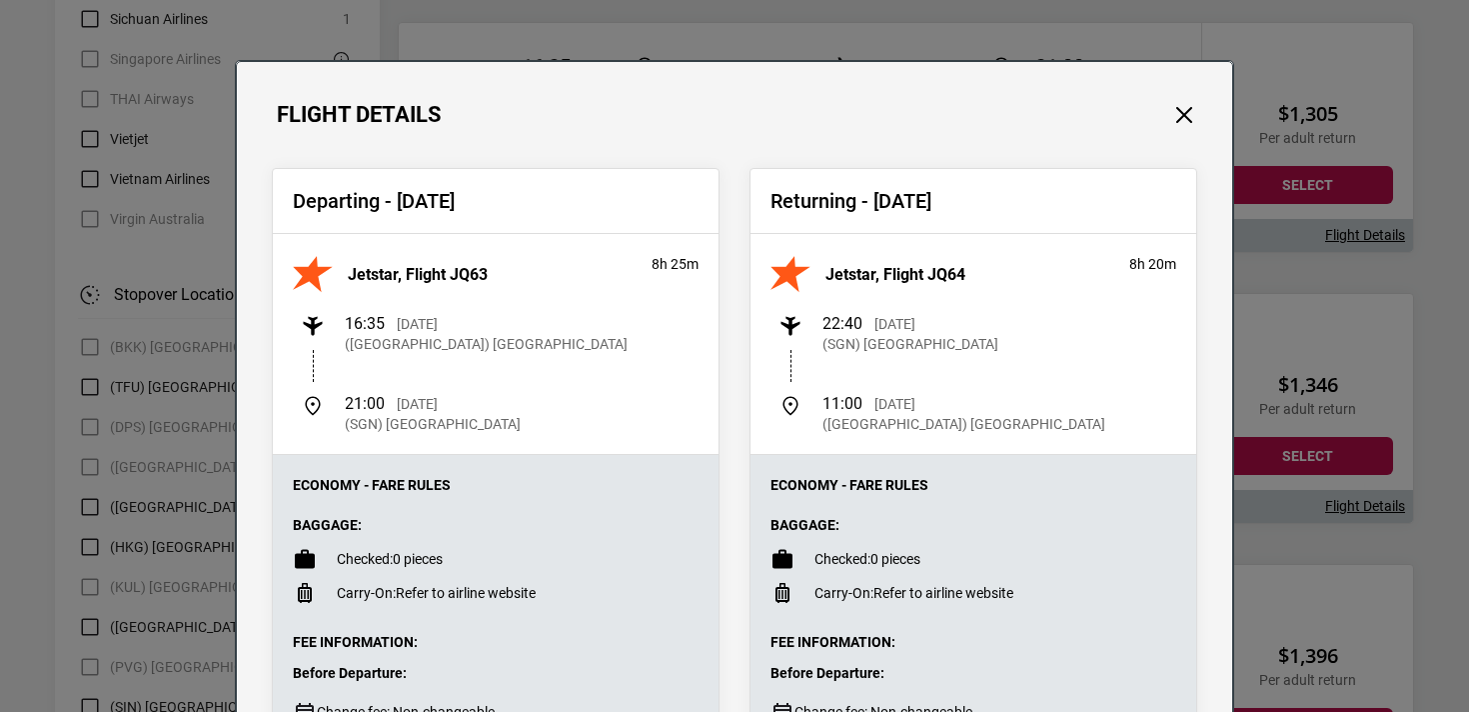
click at [647, 670] on span "Before Departure:" at bounding box center [496, 673] width 406 height 17
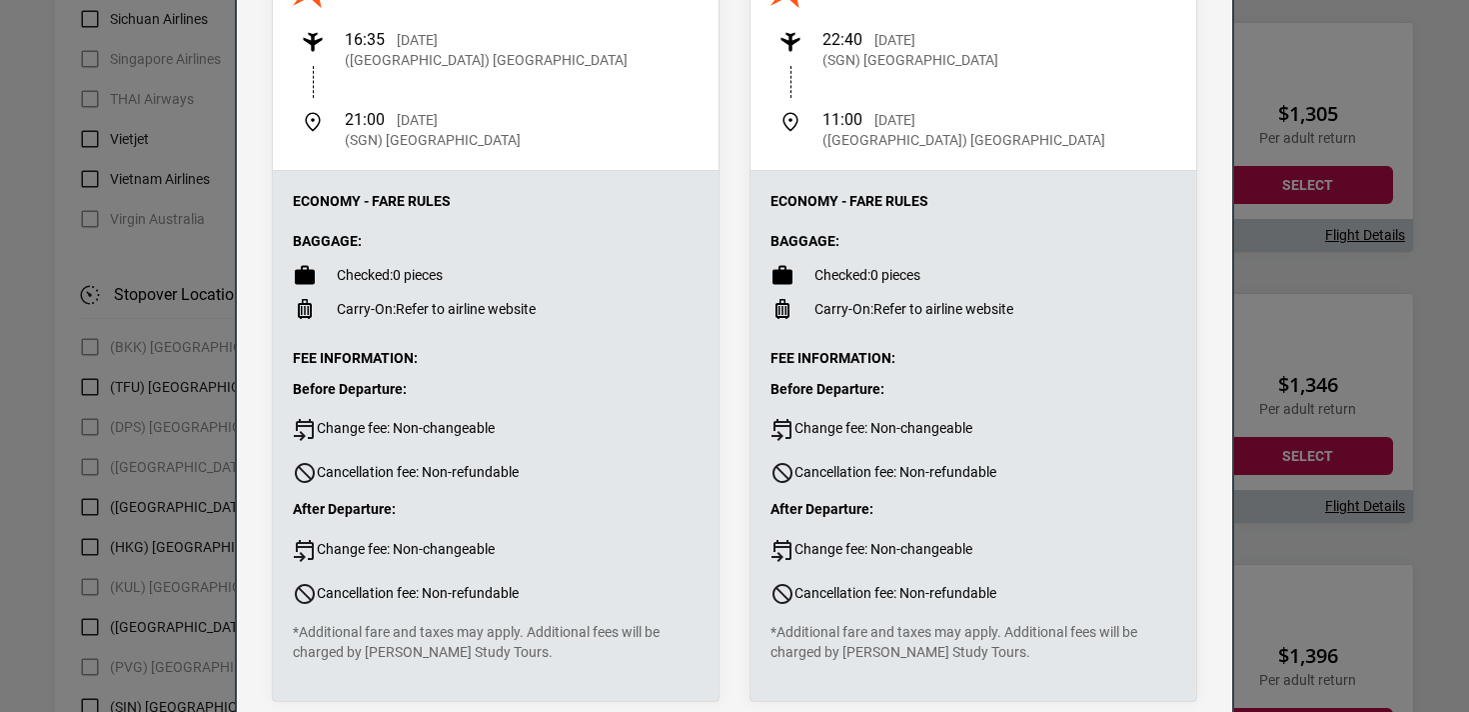
scroll to position [287, 0]
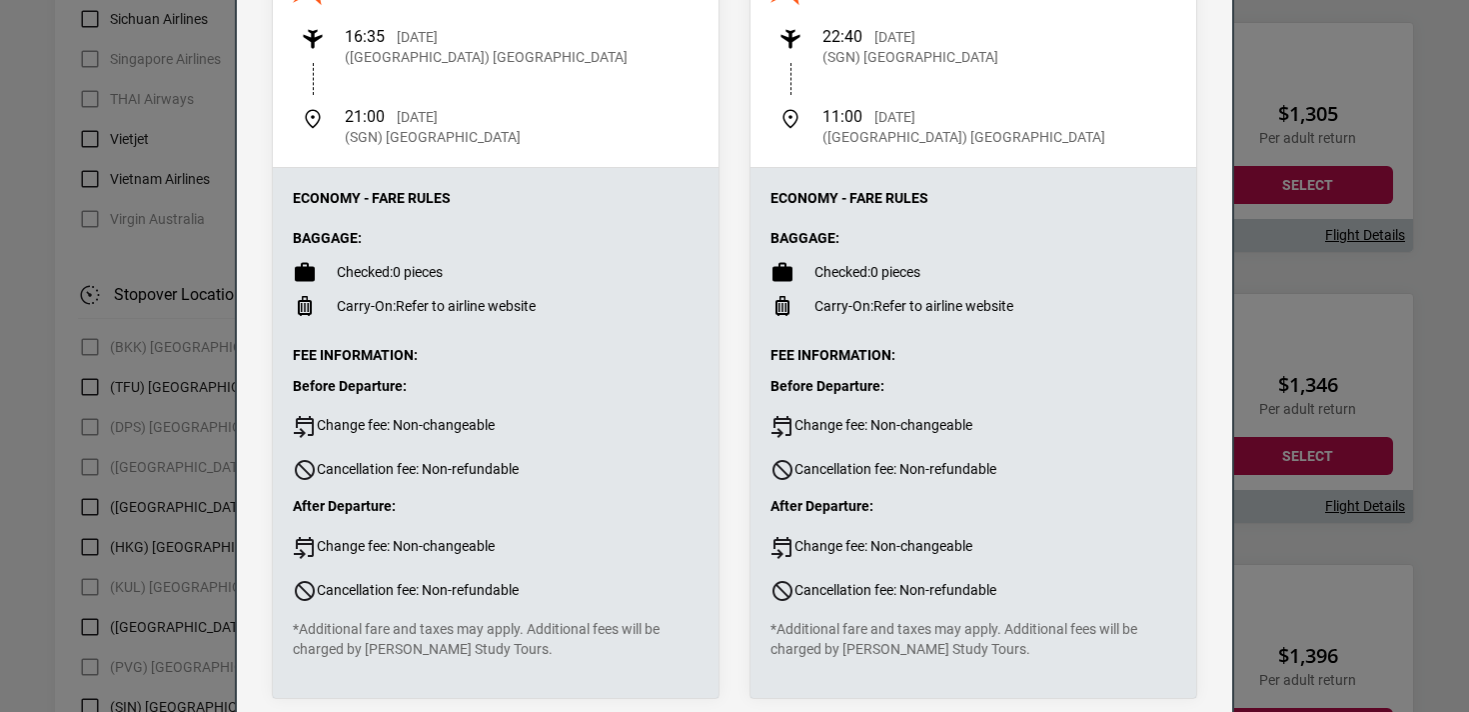
drag, startPoint x: 349, startPoint y: 276, endPoint x: 473, endPoint y: 279, distance: 124.0
click at [473, 280] on li "Checked: 0 pieces" at bounding box center [496, 272] width 406 height 24
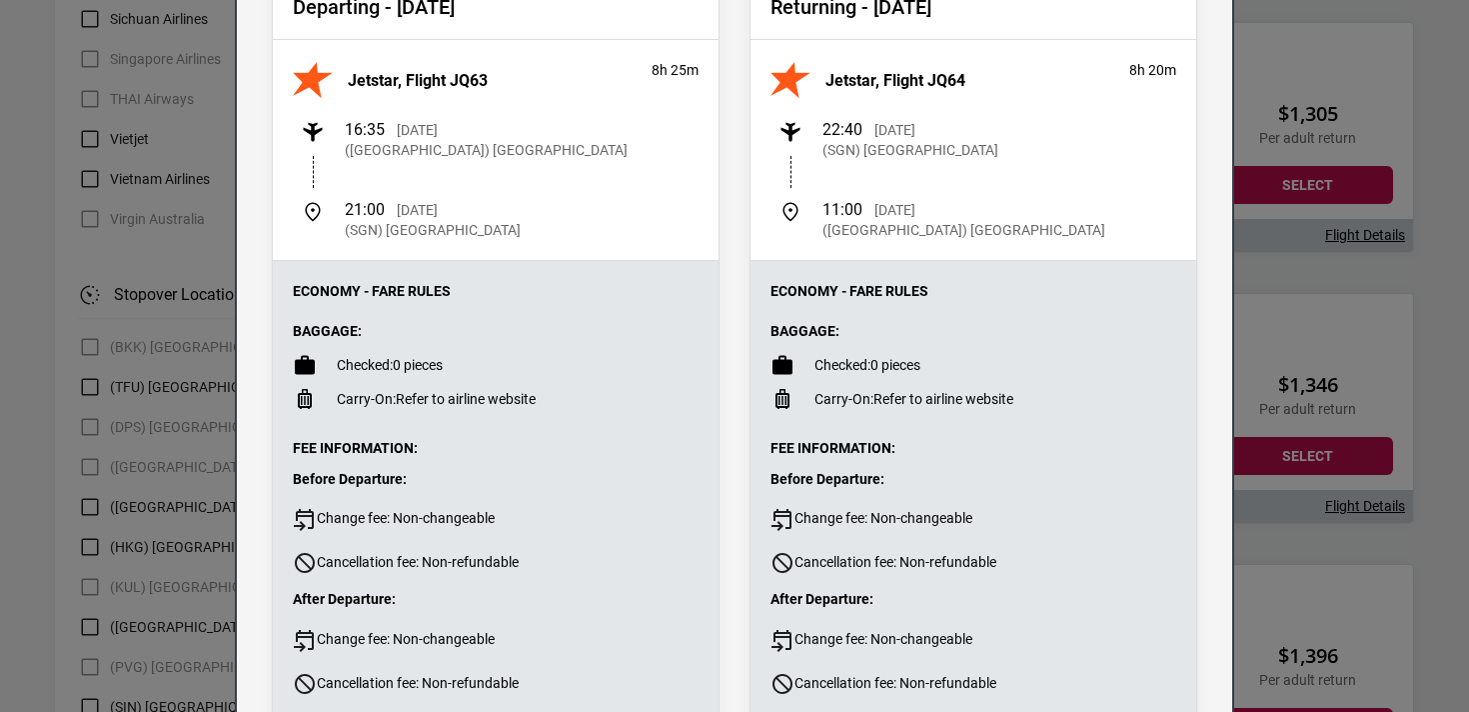
scroll to position [195, 0]
click at [526, 396] on p "Carry-On: Refer to airline website" at bounding box center [436, 398] width 199 height 20
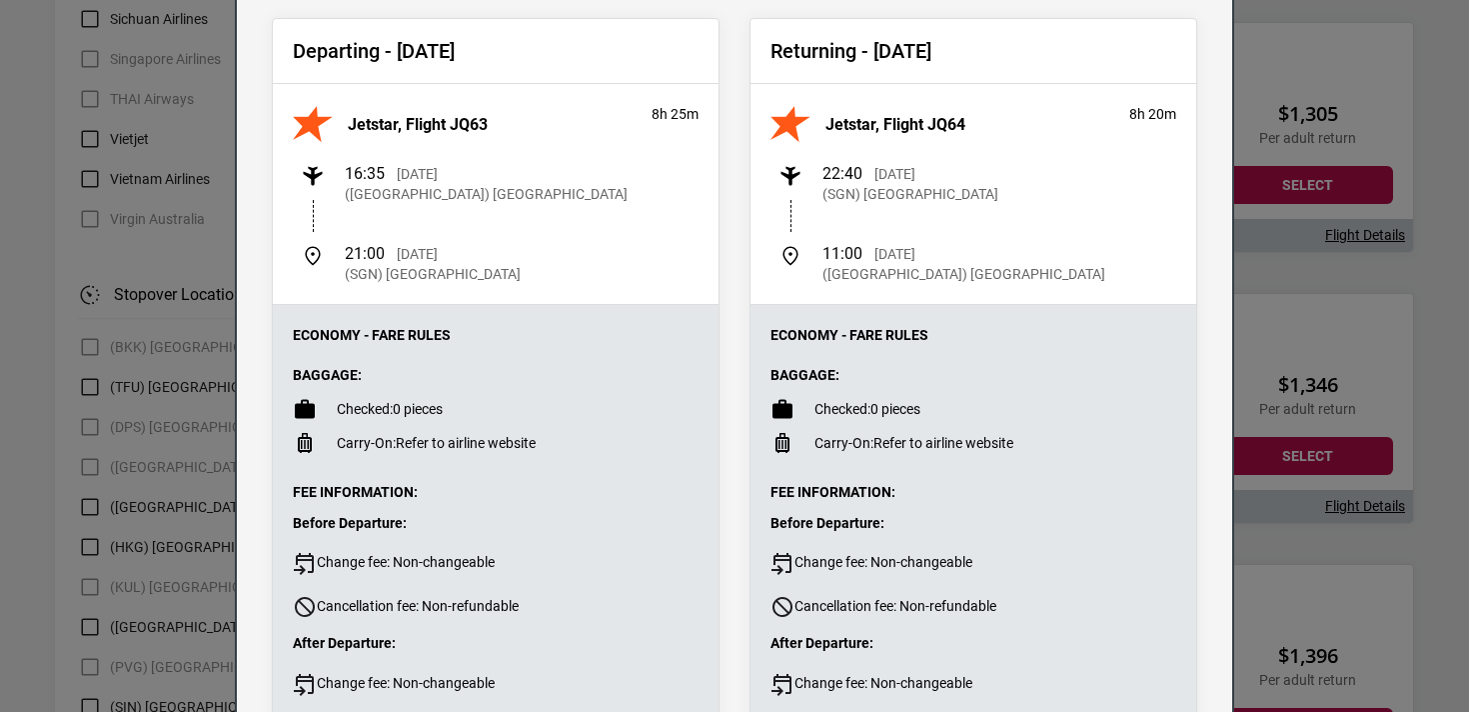
scroll to position [391, 0]
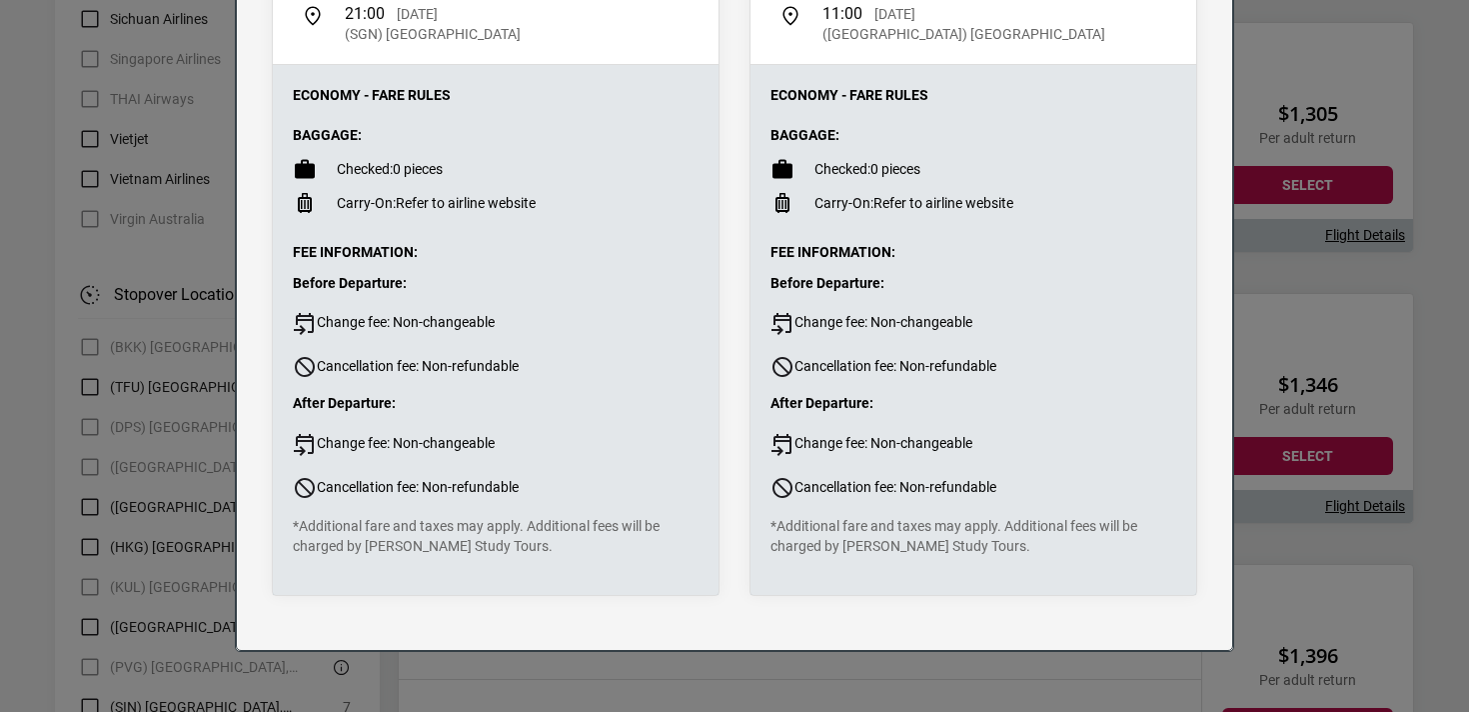
click at [1428, 442] on div "Flight Details Departing - [DATE] Jetstar, Flight JQ63 8h 25m 16:35 [DATE] ([GE…" at bounding box center [734, 356] width 1469 height 712
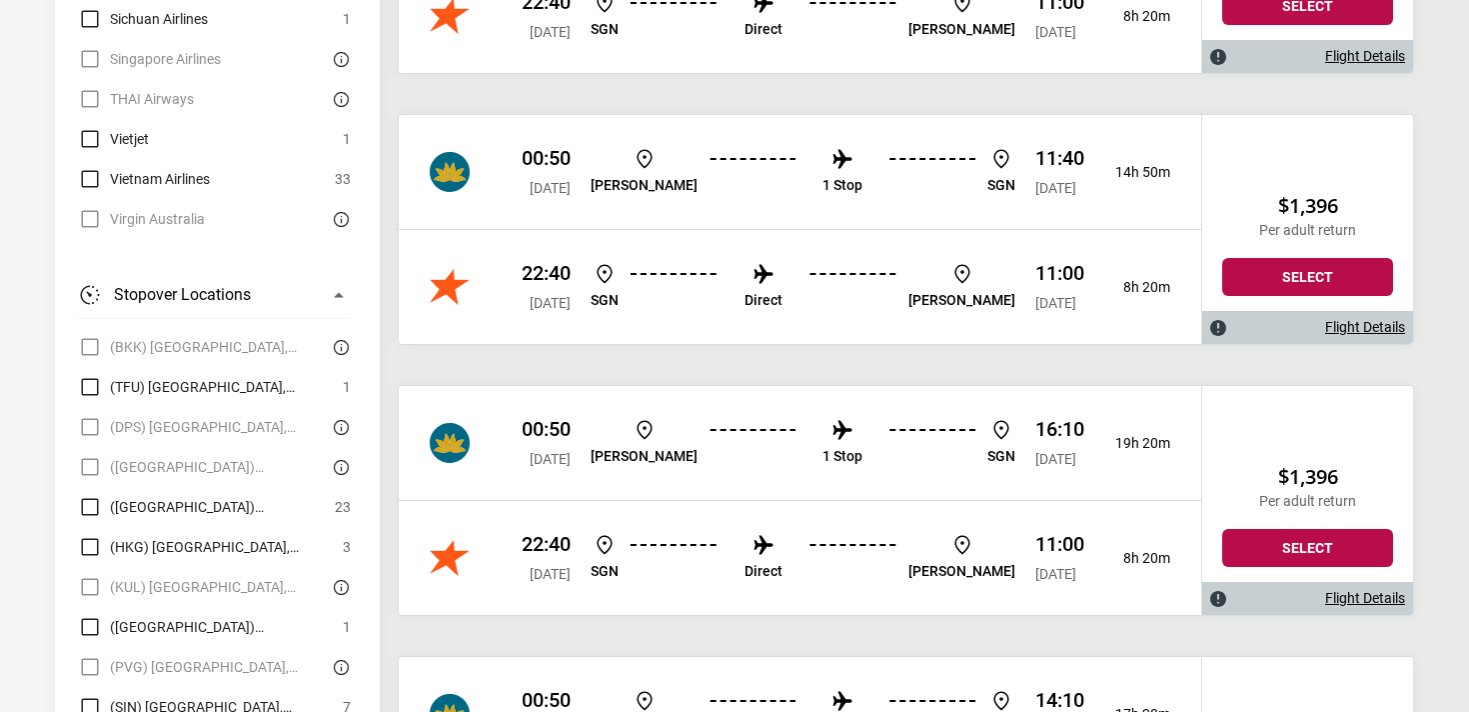
scroll to position [3797, 0]
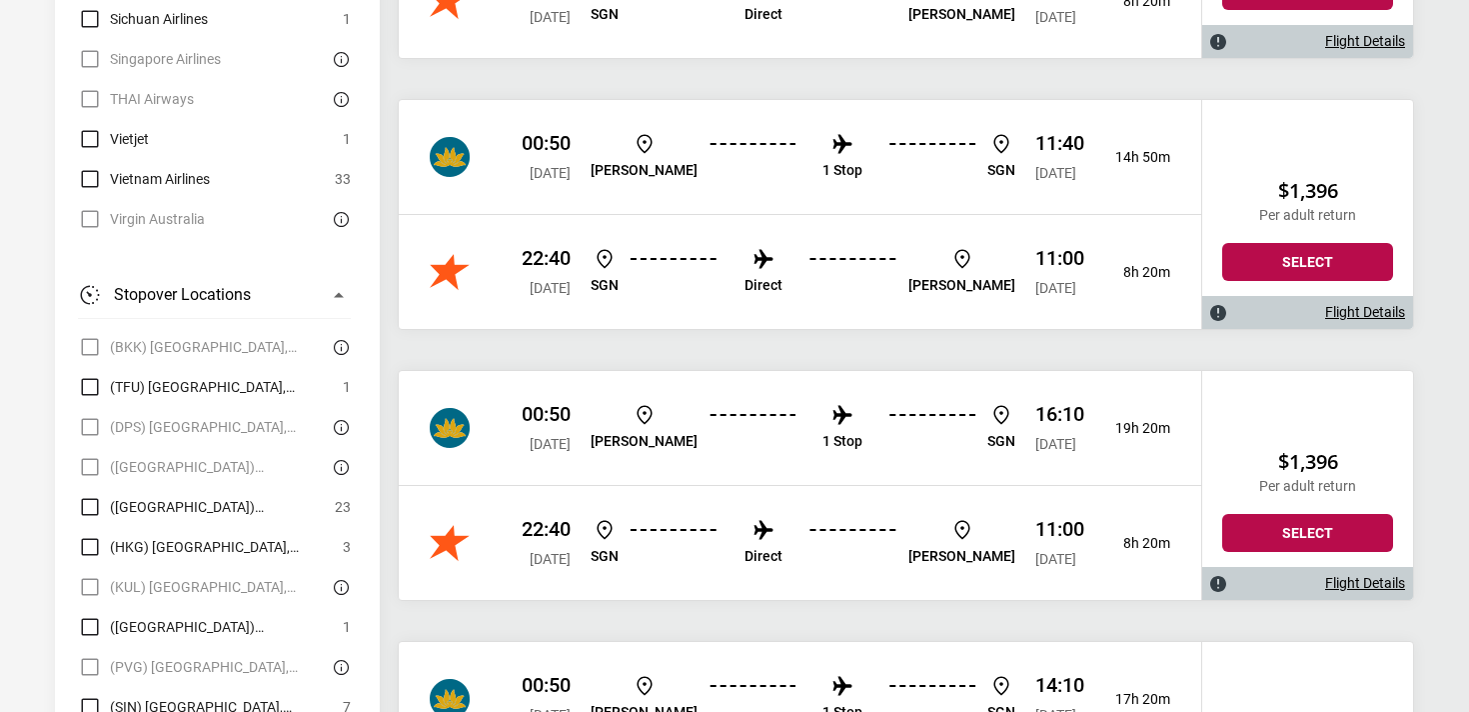
click at [1357, 308] on link "Flight Details" at bounding box center [1366, 312] width 80 height 17
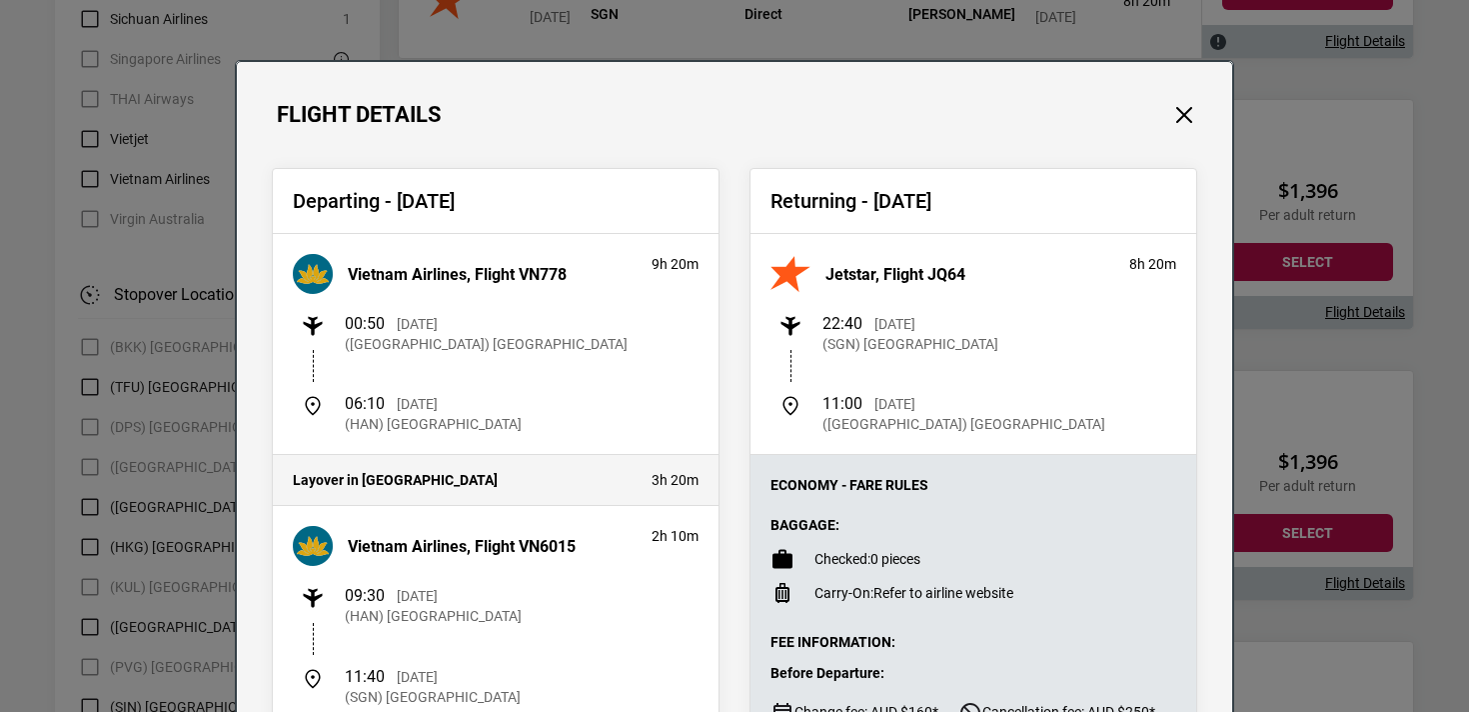
click at [1373, 527] on div "Flight Details Departing - [DATE] Vietnam Airlines, Flight VN778 9h 20m 00:50 […" at bounding box center [734, 356] width 1469 height 712
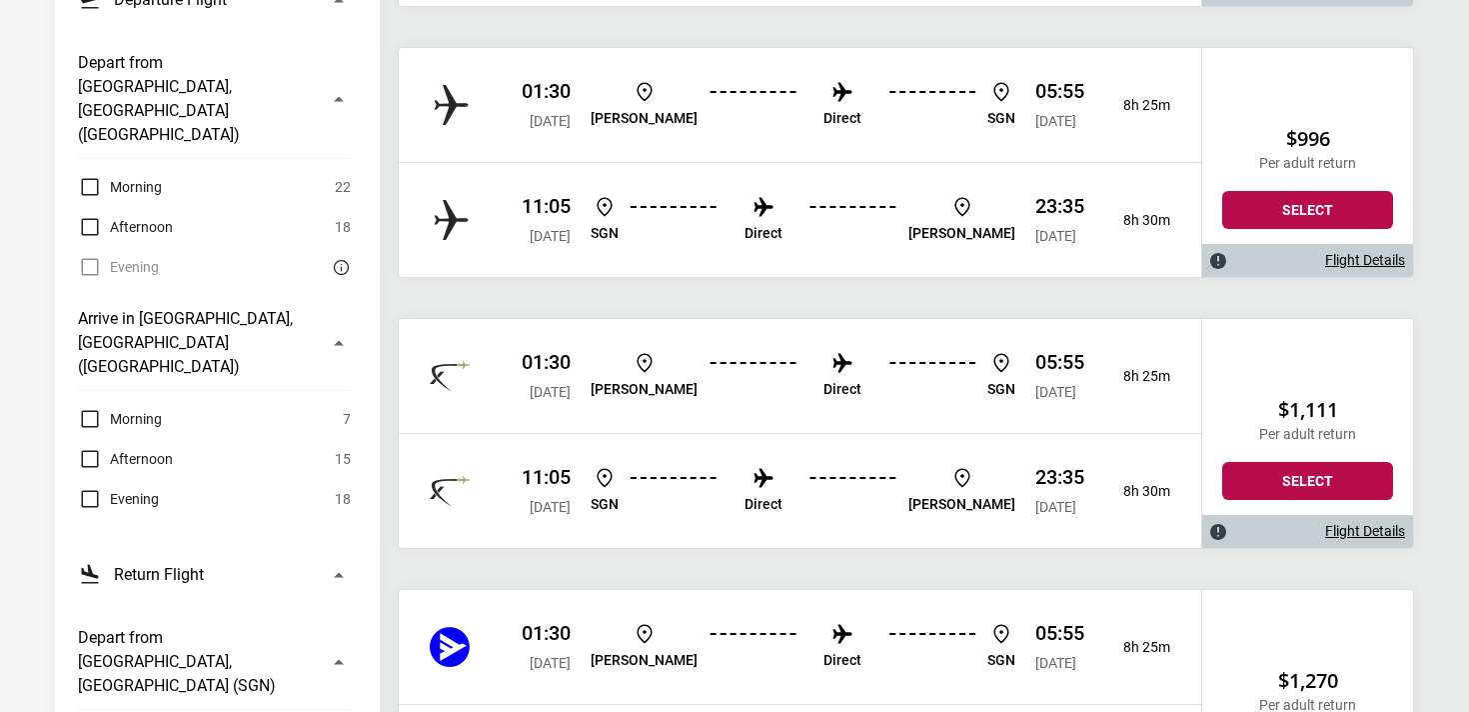
scroll to position [0, 0]
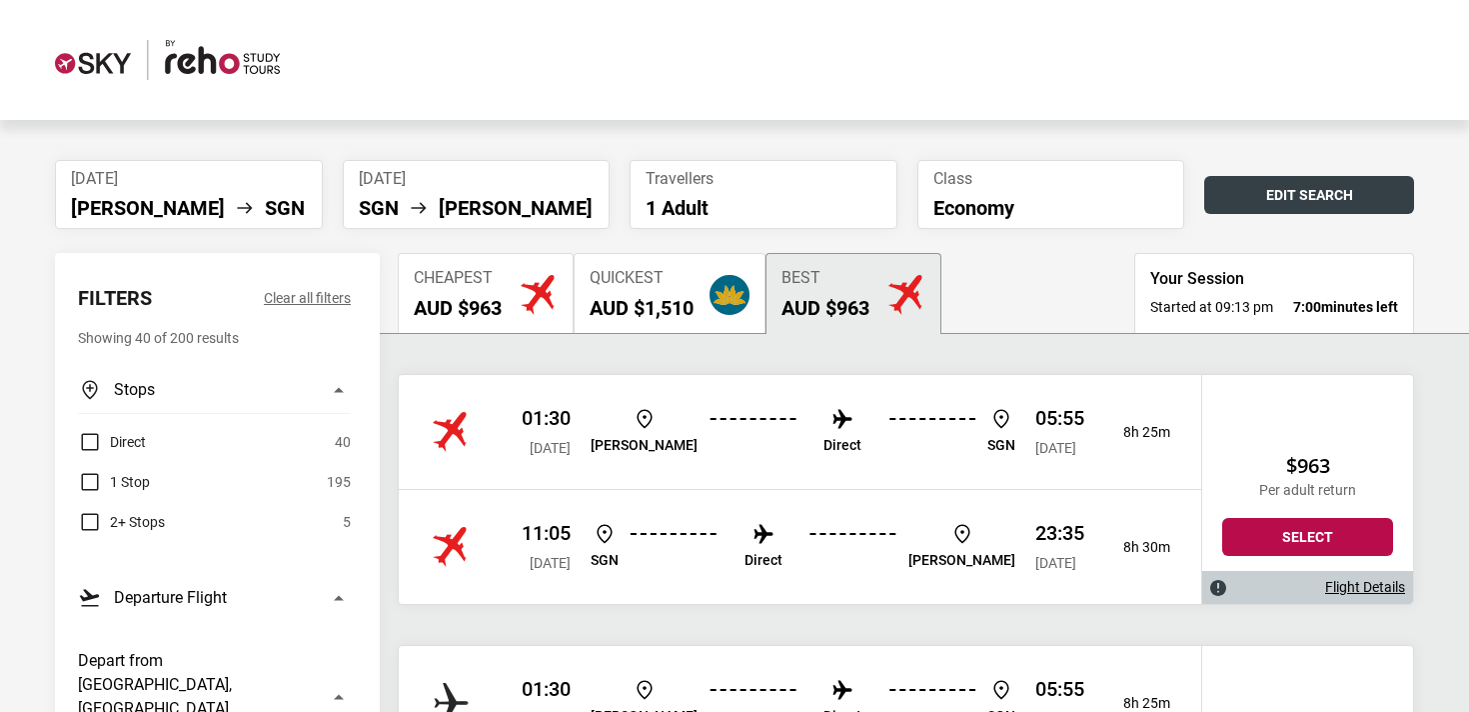
click at [1253, 205] on button "Edit Search" at bounding box center [1310, 195] width 210 height 38
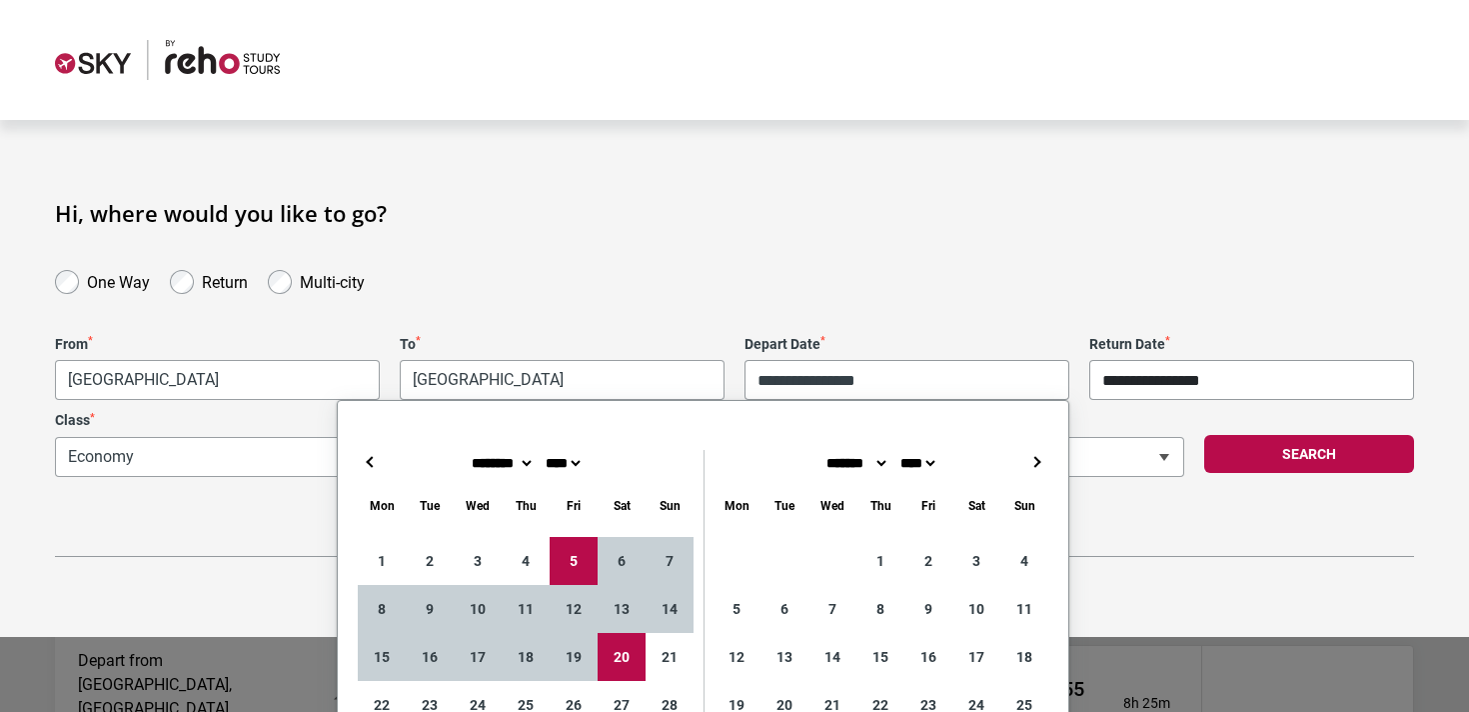
click at [1146, 399] on input "**********" at bounding box center [1252, 380] width 325 height 40
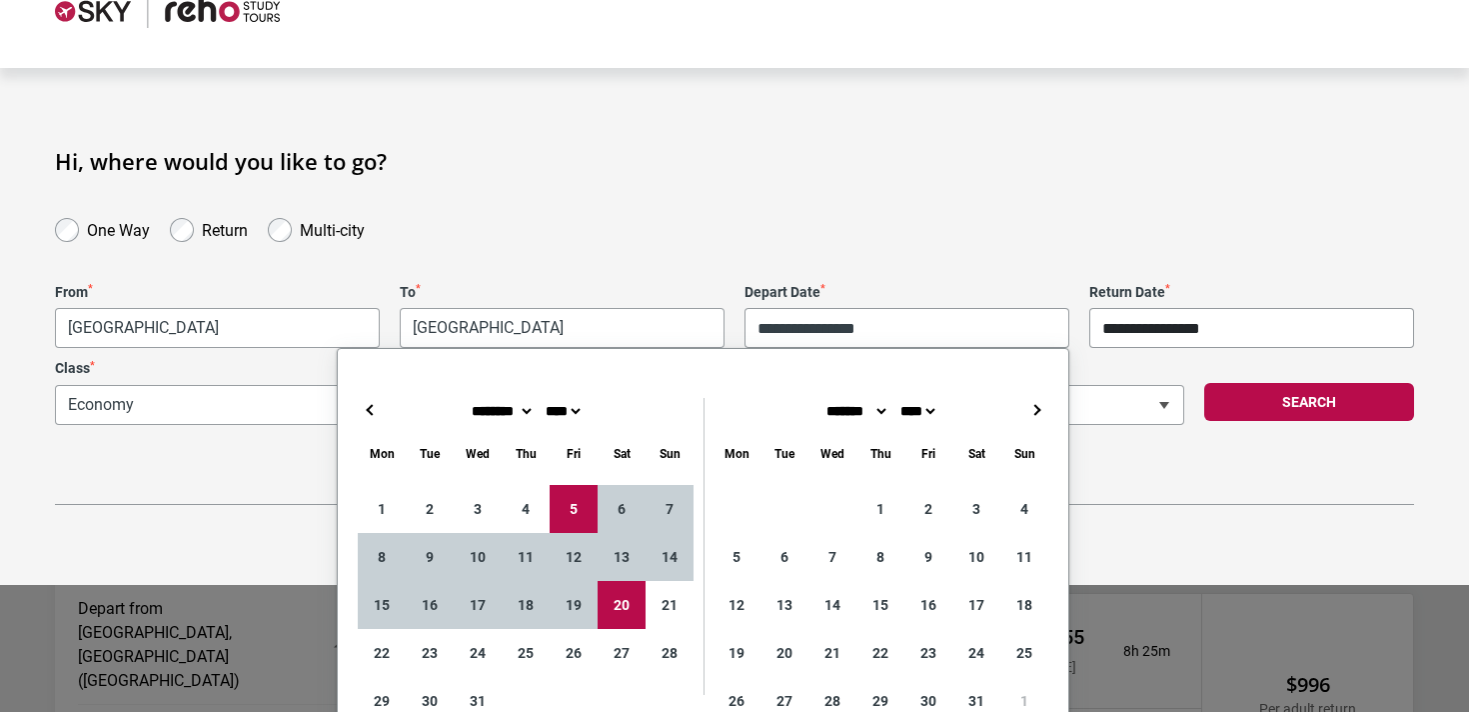
type input "**********"
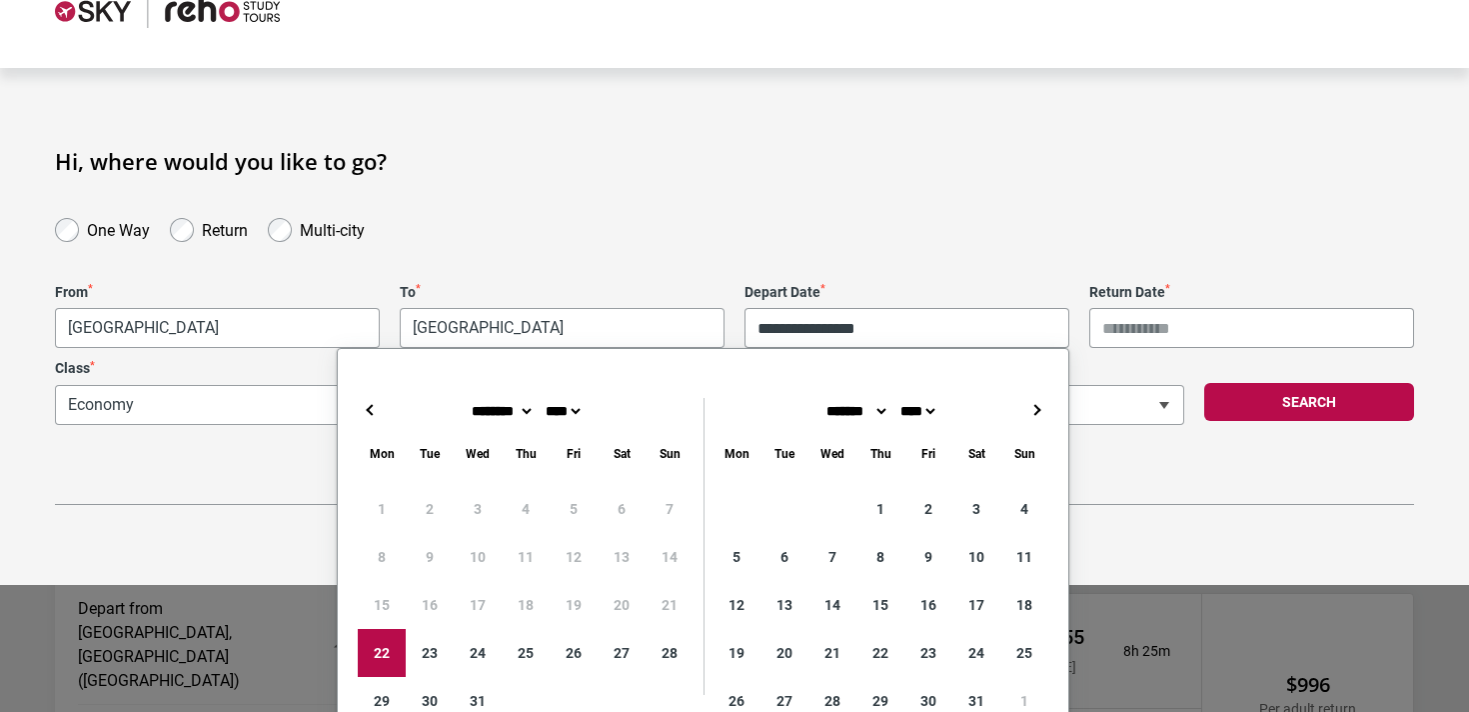
click at [617, 542] on div "1 2 3 4 5 6 7 8 9 10 11 12 13 14 15 16 17 18 19 20 21 22 23 24 25 26 27 28 29 3…" at bounding box center [526, 605] width 336 height 240
click at [350, 654] on div "******* ******** ***** ***** *** **** **** ****** ********* ******* ******** **…" at bounding box center [703, 561] width 731 height 387
type input "**********"
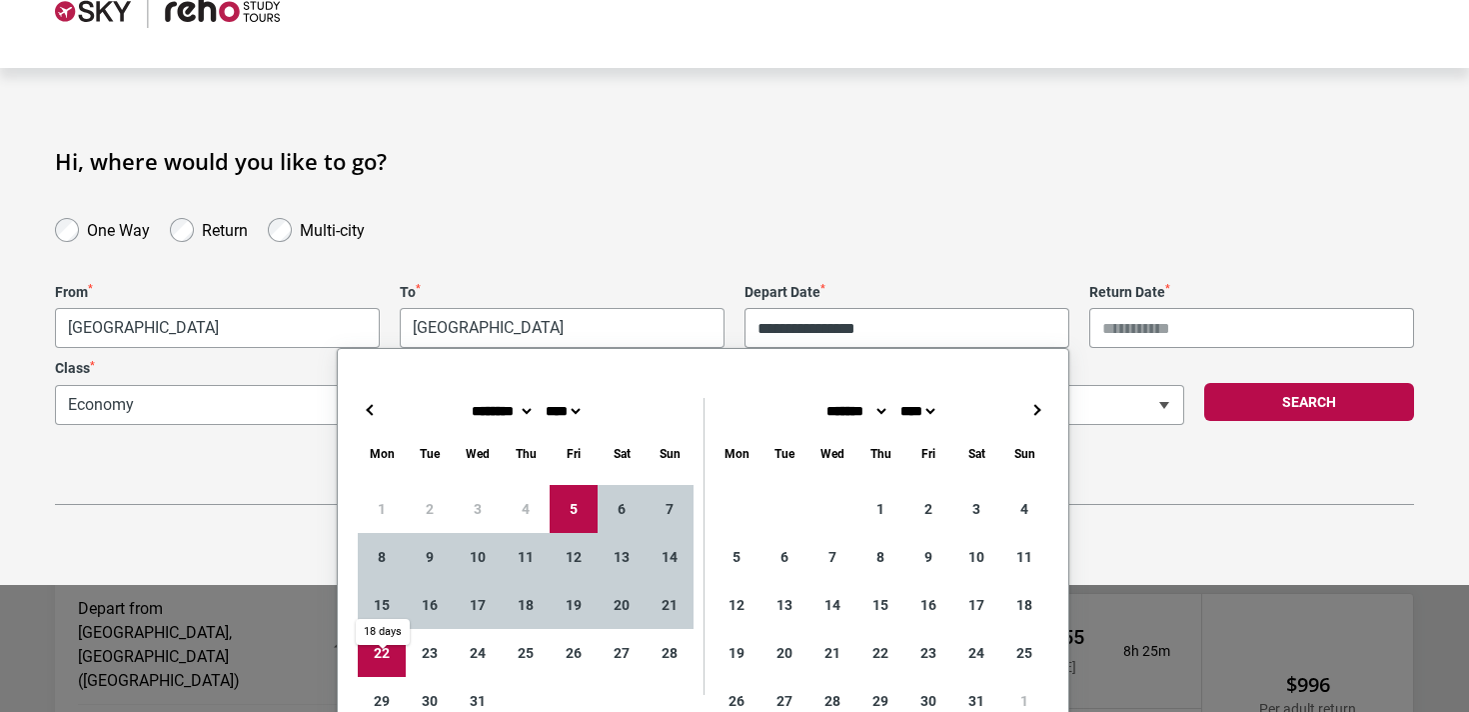
type input "**********"
click at [1023, 26] on div at bounding box center [735, 8] width 1360 height 40
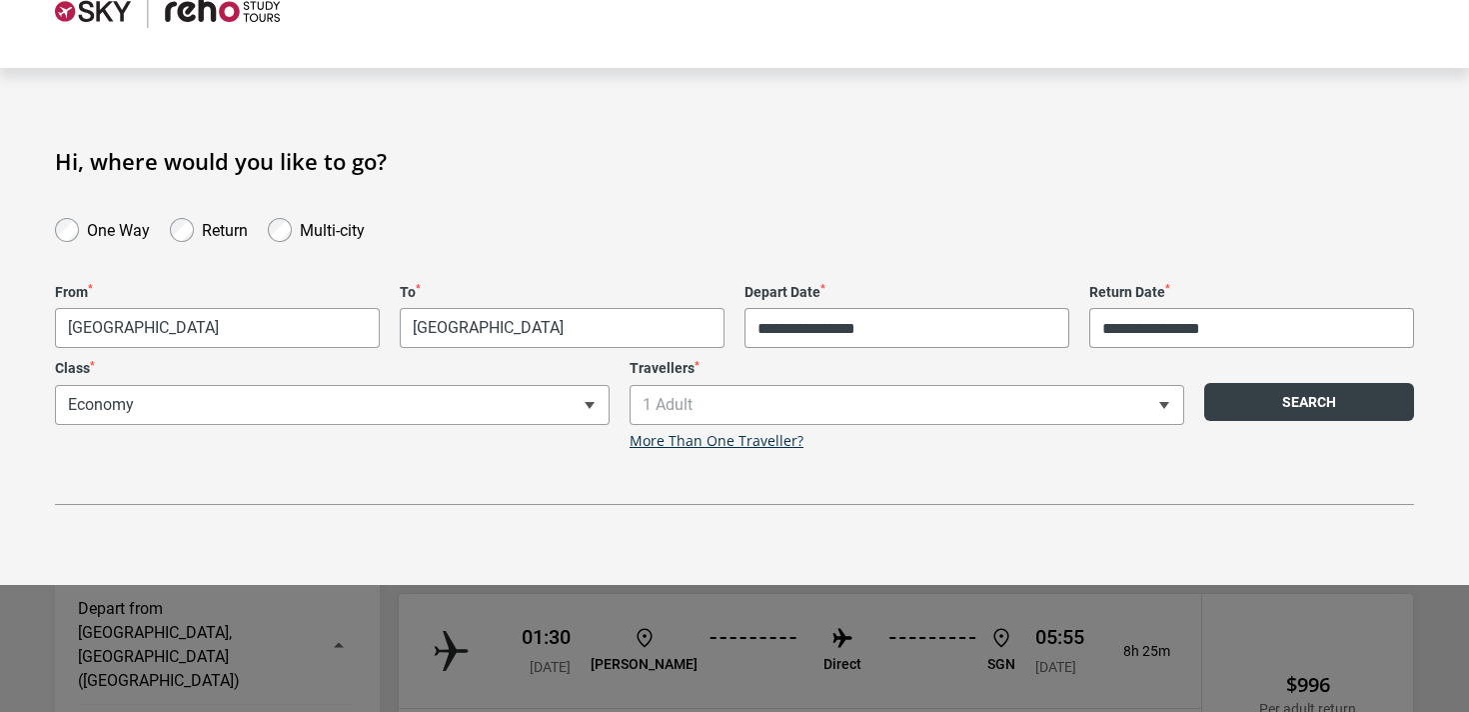
click at [1250, 403] on button "Search" at bounding box center [1310, 402] width 210 height 38
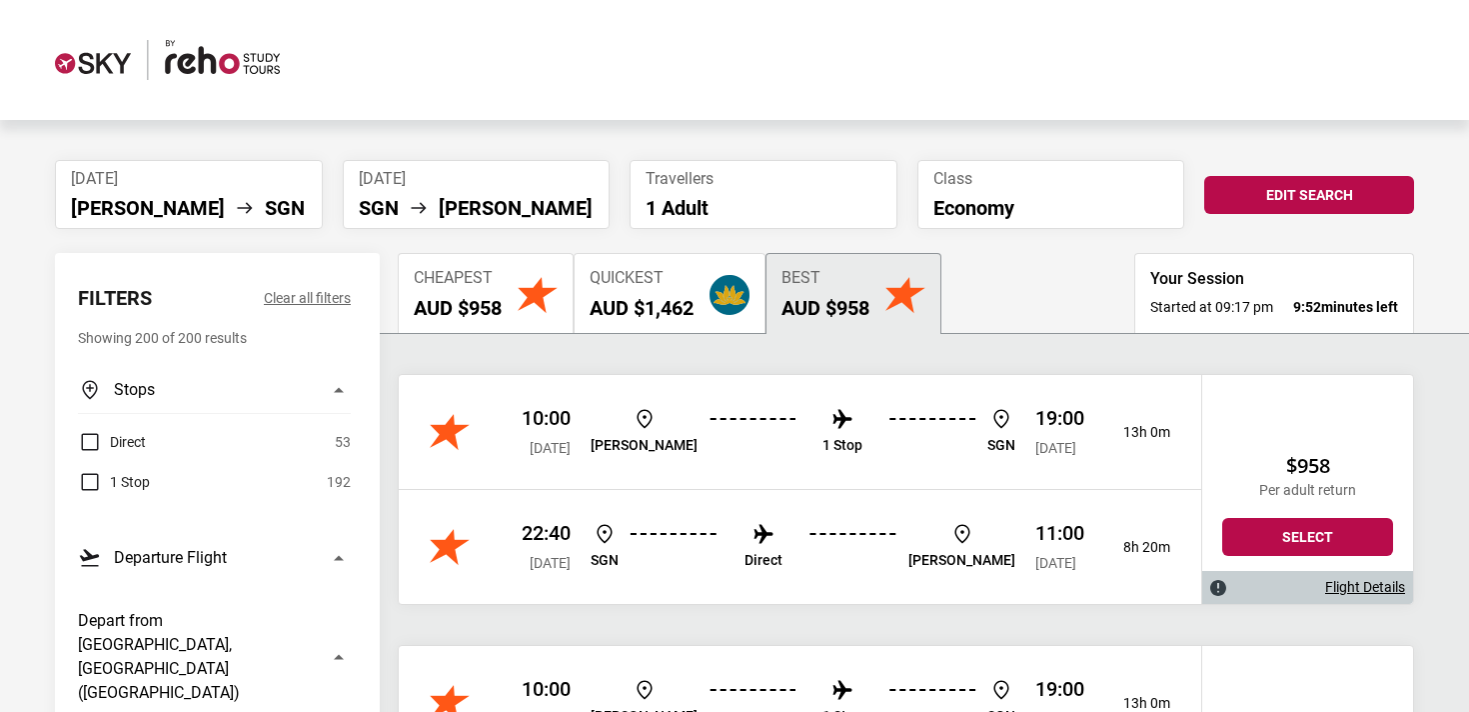
click at [85, 444] on label "Direct" at bounding box center [112, 442] width 68 height 24
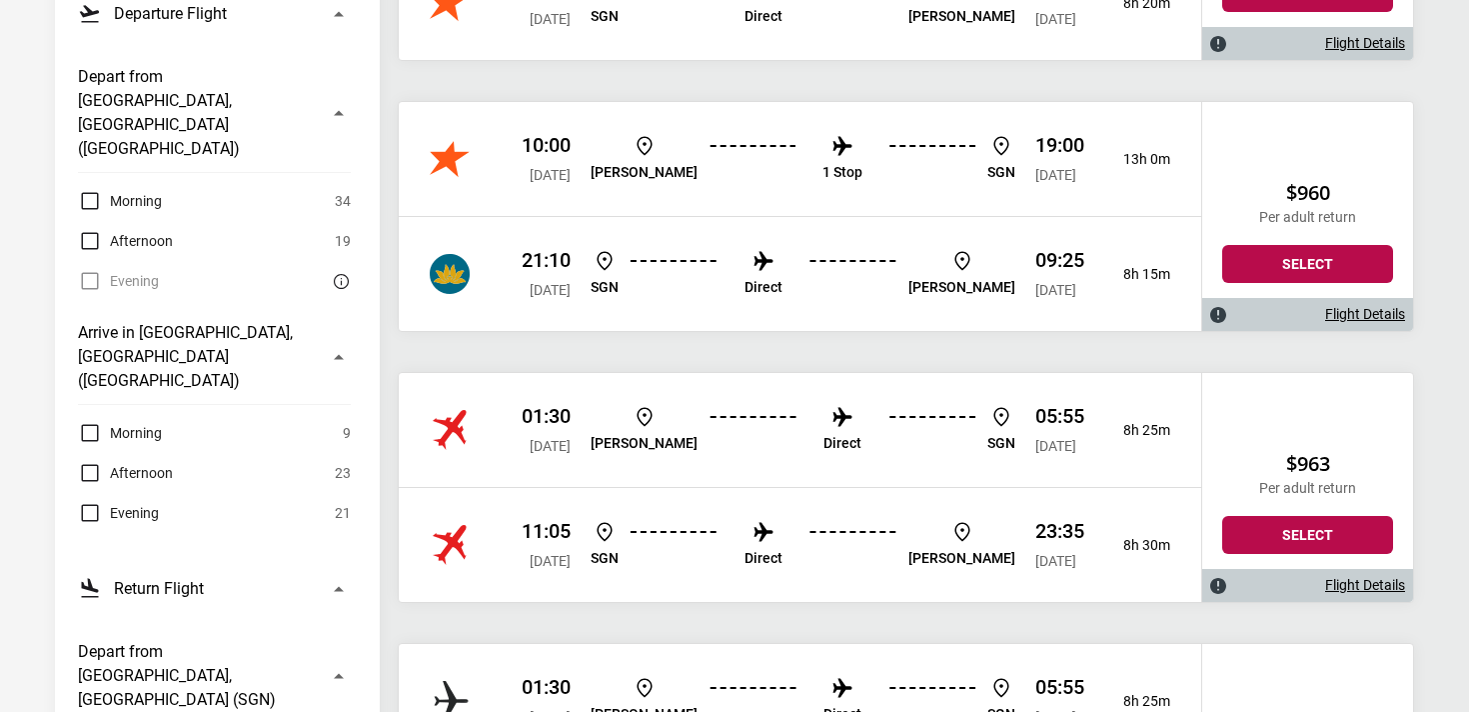
scroll to position [565, 0]
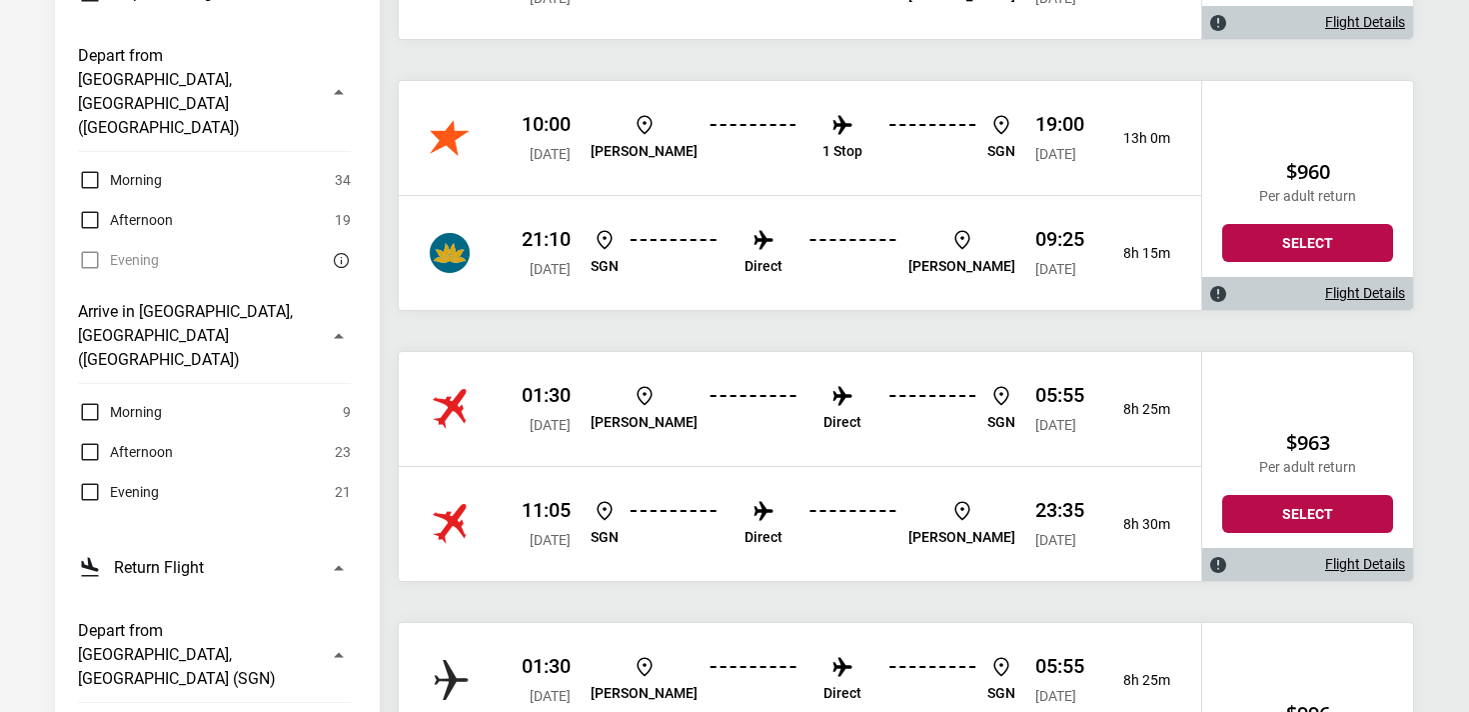
click at [1378, 556] on link "Flight Details" at bounding box center [1366, 564] width 80 height 17
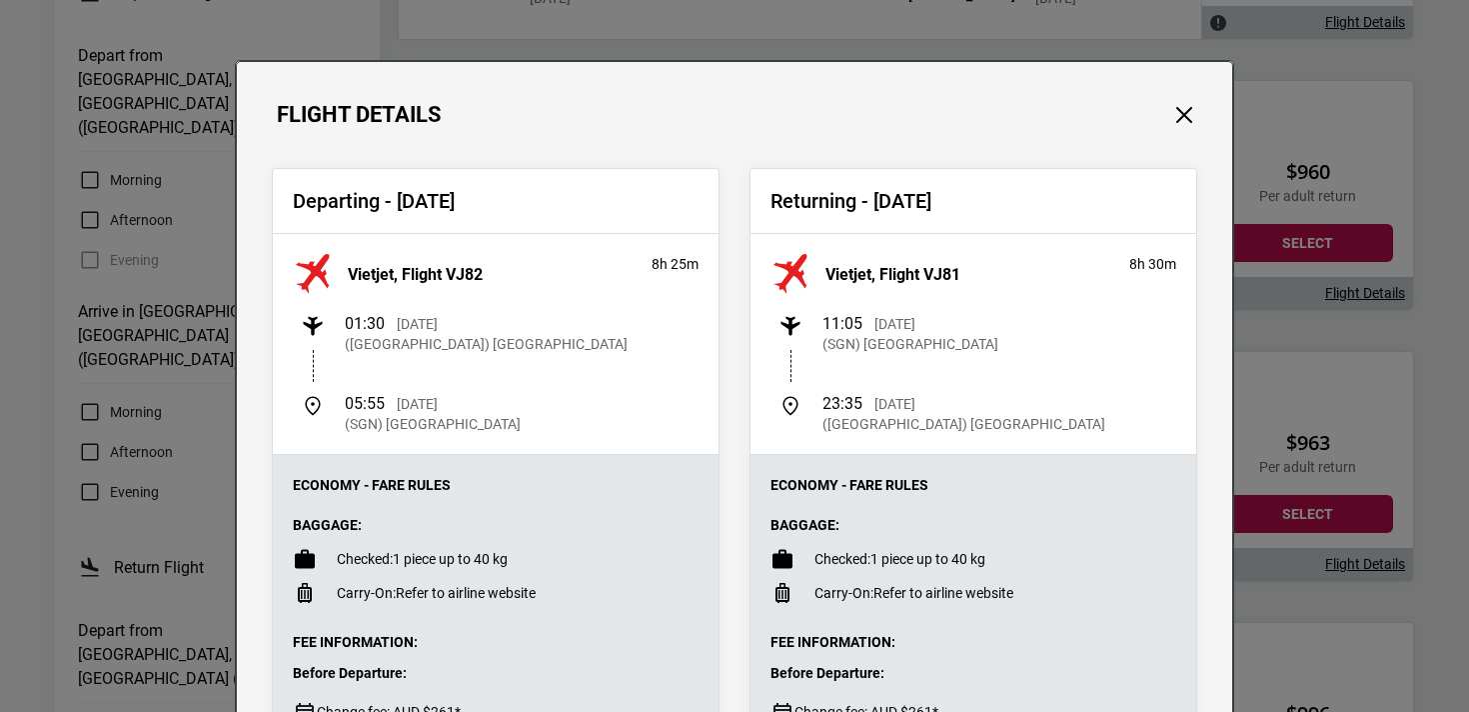
click at [1199, 114] on div "Flight Details" at bounding box center [735, 95] width 996 height 66
click at [1187, 121] on button "Close" at bounding box center [1185, 115] width 26 height 26
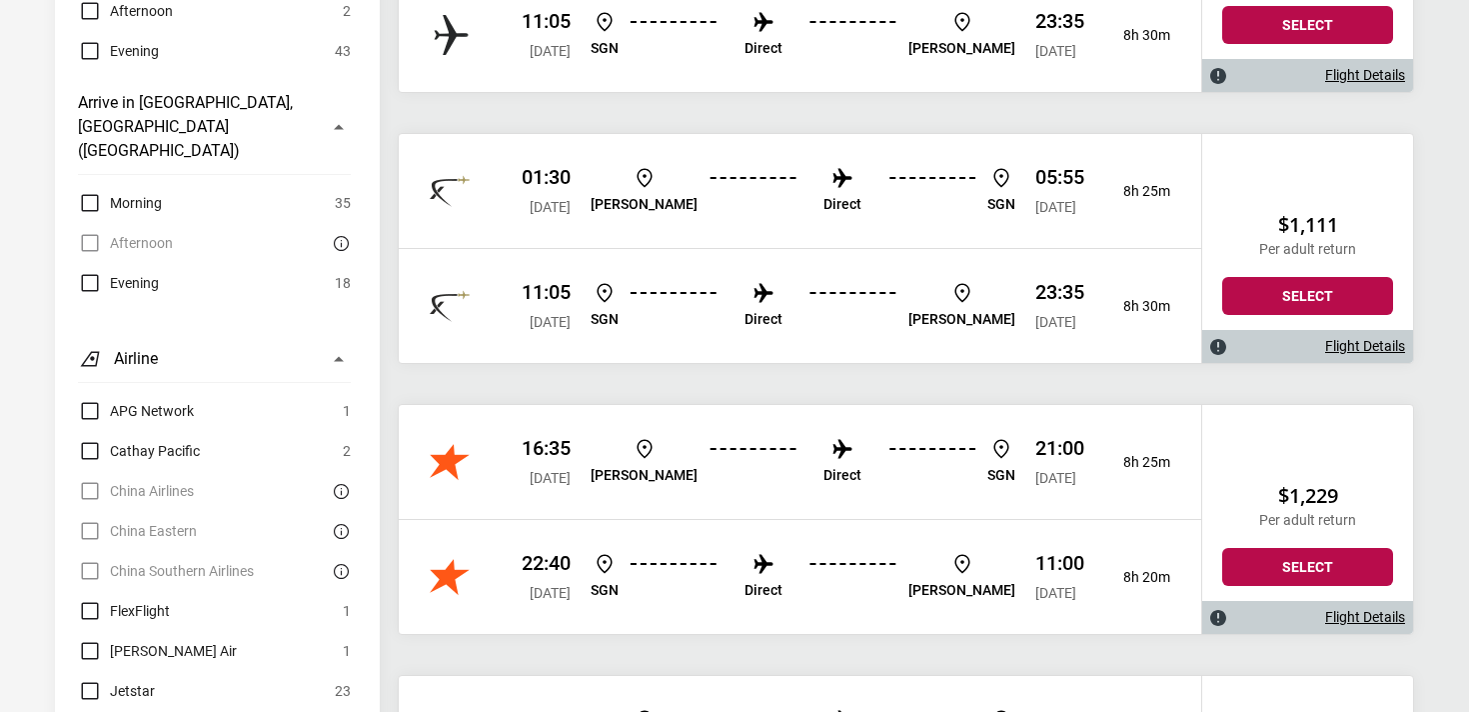
scroll to position [1326, 0]
click at [1383, 620] on link "Flight Details" at bounding box center [1366, 616] width 80 height 17
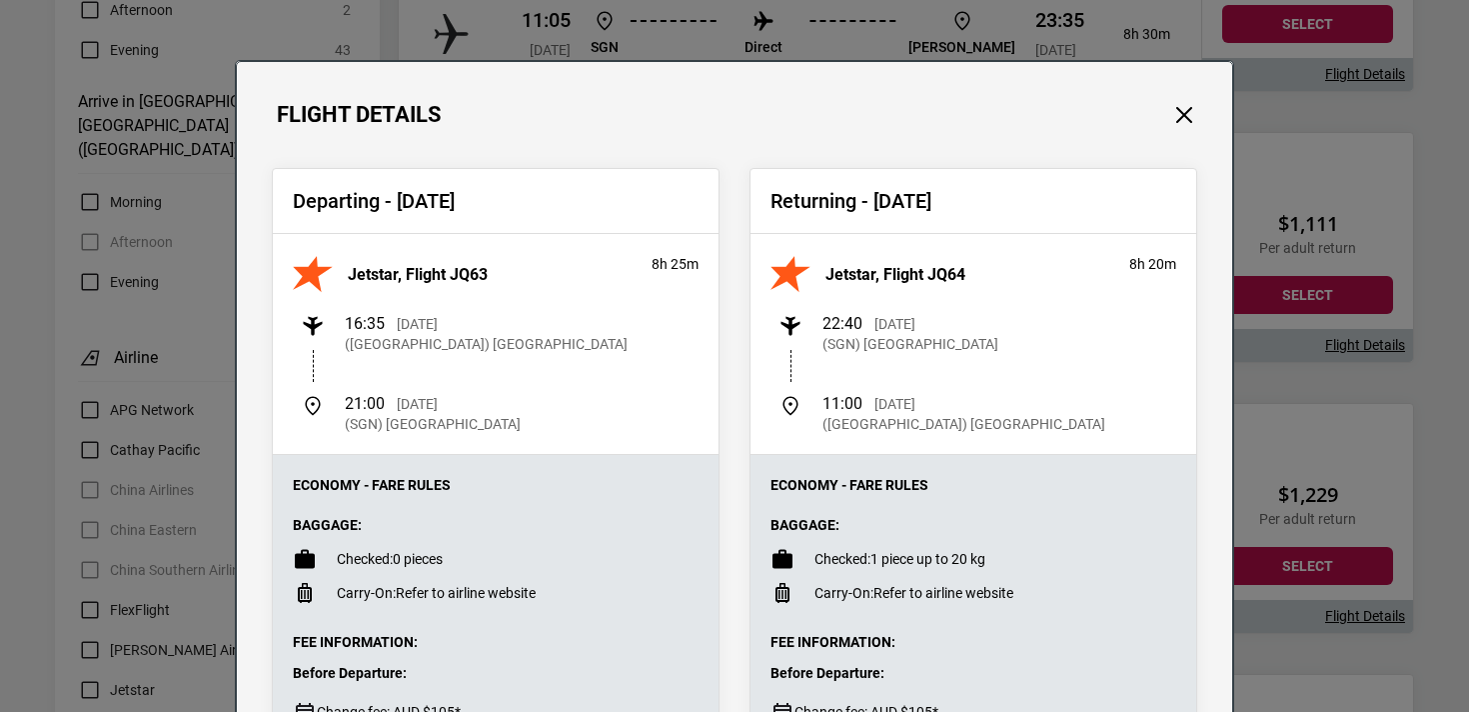
click at [823, 552] on span "Checked:" at bounding box center [843, 559] width 56 height 16
drag, startPoint x: 342, startPoint y: 558, endPoint x: 578, endPoint y: 559, distance: 235.9
click at [578, 559] on li "Checked: 0 pieces" at bounding box center [496, 559] width 406 height 24
click at [1014, 558] on li "Checked: 1 piece up to 20 kg" at bounding box center [974, 559] width 406 height 24
click at [1460, 498] on div "Flight Details Departing - [DATE] Jetstar, Flight JQ63 8h 25m 16:35 [DATE] ([GE…" at bounding box center [734, 356] width 1469 height 712
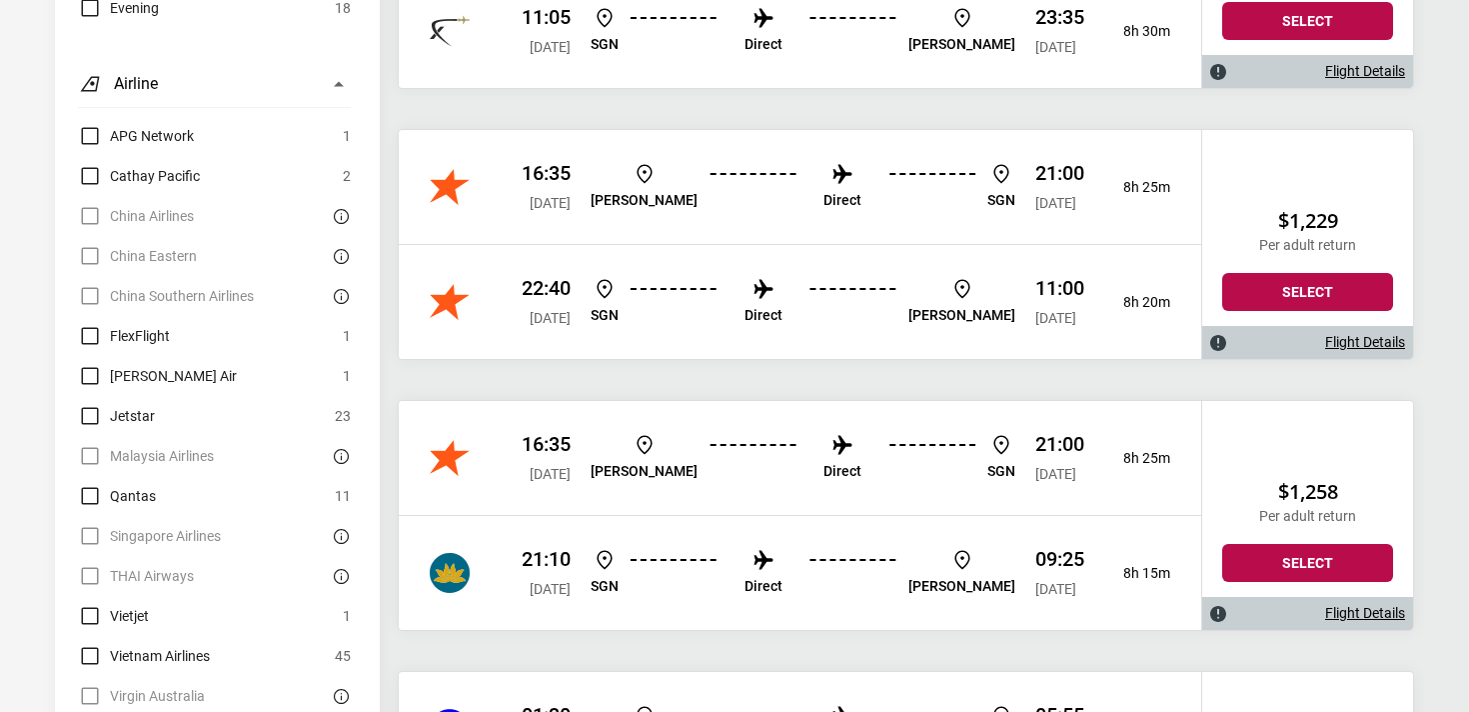
scroll to position [1609, 0]
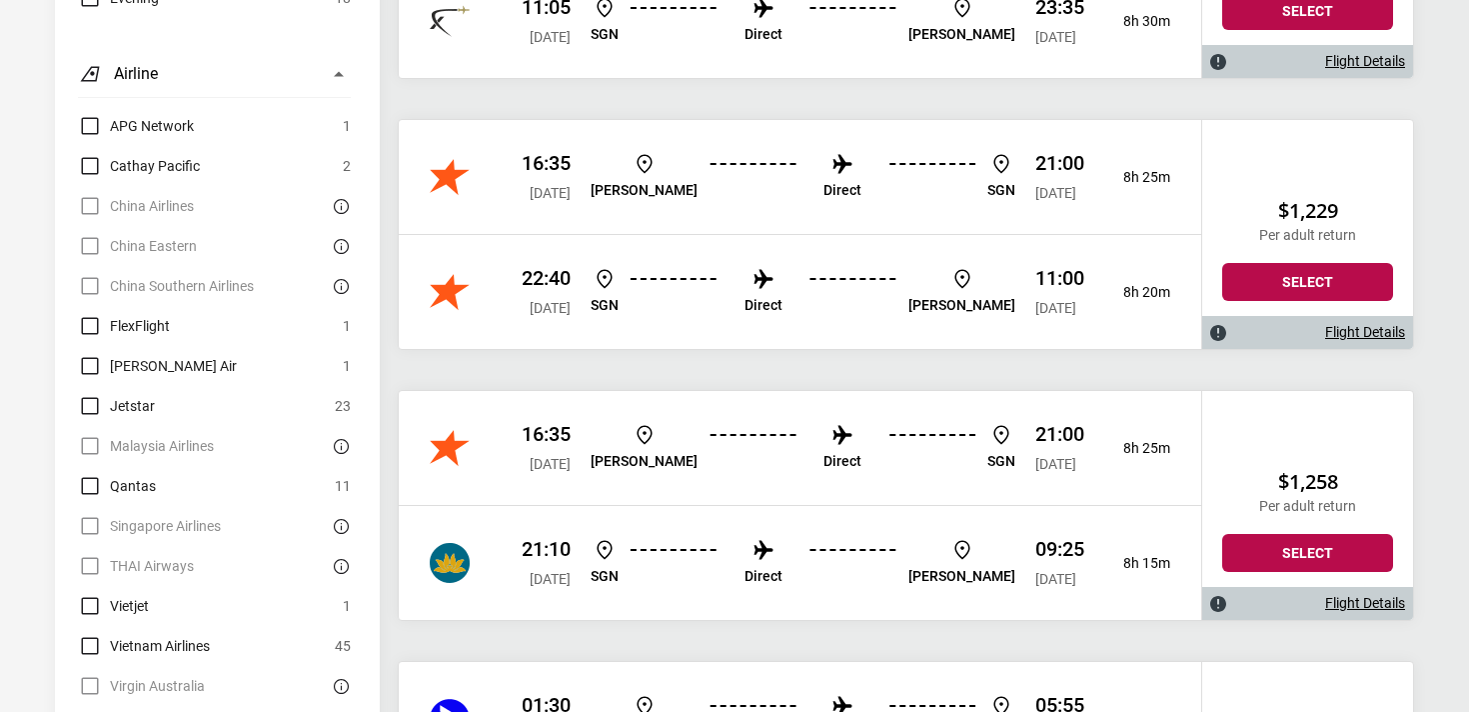
click at [1346, 598] on link "Flight Details" at bounding box center [1366, 603] width 80 height 17
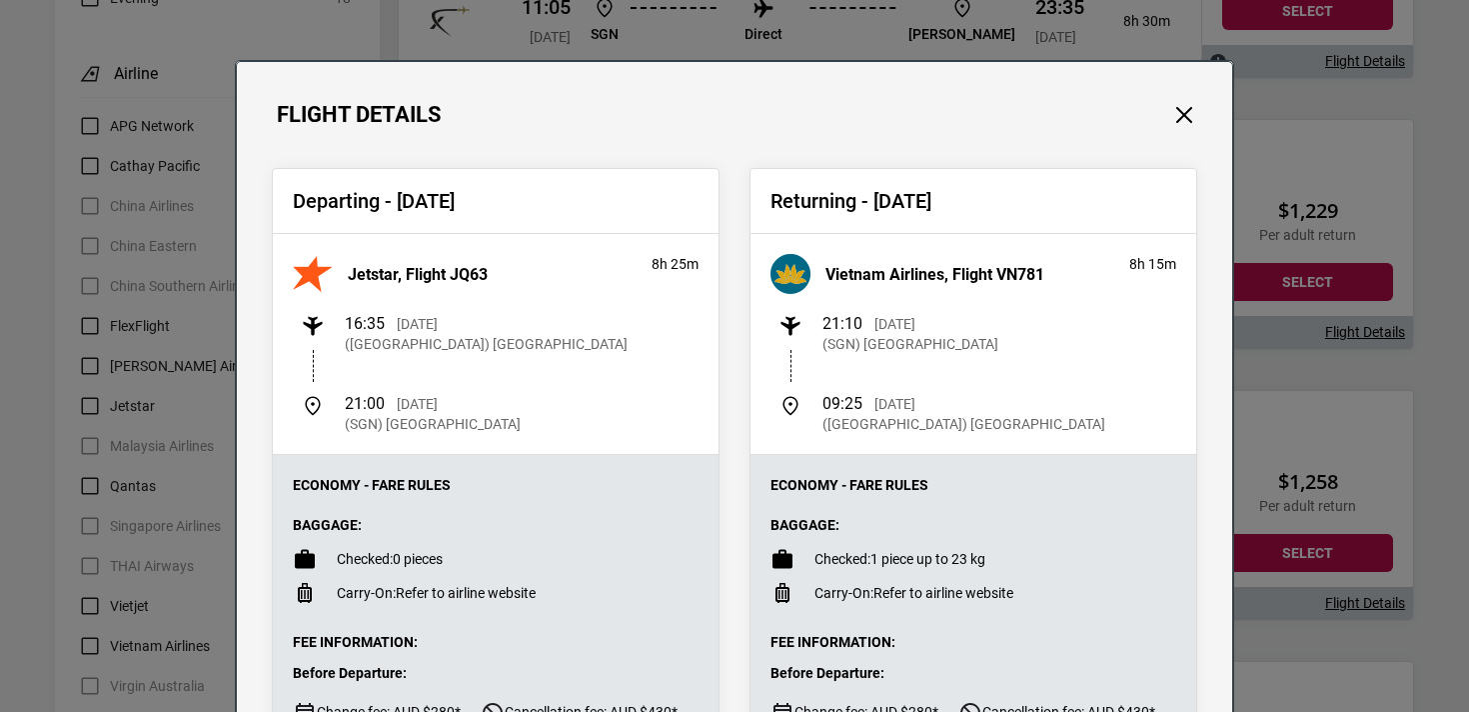
drag, startPoint x: 320, startPoint y: 559, endPoint x: 444, endPoint y: 560, distance: 124.0
click at [444, 560] on li "Checked: 0 pieces" at bounding box center [496, 559] width 406 height 24
click at [1353, 398] on div "Flight Details Departing - [DATE] Jetstar, Flight JQ63 8h 25m 16:35 [DATE] ([GE…" at bounding box center [734, 356] width 1469 height 712
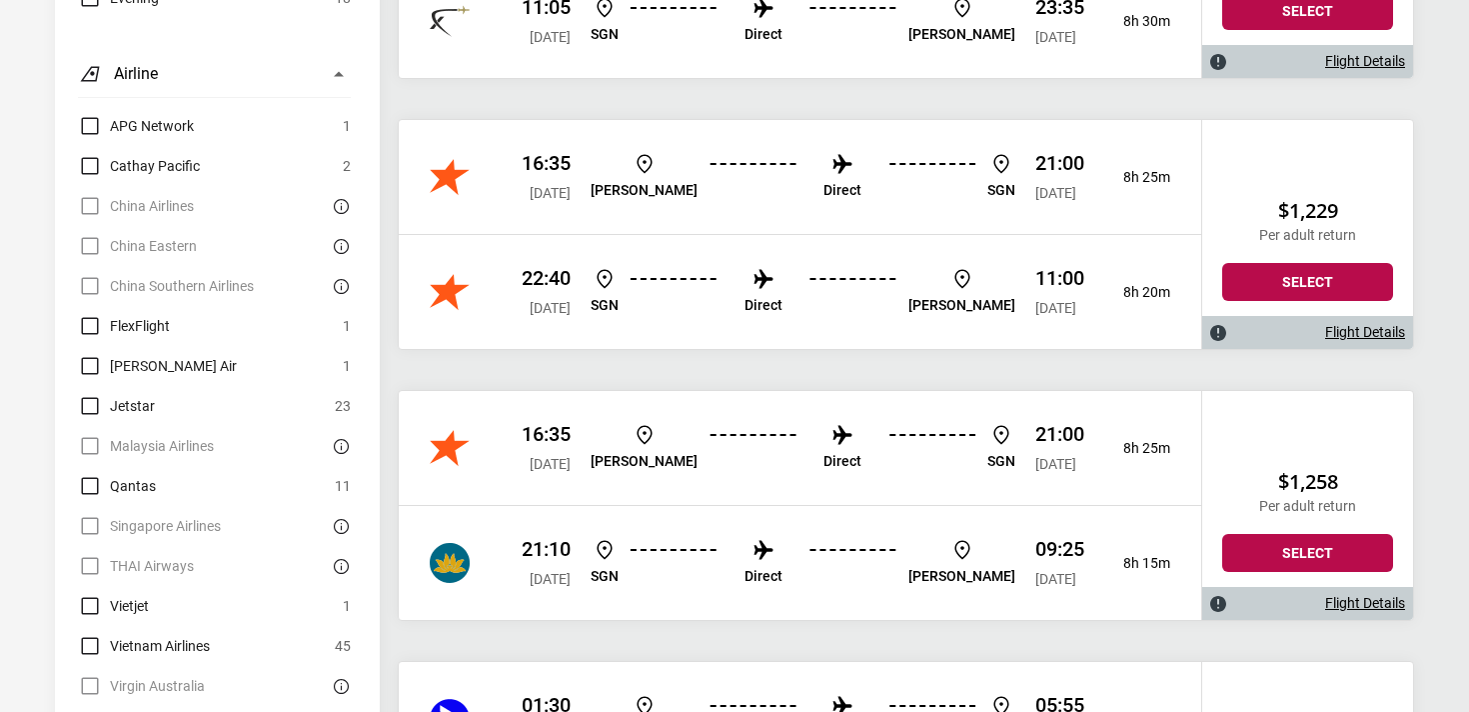
drag, startPoint x: 1290, startPoint y: 470, endPoint x: 1355, endPoint y: 471, distance: 65.0
click at [1355, 471] on h2 "$1,258" at bounding box center [1308, 482] width 171 height 24
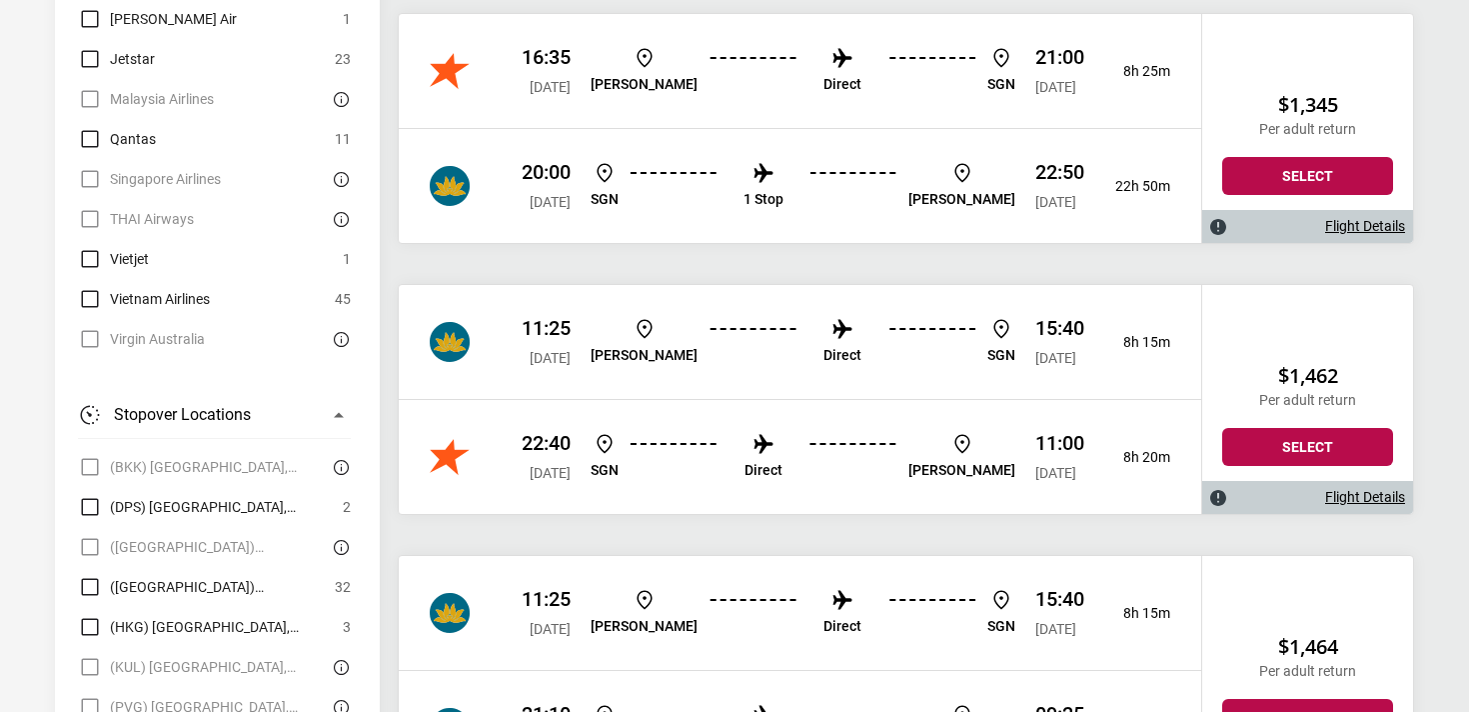
scroll to position [9029, 0]
click at [1379, 495] on link "Flight Details" at bounding box center [1366, 498] width 80 height 17
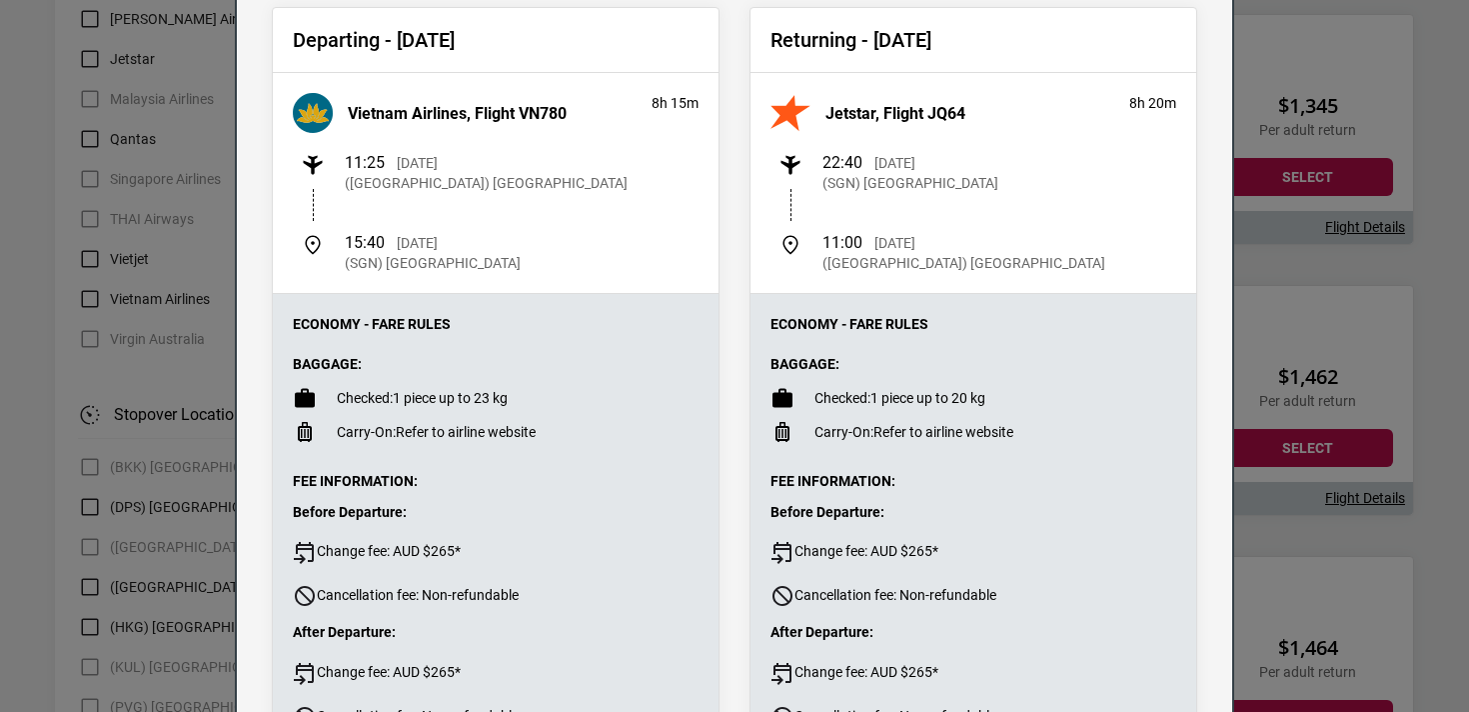
scroll to position [156, 0]
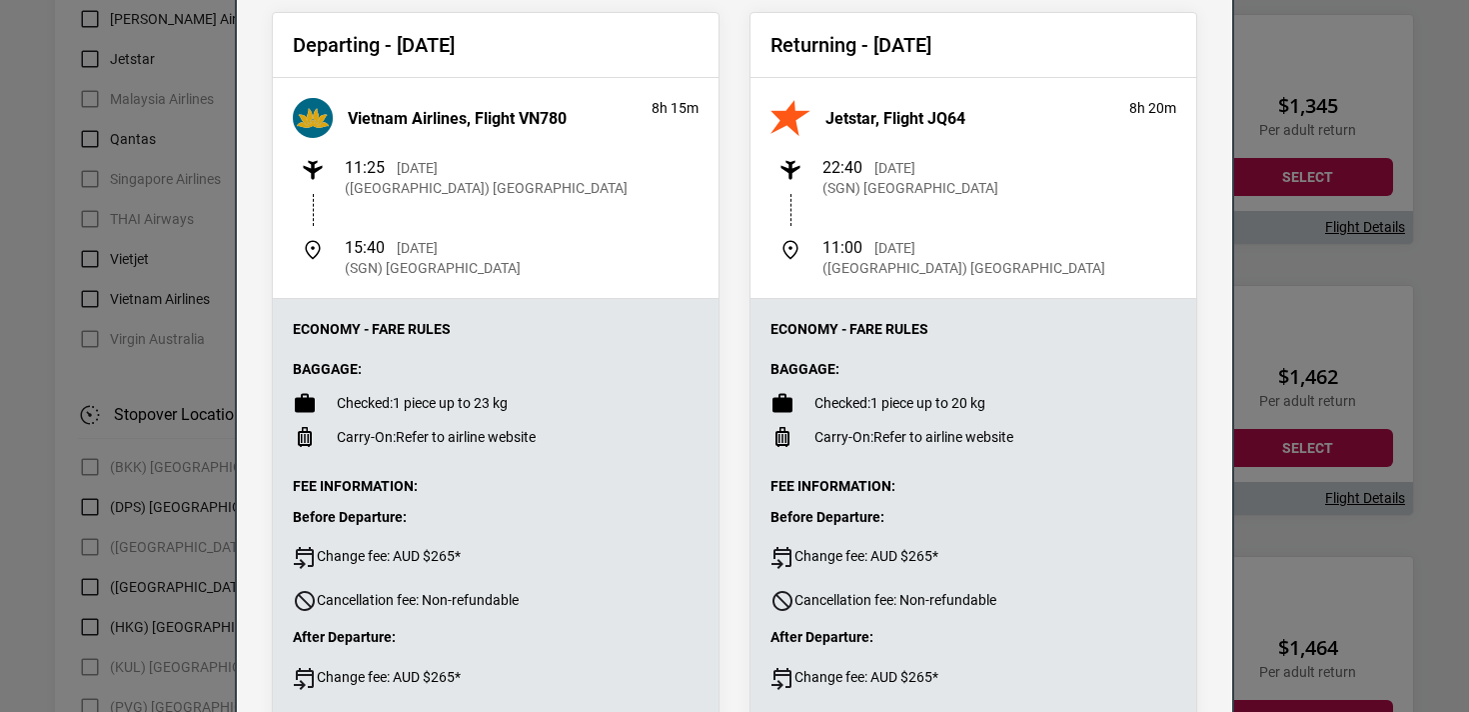
click at [1344, 507] on div "Flight Details Departing - [DATE] Vietnam Airlines, Flight VN780 8h 15m 11:25 […" at bounding box center [734, 356] width 1469 height 712
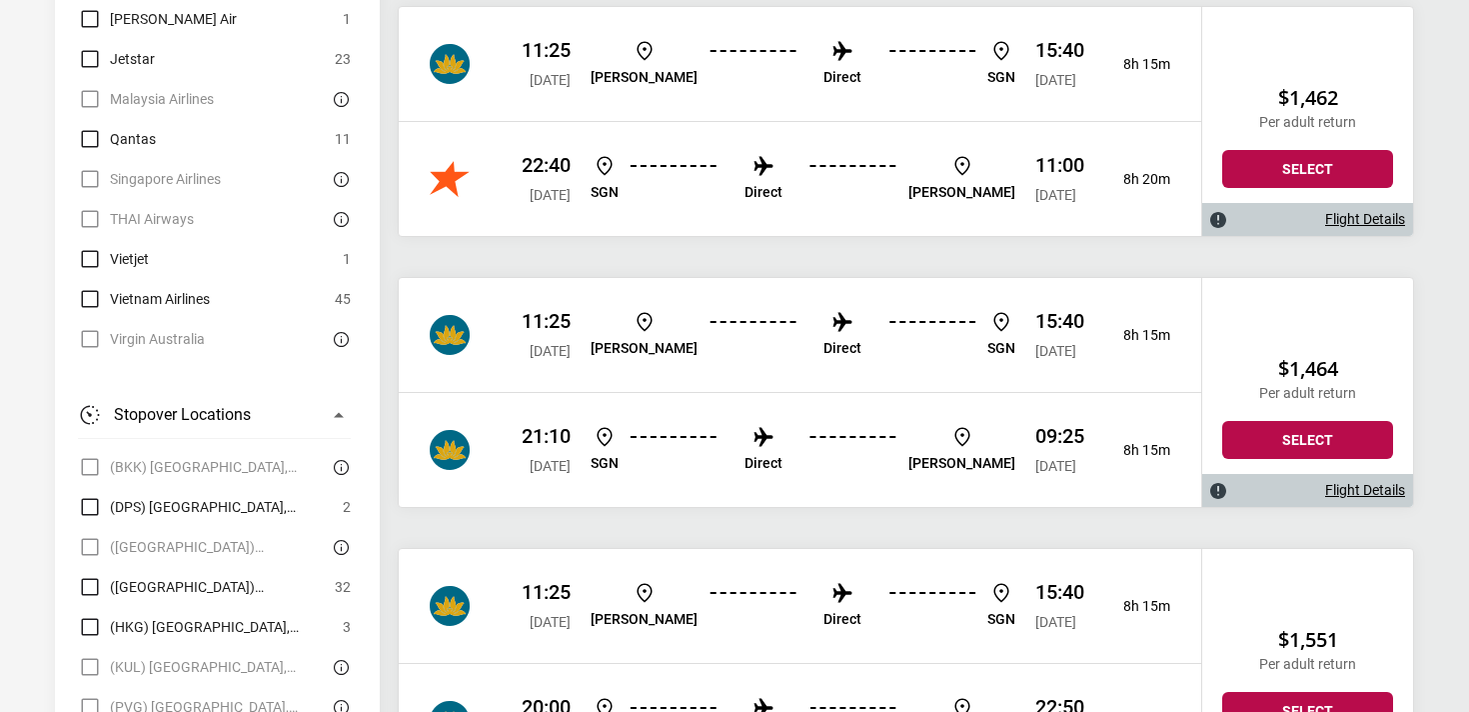
scroll to position [9306, 0]
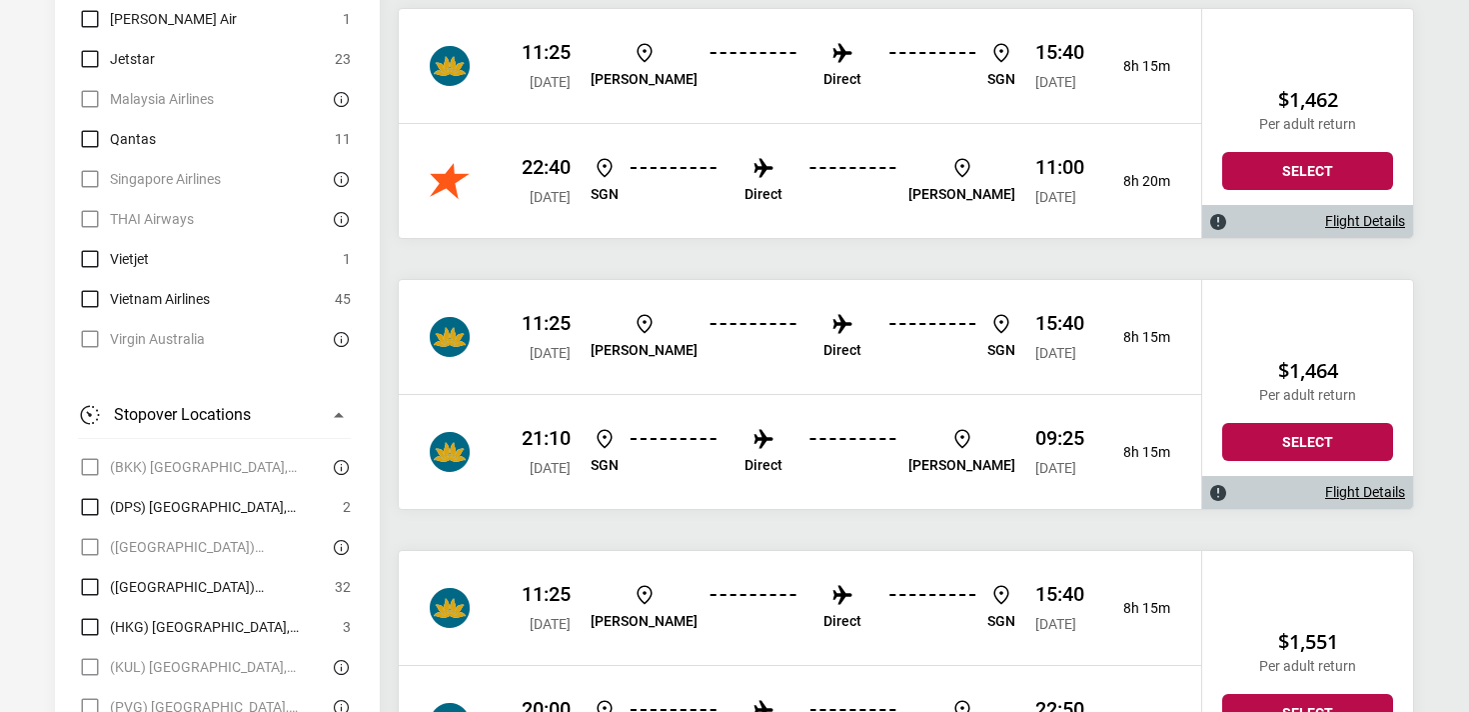
click at [1370, 499] on link "Flight Details" at bounding box center [1366, 492] width 80 height 17
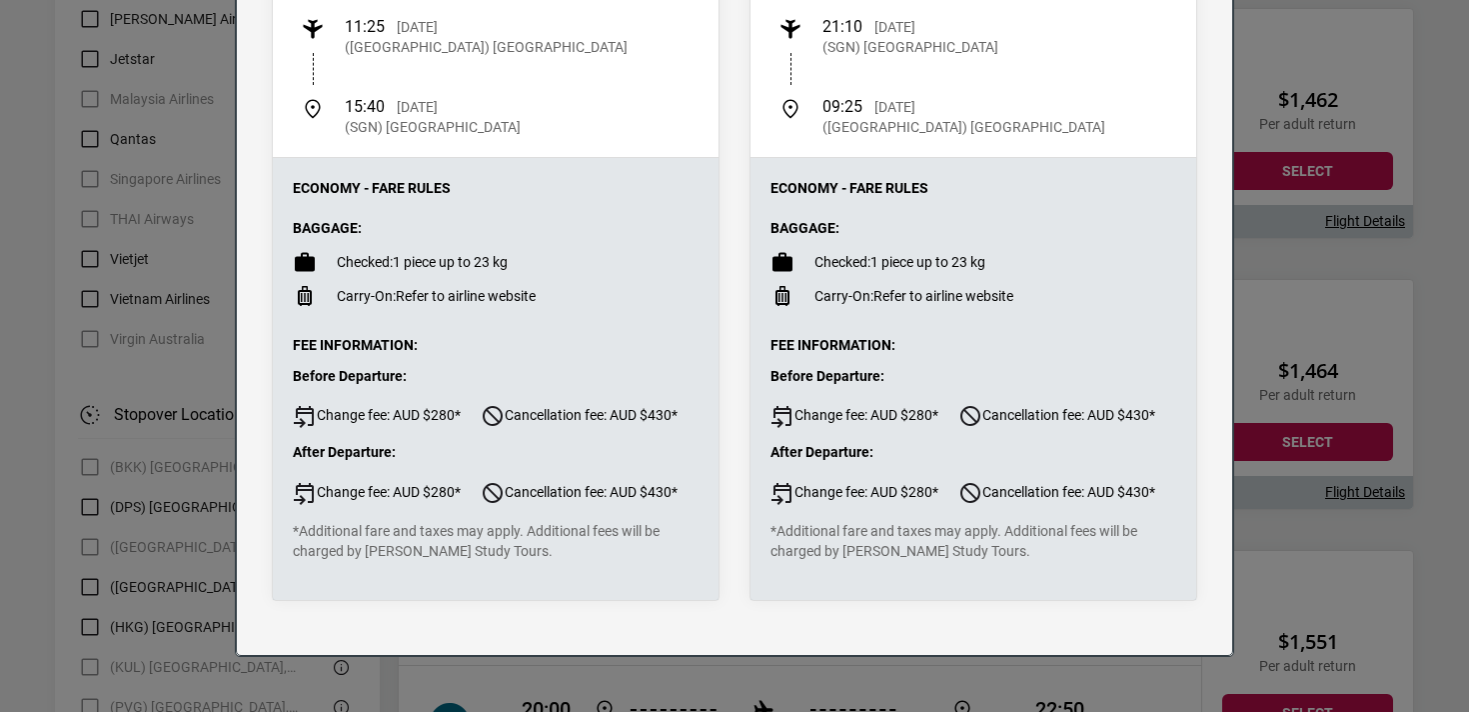
scroll to position [303, 0]
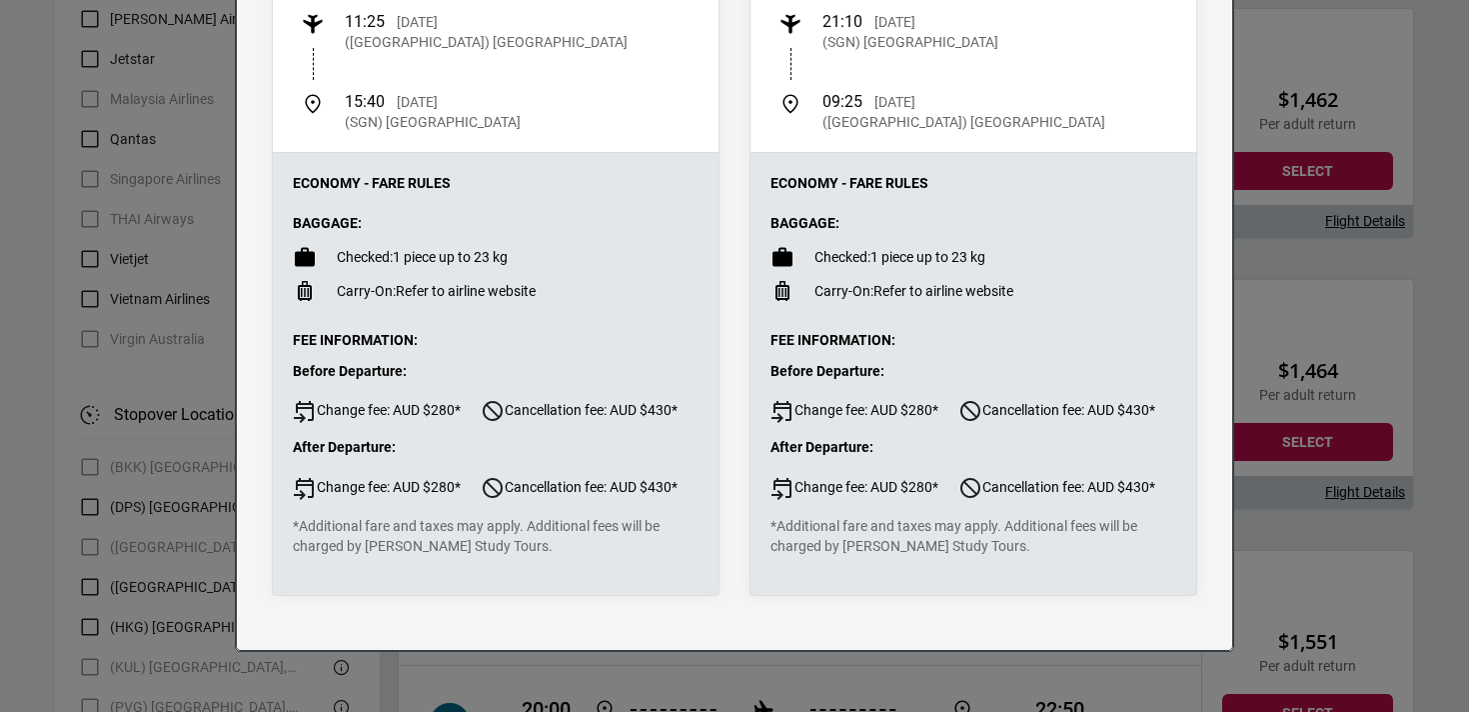
click at [1363, 551] on div "Flight Details Departing - [DATE] Vietnam Airlines, Flight VN780 8h 15m 11:25 […" at bounding box center [734, 356] width 1469 height 712
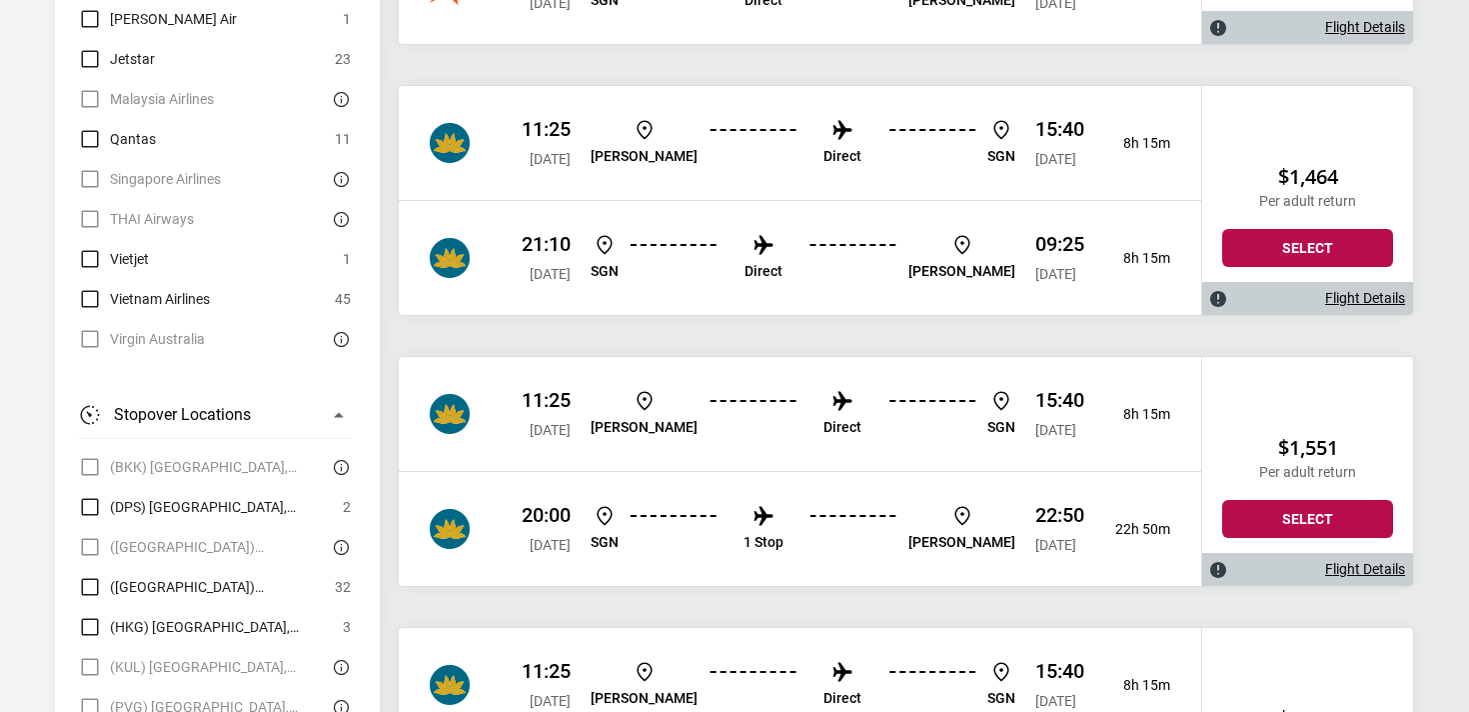
scroll to position [9502, 0]
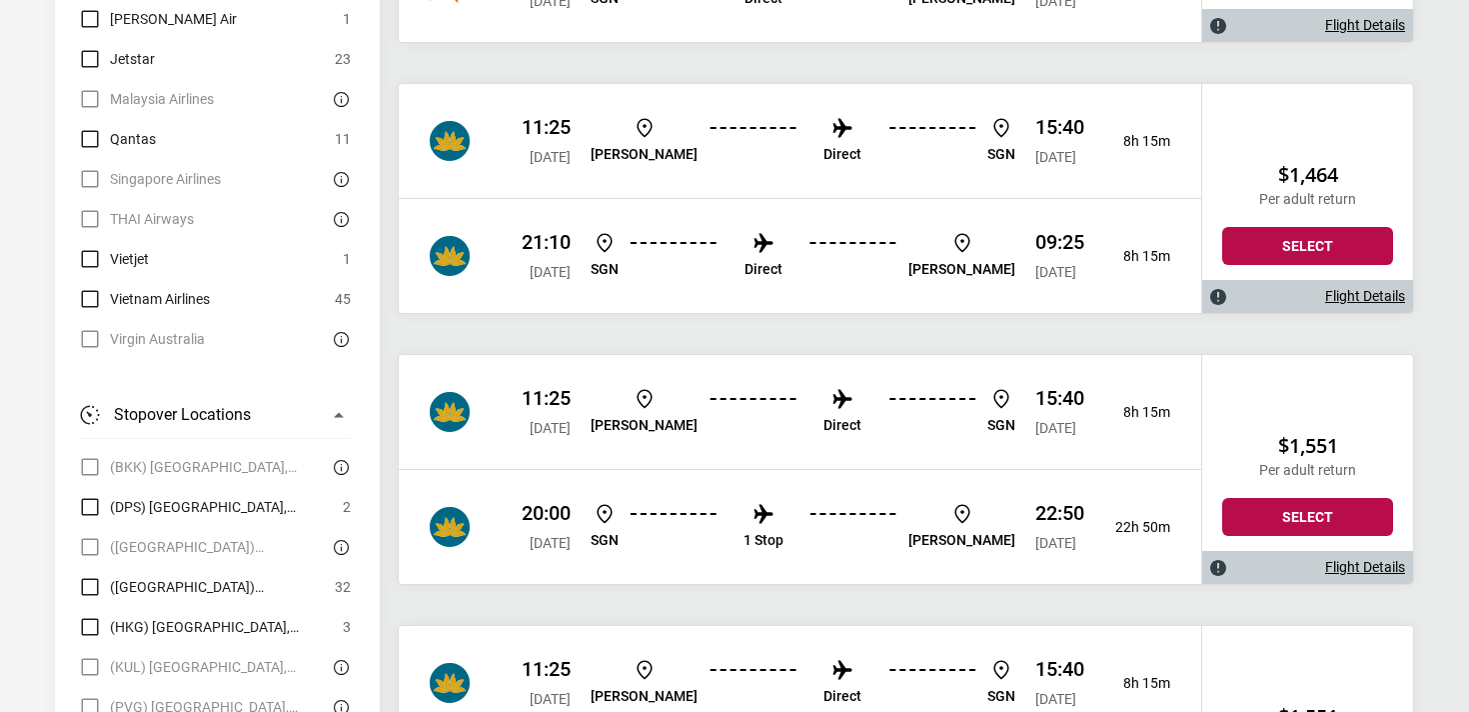
drag, startPoint x: 974, startPoint y: 267, endPoint x: 1092, endPoint y: 285, distance: 119.3
click at [1092, 285] on div "21:10 [DATE] SGN Direct [PERSON_NAME] 09:25 [DATE] 8h 15m" at bounding box center [800, 255] width 803 height 115
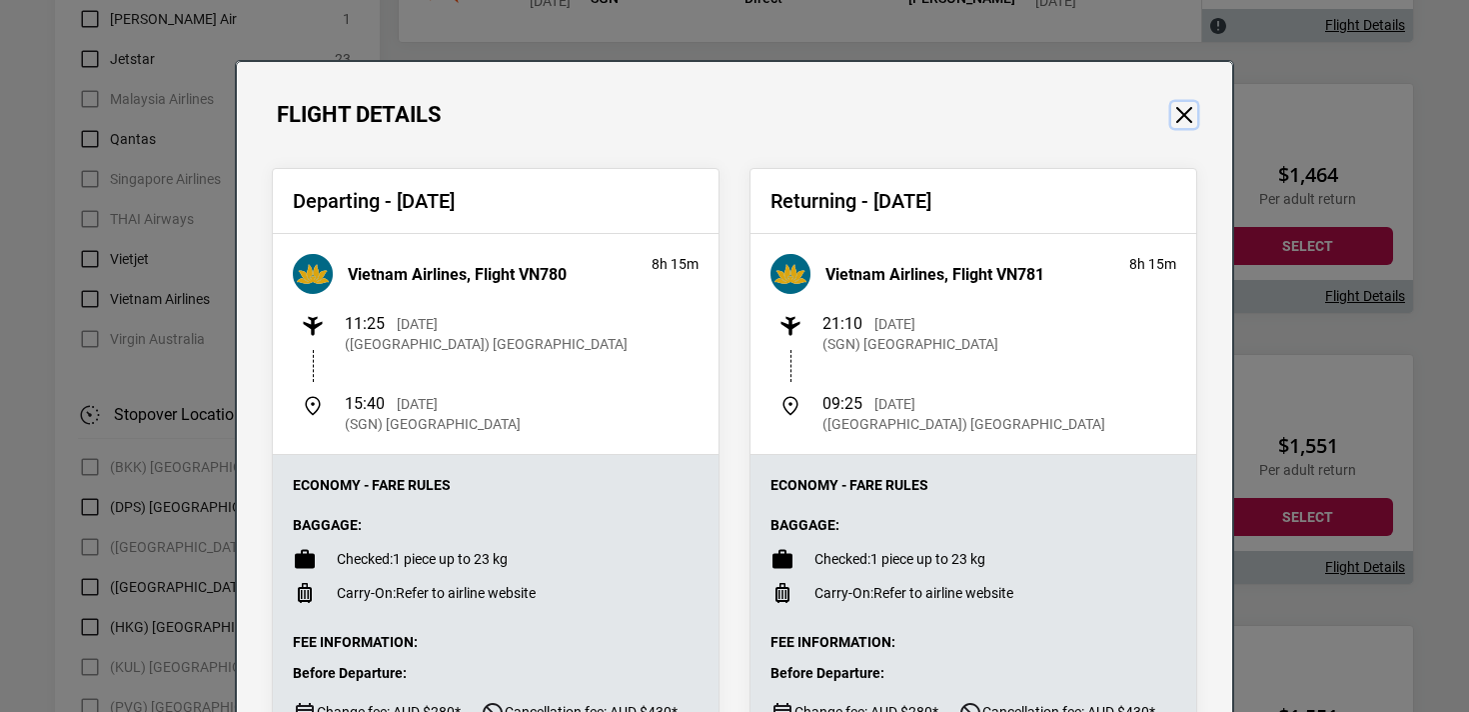
click at [1181, 119] on button "Close" at bounding box center [1185, 115] width 26 height 26
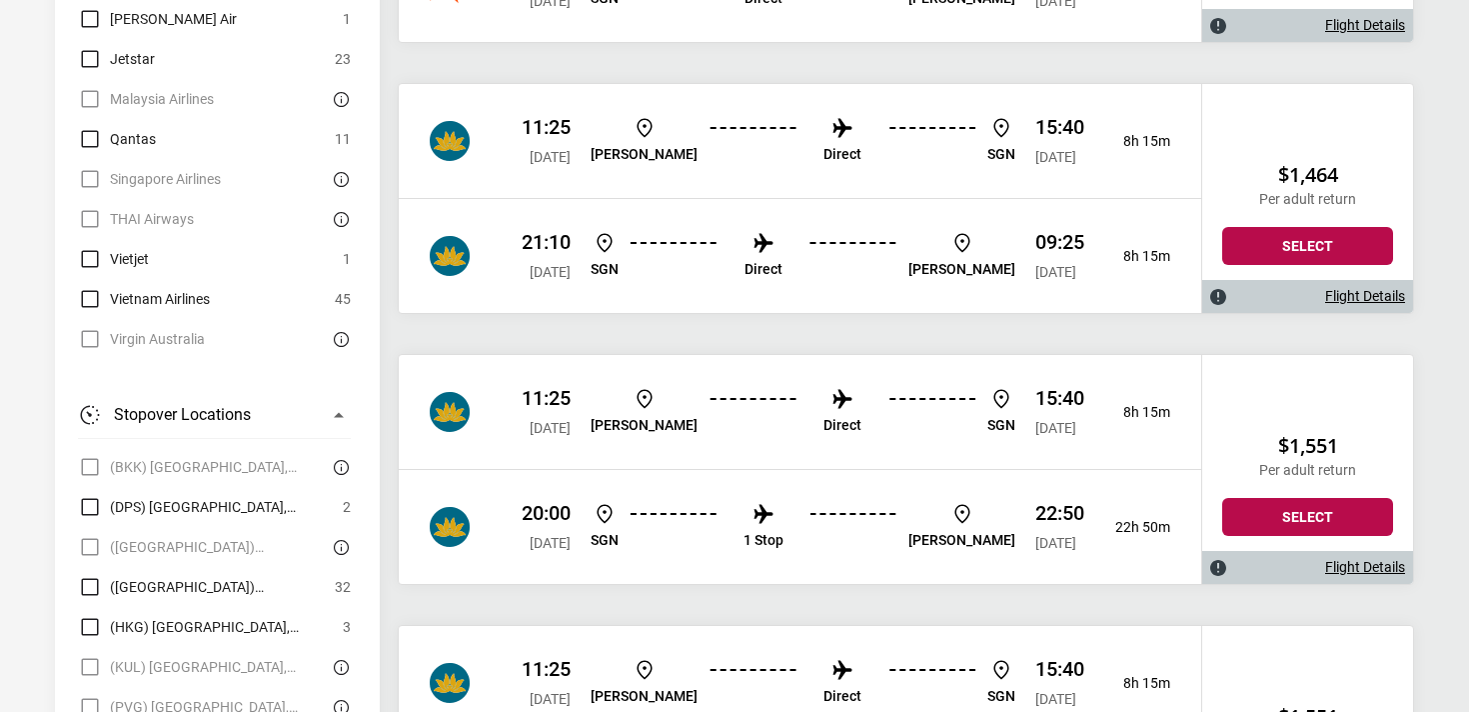
drag, startPoint x: 542, startPoint y: 276, endPoint x: 673, endPoint y: 278, distance: 131.0
click at [673, 278] on div "21:10 [DATE] SGN Direct [PERSON_NAME] 09:25 [DATE]" at bounding box center [803, 256] width 563 height 52
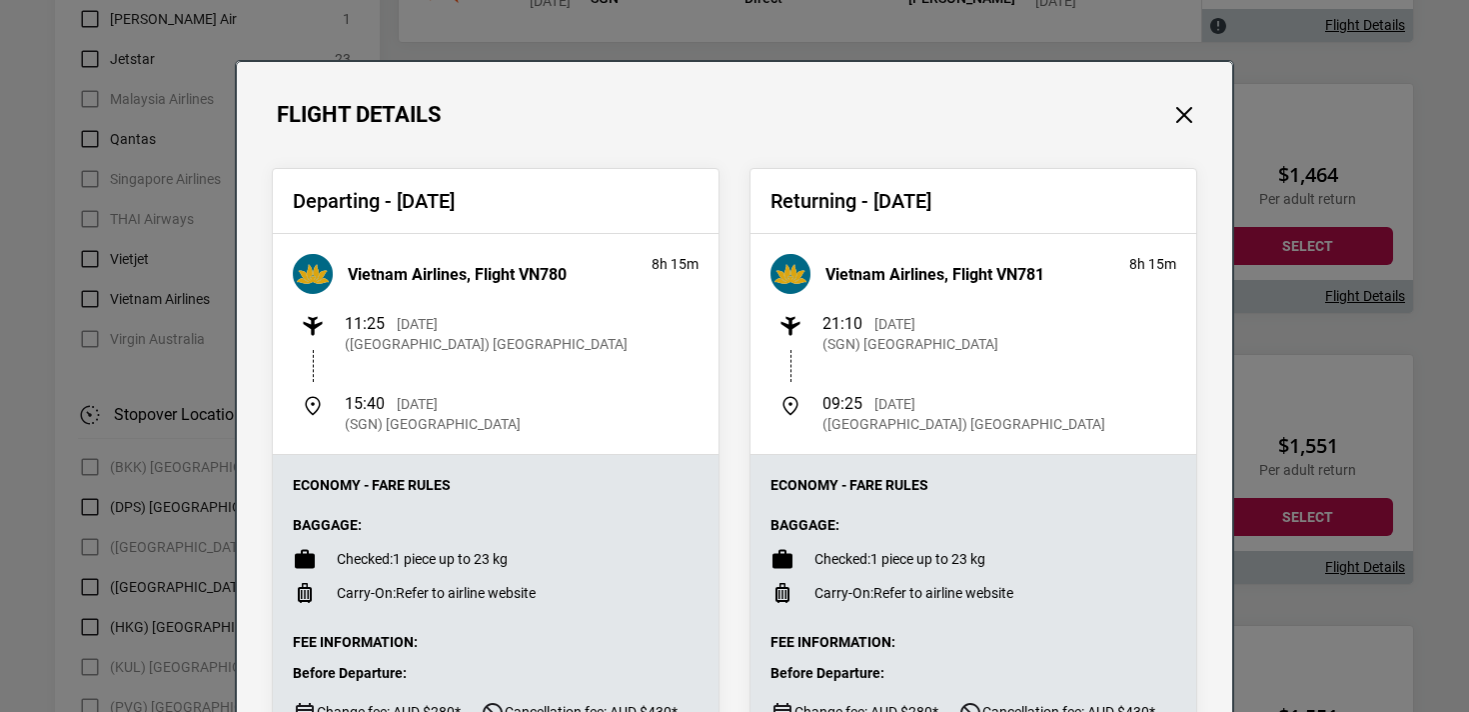
click at [1321, 269] on div "Flight Details Departing - [DATE] Vietnam Airlines, Flight VN780 8h 15m 11:25 […" at bounding box center [734, 356] width 1469 height 712
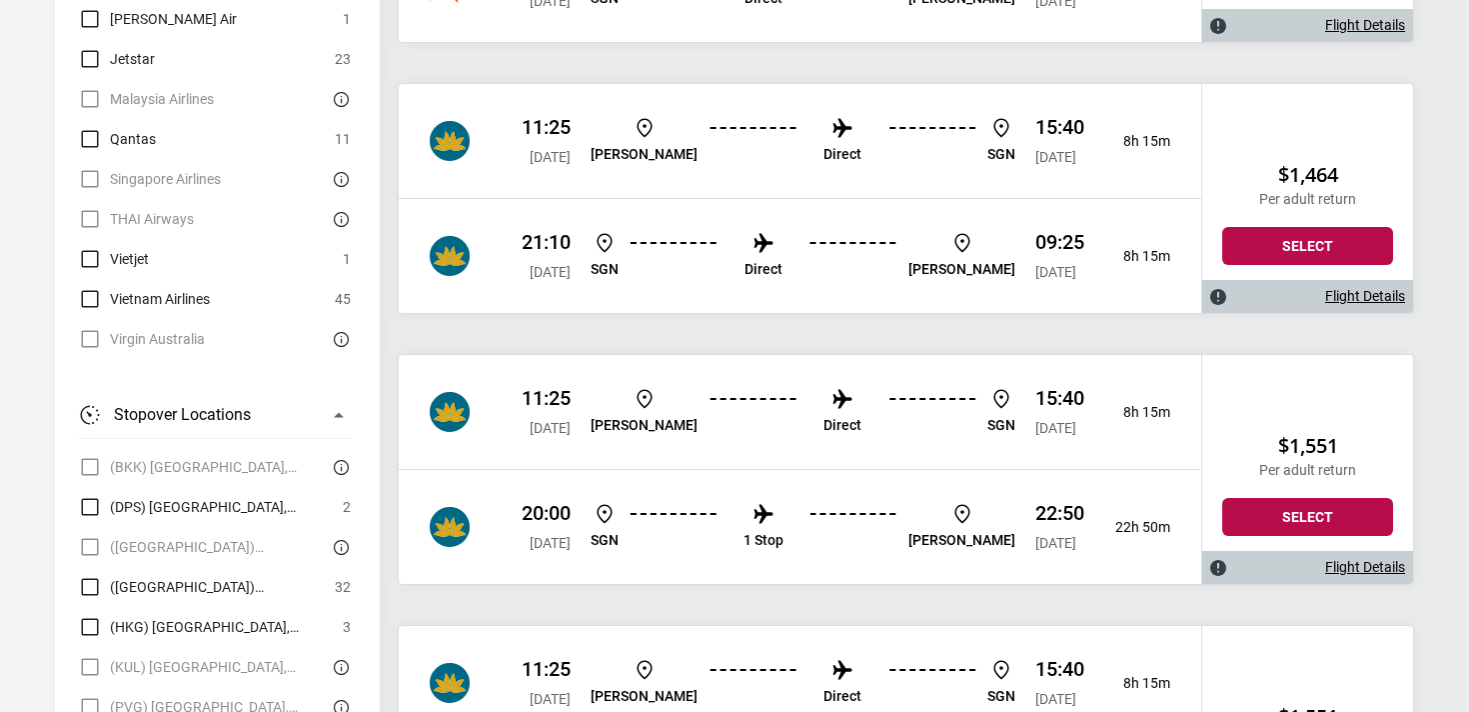
drag, startPoint x: 977, startPoint y: 271, endPoint x: 1090, endPoint y: 274, distance: 113.0
click at [1090, 274] on div "21:10 [DATE] SGN Direct [PERSON_NAME] 09:25 [DATE] 8h 15m" at bounding box center [800, 255] width 803 height 115
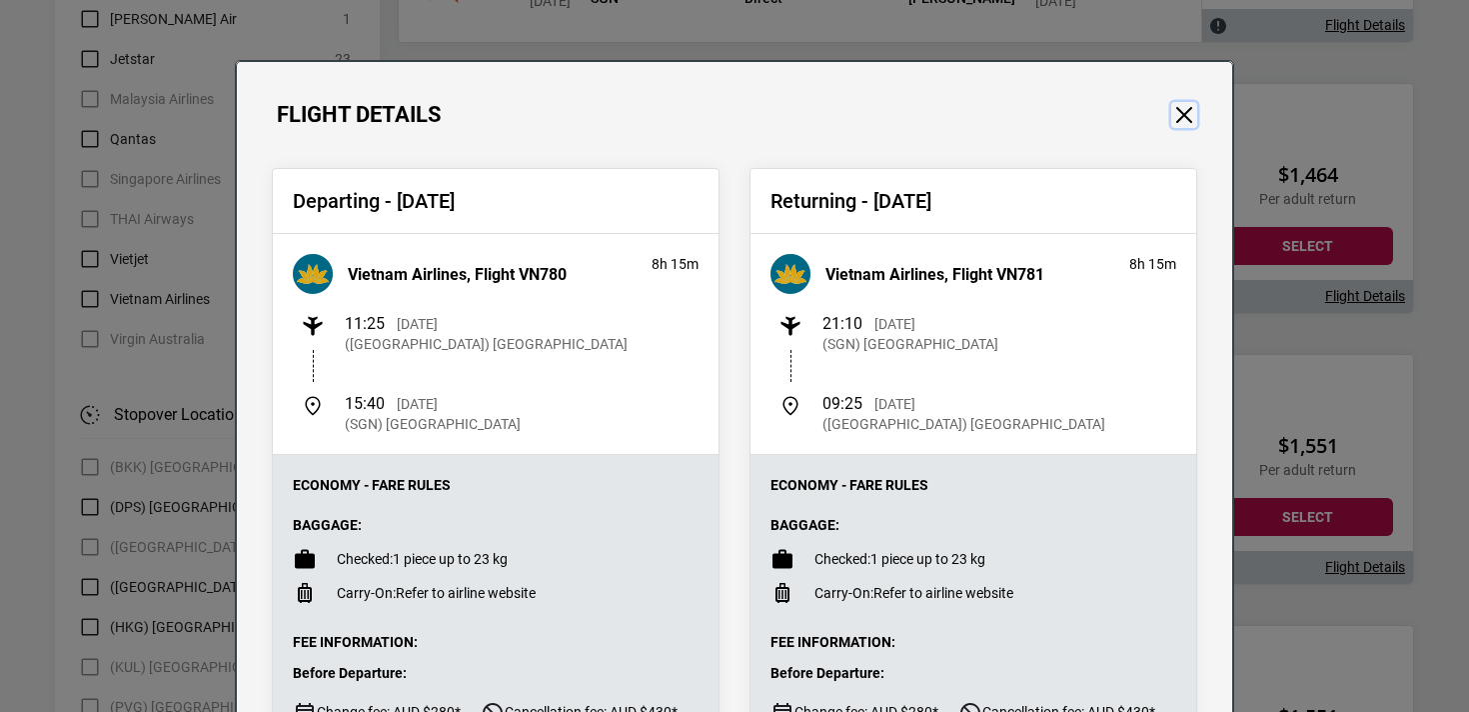
click at [1177, 125] on button "Close" at bounding box center [1185, 115] width 26 height 26
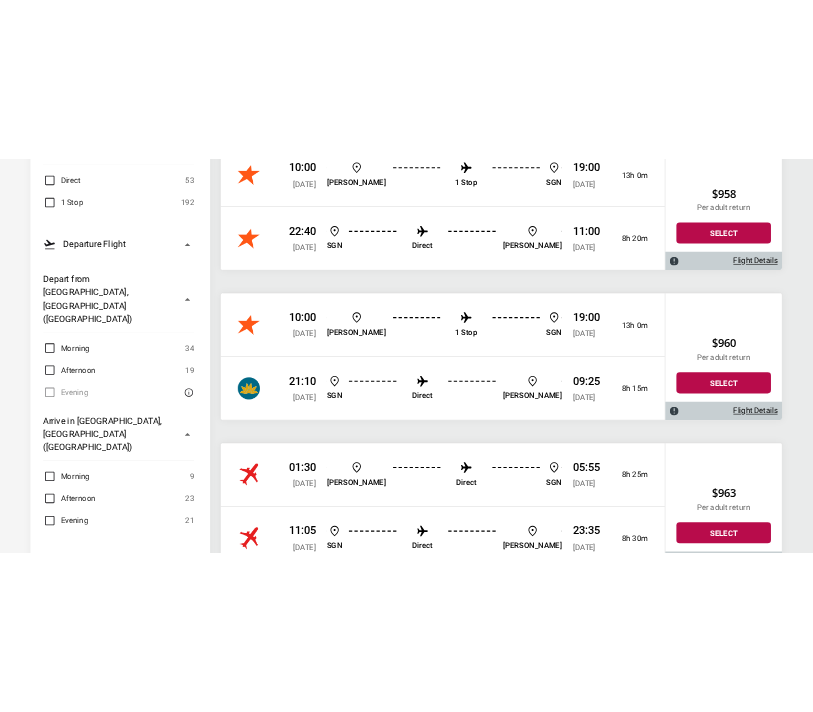
scroll to position [0, 0]
